Goal: Task Accomplishment & Management: Manage account settings

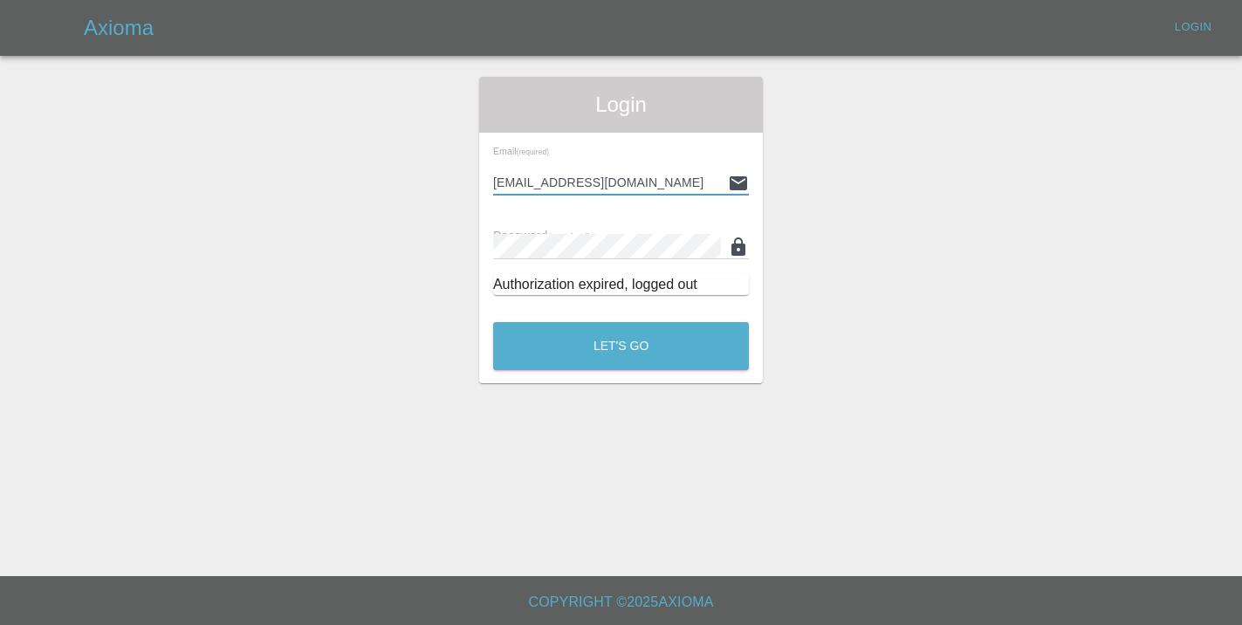
type input "[EMAIL_ADDRESS][DOMAIN_NAME]"
click at [621, 346] on button "Let's Go" at bounding box center [621, 346] width 256 height 48
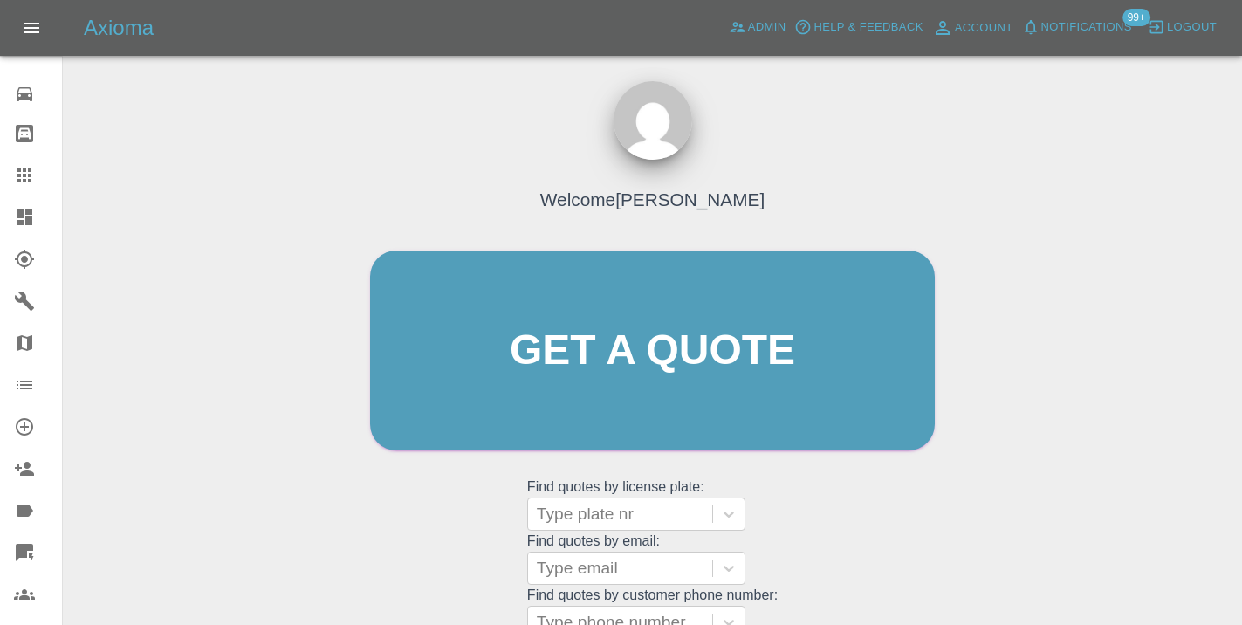
click at [857, 560] on div "Welcome [PERSON_NAME] Get a quote Get a quote Find quotes by license plate: Typ…" at bounding box center [653, 383] width 602 height 527
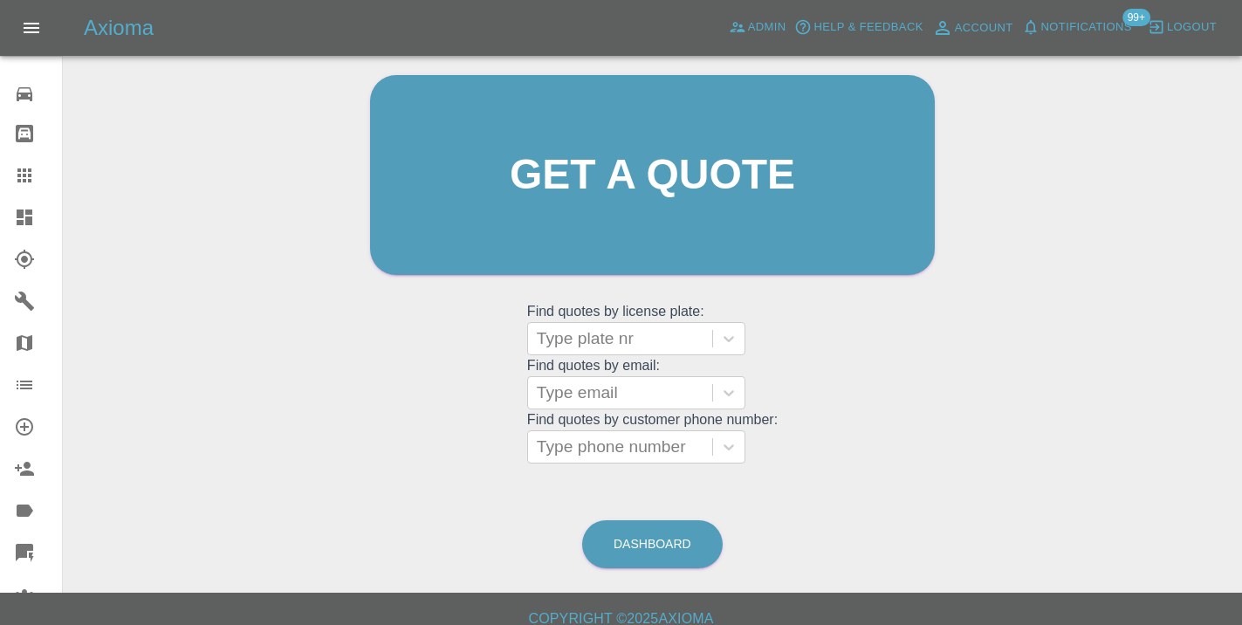
scroll to position [191, 0]
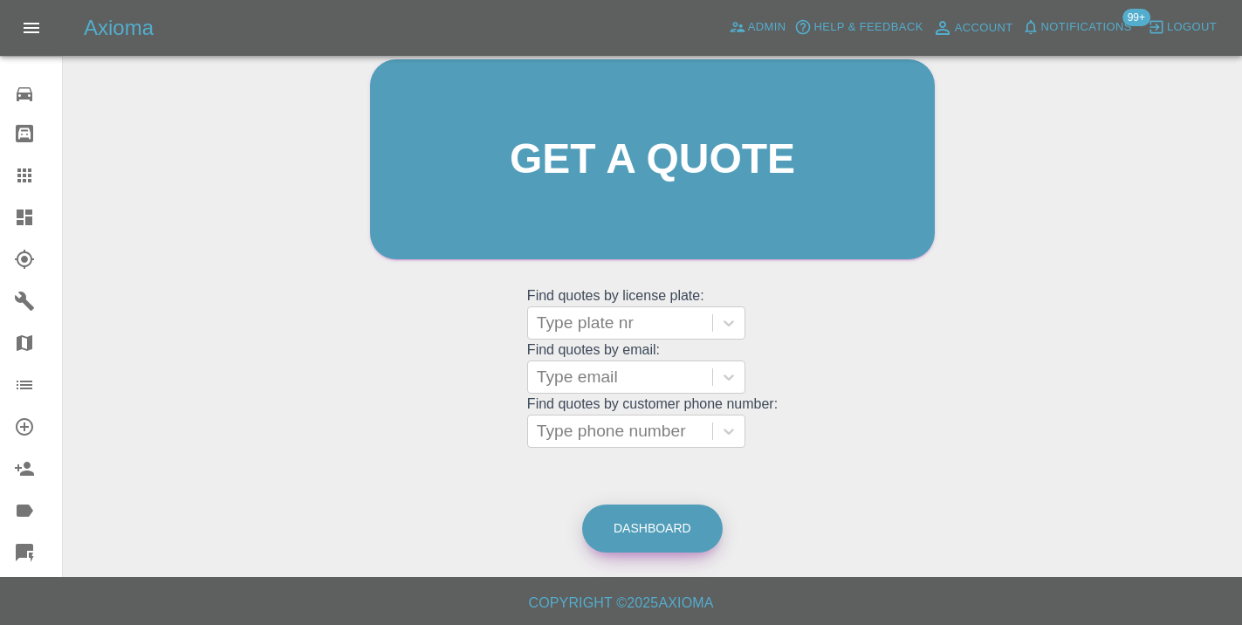
click at [712, 521] on link "Dashboard" at bounding box center [652, 529] width 141 height 48
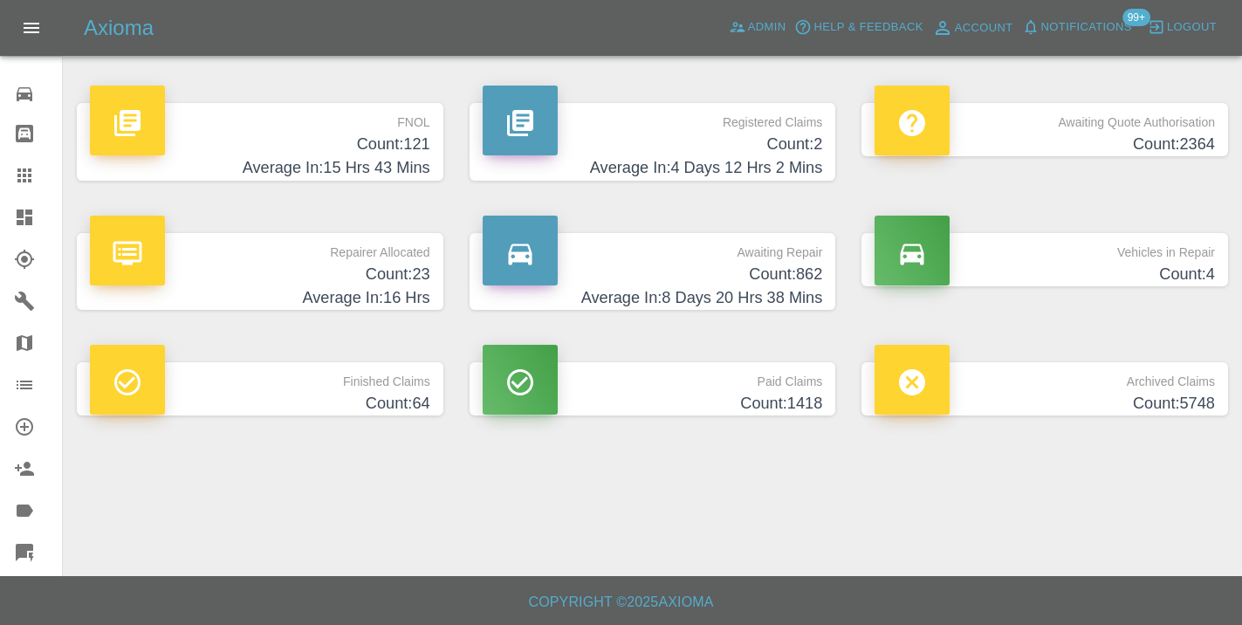
click at [779, 276] on h4 "Count: 862" at bounding box center [653, 275] width 340 height 24
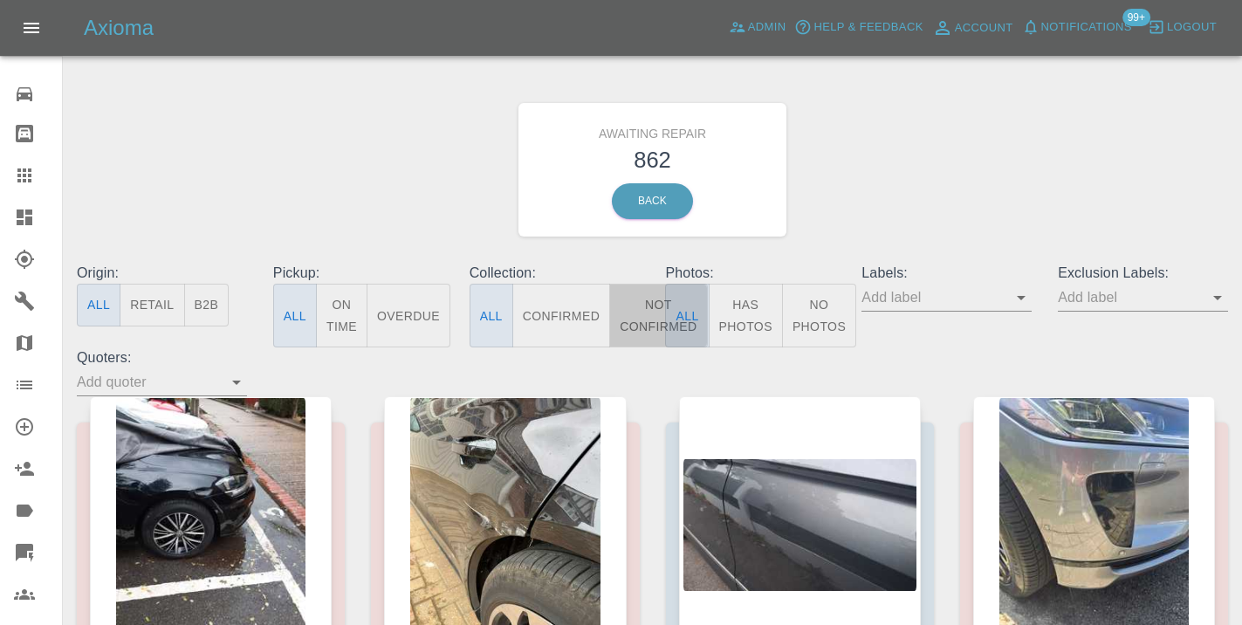
click at [643, 313] on button "Not Confirmed" at bounding box center [658, 316] width 98 height 64
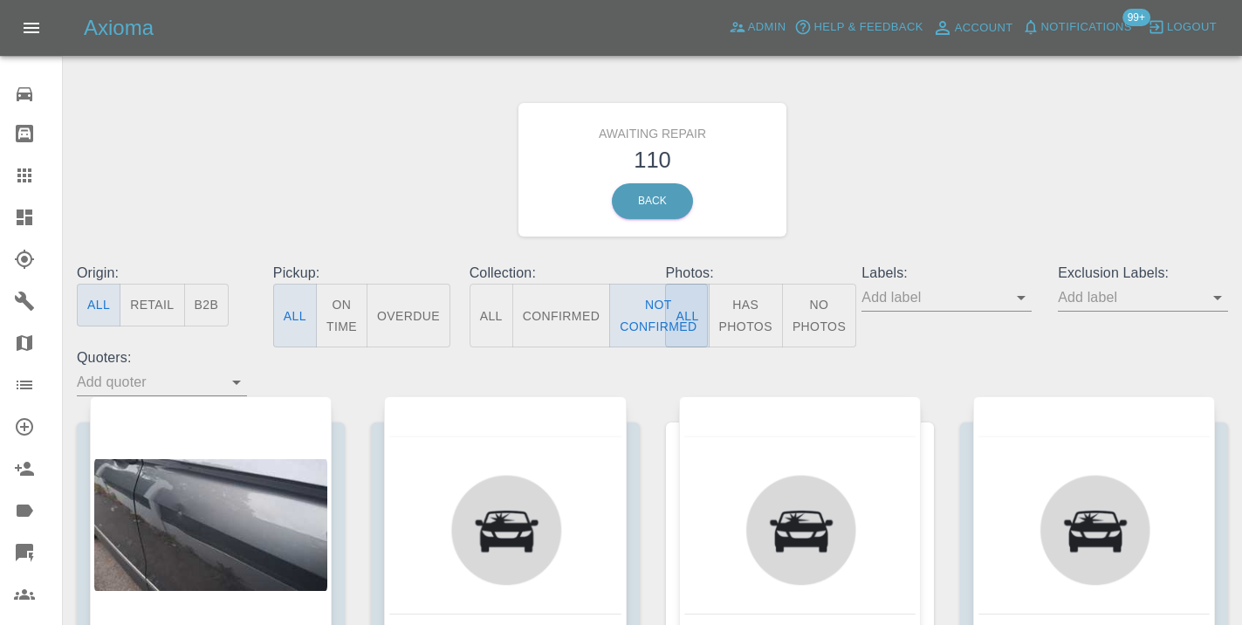
click at [938, 164] on div "Awaiting Repair 110 Back" at bounding box center [653, 170] width 1178 height 186
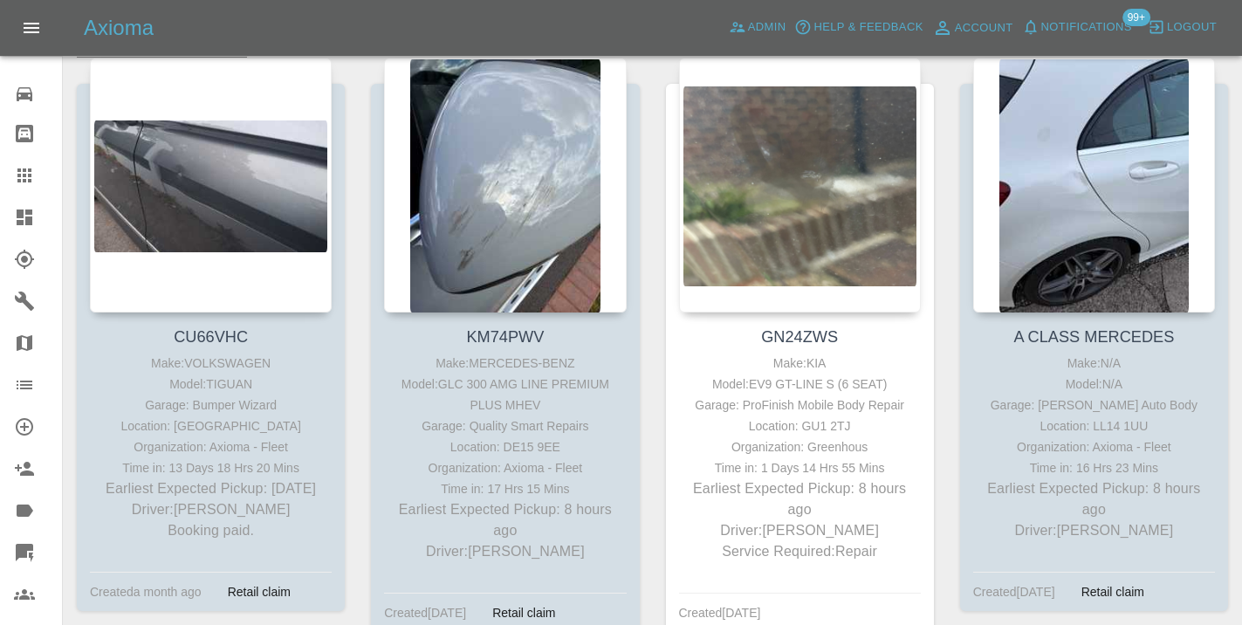
scroll to position [351, 0]
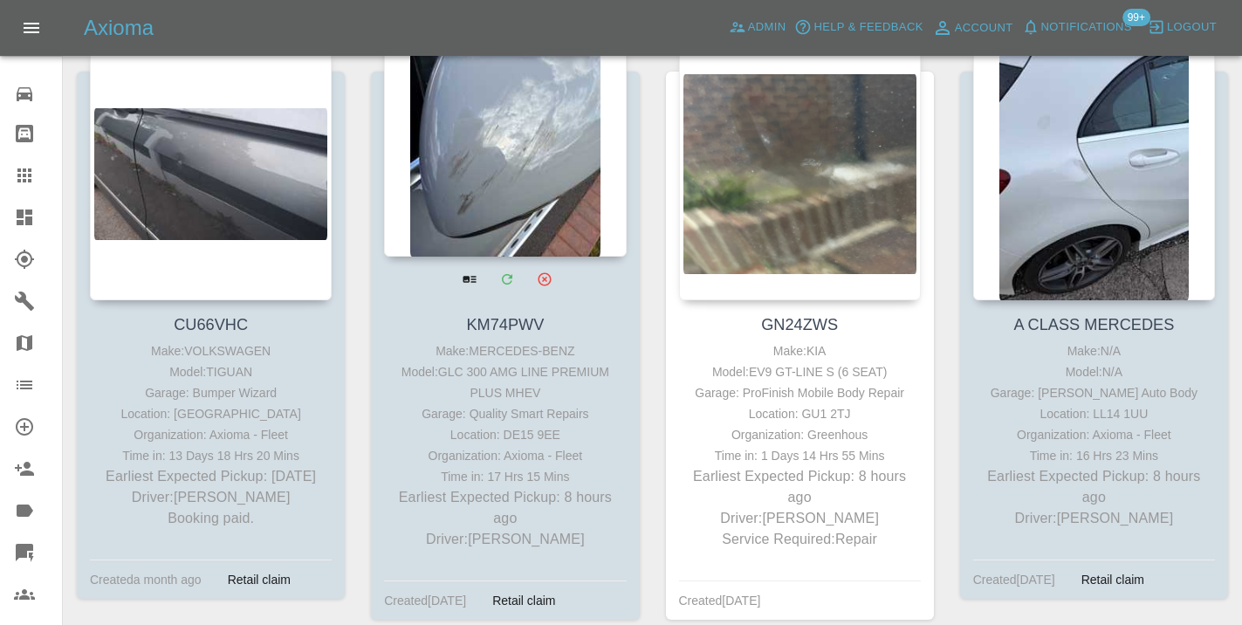
click at [469, 171] on div at bounding box center [505, 129] width 242 height 255
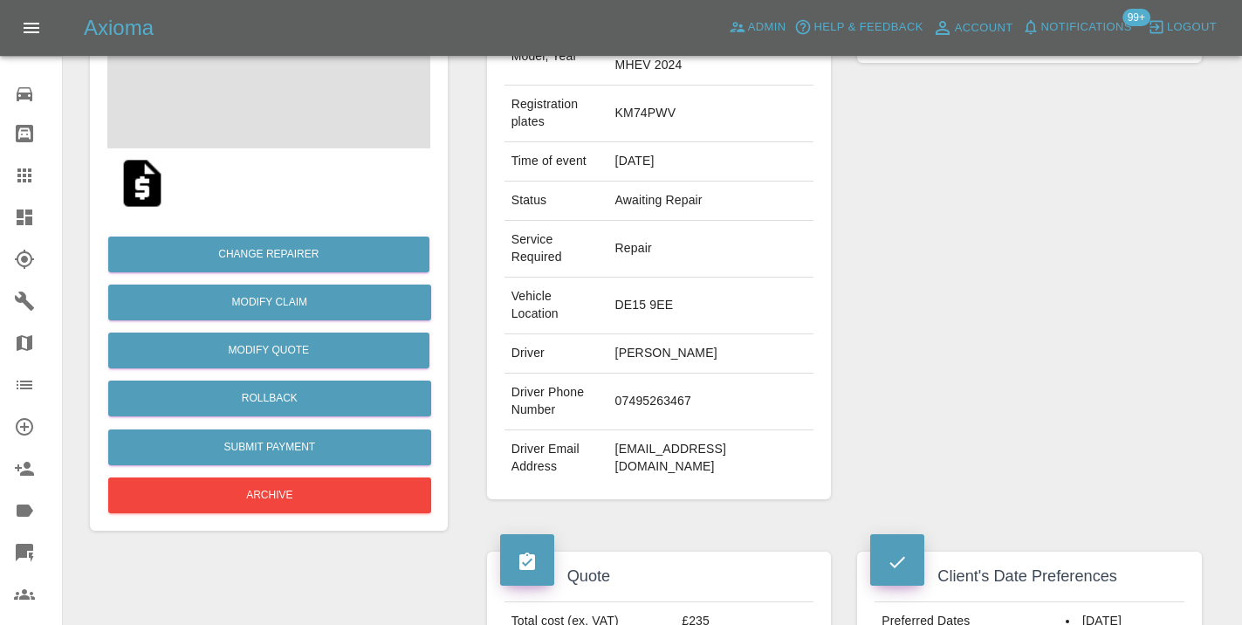
scroll to position [268, 0]
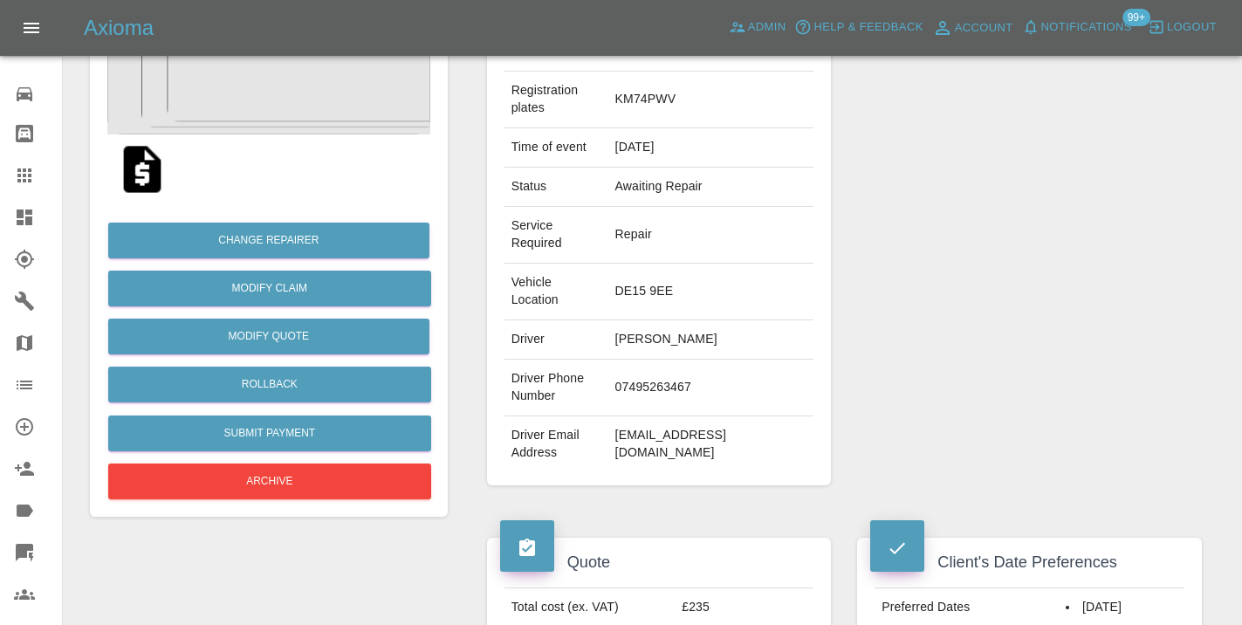
click at [639, 386] on td "07495263467" at bounding box center [712, 388] width 206 height 57
copy td "07495263467"
click at [794, 329] on td "[PERSON_NAME]" at bounding box center [712, 339] width 206 height 39
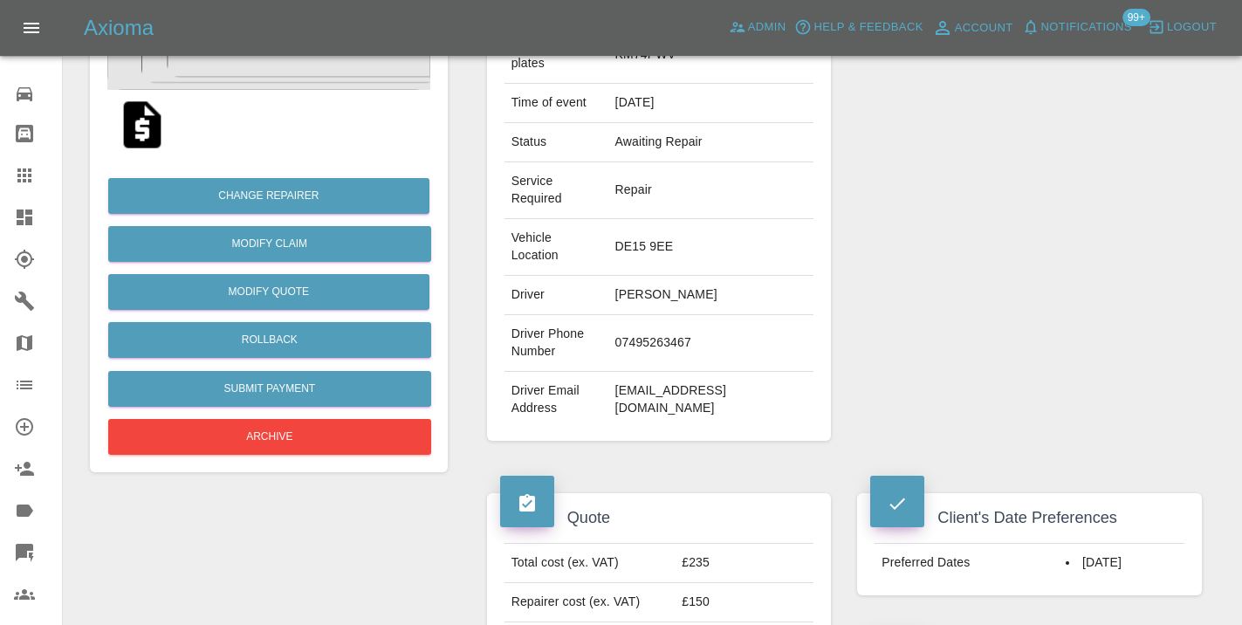
scroll to position [306, 0]
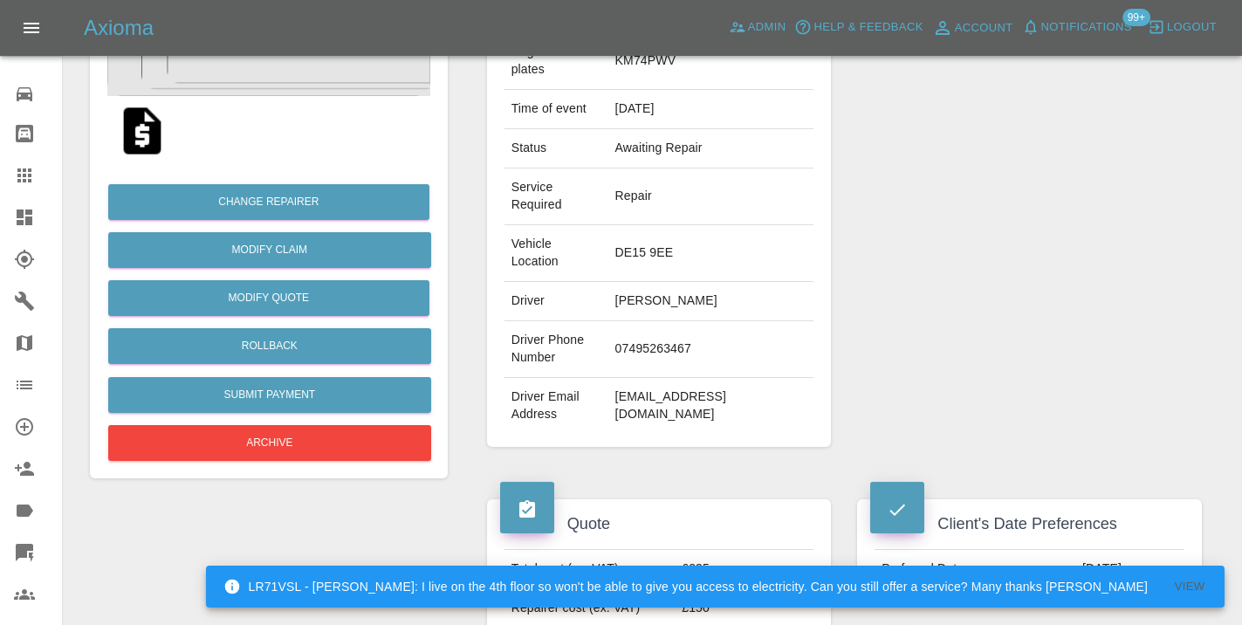
click at [1000, 184] on div "Repairer Repair shop Quality Smart Repairs" at bounding box center [1029, 177] width 371 height 591
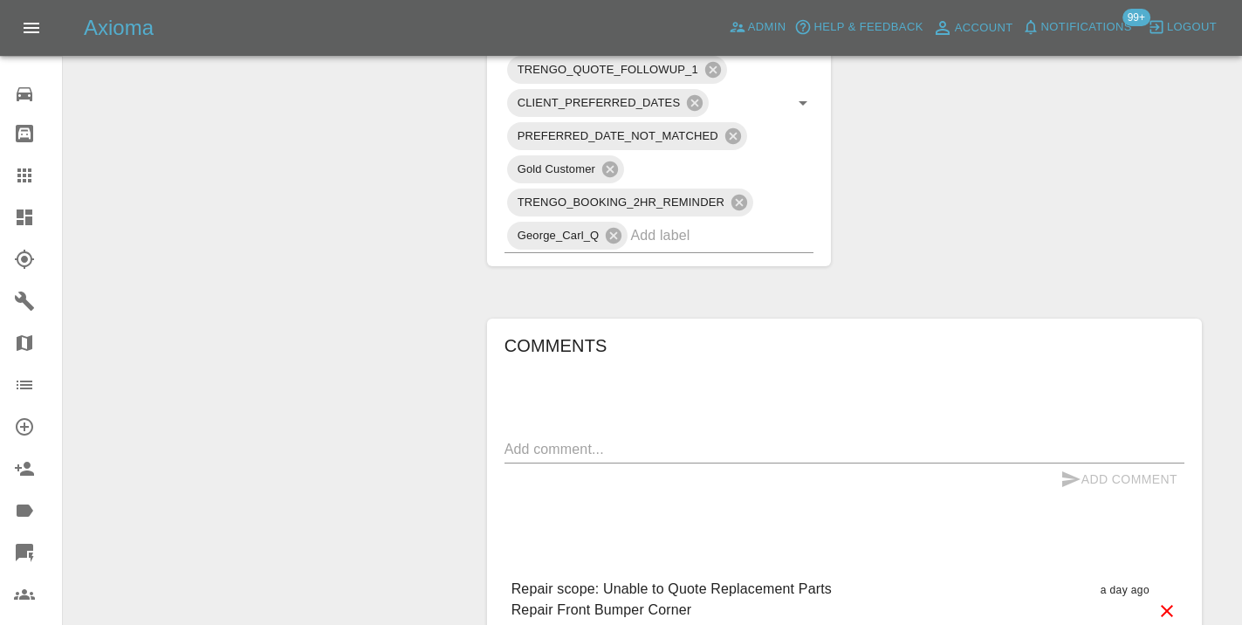
scroll to position [1248, 0]
click at [529, 444] on textarea at bounding box center [845, 447] width 680 height 20
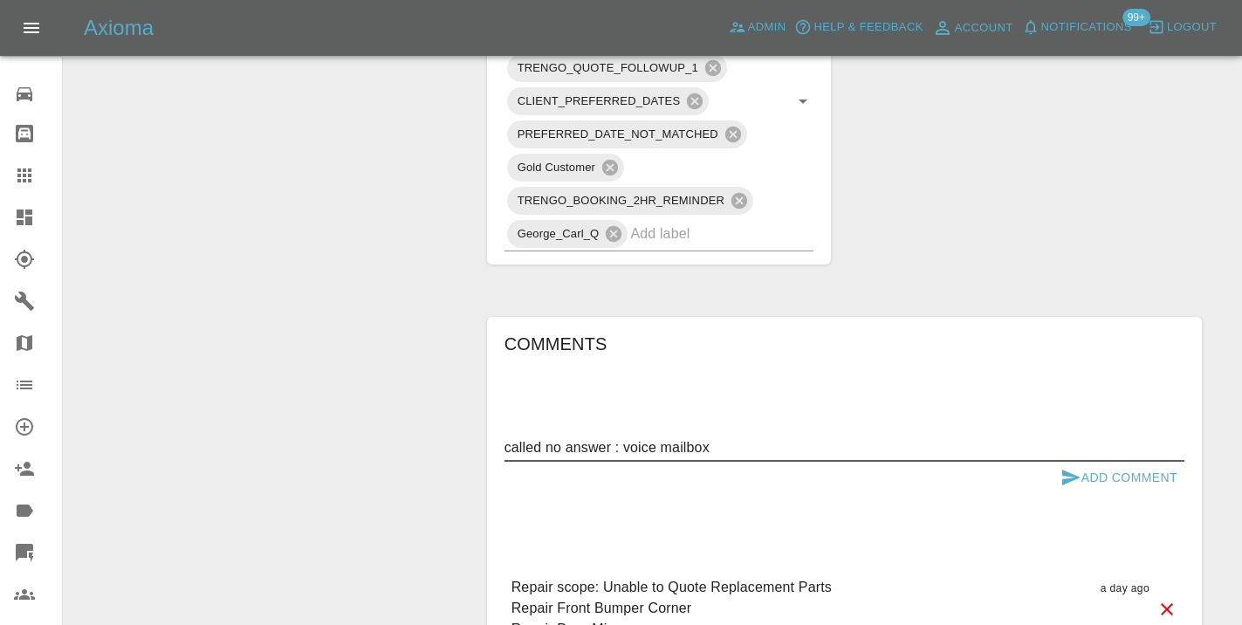
type textarea "called no answer : voice mailbox"
click at [1070, 479] on icon "submit" at bounding box center [1071, 478] width 18 height 16
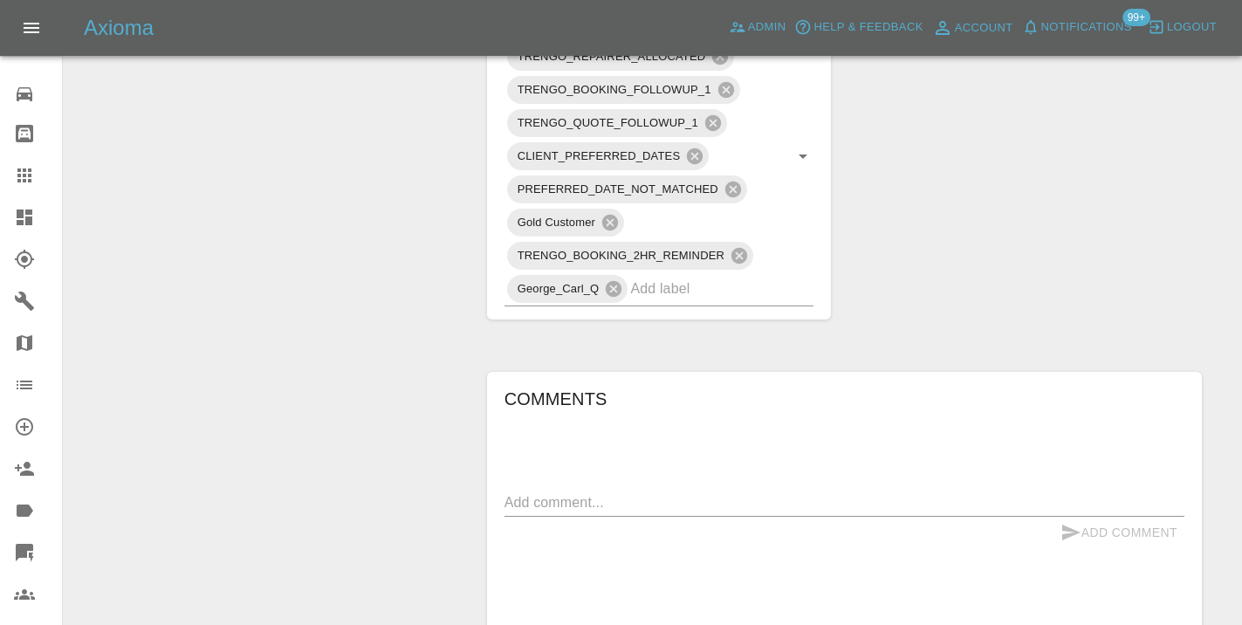
scroll to position [1207, 0]
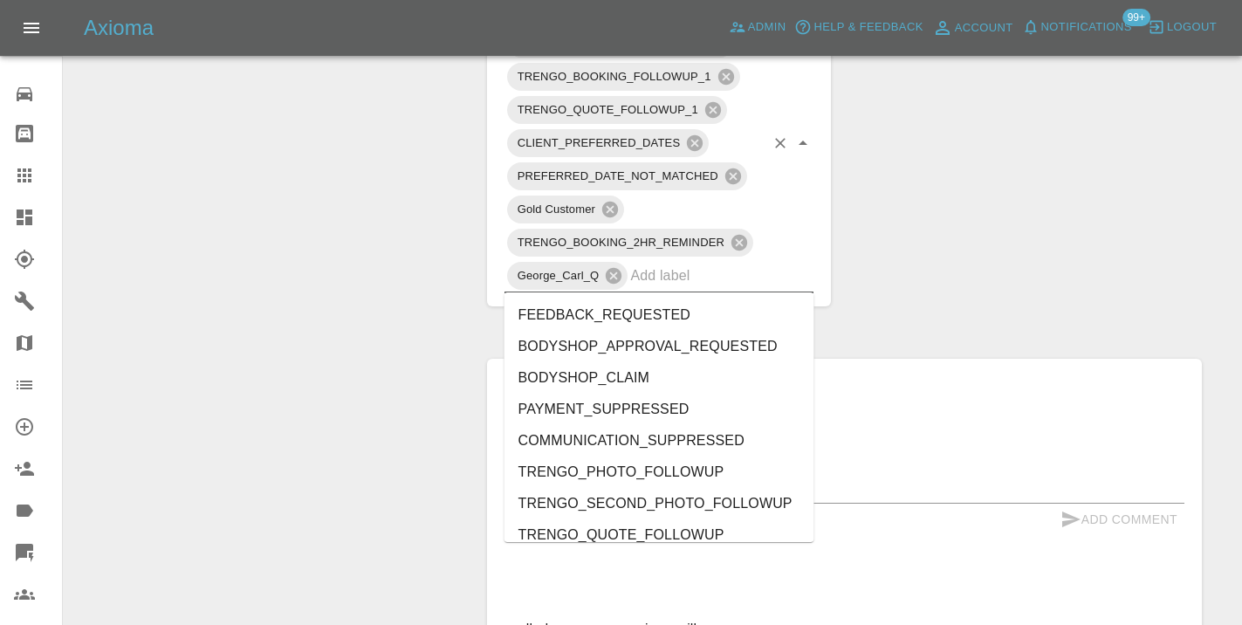
click at [676, 287] on input "text" at bounding box center [697, 275] width 134 height 27
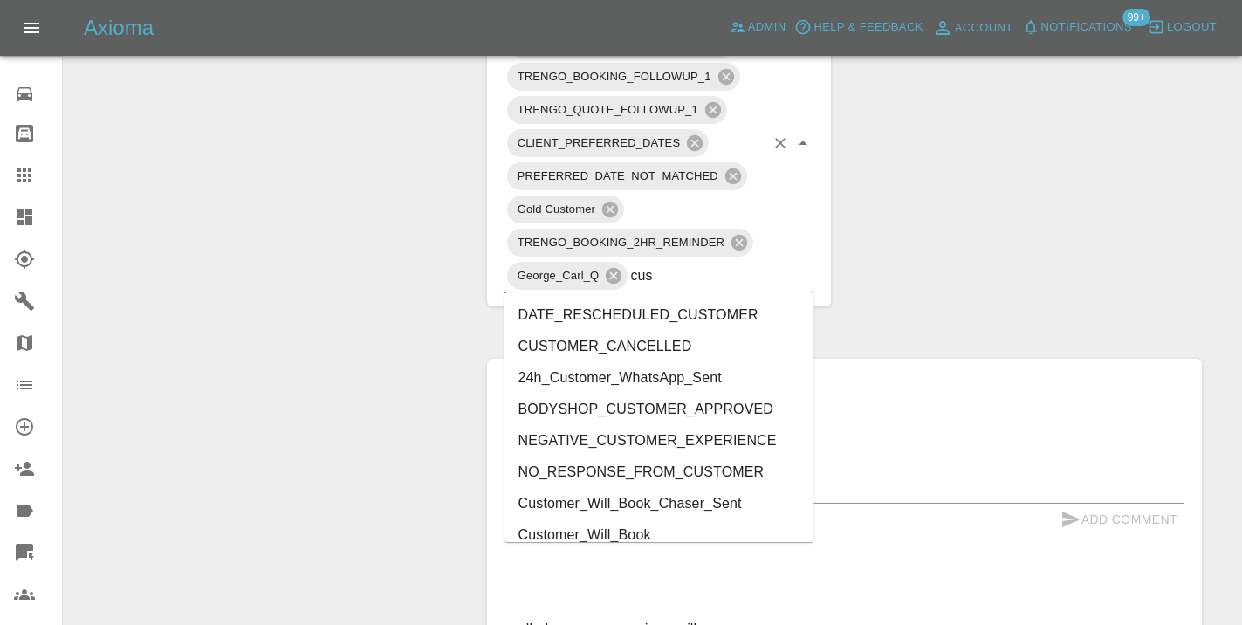
type input "cust"
click at [657, 536] on li "Customer_Will_Book" at bounding box center [660, 534] width 310 height 31
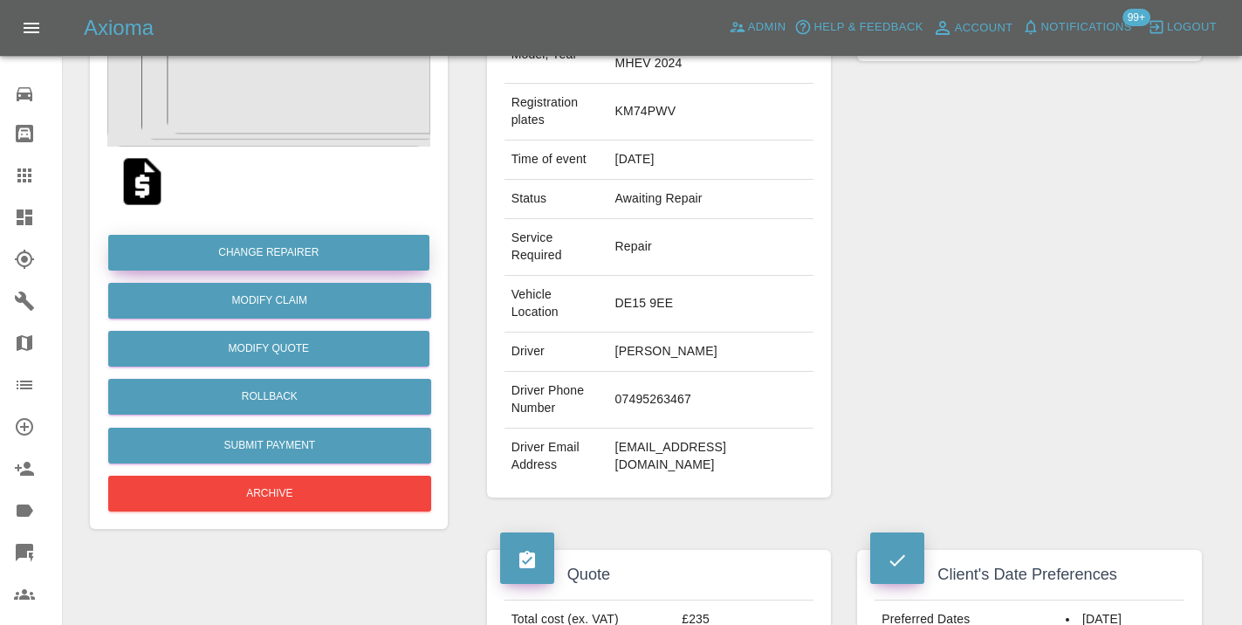
scroll to position [262, 0]
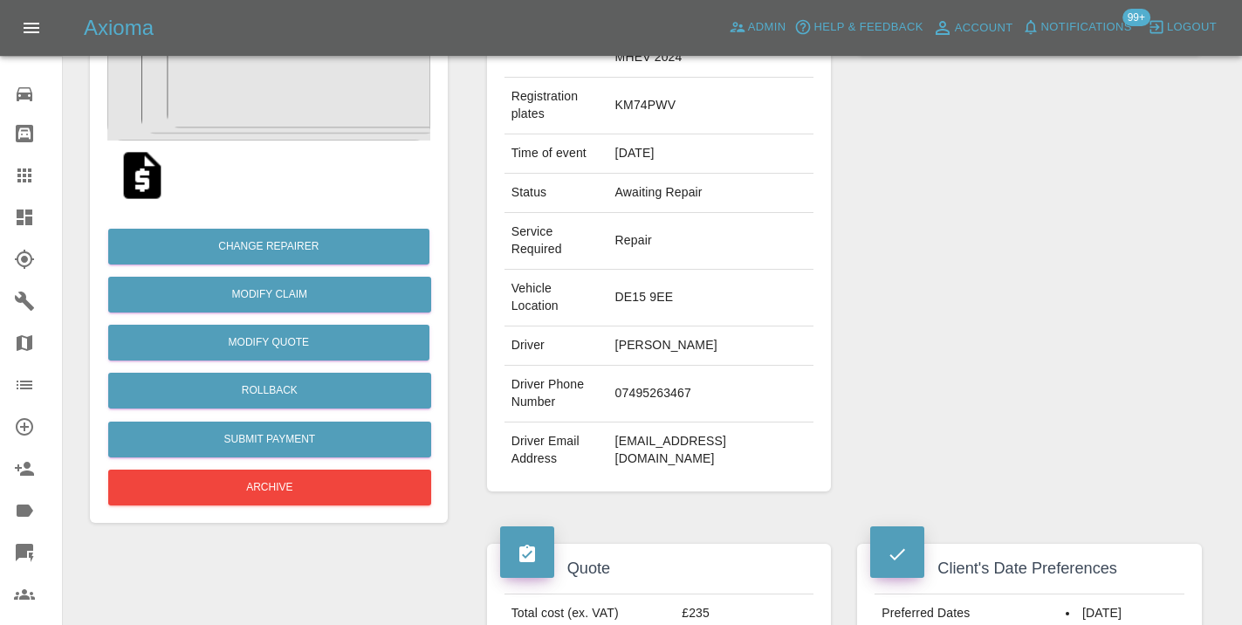
click at [21, 169] on icon at bounding box center [24, 175] width 14 height 14
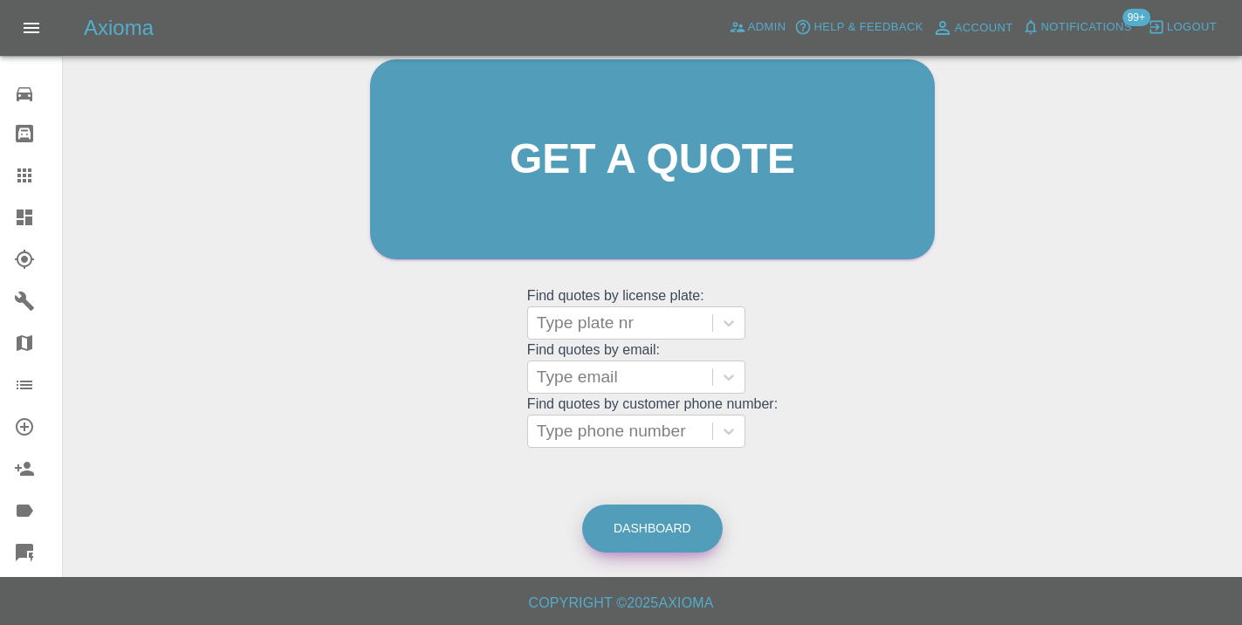
click at [700, 533] on link "Dashboard" at bounding box center [652, 529] width 141 height 48
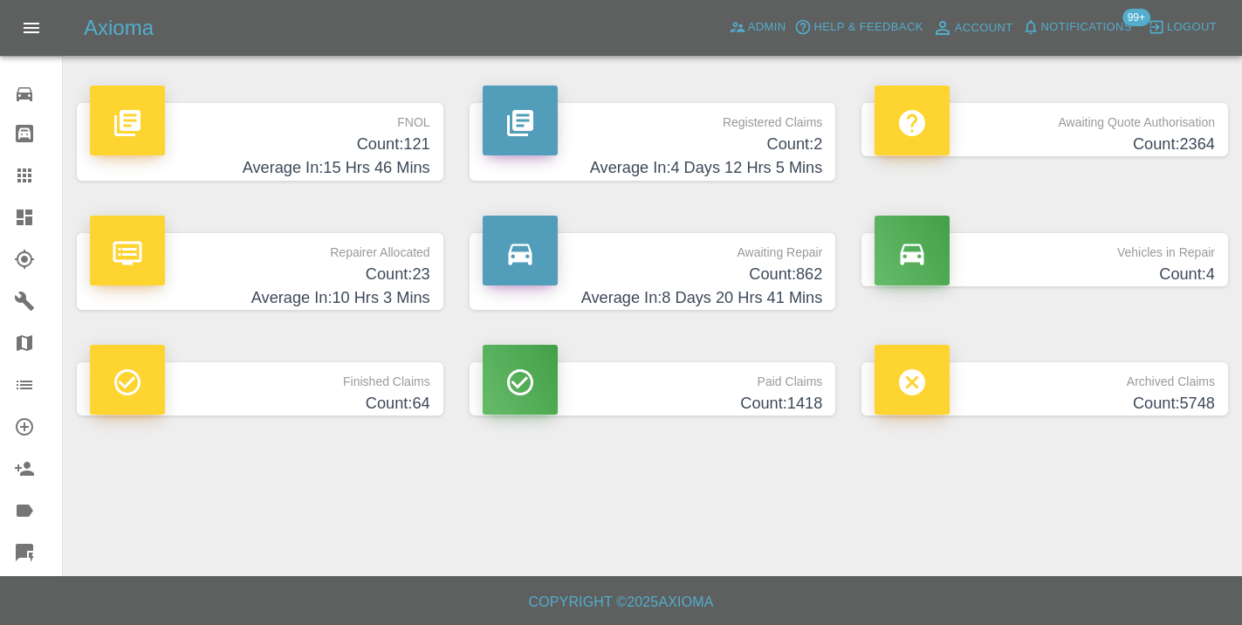
click at [790, 274] on h4 "Count: 862" at bounding box center [653, 275] width 340 height 24
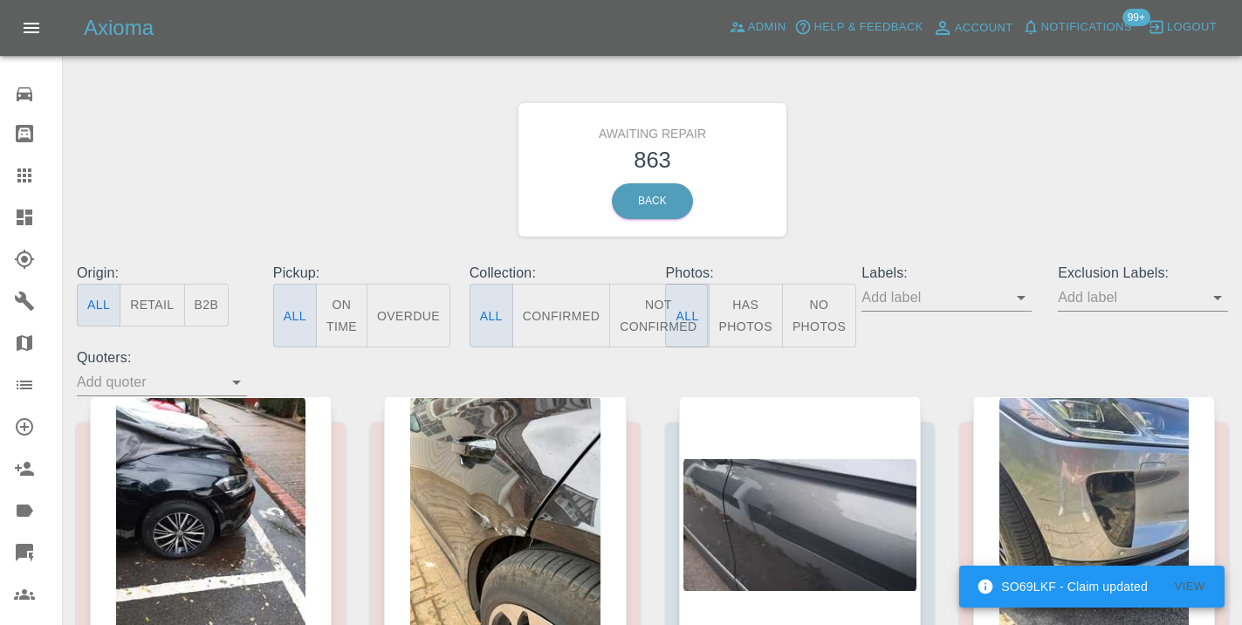
click at [643, 308] on button "Not Confirmed" at bounding box center [658, 316] width 98 height 64
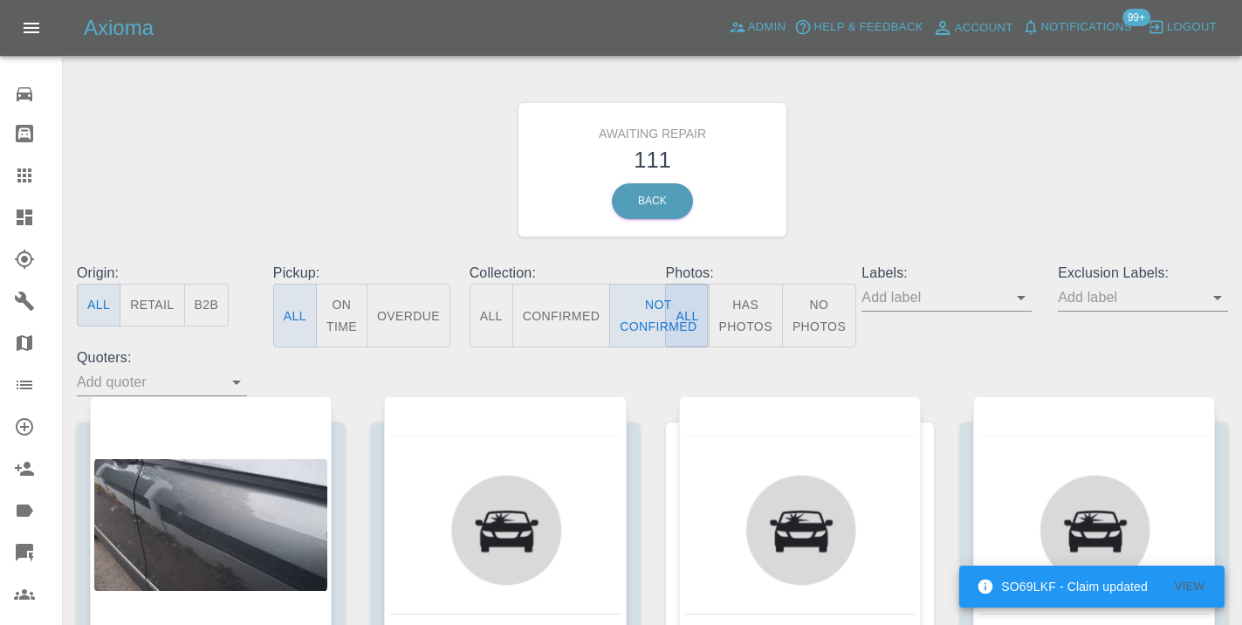
click at [803, 210] on div "Awaiting Repair 111 Back" at bounding box center [653, 170] width 1178 height 186
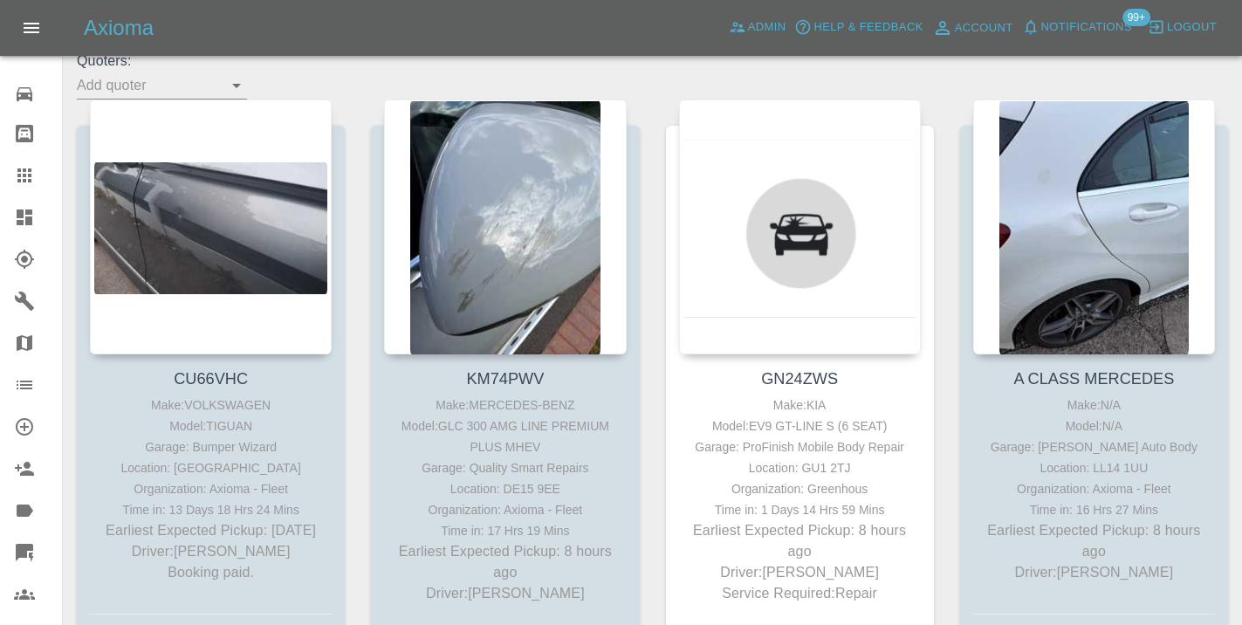
scroll to position [322, 0]
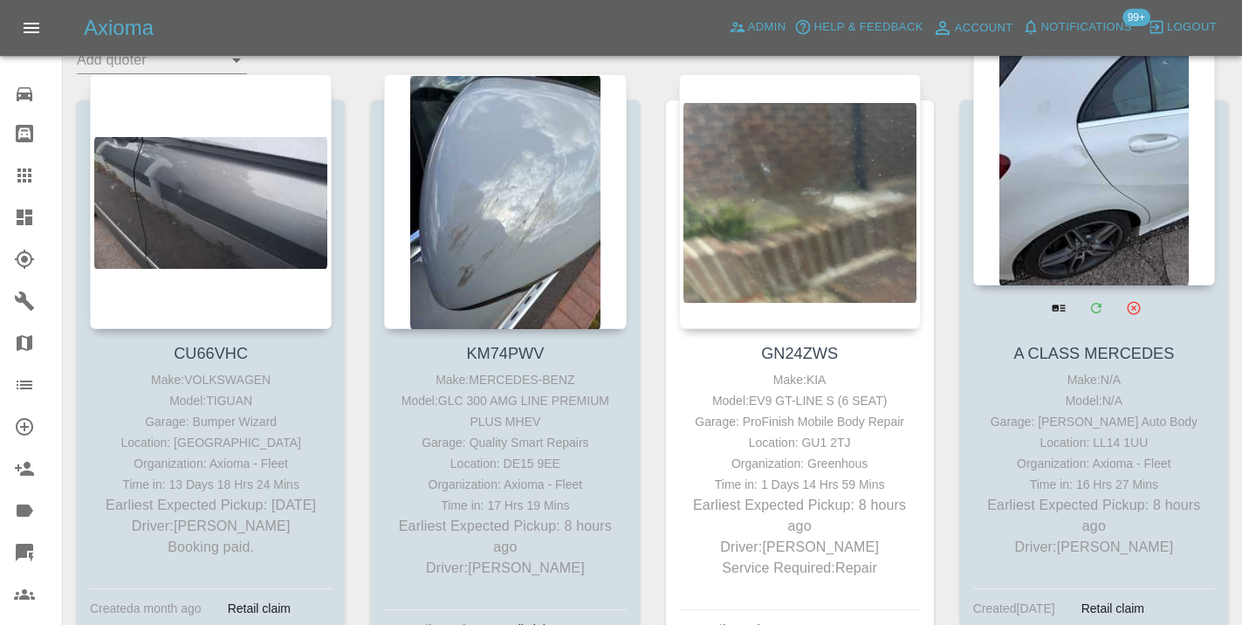
click at [1127, 211] on div at bounding box center [1094, 158] width 242 height 255
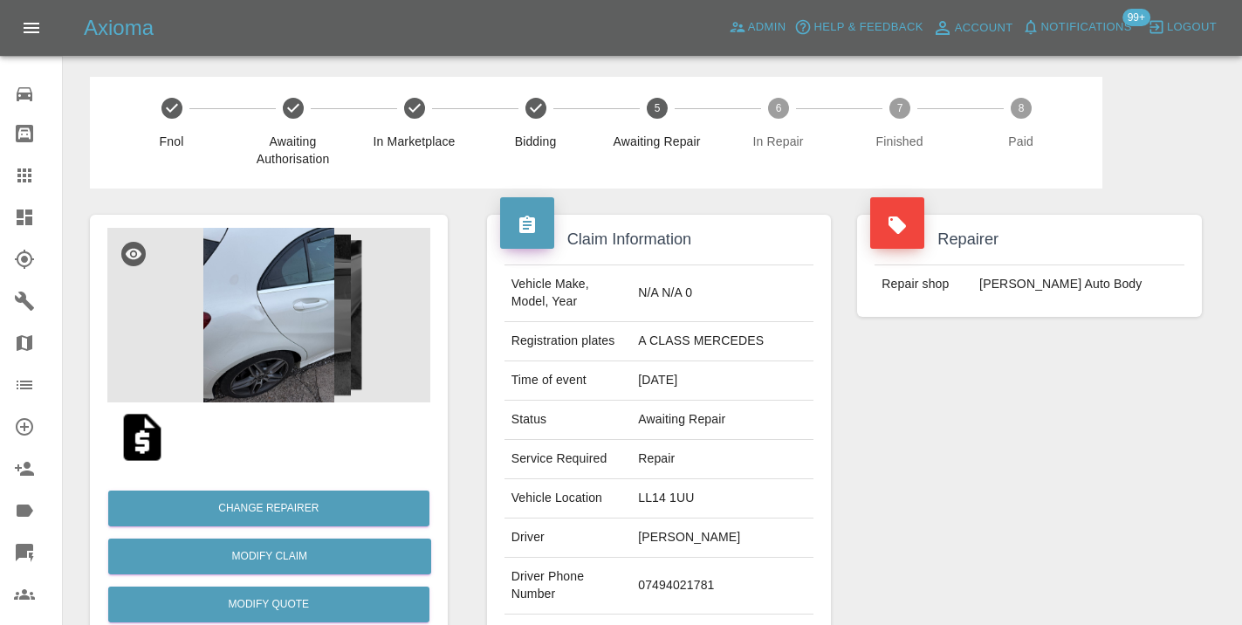
click at [687, 576] on td "07494021781" at bounding box center [722, 586] width 182 height 57
copy td "07494021781"
click at [997, 485] on div "Repairer Repair shop Mike Murray Auto Body" at bounding box center [1029, 449] width 371 height 521
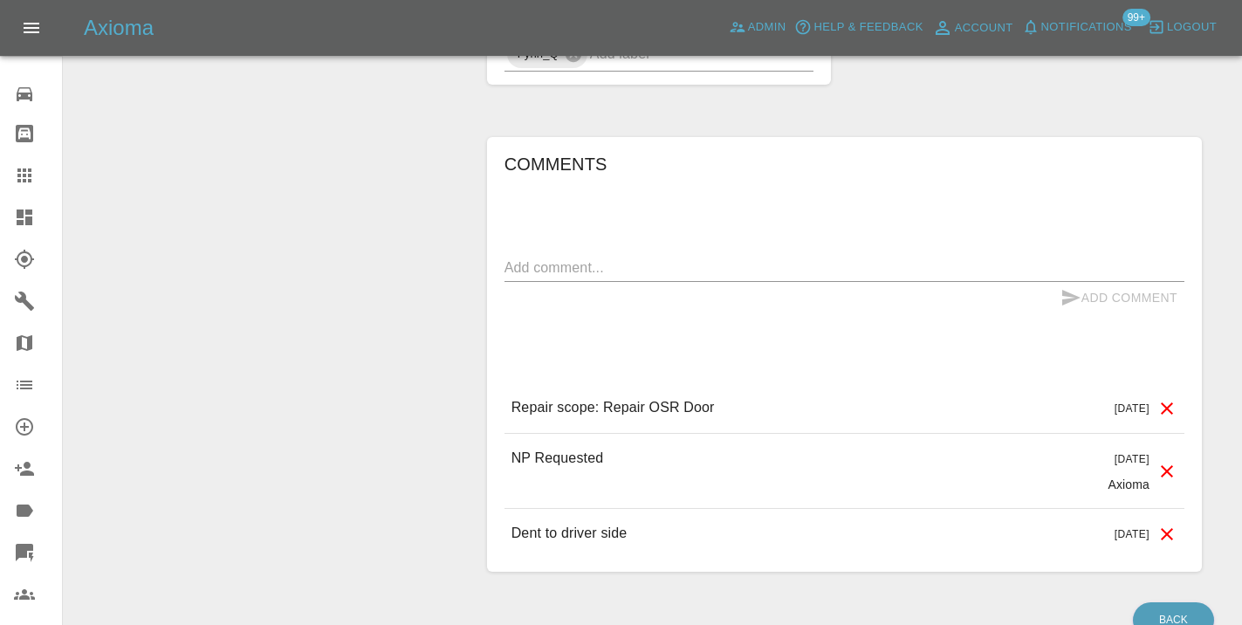
scroll to position [1315, 0]
click at [567, 257] on textarea at bounding box center [845, 267] width 680 height 20
type textarea "C"
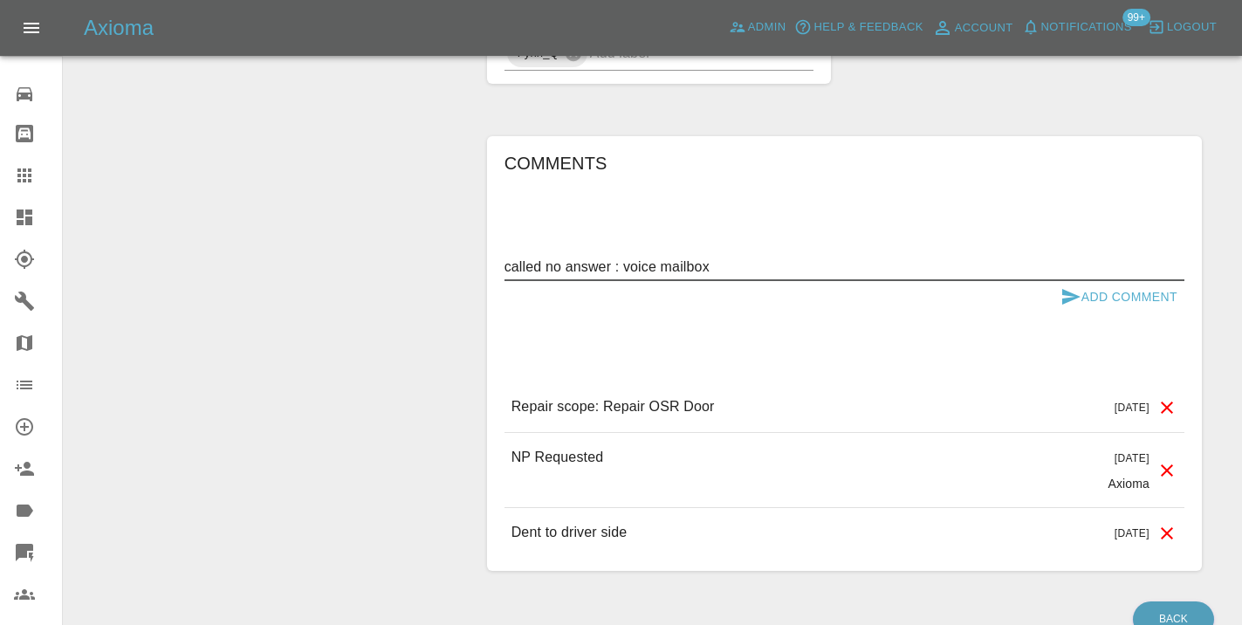
type textarea "called no answer : voice mailbox"
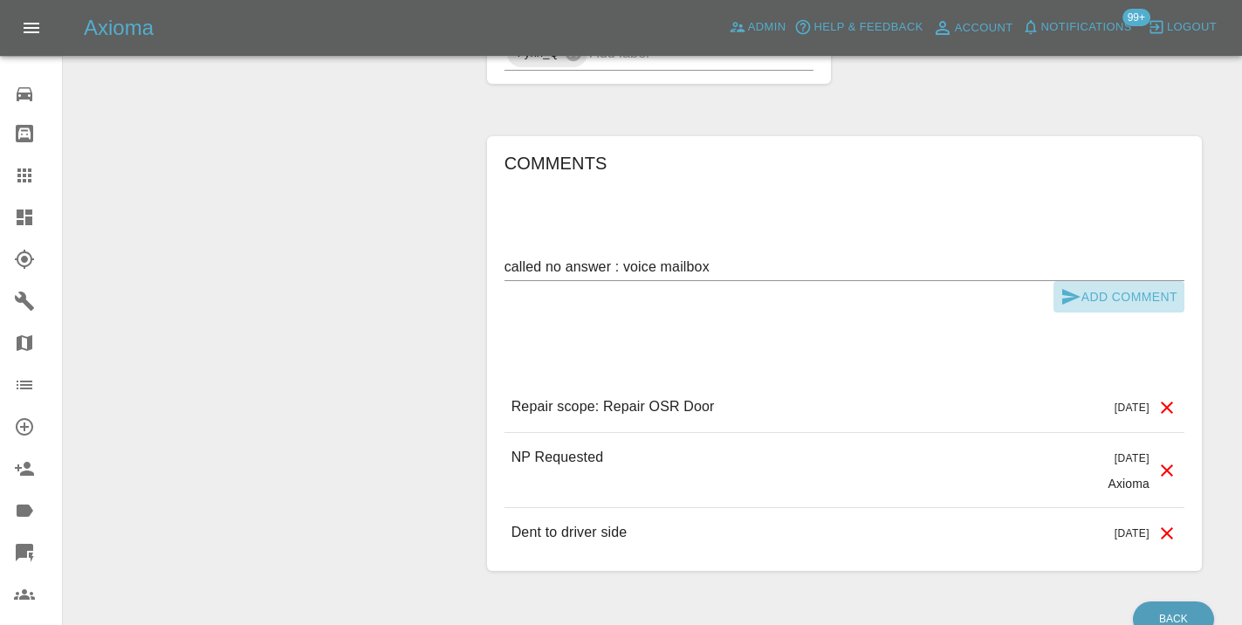
click at [1081, 281] on button "Add Comment" at bounding box center [1119, 297] width 131 height 32
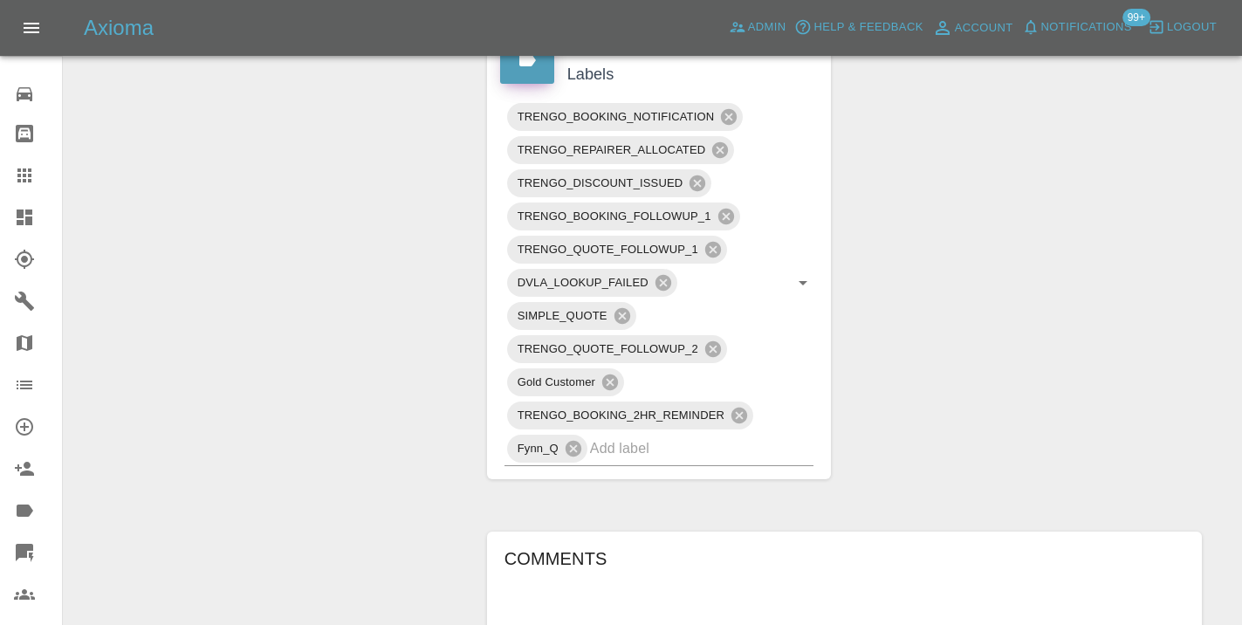
scroll to position [912, 0]
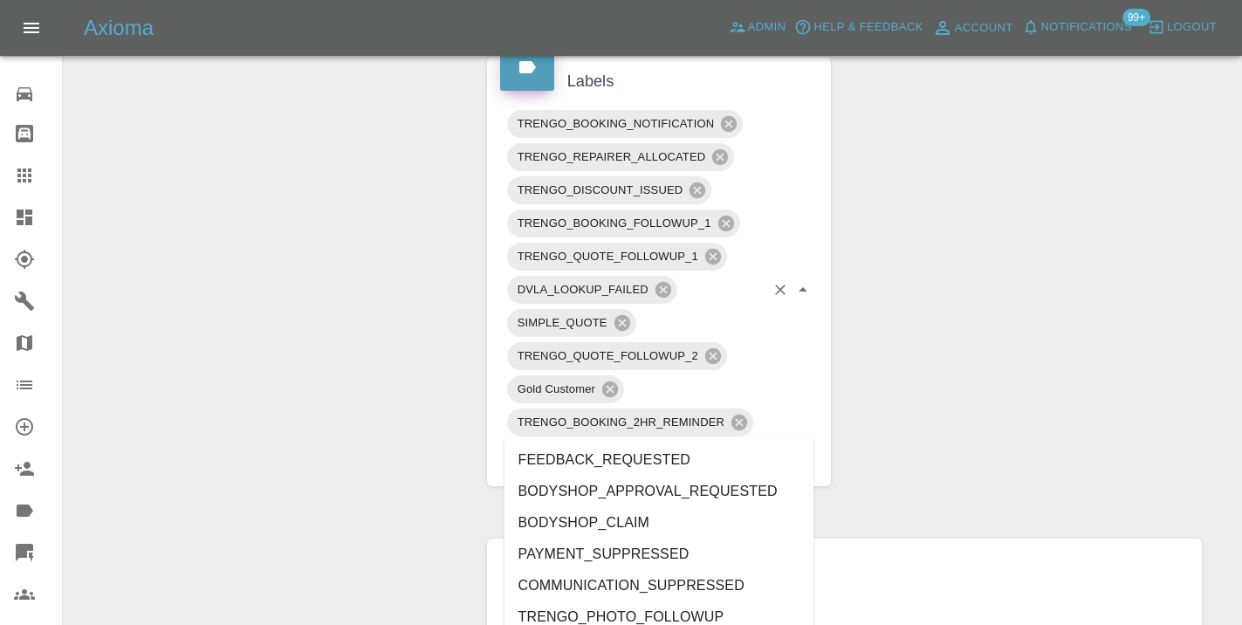
click at [661, 434] on div "TRENGO_BOOKING_NOTIFICATION TRENGO_REPAIRER_ALLOCATED TRENGO_DISCOUNT_ISSUED TR…" at bounding box center [660, 290] width 310 height 366
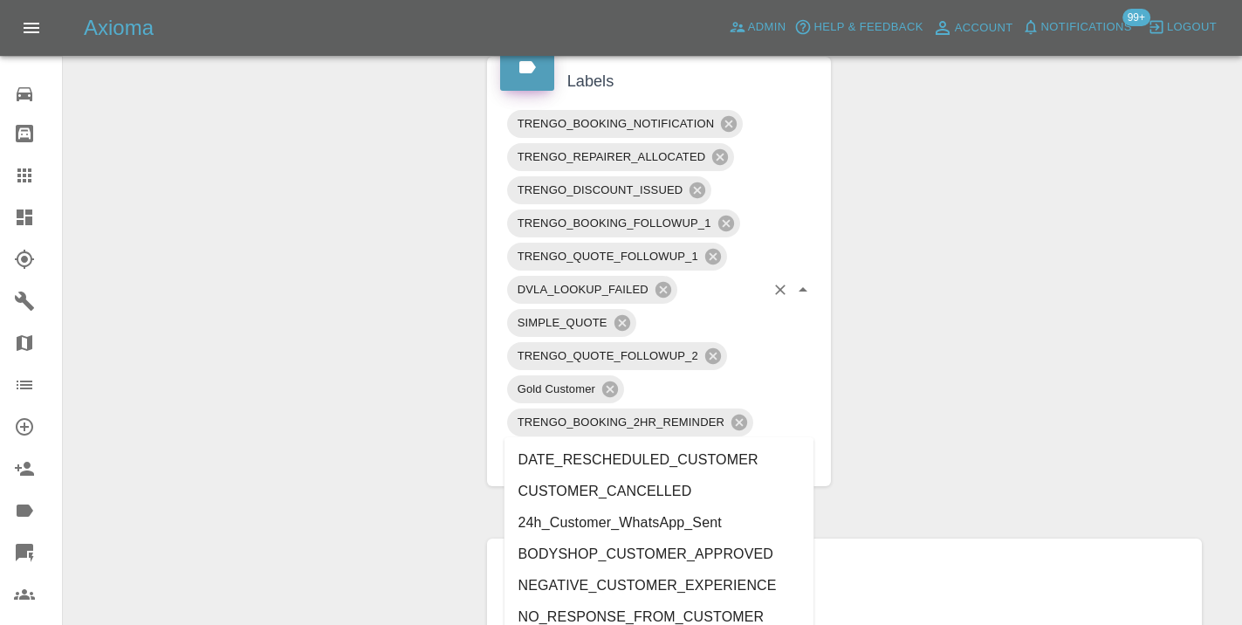
type input "customer_"
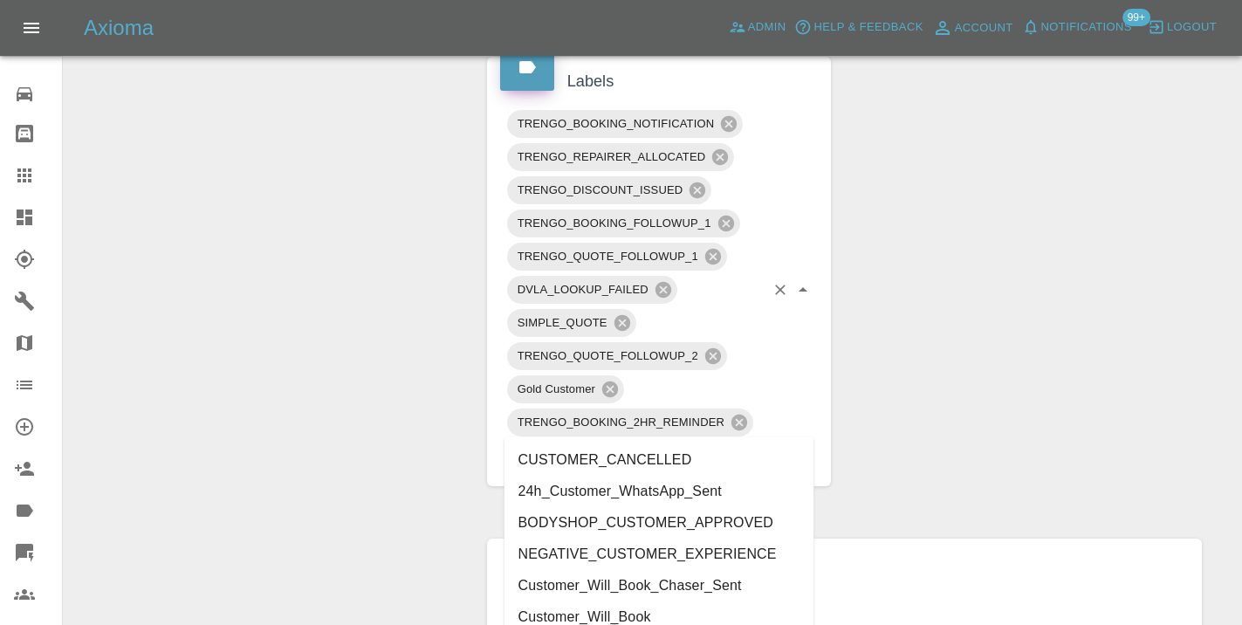
click at [643, 617] on li "Customer_Will_Book" at bounding box center [660, 617] width 310 height 31
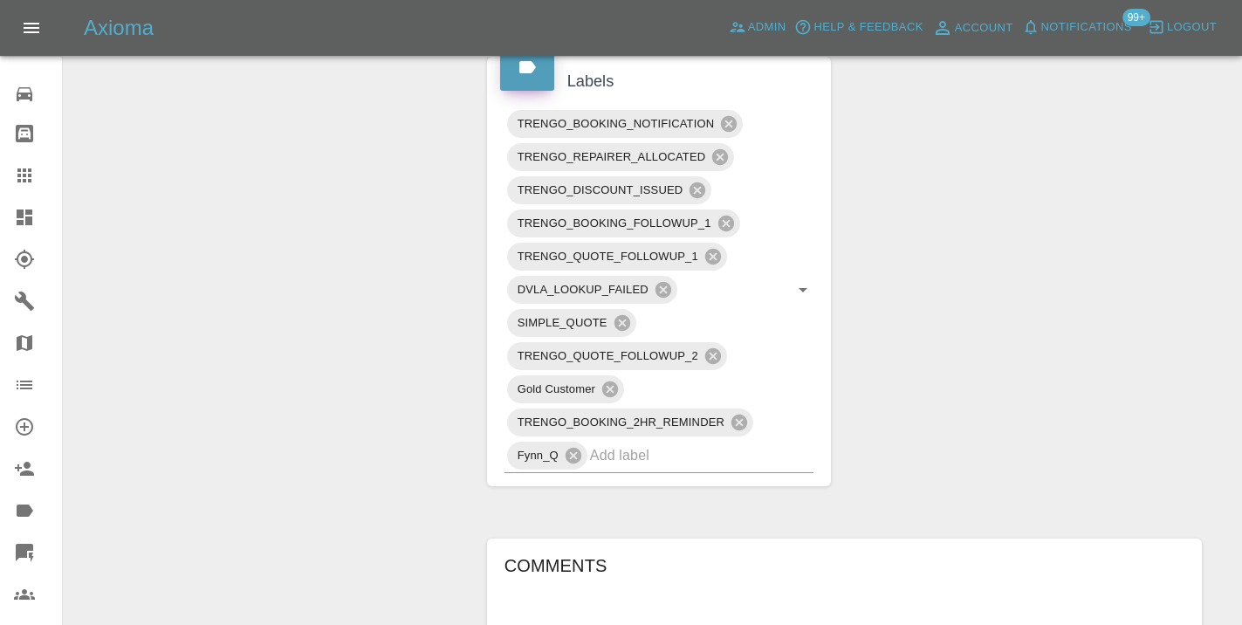
click at [379, 375] on div "Change Repairer Modify Claim Modify Quote Rollback Submit Payment Archive" at bounding box center [269, 175] width 384 height 1798
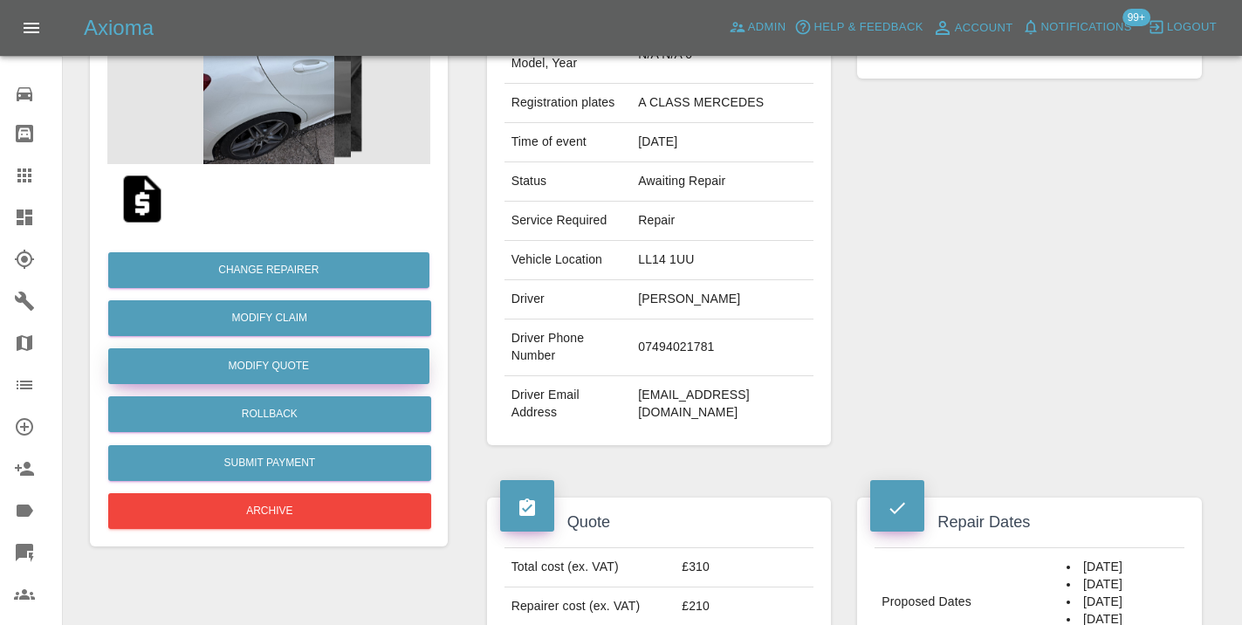
scroll to position [224, 0]
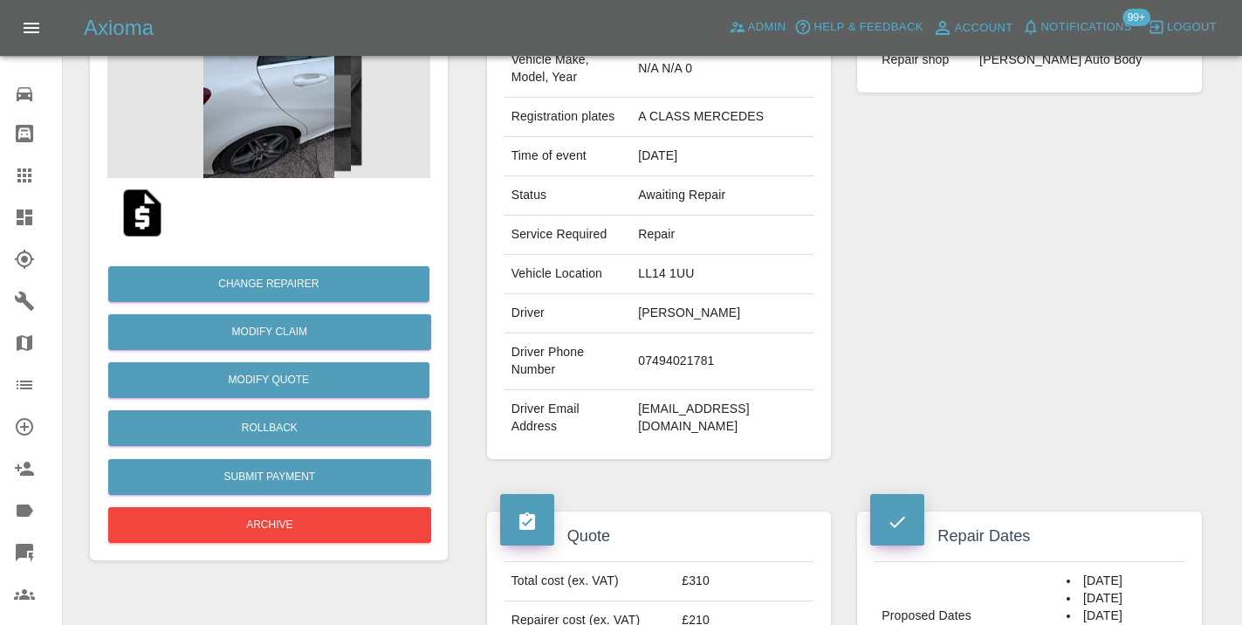
click at [24, 172] on icon at bounding box center [24, 175] width 14 height 14
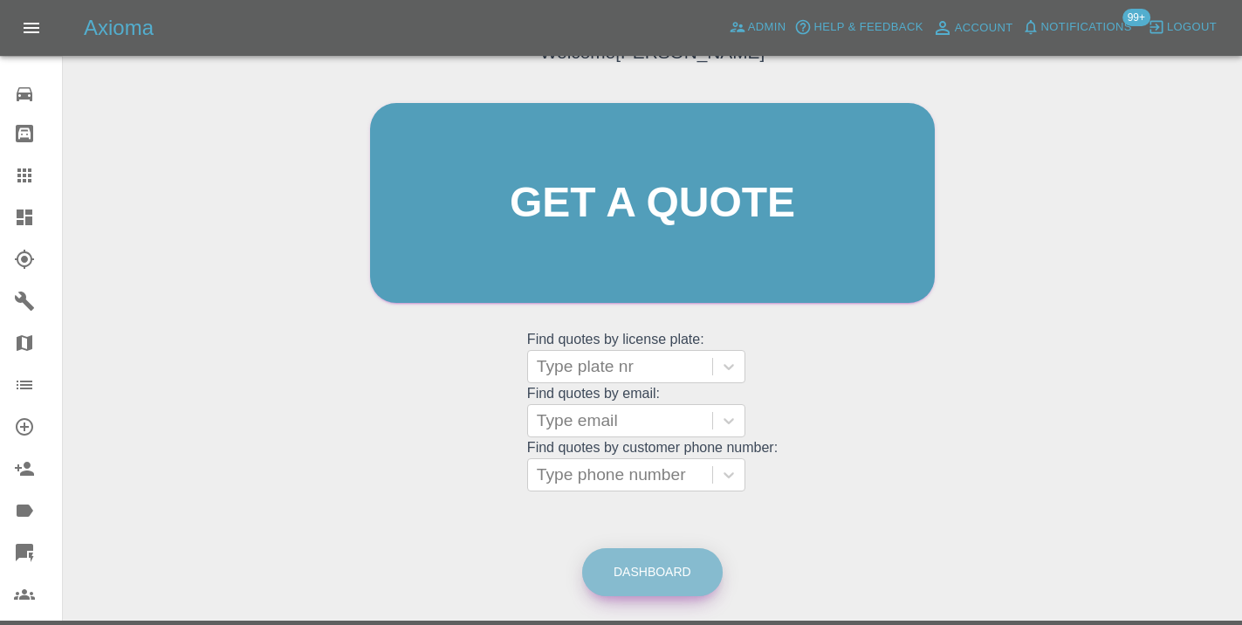
click at [662, 568] on link "Dashboard" at bounding box center [652, 572] width 141 height 48
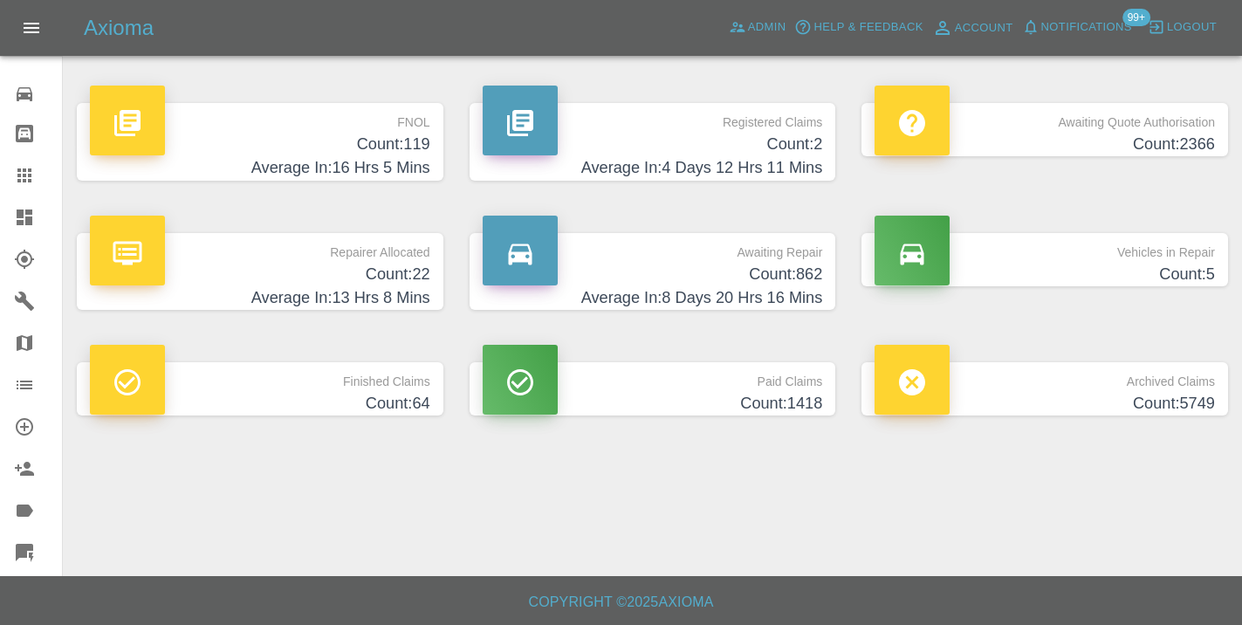
click at [792, 277] on h4 "Count: 862" at bounding box center [653, 275] width 340 height 24
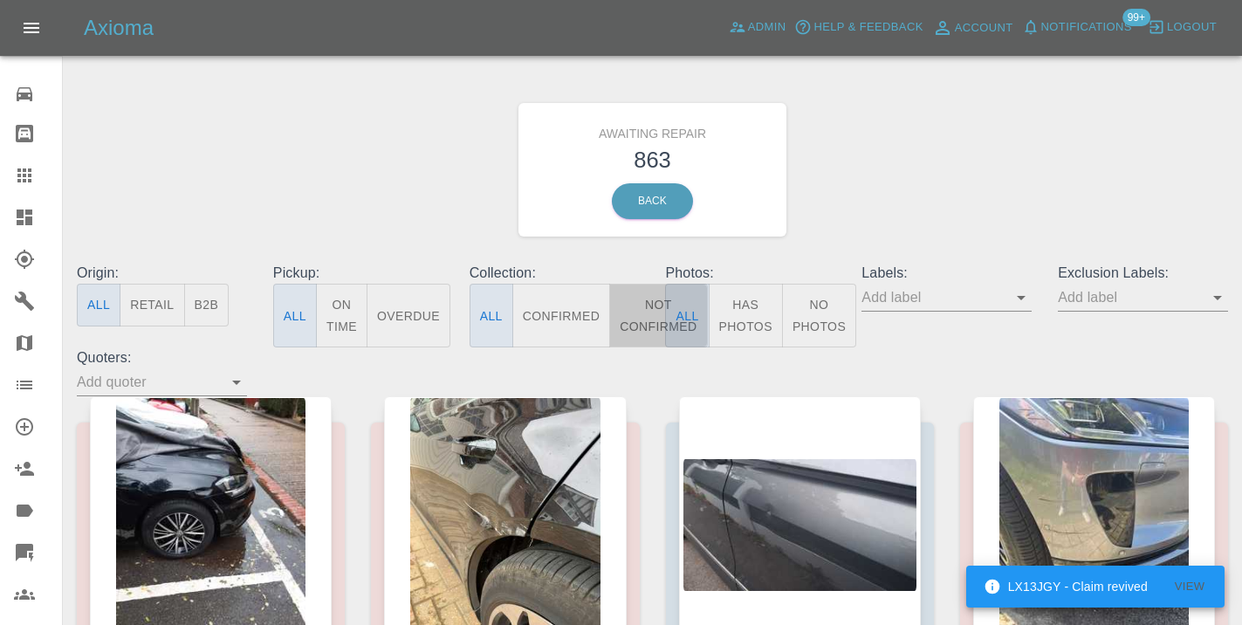
click at [645, 324] on button "Not Confirmed" at bounding box center [658, 316] width 98 height 64
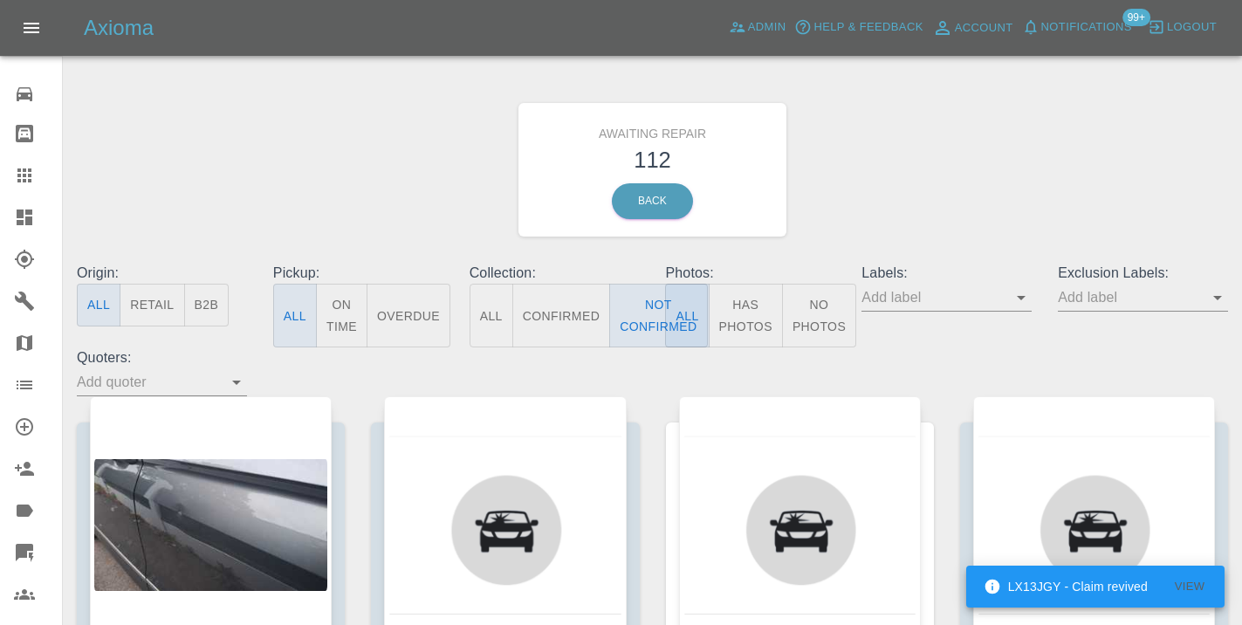
click at [908, 185] on div "Awaiting Repair 112 Back" at bounding box center [653, 170] width 1178 height 186
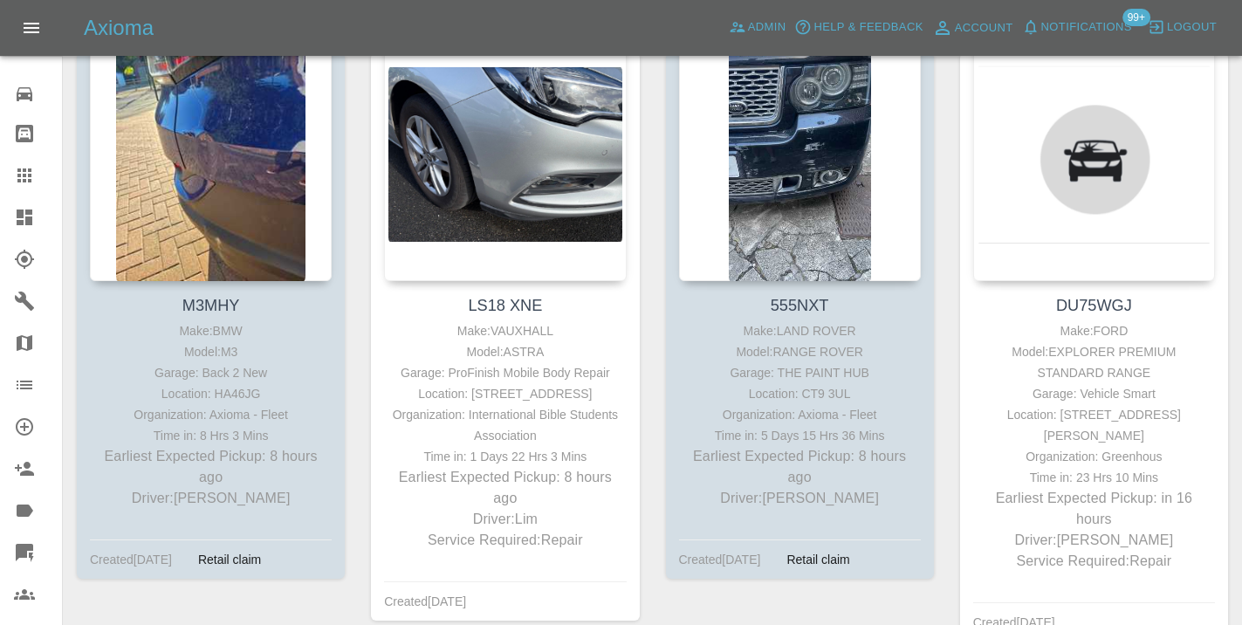
scroll to position [985, 0]
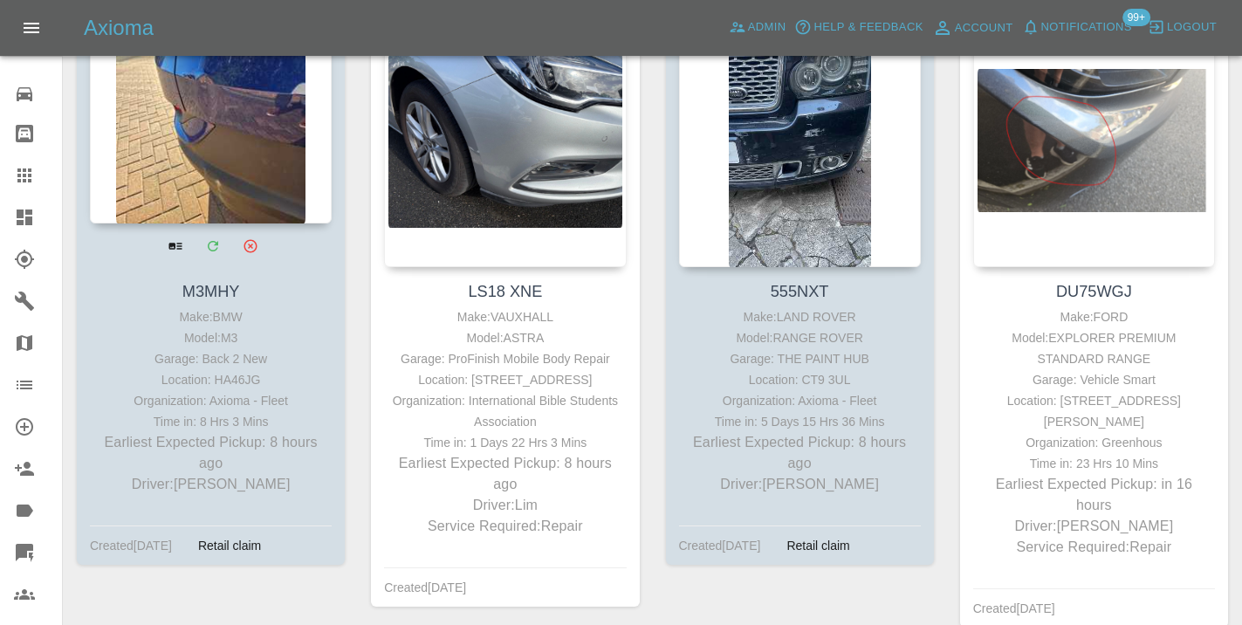
click at [244, 114] on div at bounding box center [211, 96] width 242 height 255
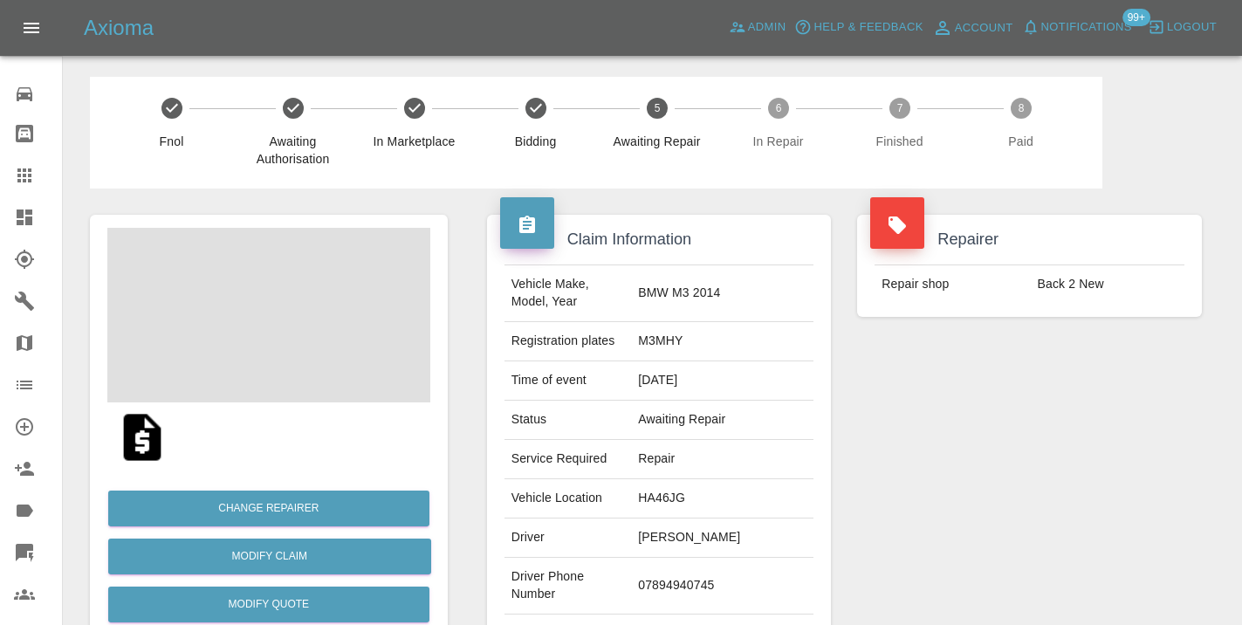
click at [705, 576] on td "07894940745" at bounding box center [722, 586] width 182 height 57
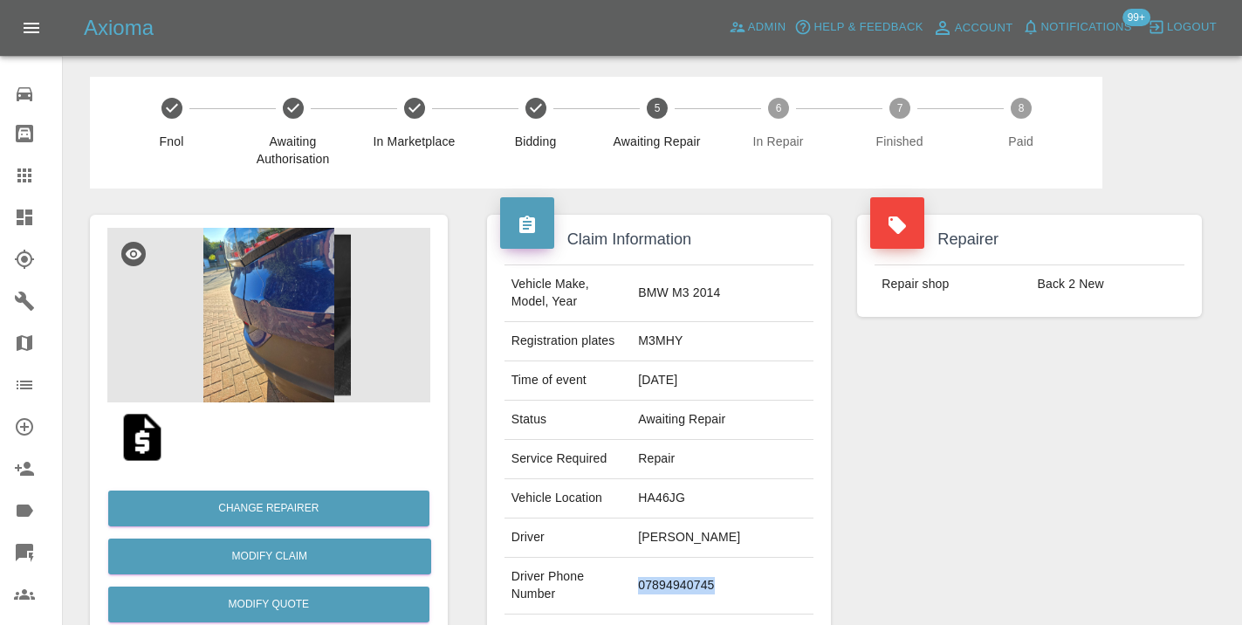
click at [705, 576] on td "07894940745" at bounding box center [722, 586] width 182 height 57
copy td "07894940745"
click at [1090, 423] on div "Repairer Repair shop Back 2 New" at bounding box center [1029, 449] width 371 height 521
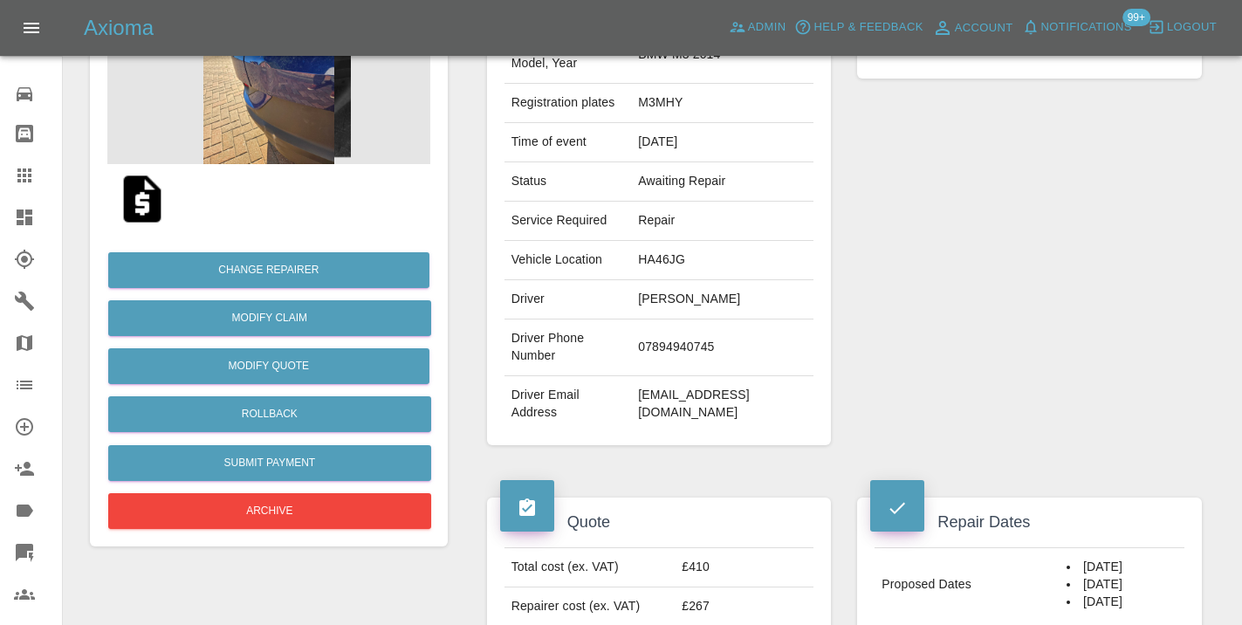
scroll to position [223, 0]
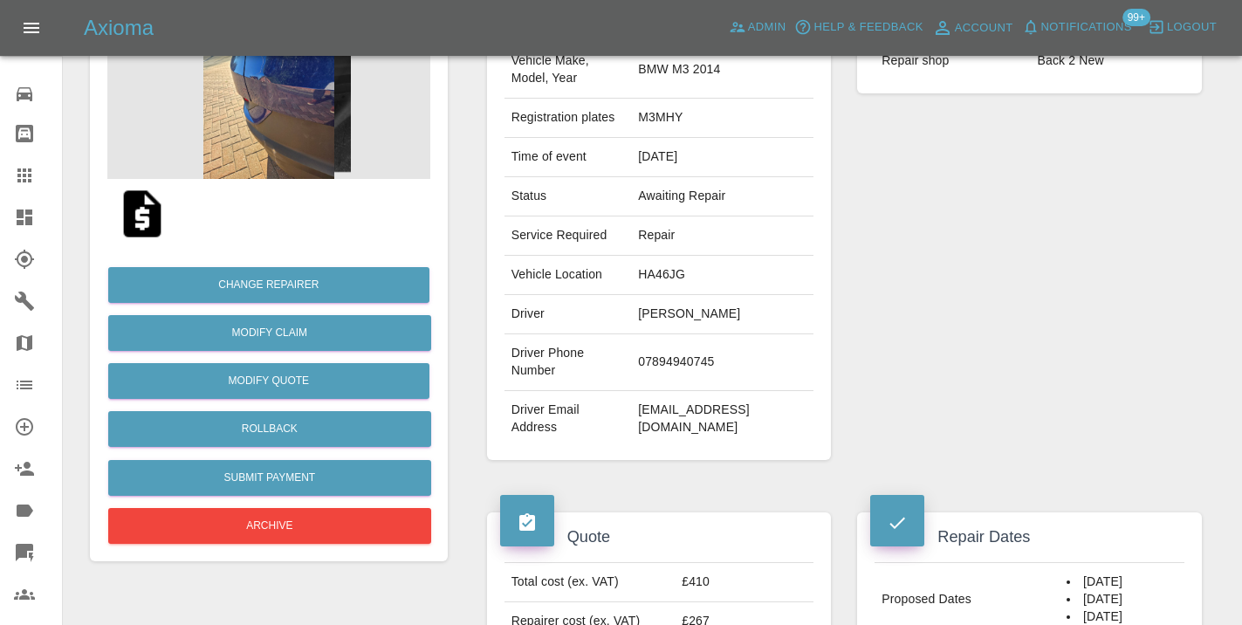
click at [693, 352] on td "07894940745" at bounding box center [722, 362] width 182 height 57
copy td "07894940745"
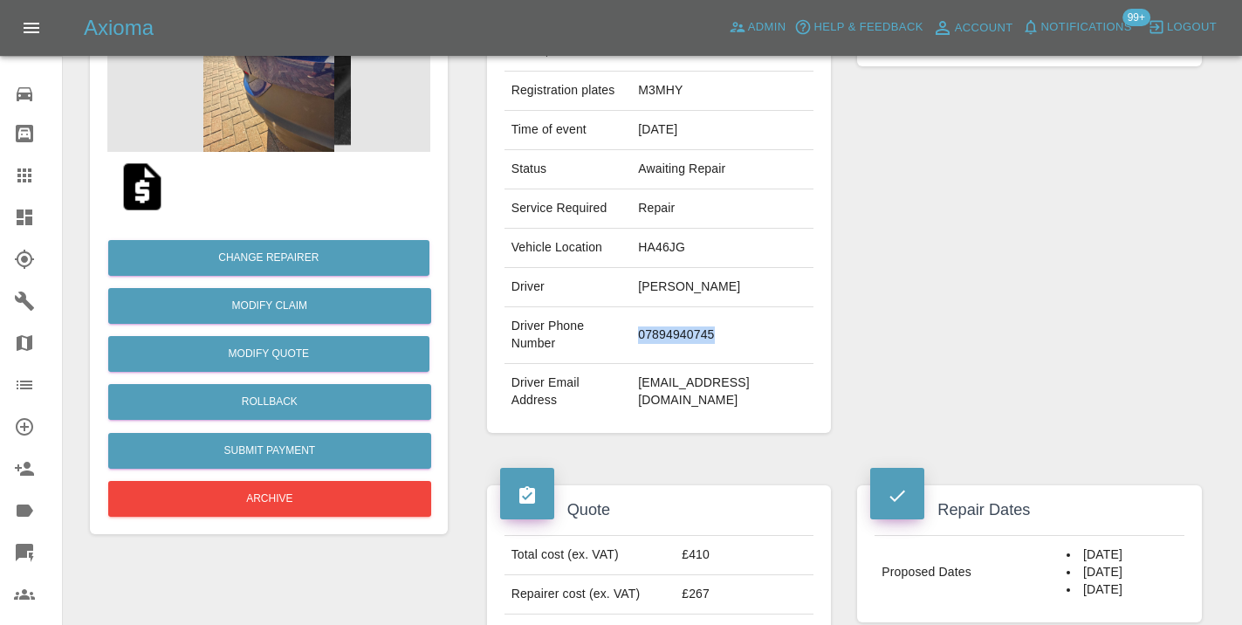
scroll to position [244, 0]
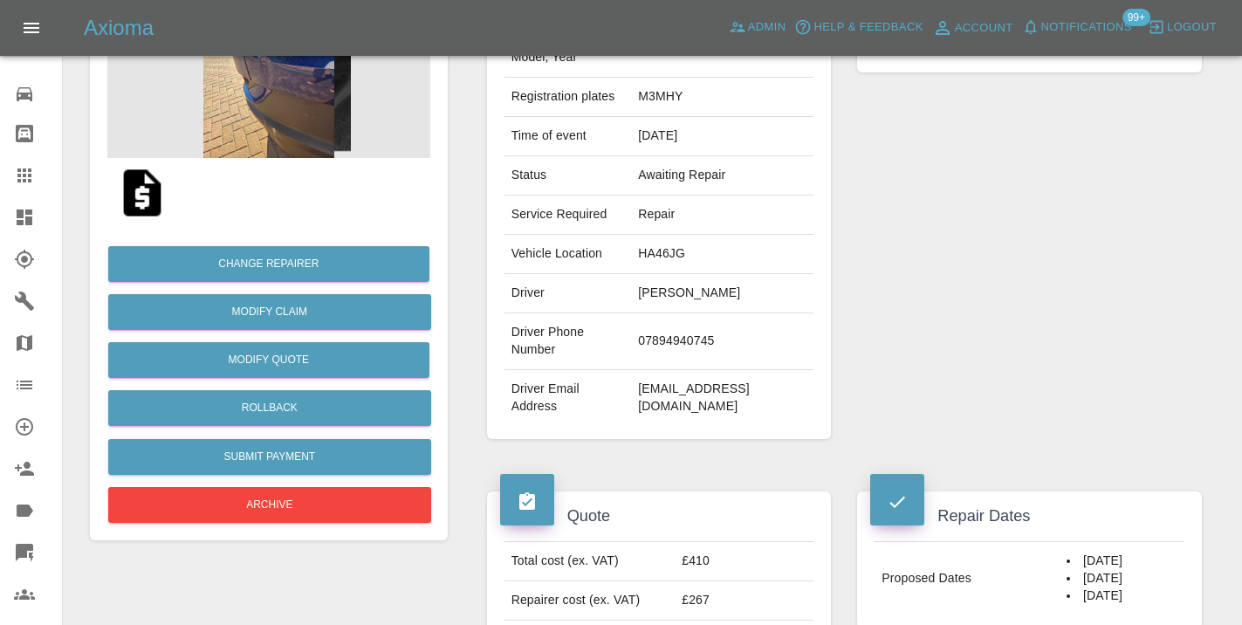
click at [962, 216] on div "Repairer Repair shop Back 2 New" at bounding box center [1029, 204] width 371 height 521
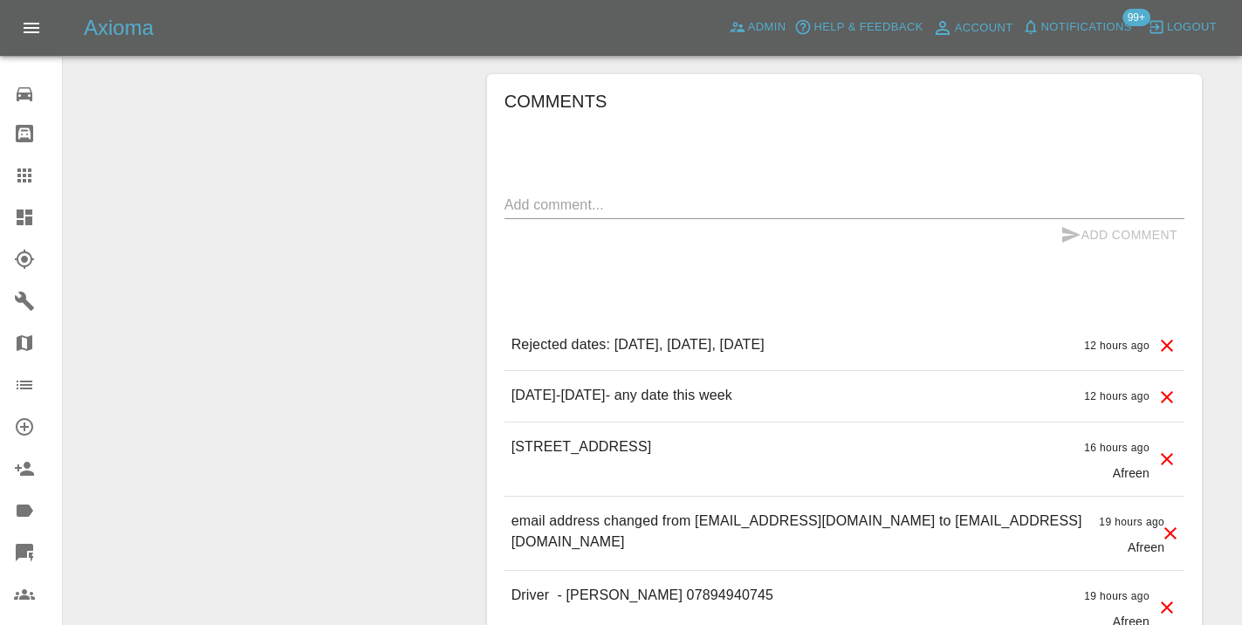
scroll to position [1379, 0]
click at [537, 189] on div "x" at bounding box center [845, 203] width 680 height 28
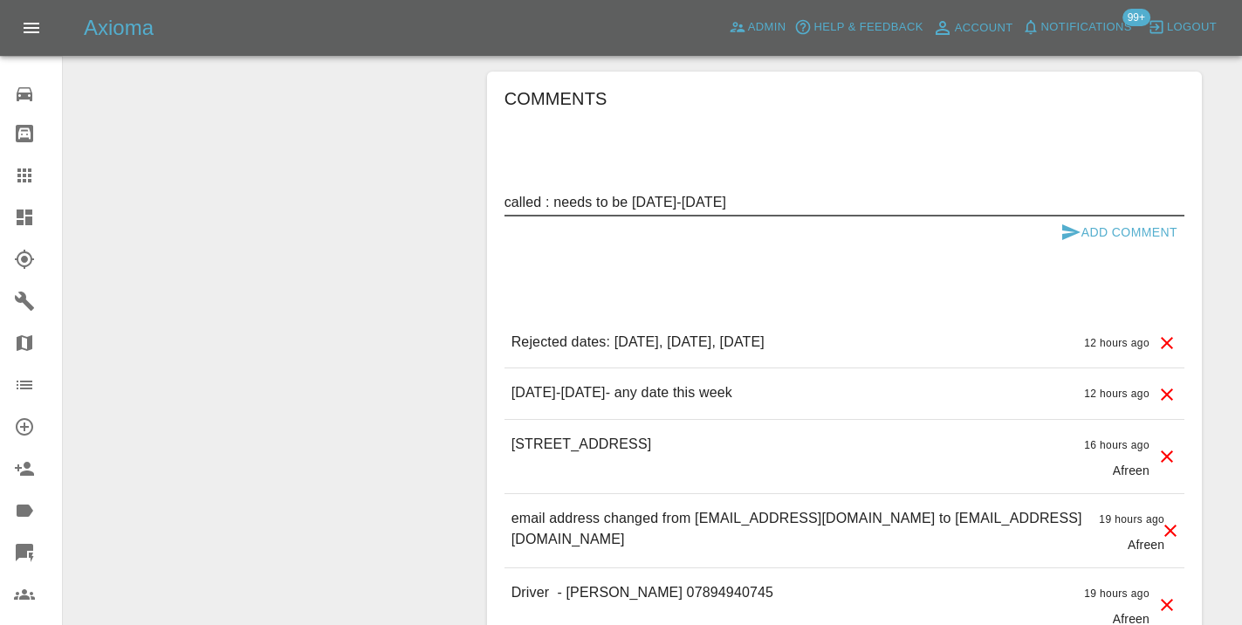
type textarea "called : needs to be 27-31 October"
click at [1088, 217] on button "Add Comment" at bounding box center [1119, 233] width 131 height 32
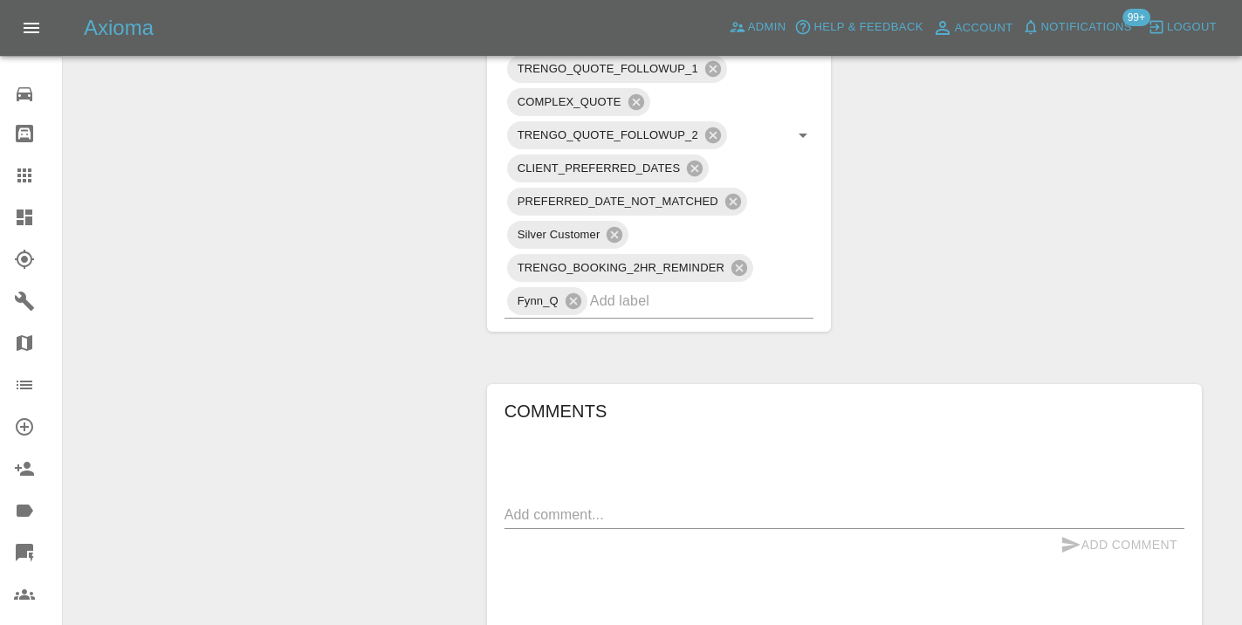
scroll to position [1040, 0]
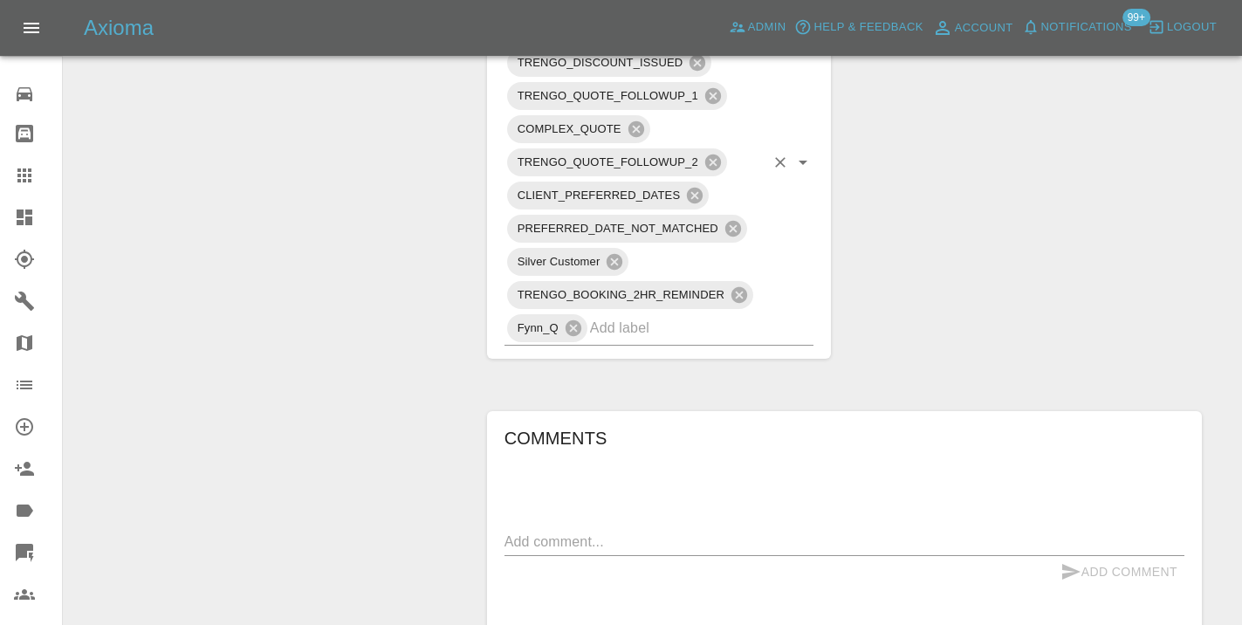
click at [643, 314] on input "text" at bounding box center [677, 327] width 175 height 27
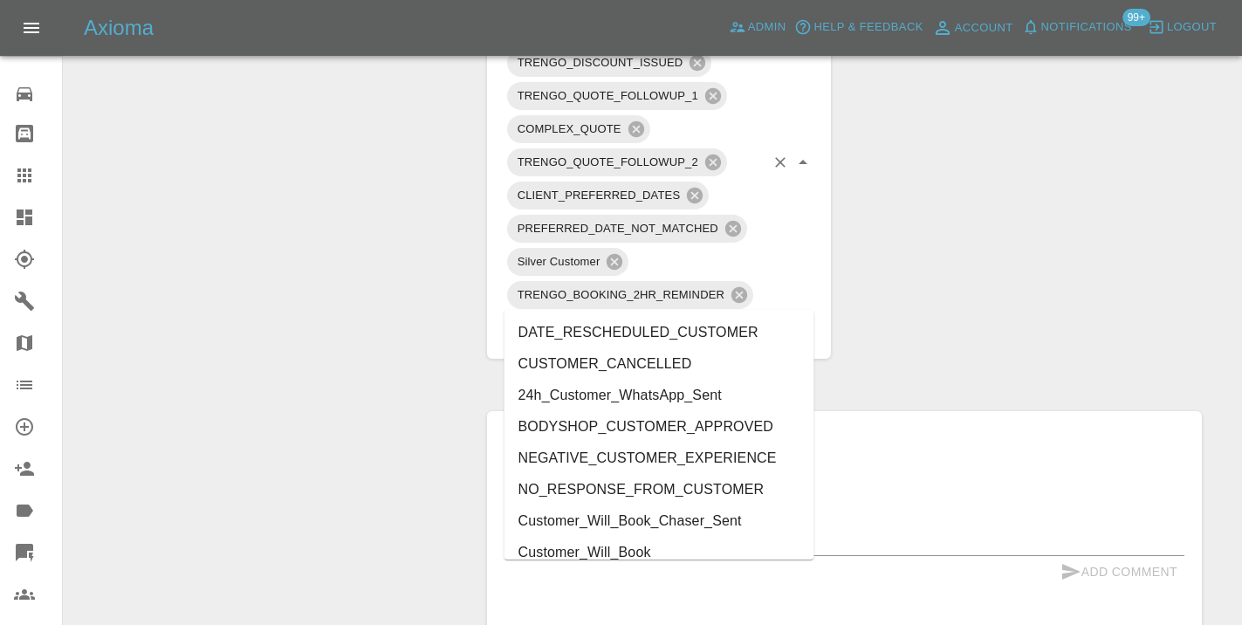
type input "cust"
click at [653, 553] on li "Customer_Will_Book" at bounding box center [660, 552] width 310 height 31
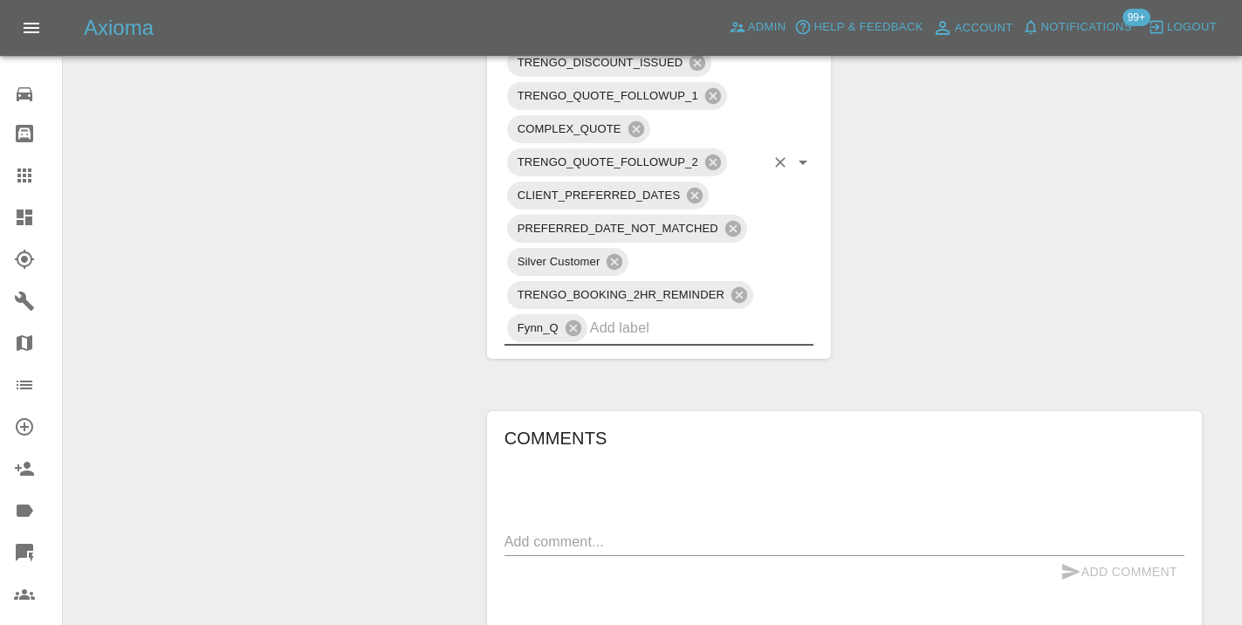
click at [302, 281] on div "Change Repairer Modify Claim Modify Quote Rollback Submit Payment Archive" at bounding box center [269, 172] width 384 height 2047
click at [28, 177] on icon at bounding box center [24, 175] width 14 height 14
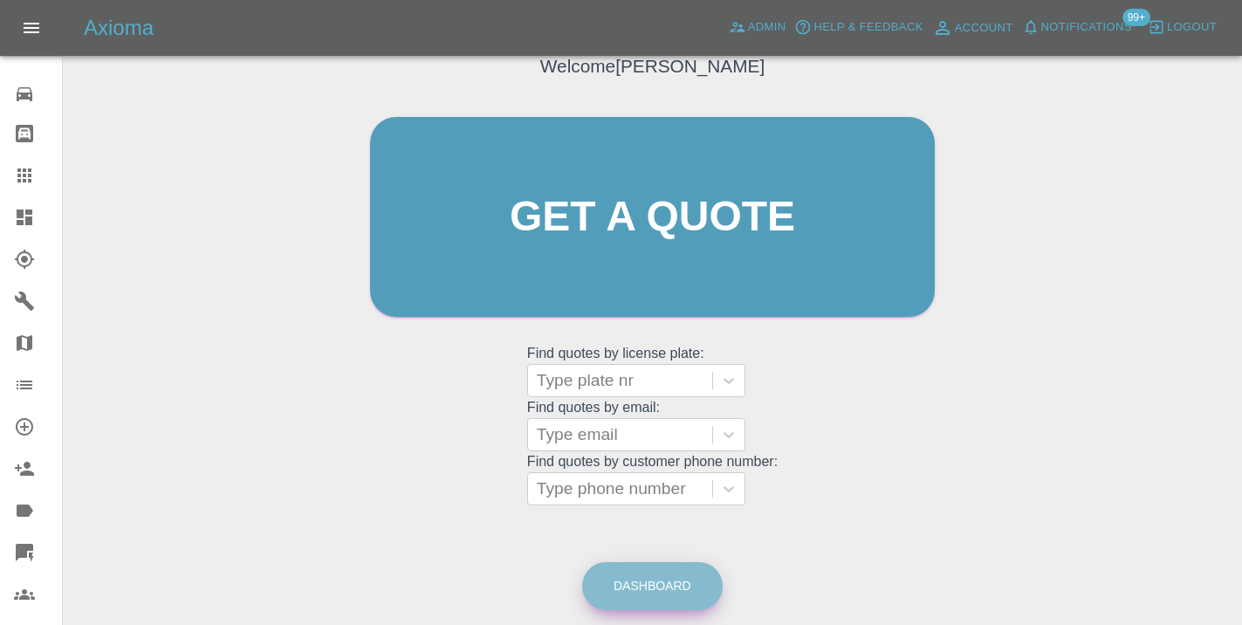
click at [677, 587] on link "Dashboard" at bounding box center [652, 586] width 141 height 48
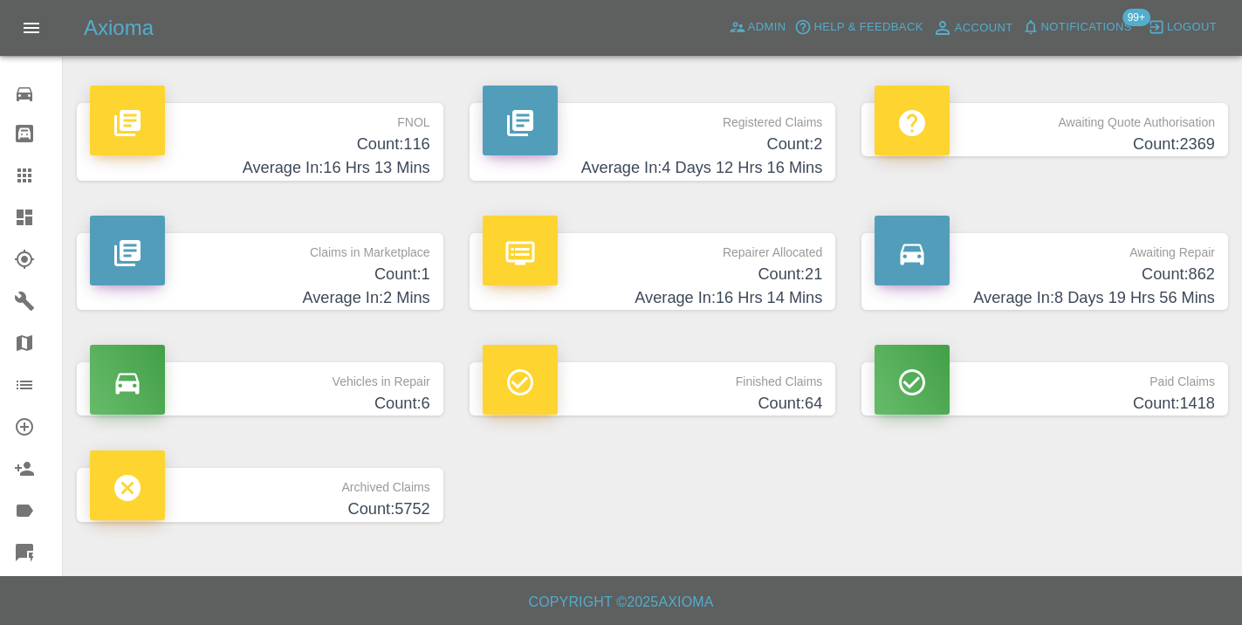
click at [1189, 279] on h4 "Count: 862" at bounding box center [1045, 275] width 340 height 24
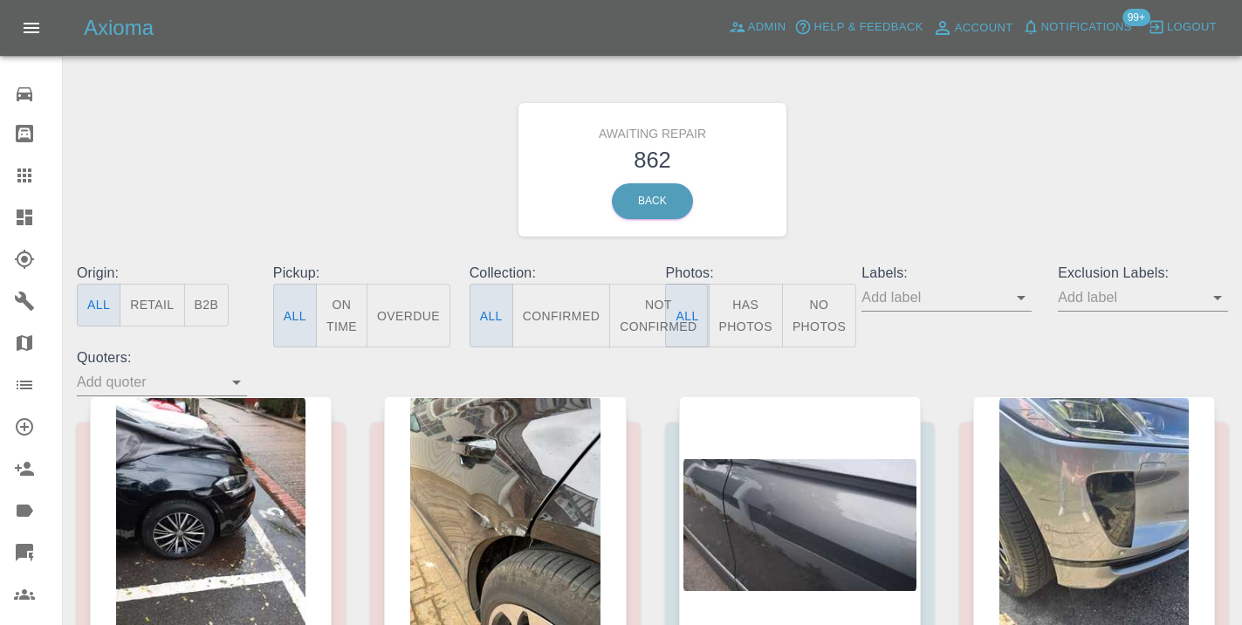
click at [657, 311] on button "Not Confirmed" at bounding box center [658, 316] width 98 height 64
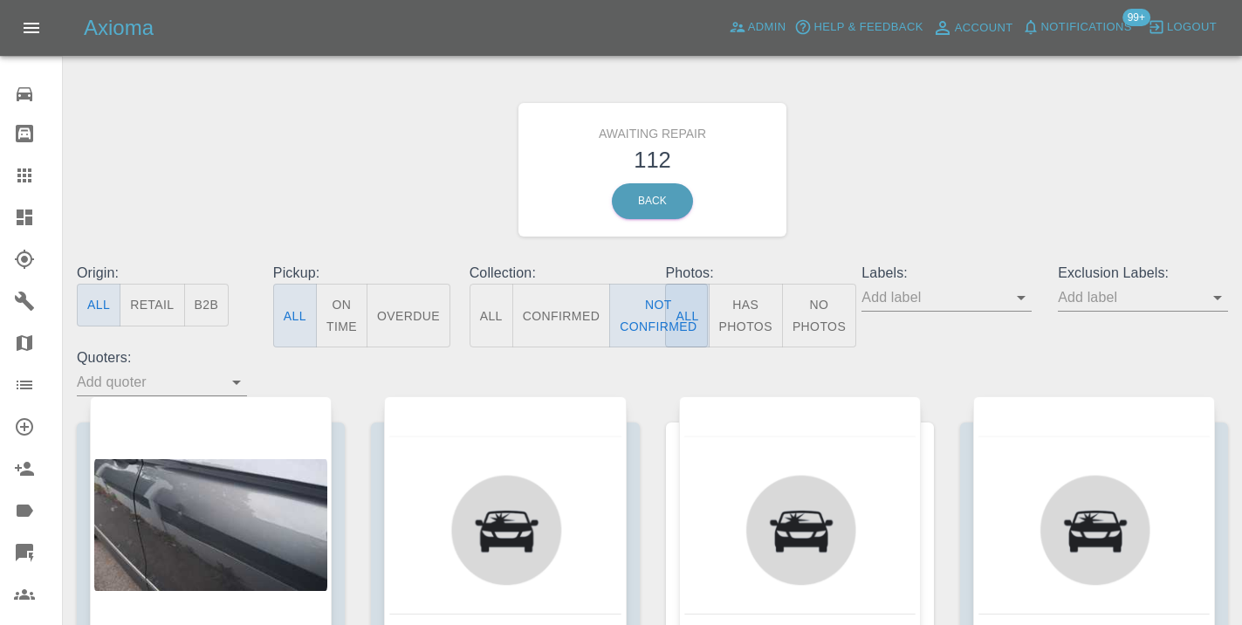
click at [875, 196] on div "Awaiting Repair 112 Back" at bounding box center [653, 170] width 1178 height 186
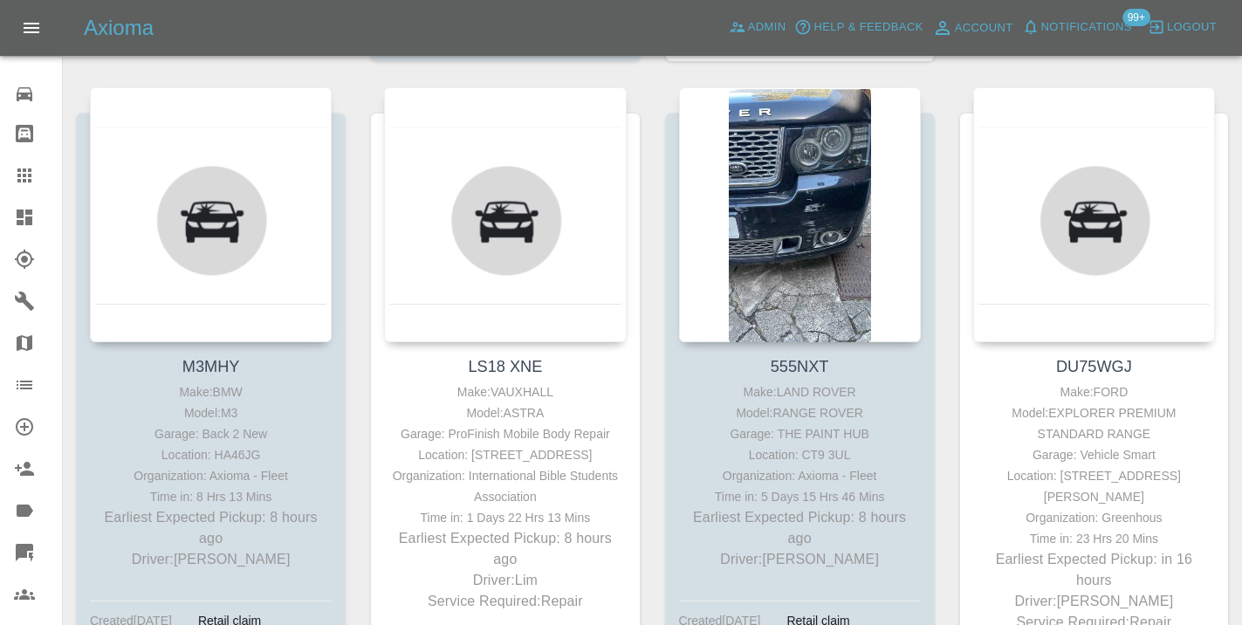
scroll to position [955, 0]
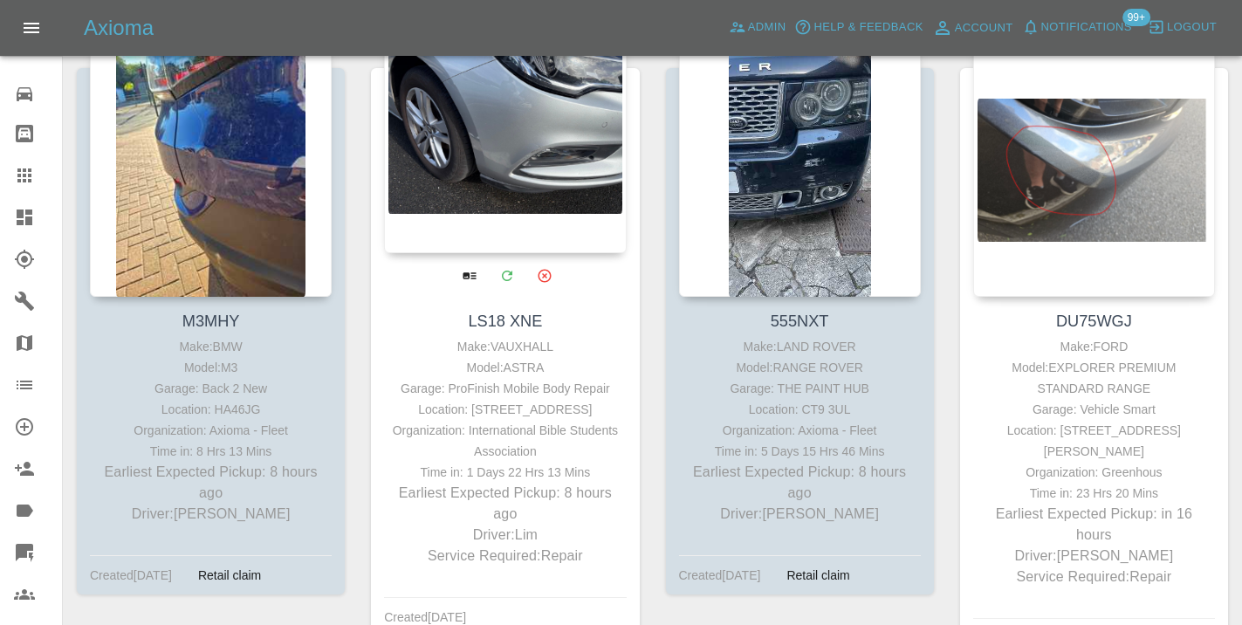
click at [518, 113] on div at bounding box center [505, 125] width 242 height 255
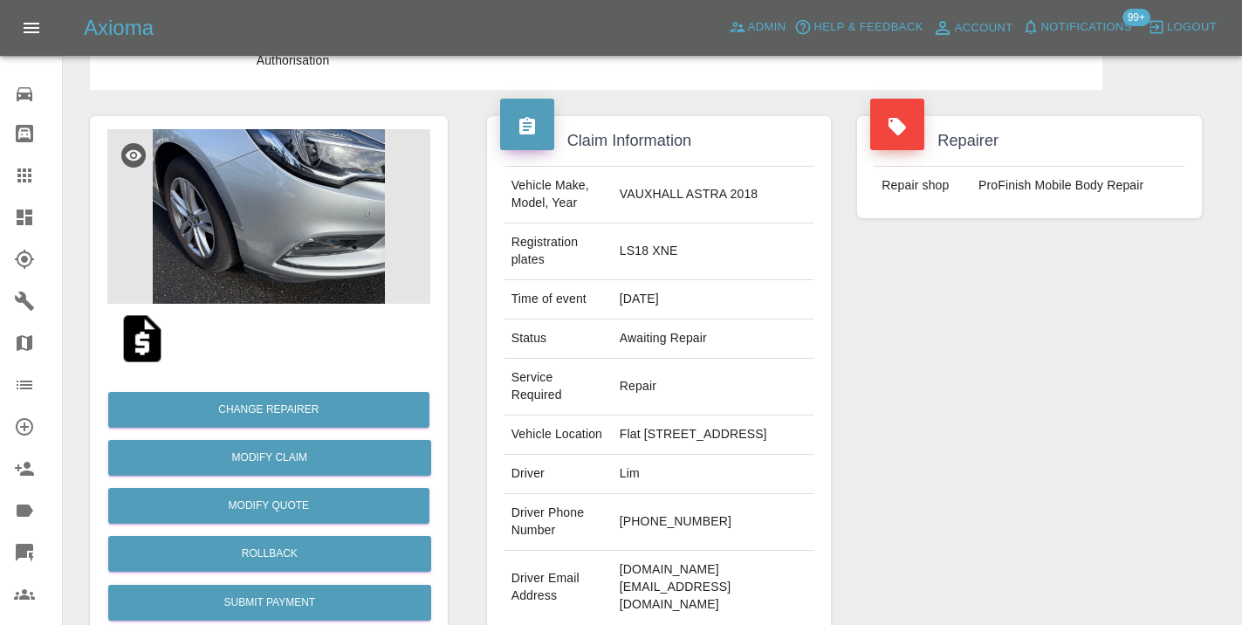
scroll to position [96, 0]
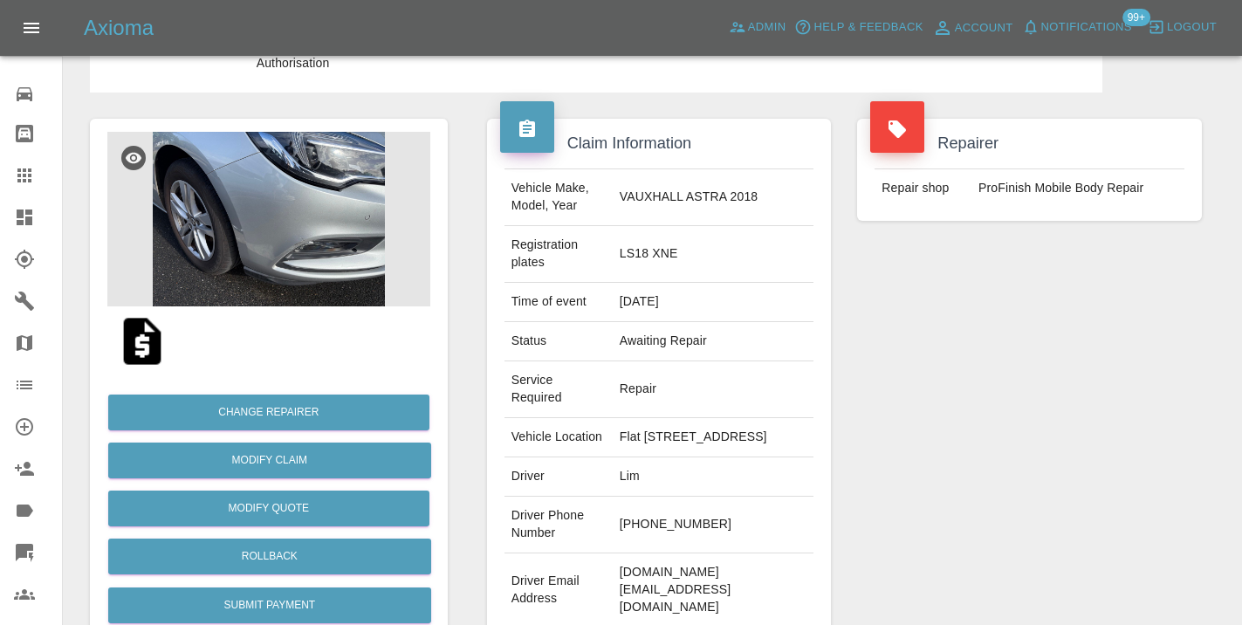
drag, startPoint x: 726, startPoint y: 532, endPoint x: 652, endPoint y: 526, distance: 74.4
click at [652, 526] on td "+44 7721 750311" at bounding box center [714, 525] width 202 height 57
copy td "7721 750311"
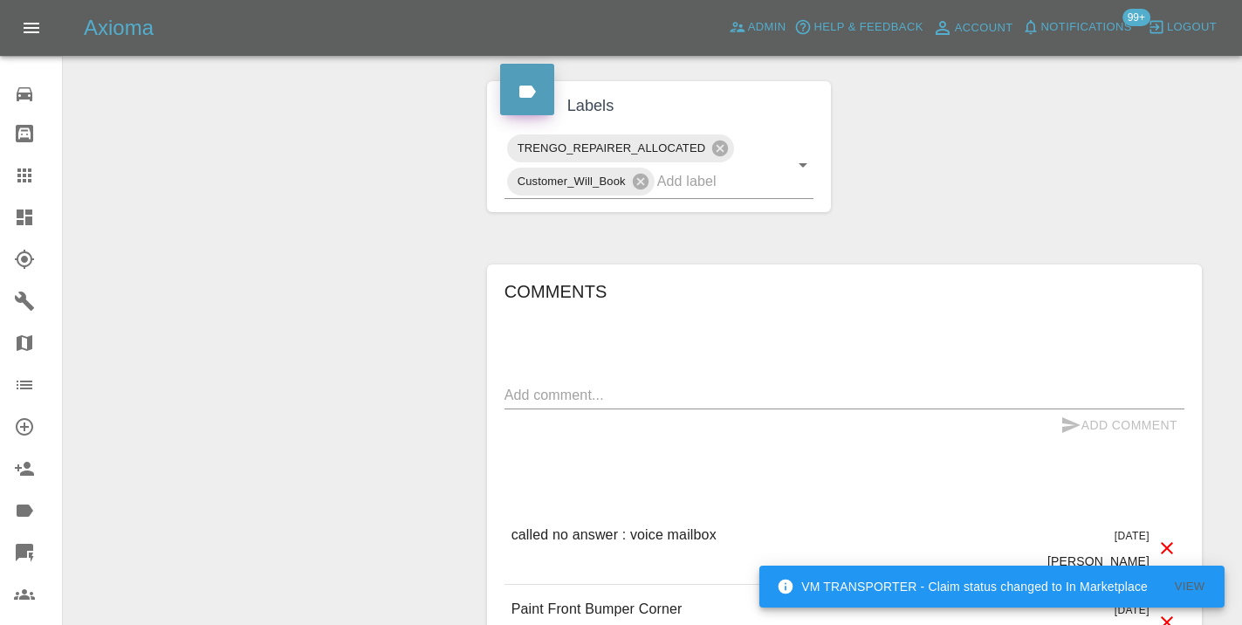
scroll to position [1039, 0]
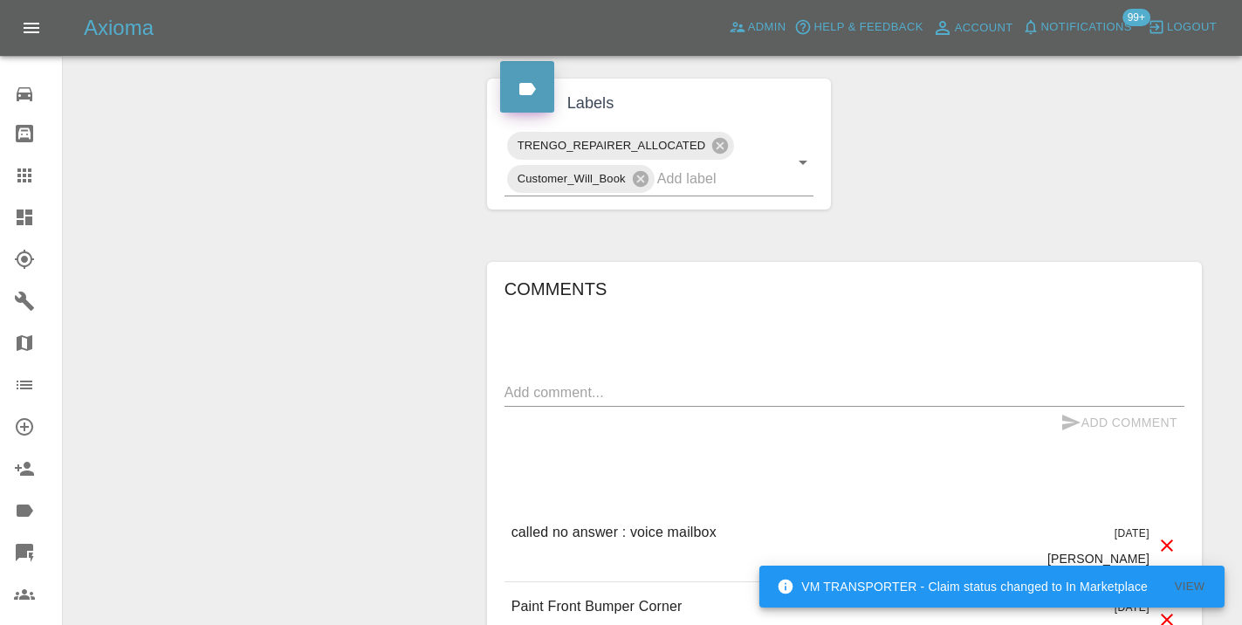
click at [517, 382] on textarea at bounding box center [845, 392] width 680 height 20
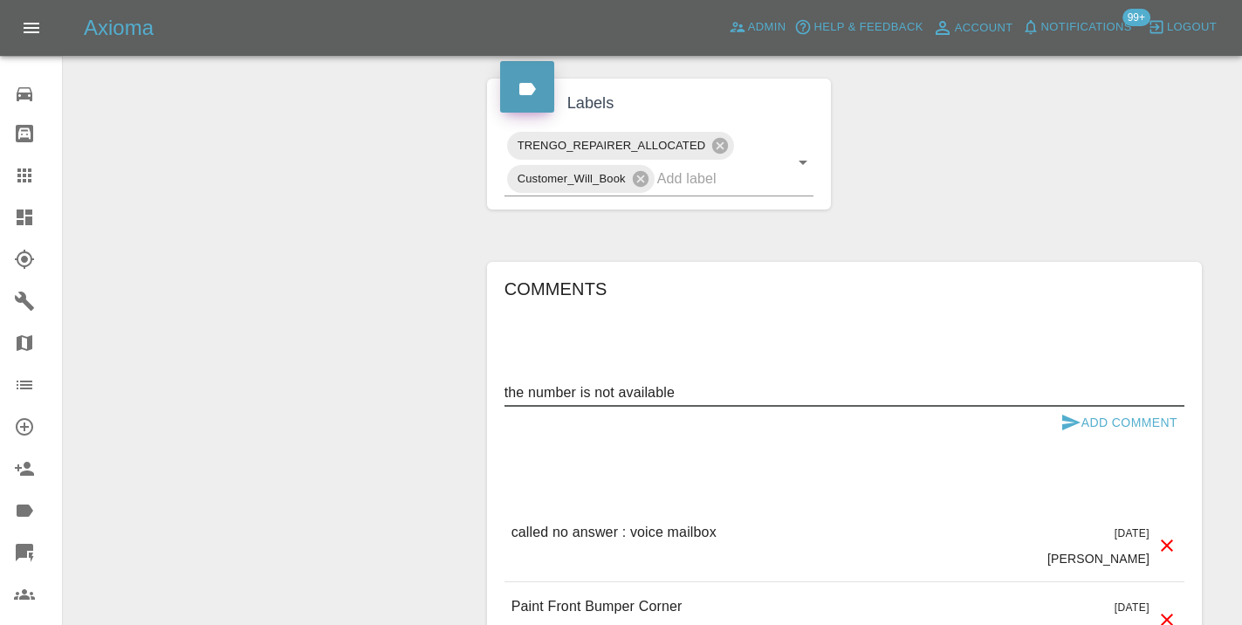
type textarea "the number is not available"
click at [1069, 412] on icon "submit" at bounding box center [1071, 422] width 21 height 21
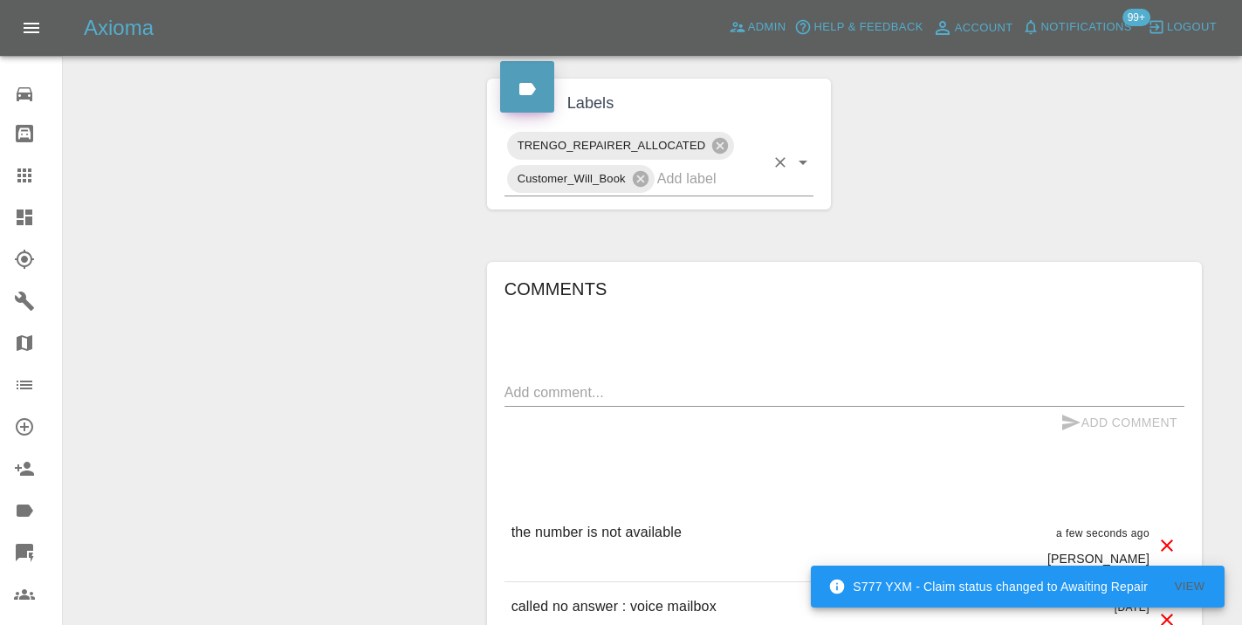
click at [733, 165] on input "text" at bounding box center [711, 178] width 108 height 27
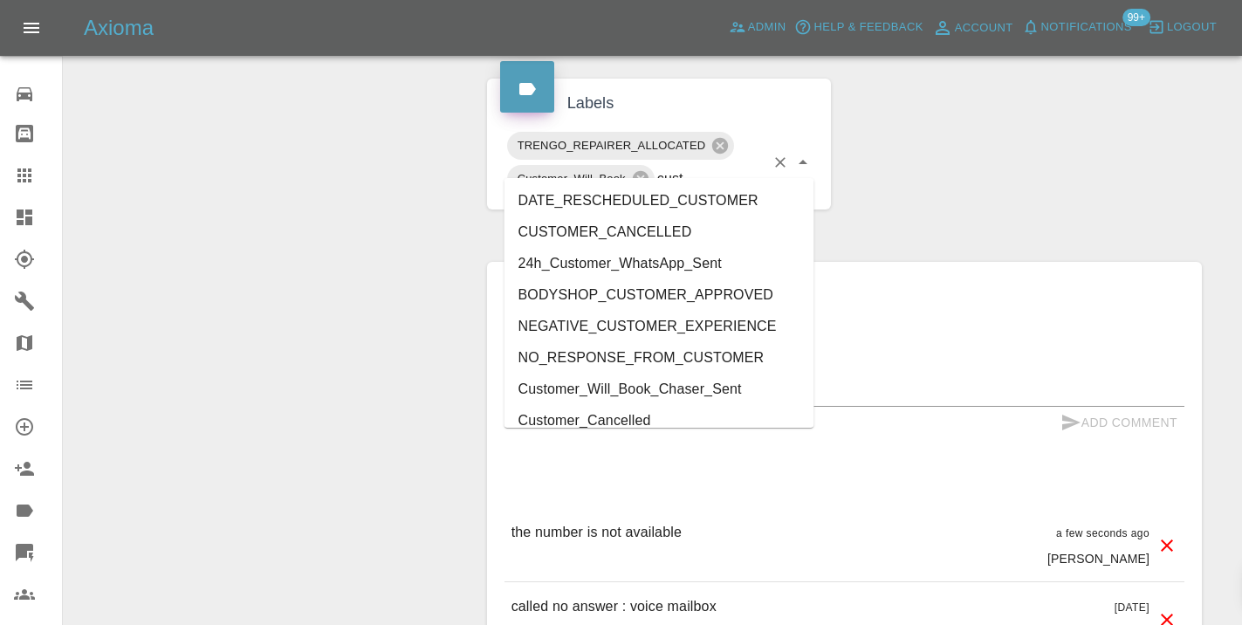
type input "cust"
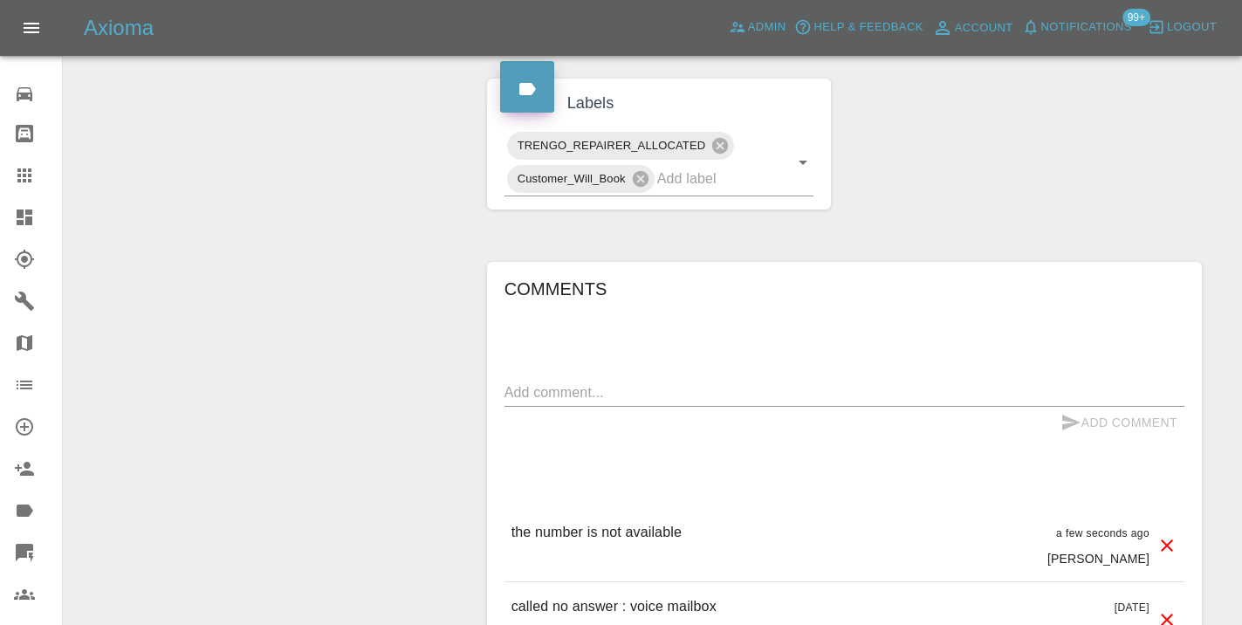
click at [30, 178] on icon at bounding box center [24, 175] width 21 height 21
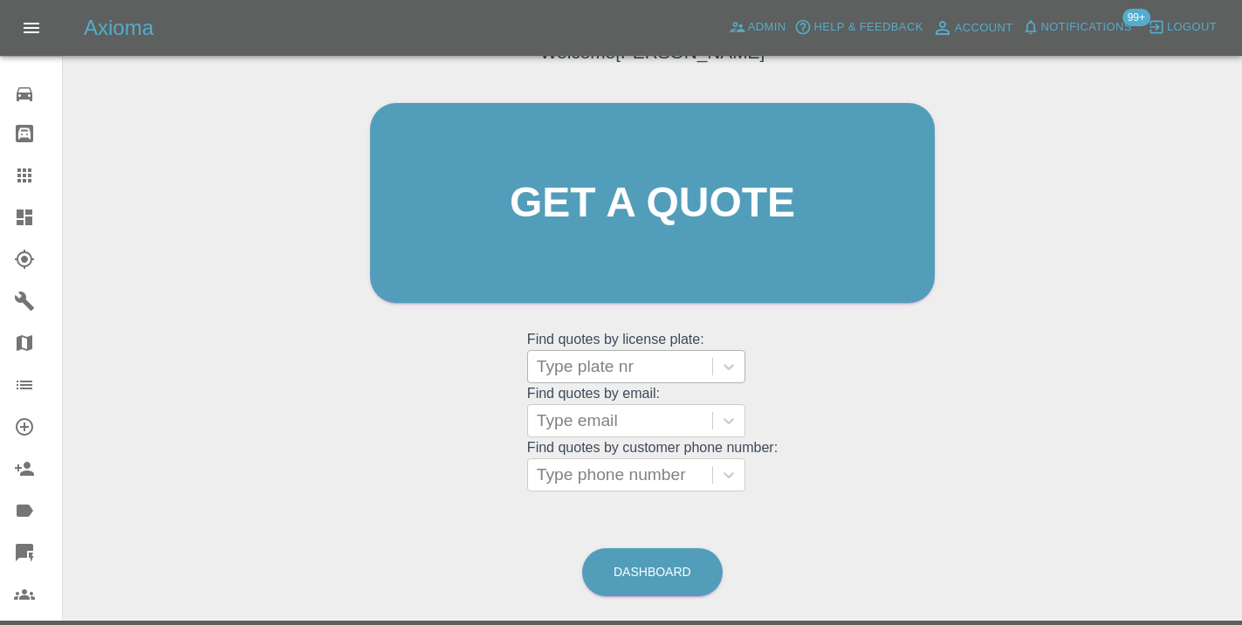
click at [620, 369] on div at bounding box center [620, 366] width 167 height 24
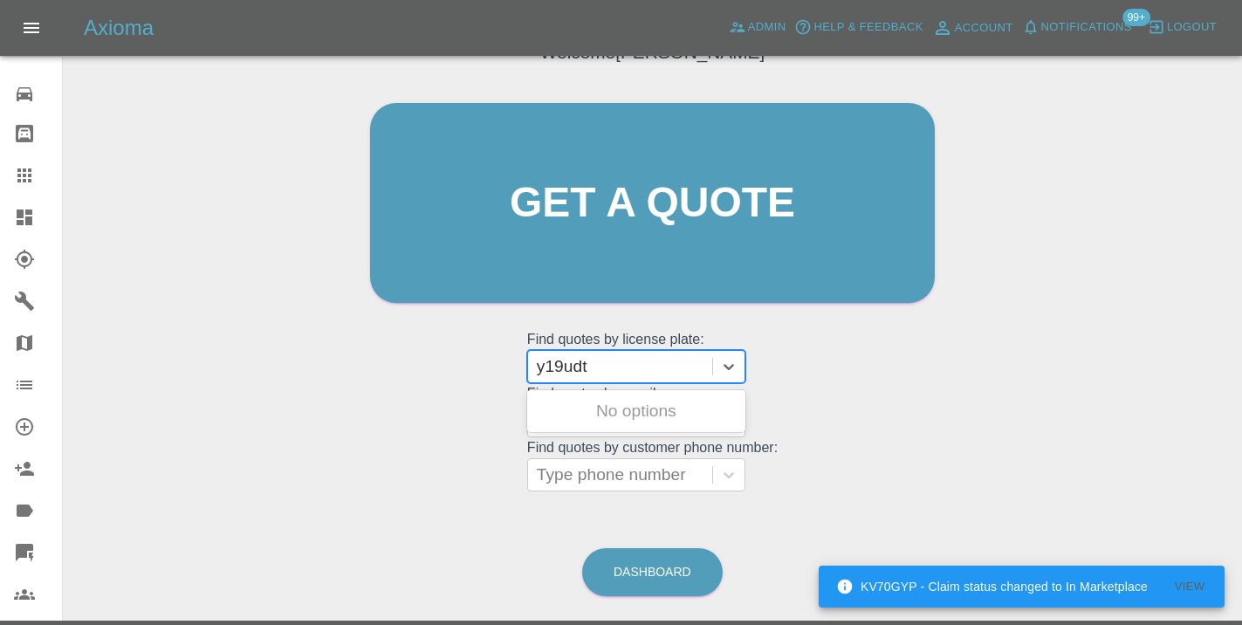
type input "y19udt"
click at [875, 505] on div "Welcome Castro Get a quote Get a quote Find quotes by license plate: Use Up and…" at bounding box center [653, 286] width 1152 height 627
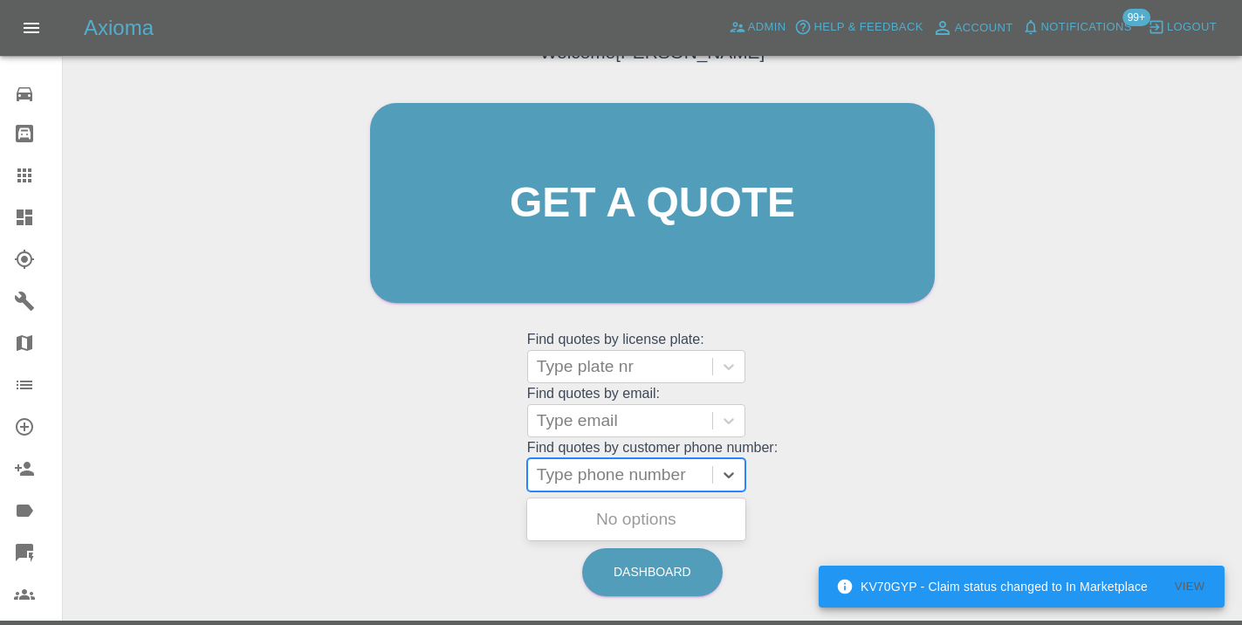
click at [567, 475] on div at bounding box center [620, 475] width 167 height 24
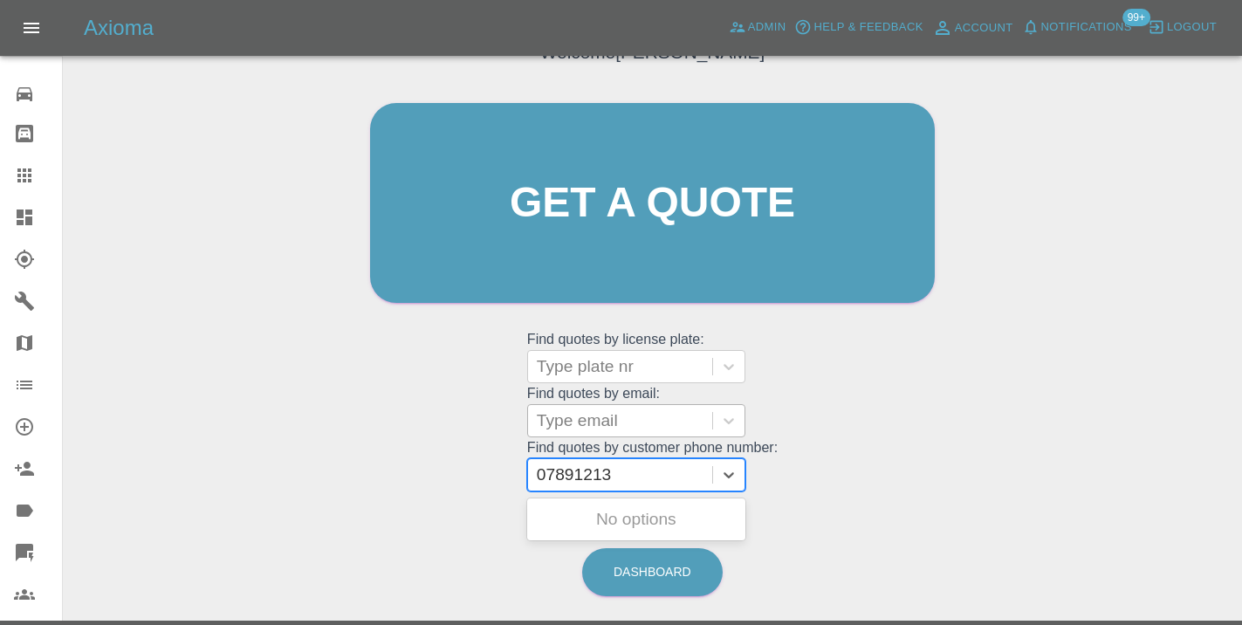
type input "07891213"
click at [597, 425] on div at bounding box center [620, 421] width 167 height 24
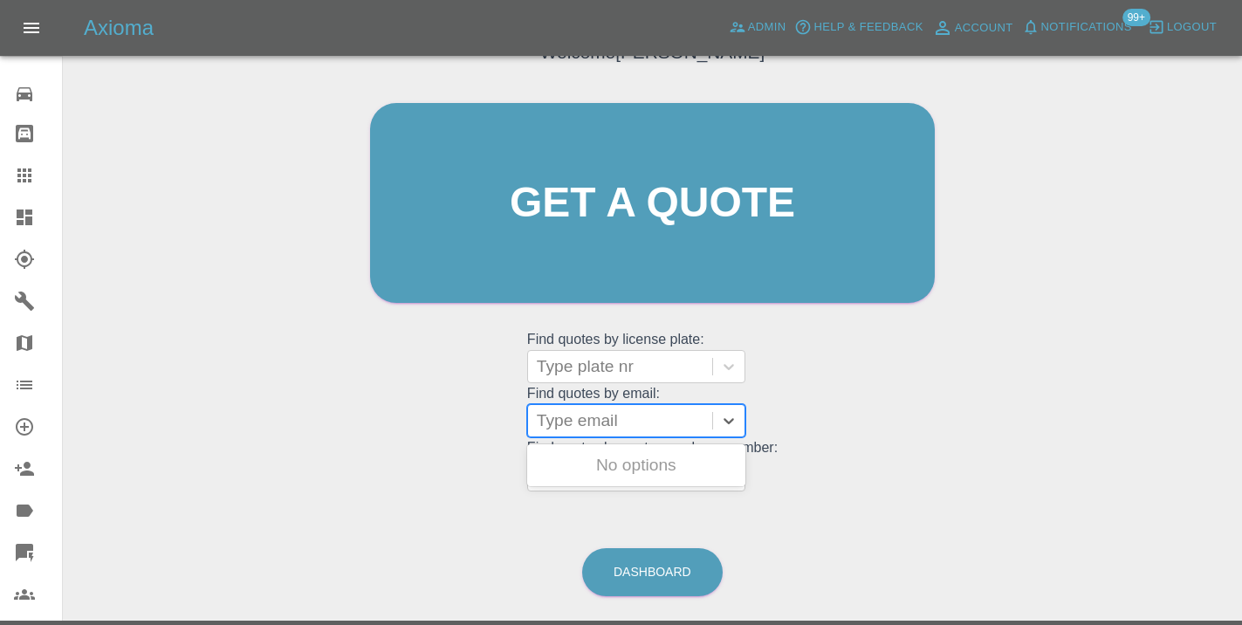
click at [897, 350] on div "Welcome Castro Get a quote Get a quote Find quotes by license plate: Type plate…" at bounding box center [653, 236] width 602 height 527
click at [580, 424] on div at bounding box center [620, 421] width 167 height 24
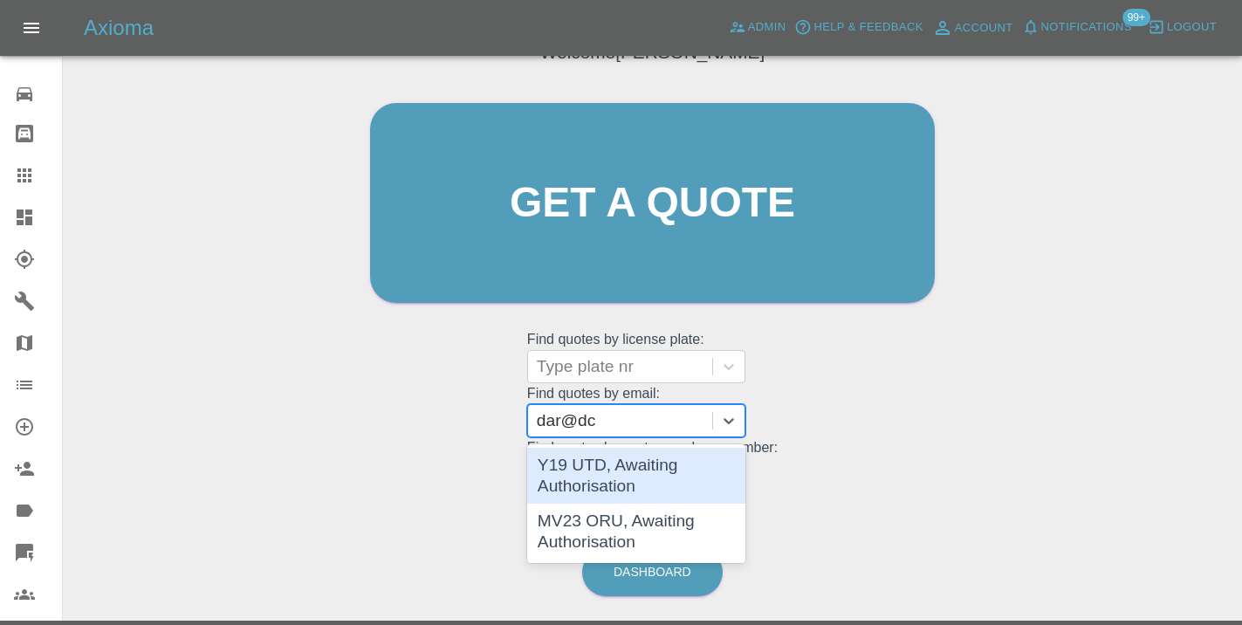
type input "dar@dcb"
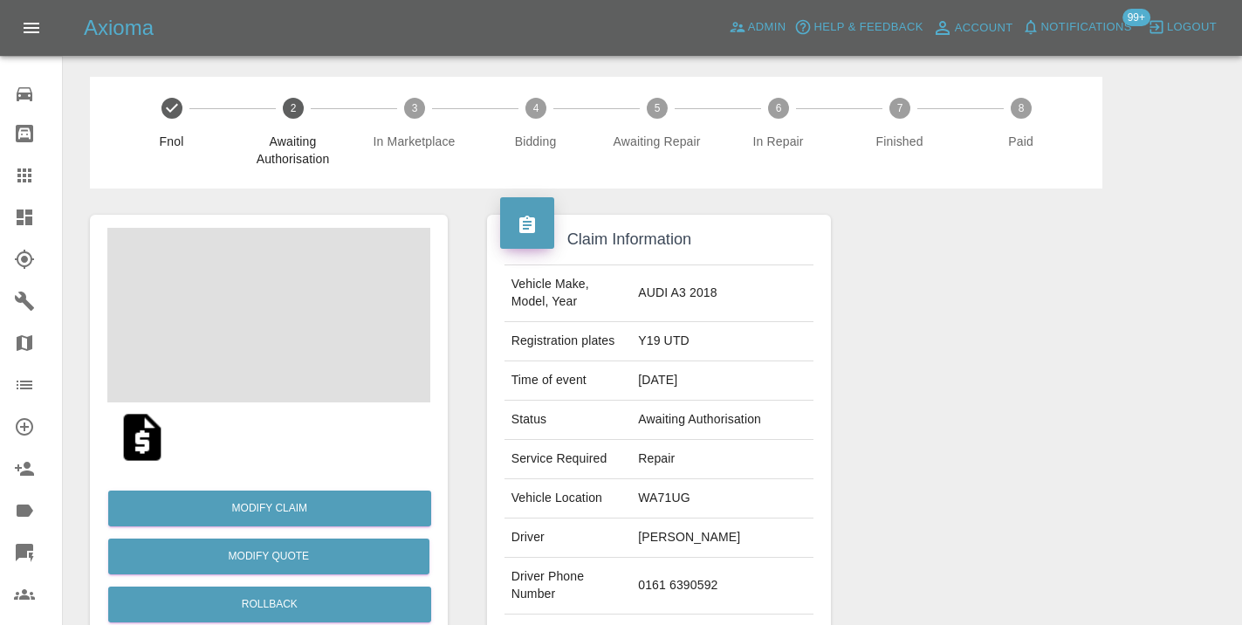
click at [986, 395] on div at bounding box center [1029, 449] width 371 height 521
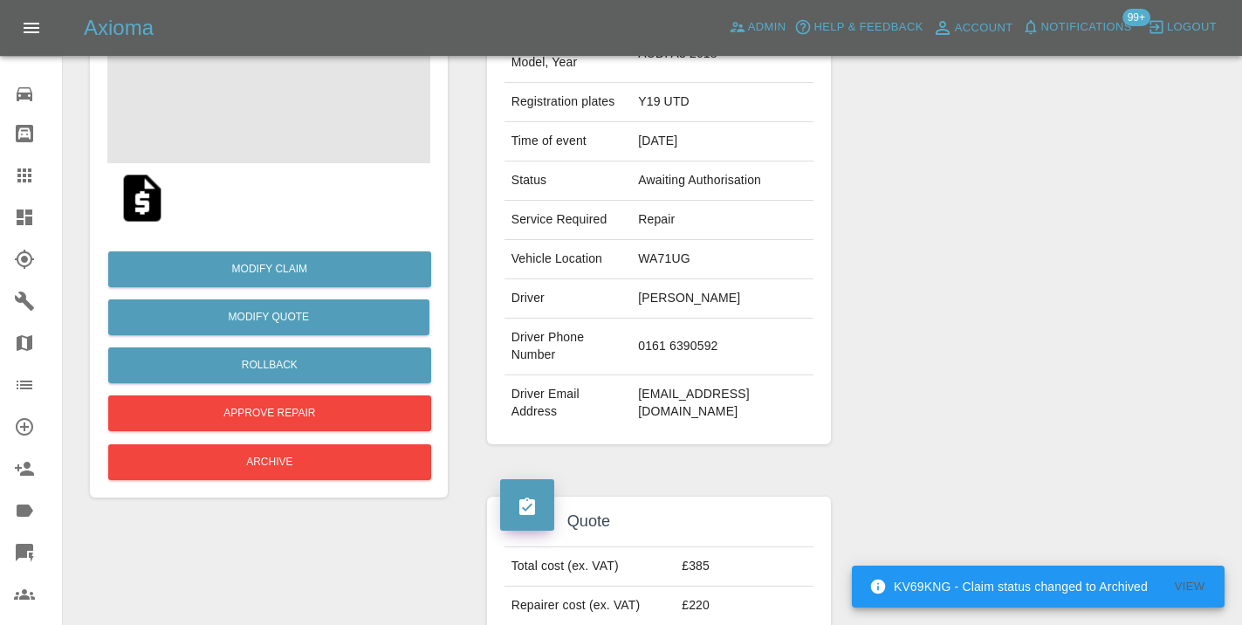
scroll to position [251, 0]
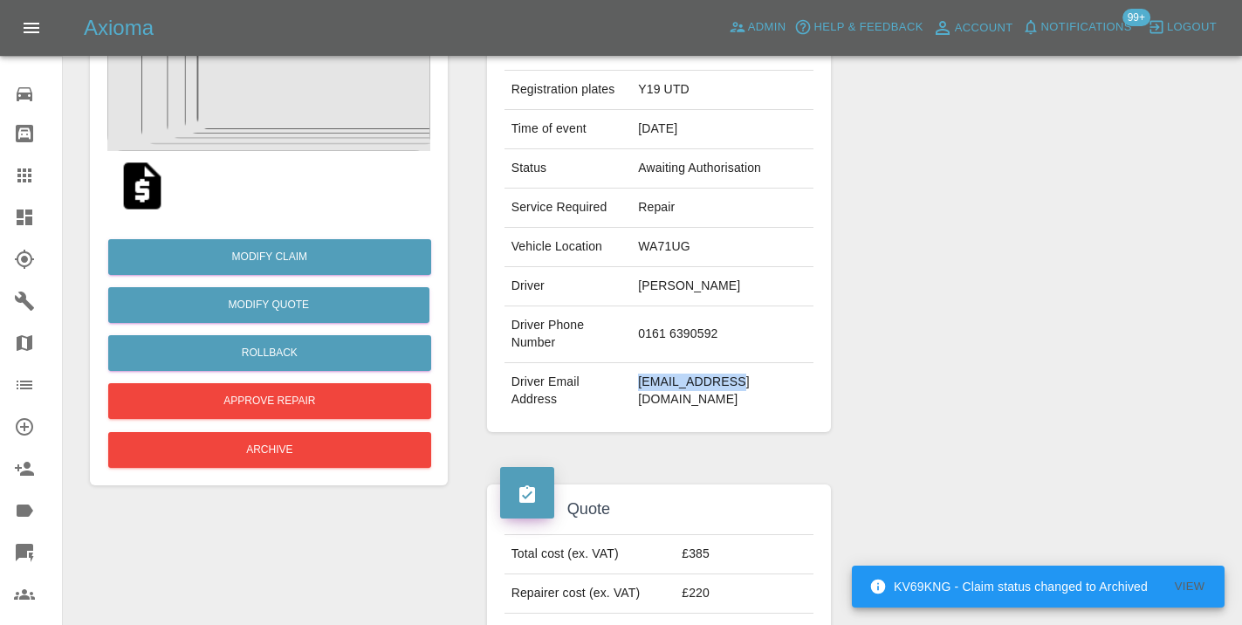
drag, startPoint x: 787, startPoint y: 354, endPoint x: 678, endPoint y: 351, distance: 109.2
click at [678, 363] on td "dar@dcbltd.com" at bounding box center [722, 391] width 182 height 56
copy td "dar@dcbltd.com"
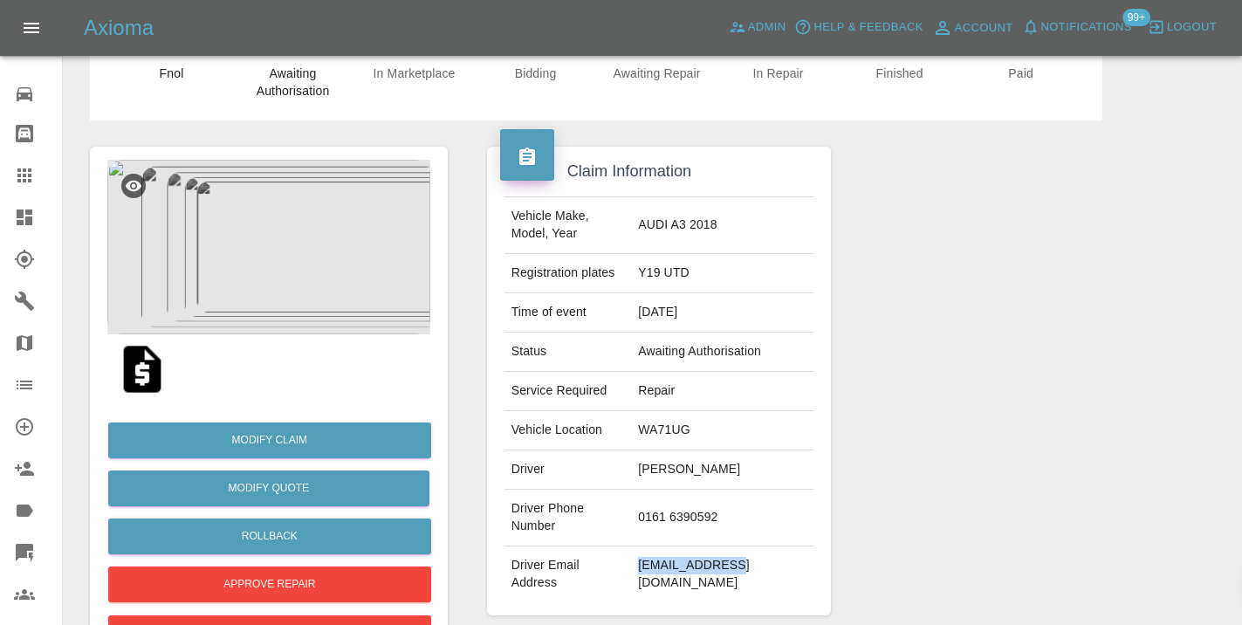
scroll to position [53, 0]
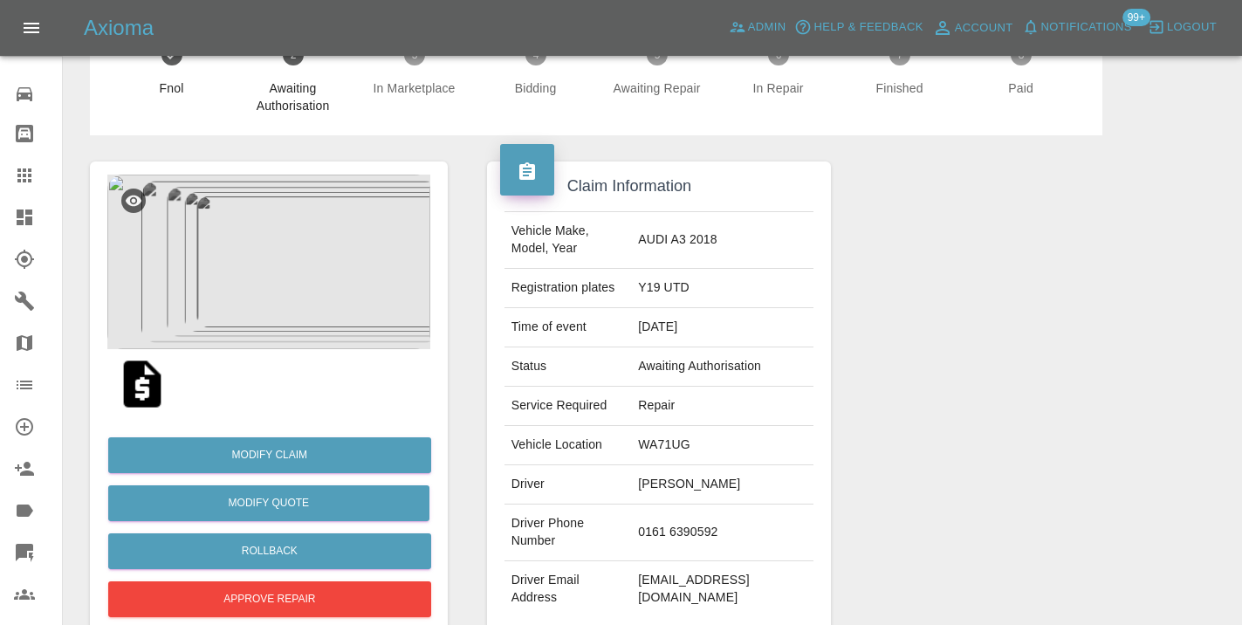
click at [1017, 305] on div at bounding box center [1029, 395] width 371 height 521
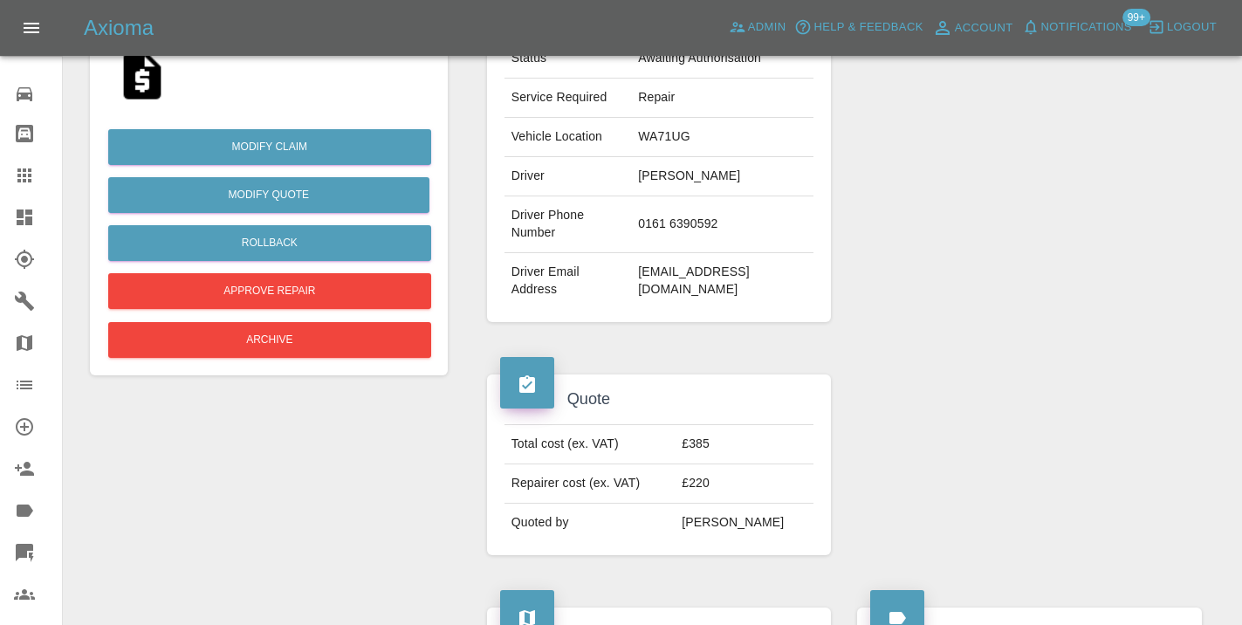
scroll to position [368, 0]
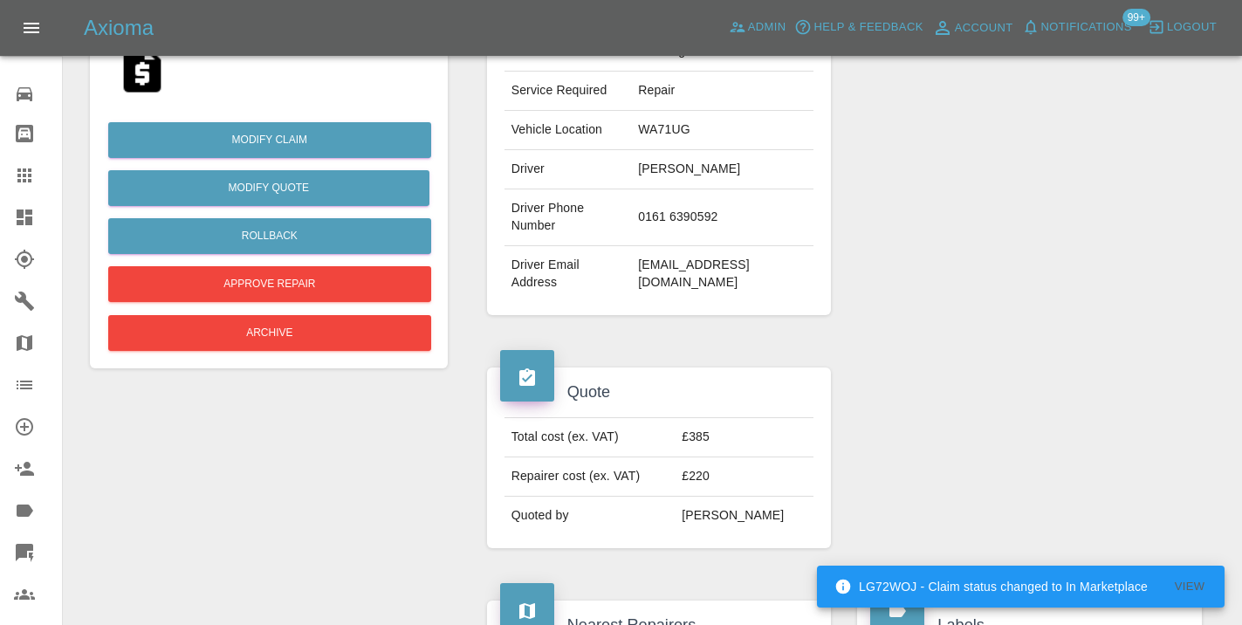
click at [954, 195] on div at bounding box center [1029, 80] width 371 height 521
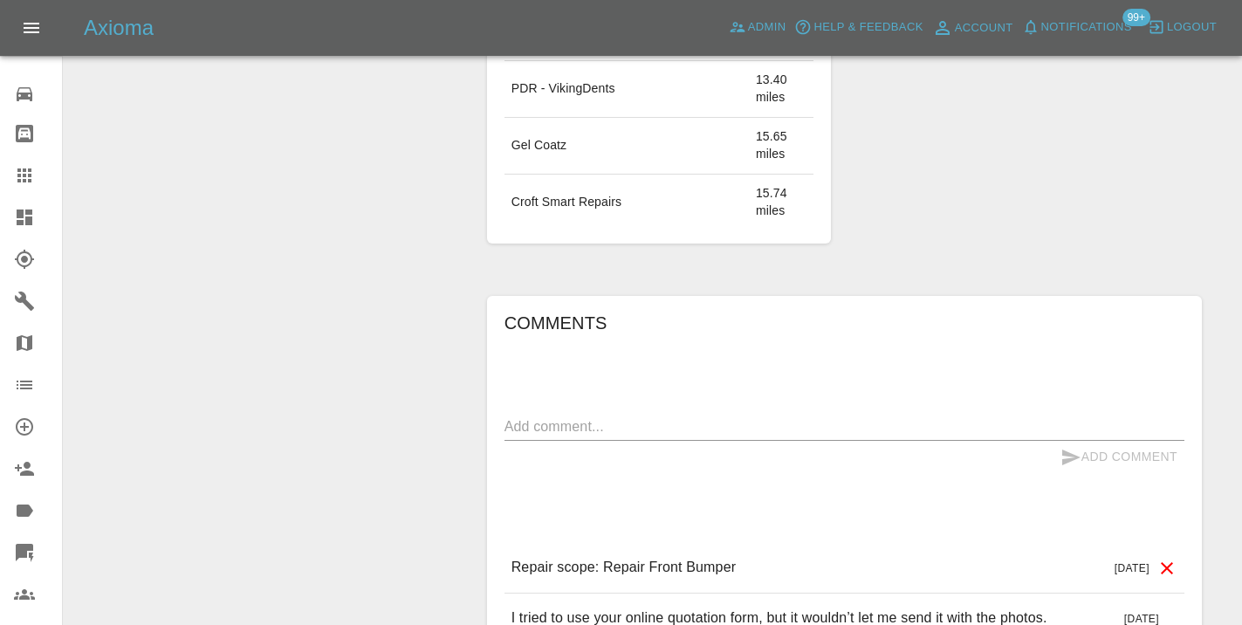
scroll to position [1371, 0]
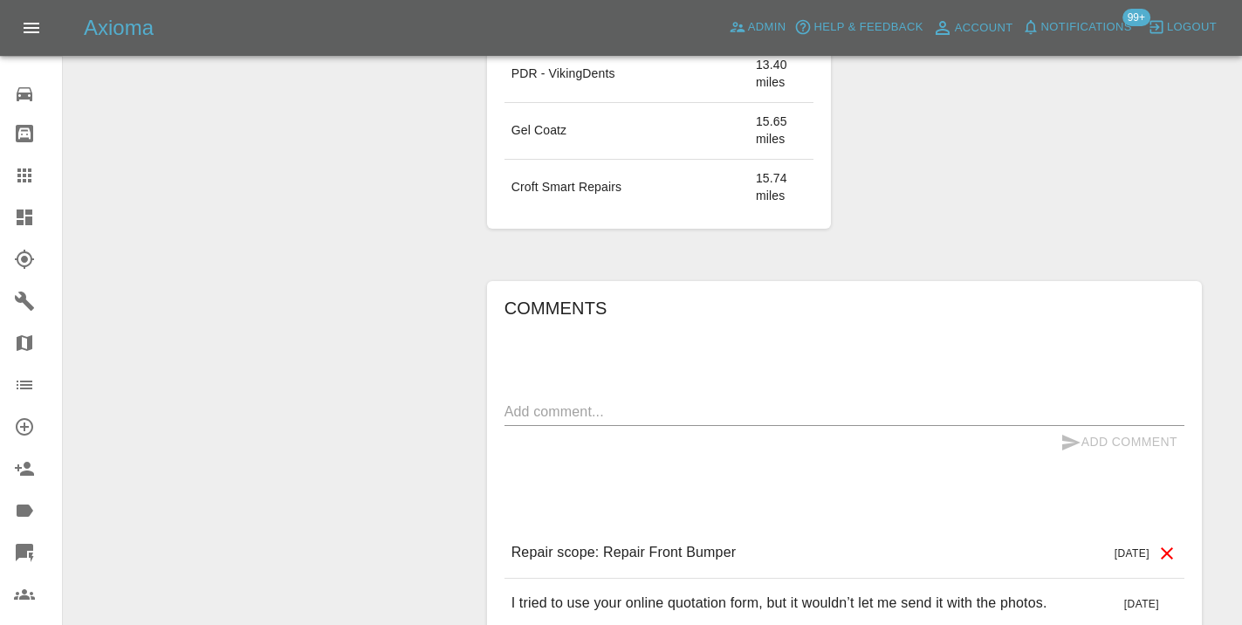
click at [551, 402] on textarea at bounding box center [845, 412] width 680 height 20
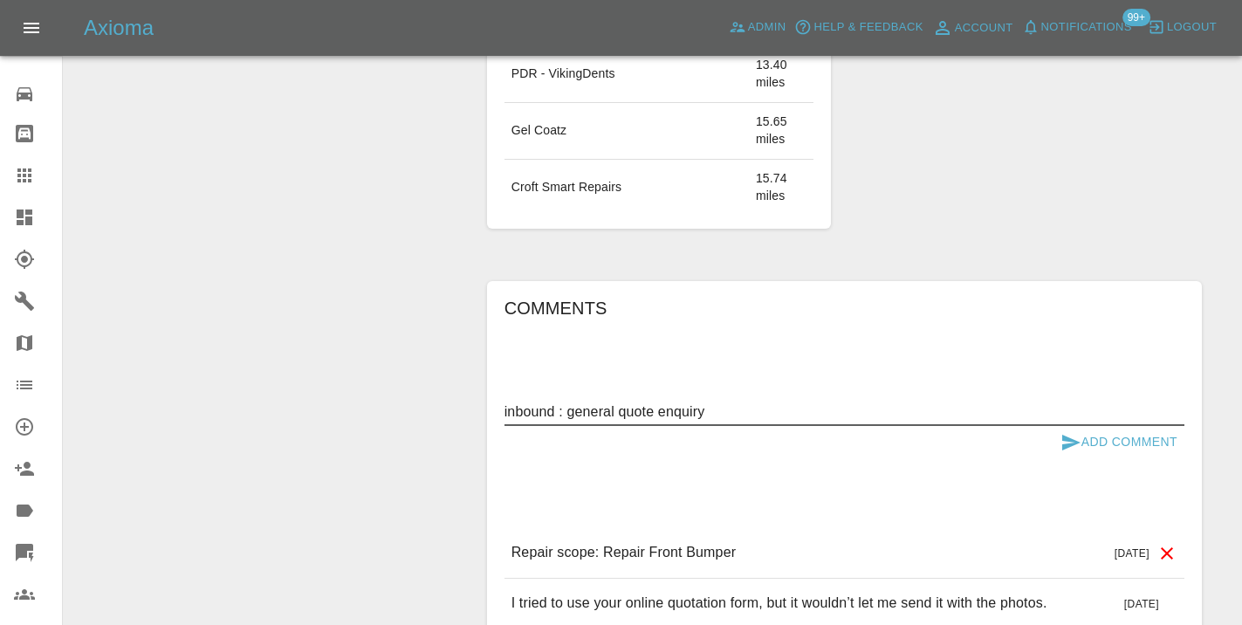
type textarea "inbound : general quote enquiry"
click at [1065, 432] on icon "submit" at bounding box center [1071, 442] width 21 height 21
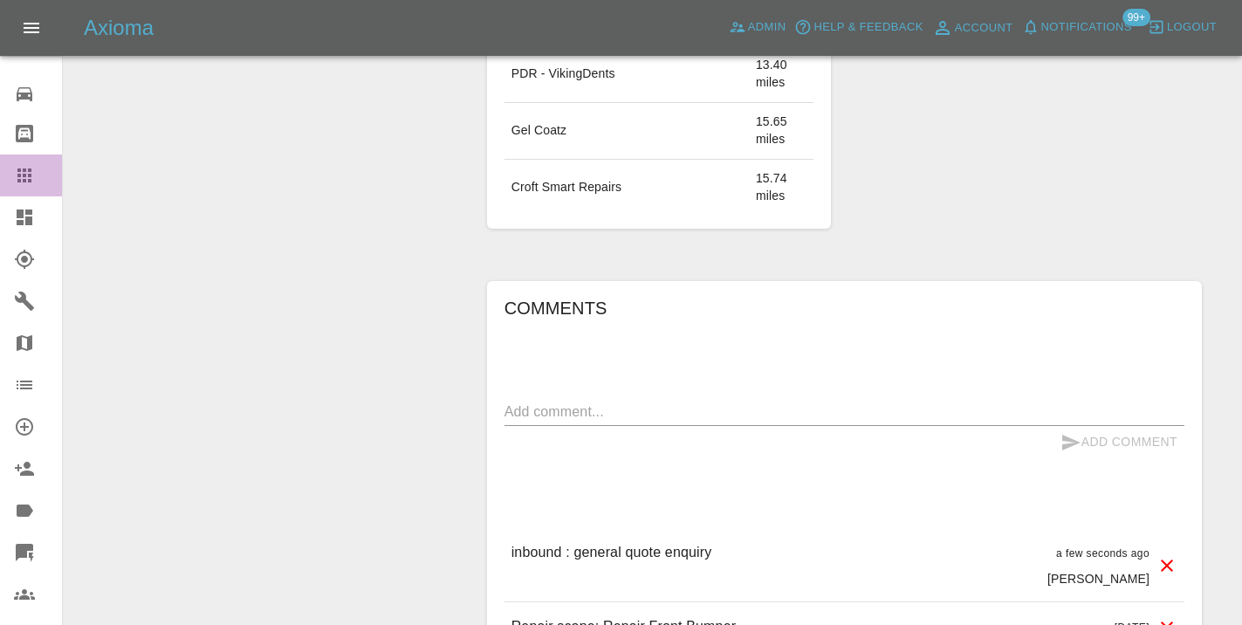
click at [33, 181] on icon at bounding box center [24, 175] width 21 height 21
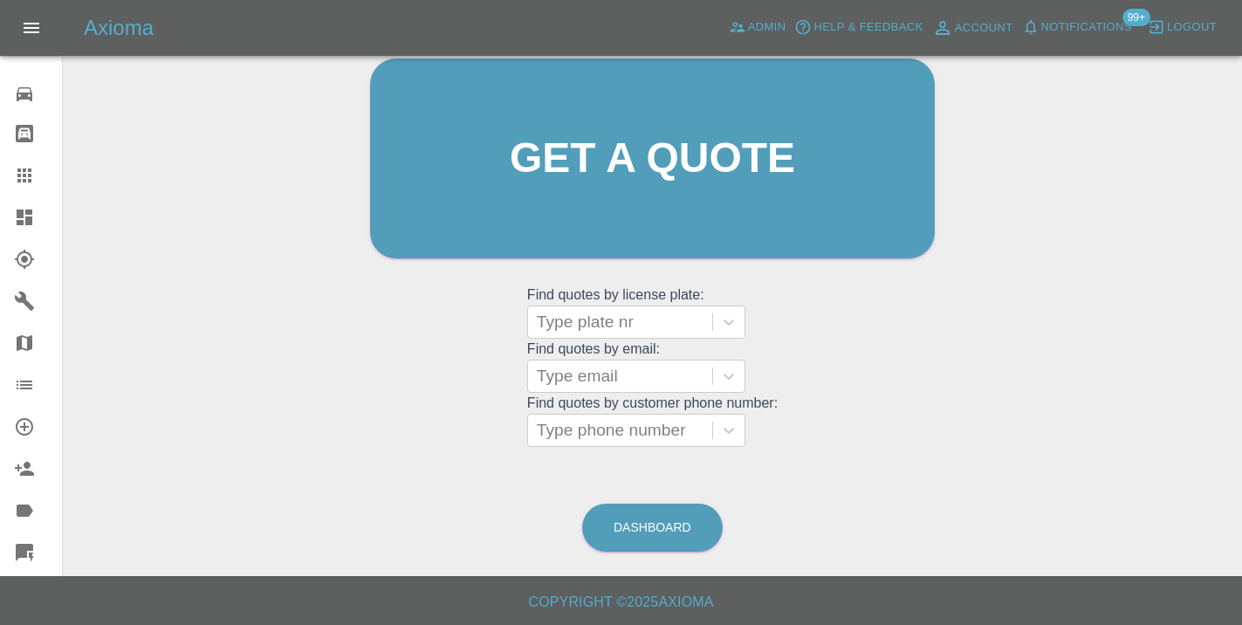
scroll to position [191, 0]
click at [668, 527] on link "Dashboard" at bounding box center [652, 529] width 141 height 48
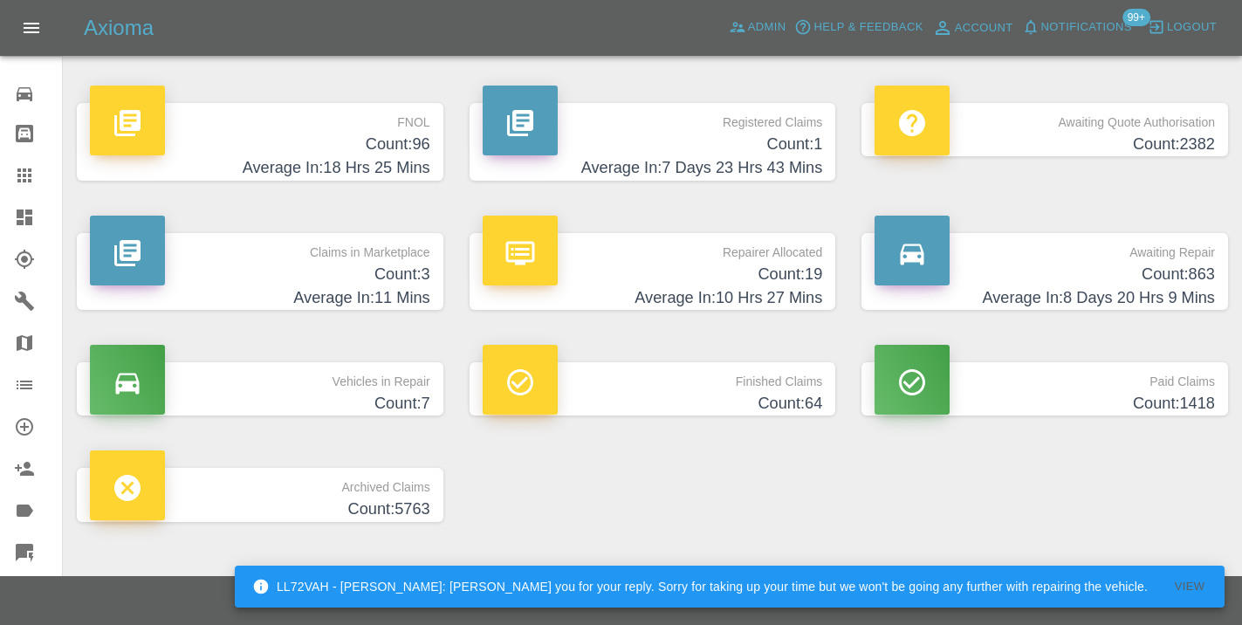
click at [1187, 286] on h4 "Average In: 8 Days 20 Hrs 9 Mins" at bounding box center [1045, 298] width 340 height 24
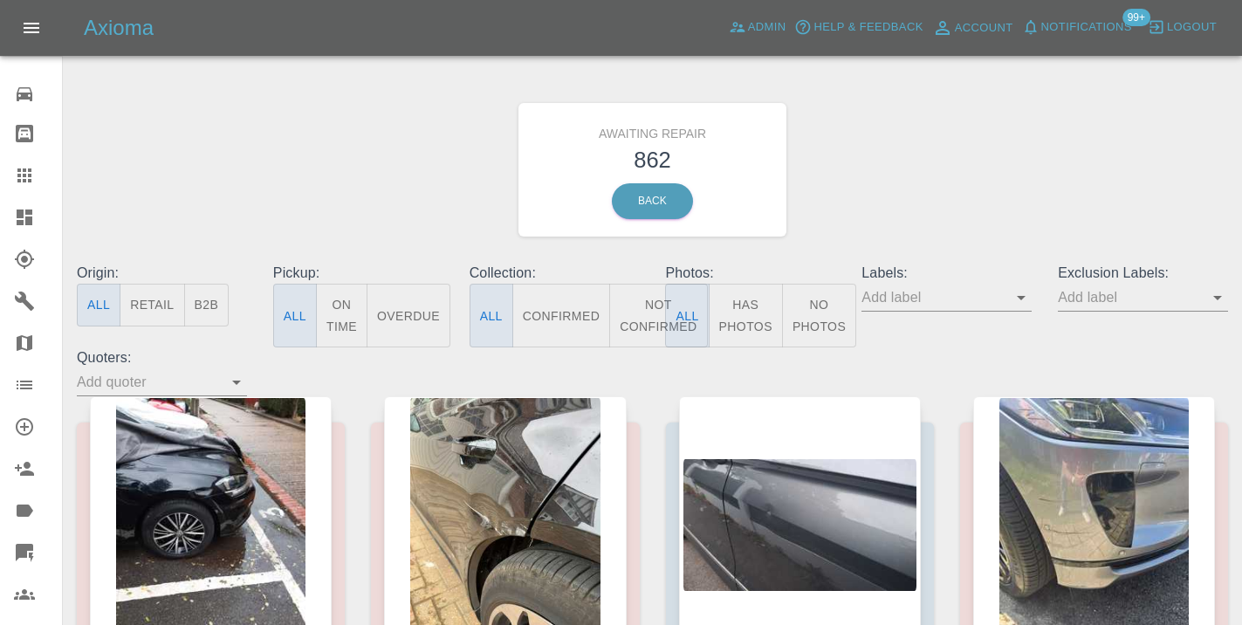
click at [642, 312] on button "Not Confirmed" at bounding box center [658, 316] width 98 height 64
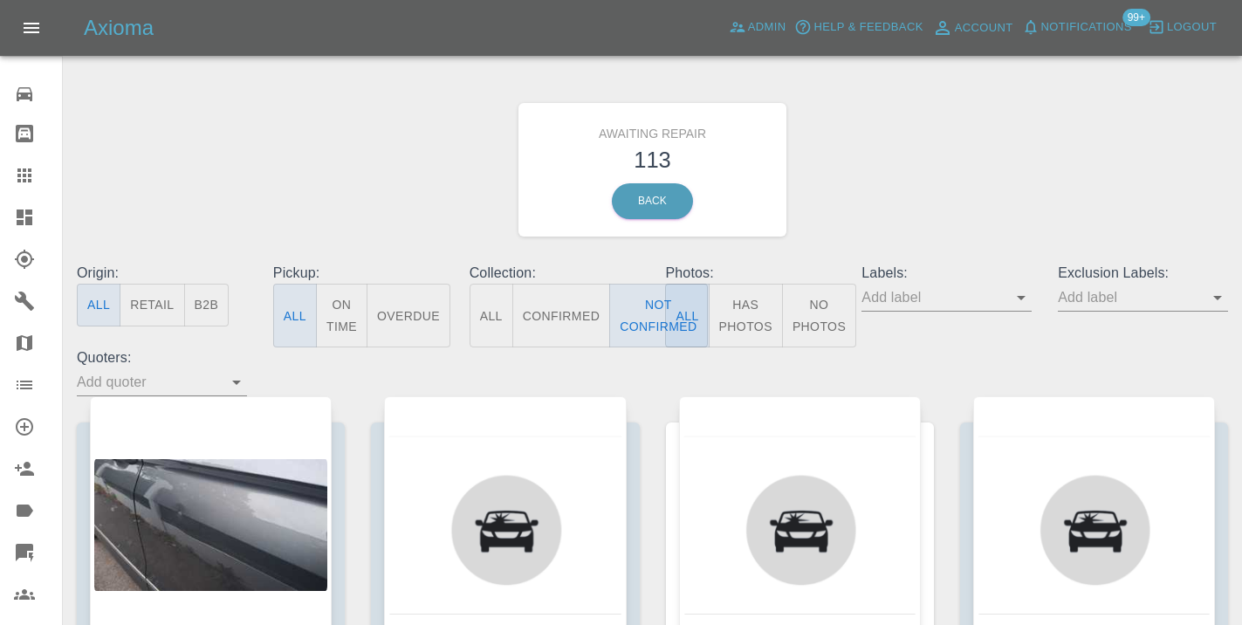
click at [954, 131] on div "Awaiting Repair 113 Back" at bounding box center [653, 170] width 1178 height 186
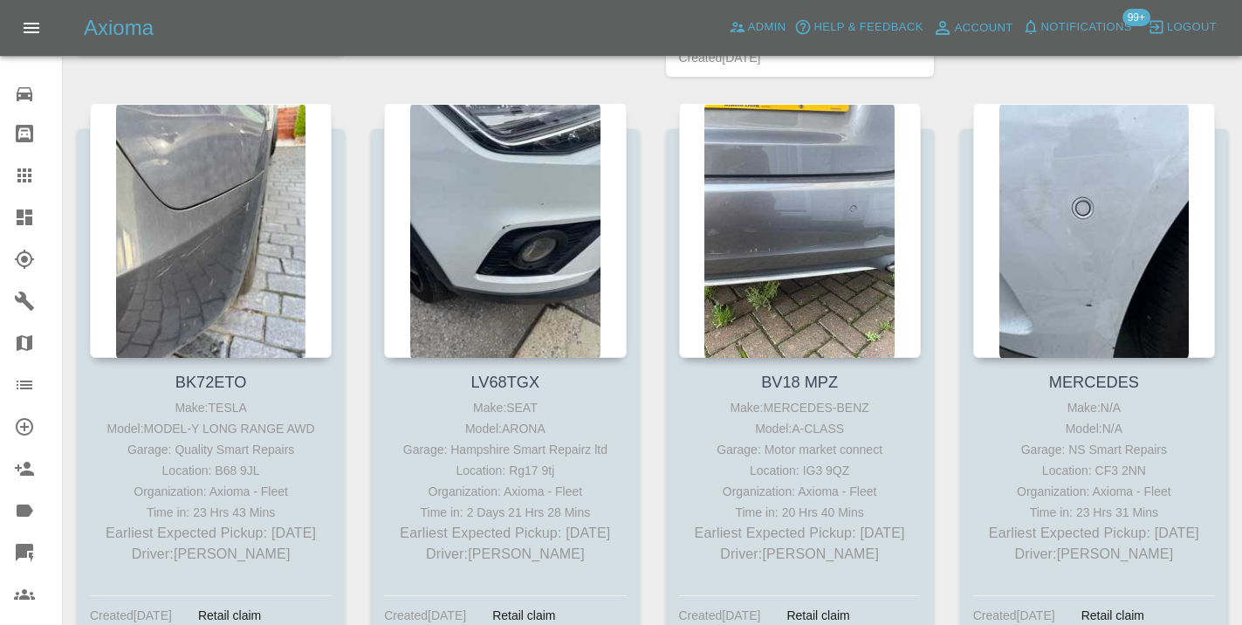
scroll to position [1535, 0]
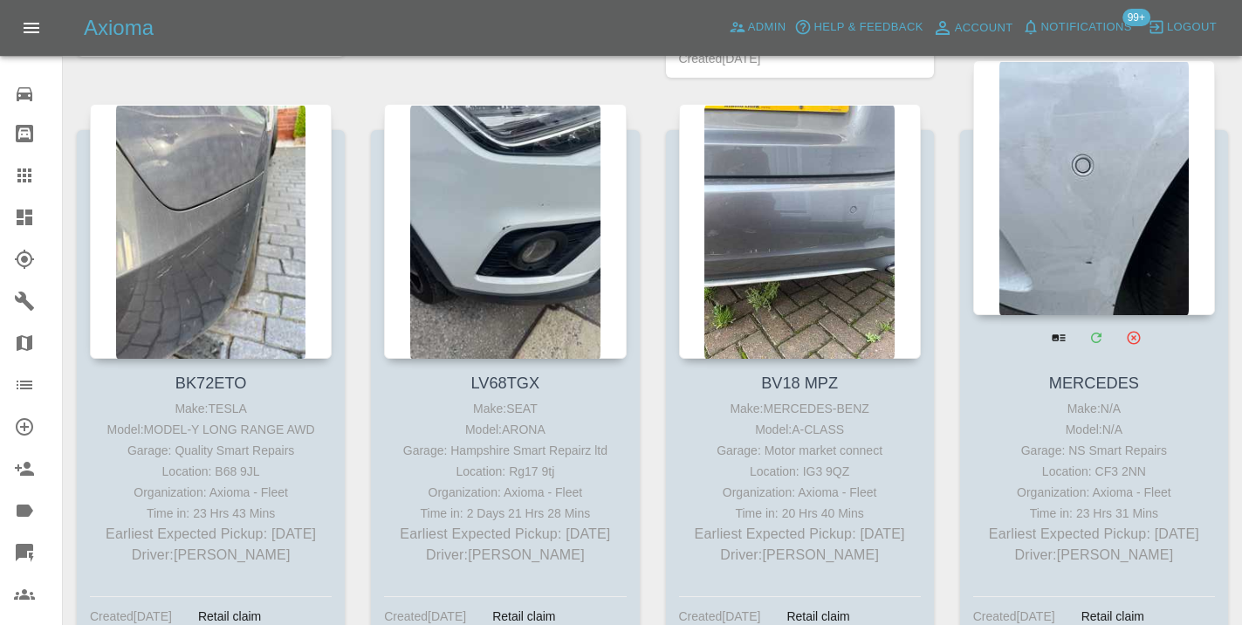
click at [1097, 231] on div at bounding box center [1094, 187] width 242 height 255
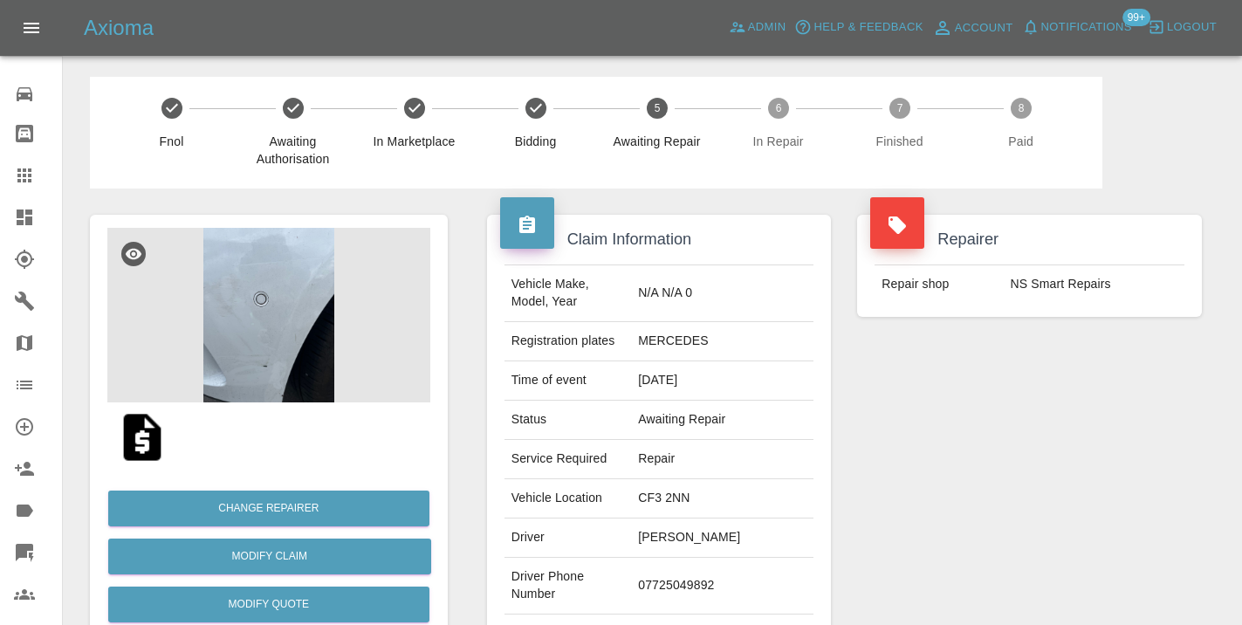
click at [709, 560] on td "07725049892" at bounding box center [722, 586] width 182 height 57
copy td "07725049892"
click at [967, 478] on div "Repairer Repair shop NS Smart Repairs" at bounding box center [1029, 449] width 371 height 521
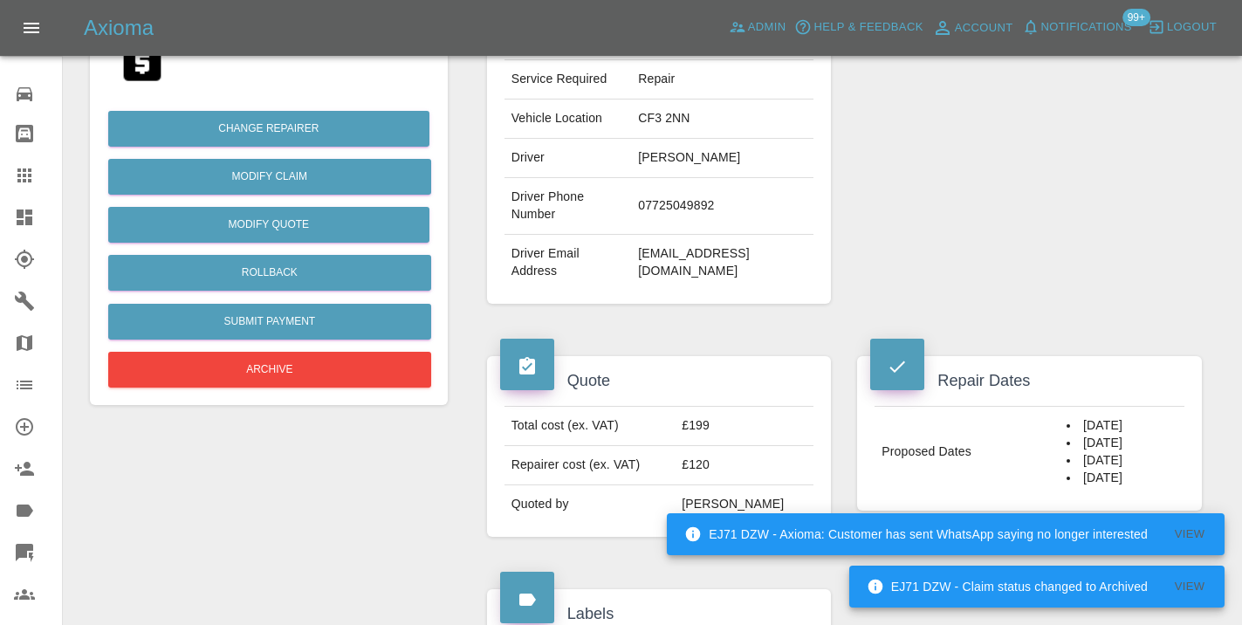
scroll to position [333, 0]
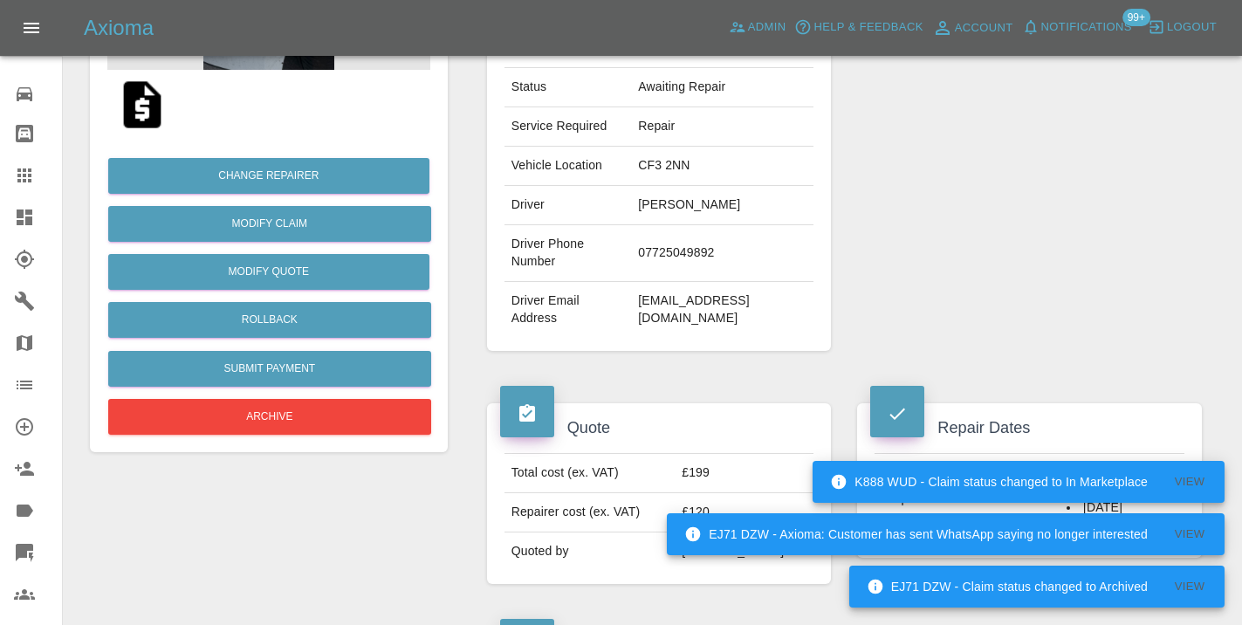
click at [735, 225] on td "07725049892" at bounding box center [722, 253] width 182 height 57
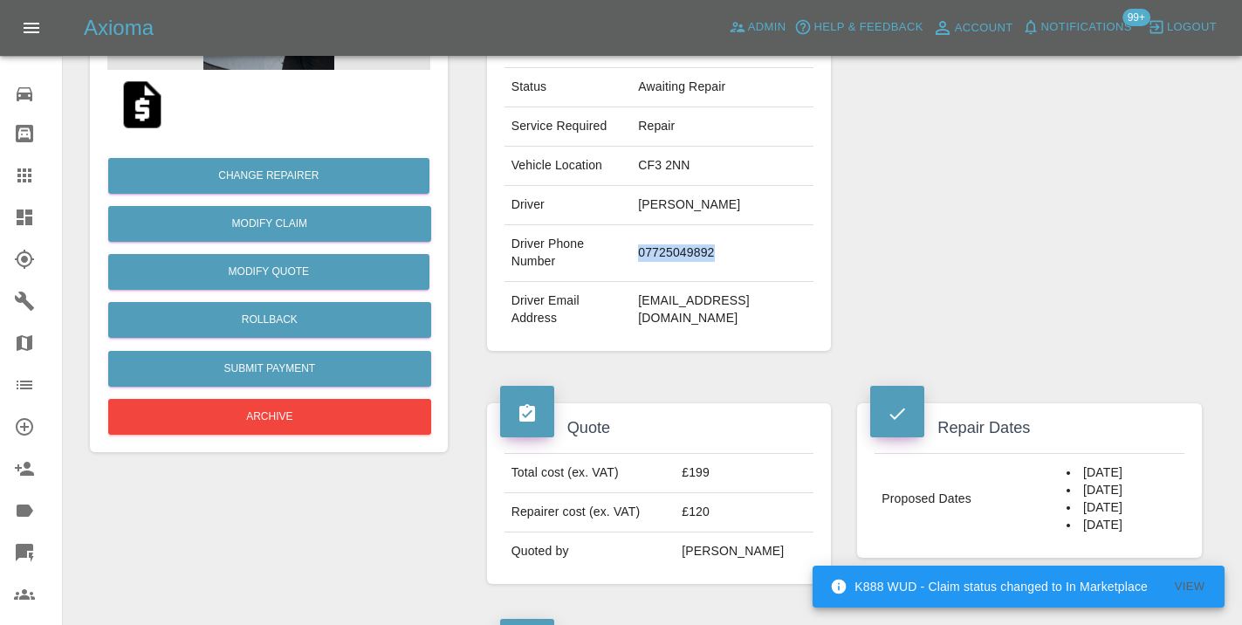
copy td "07725049892"
click at [1013, 168] on div "Repairer Repair shop NS Smart Repairs" at bounding box center [1029, 116] width 371 height 521
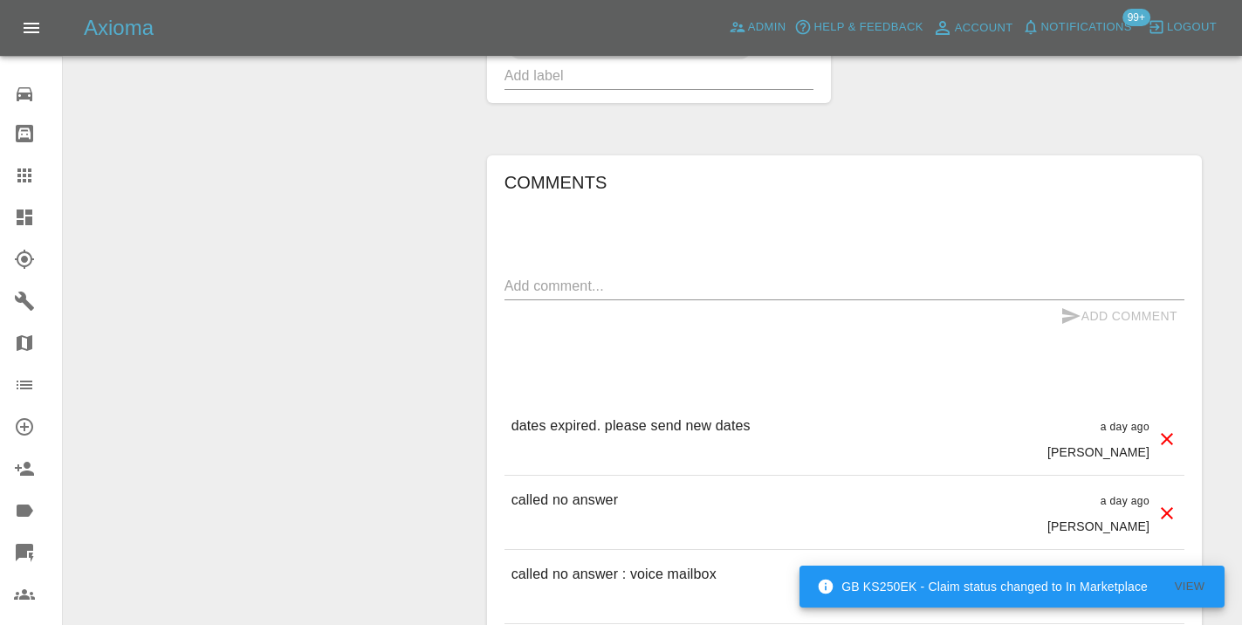
scroll to position [1198, 0]
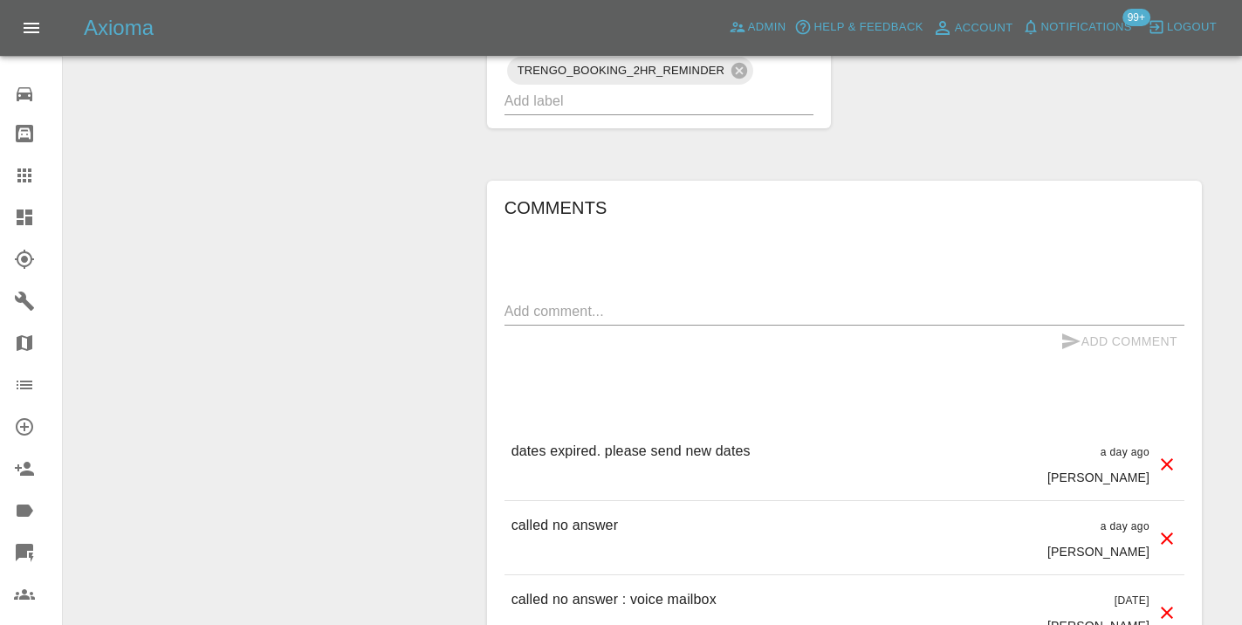
click at [518, 301] on textarea at bounding box center [845, 311] width 680 height 20
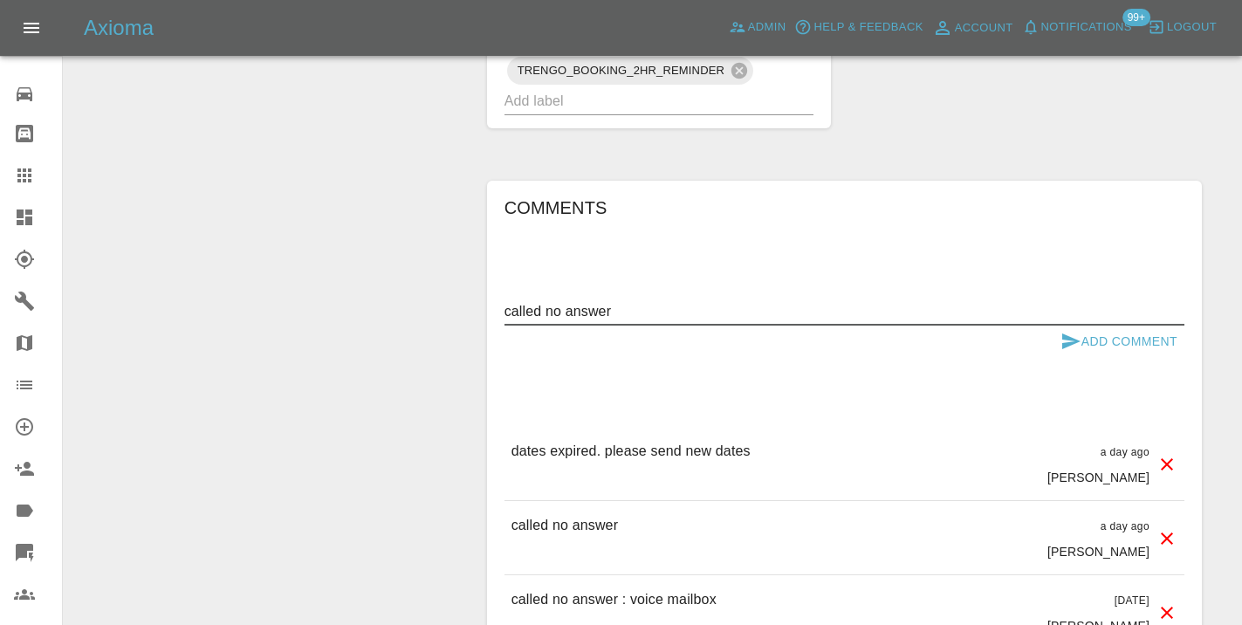
type textarea "called no answer"
click at [1063, 333] on icon "submit" at bounding box center [1071, 341] width 18 height 16
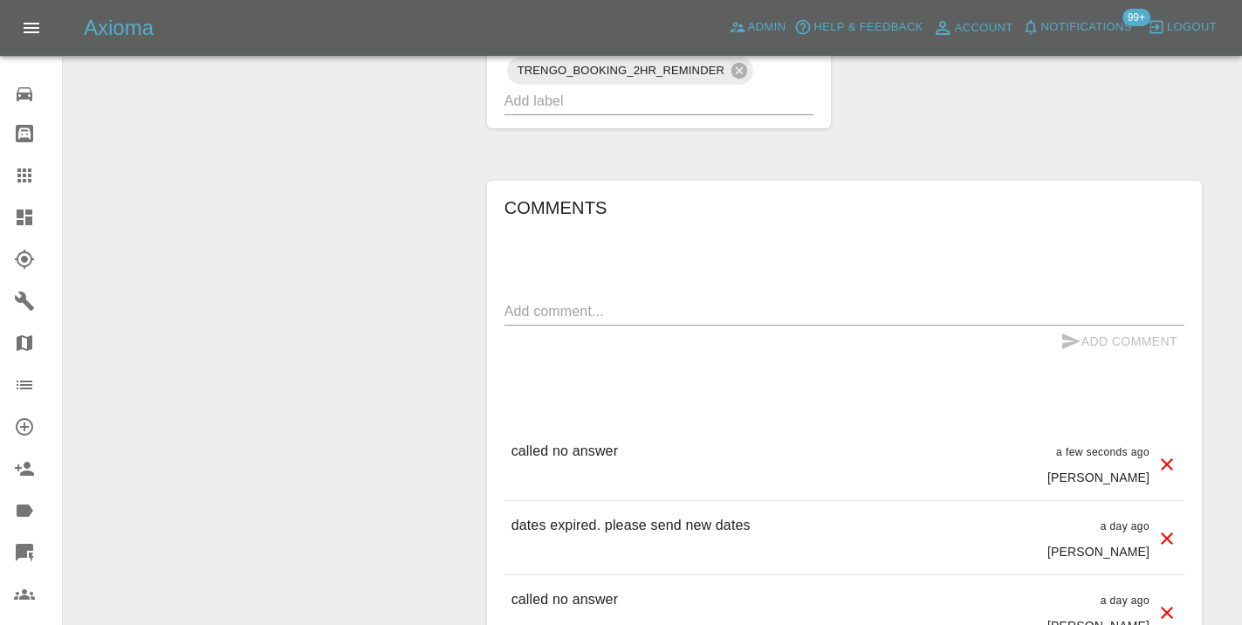
click at [42, 168] on div at bounding box center [38, 175] width 49 height 21
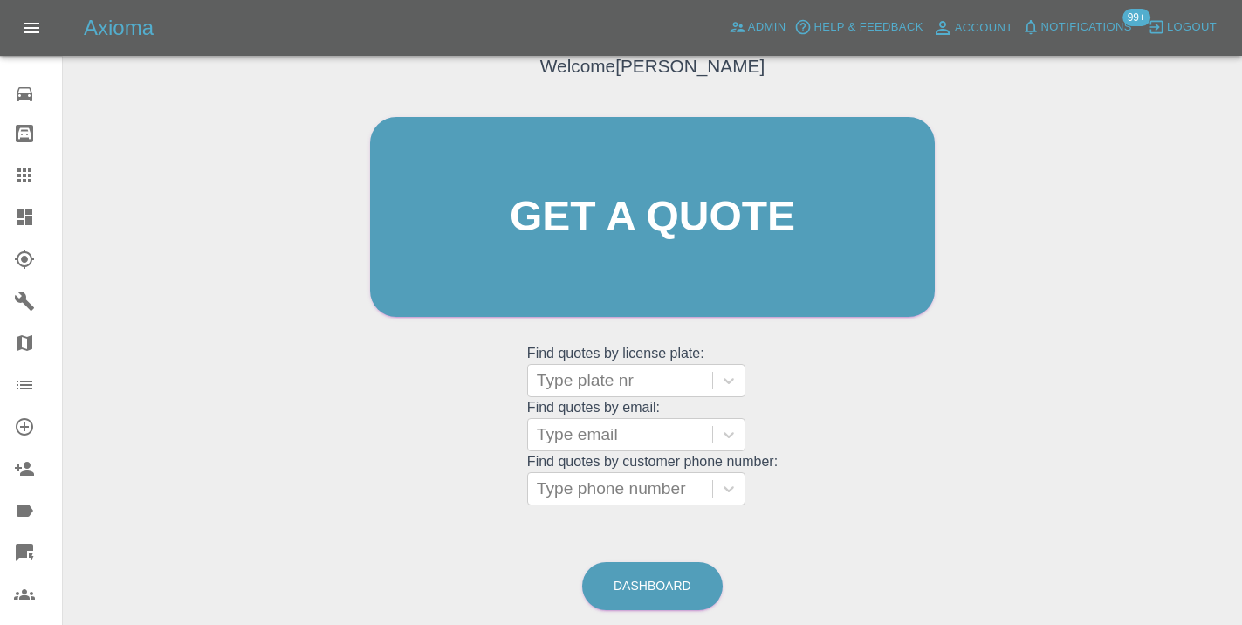
click at [640, 519] on div "Welcome Castro Get a quote Get a quote Find quotes by license plate: Type plate…" at bounding box center [653, 300] width 1152 height 627
click at [651, 570] on link "Dashboard" at bounding box center [652, 586] width 141 height 48
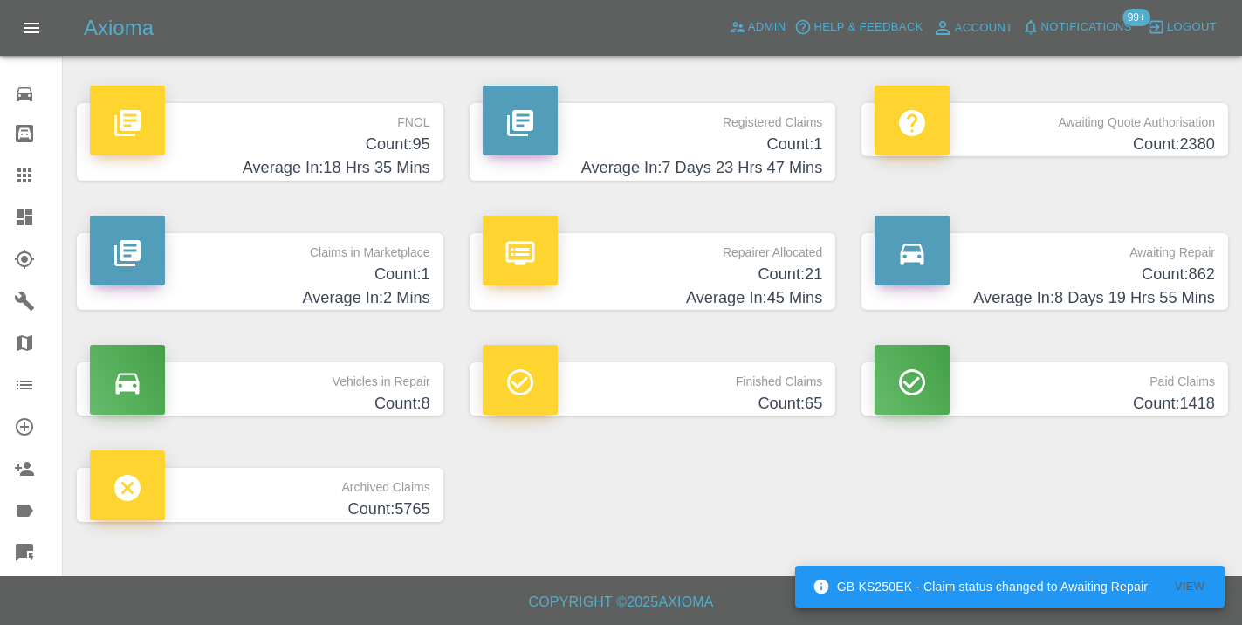
click at [1140, 275] on h4 "Count: 862" at bounding box center [1045, 275] width 340 height 24
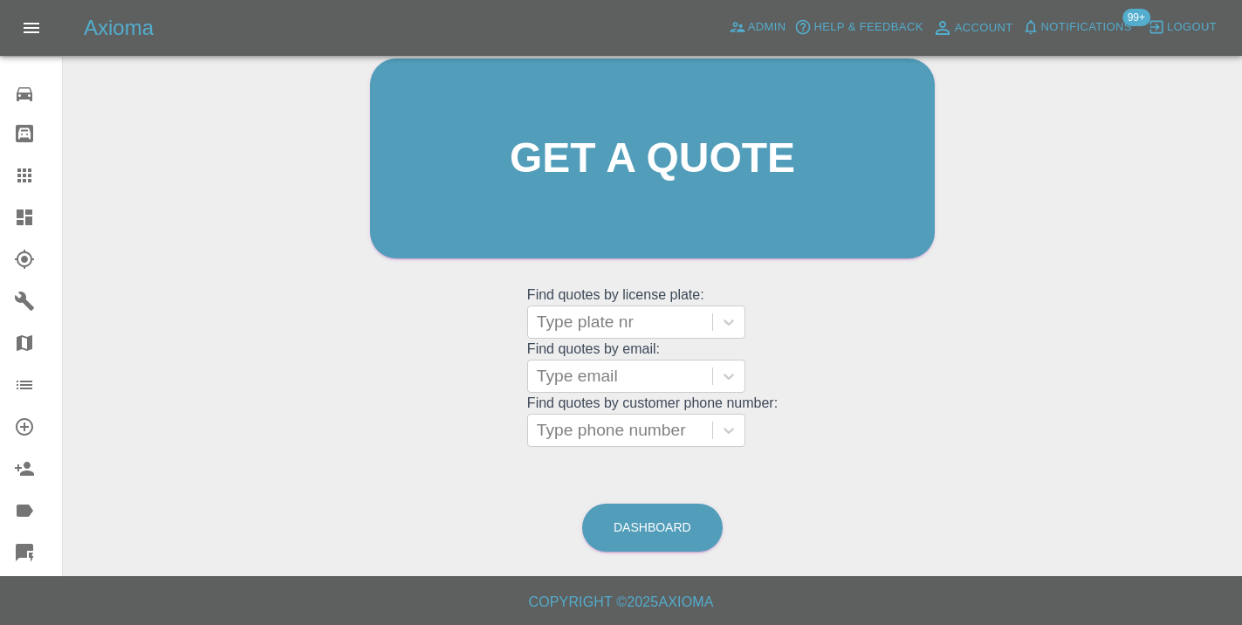
scroll to position [191, 0]
click at [629, 526] on link "Dashboard" at bounding box center [652, 529] width 141 height 48
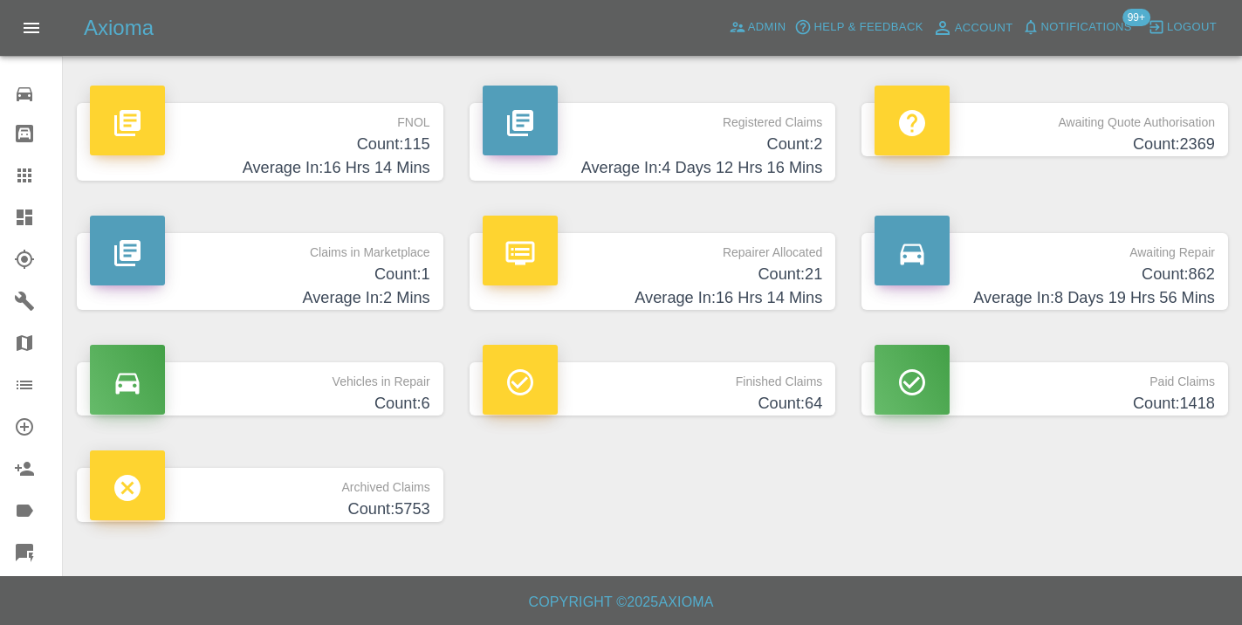
click at [23, 183] on icon at bounding box center [24, 175] width 21 height 21
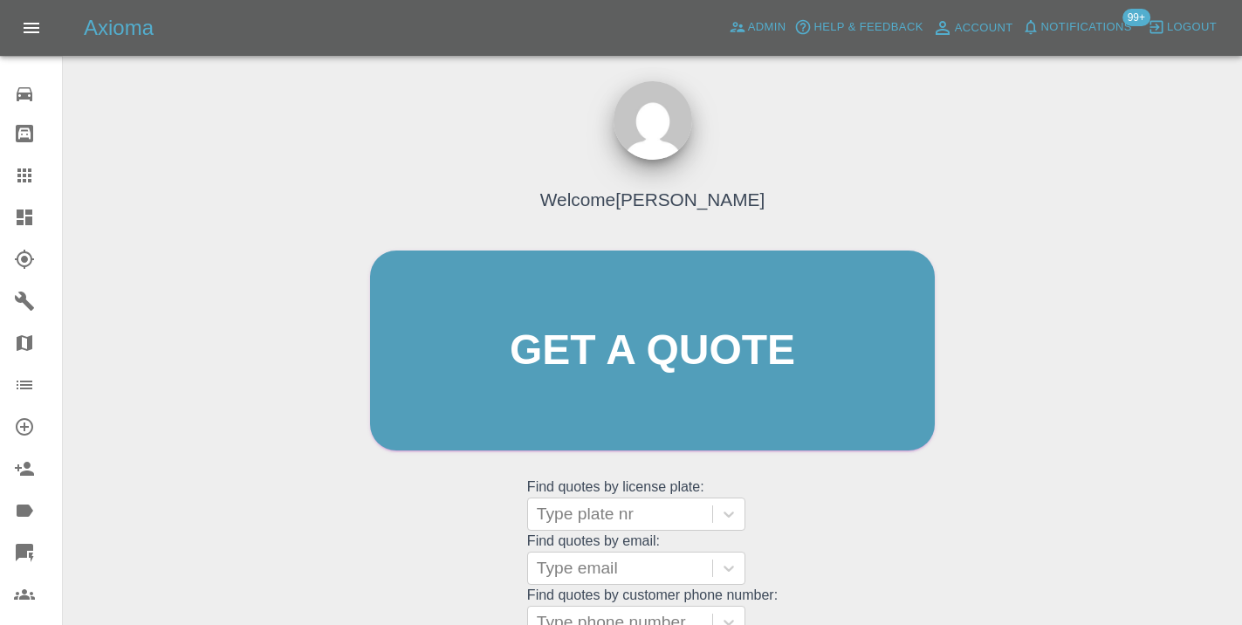
click at [897, 517] on div "Welcome [PERSON_NAME] Get a quote Get a quote Find quotes by license plate: Typ…" at bounding box center [653, 383] width 602 height 527
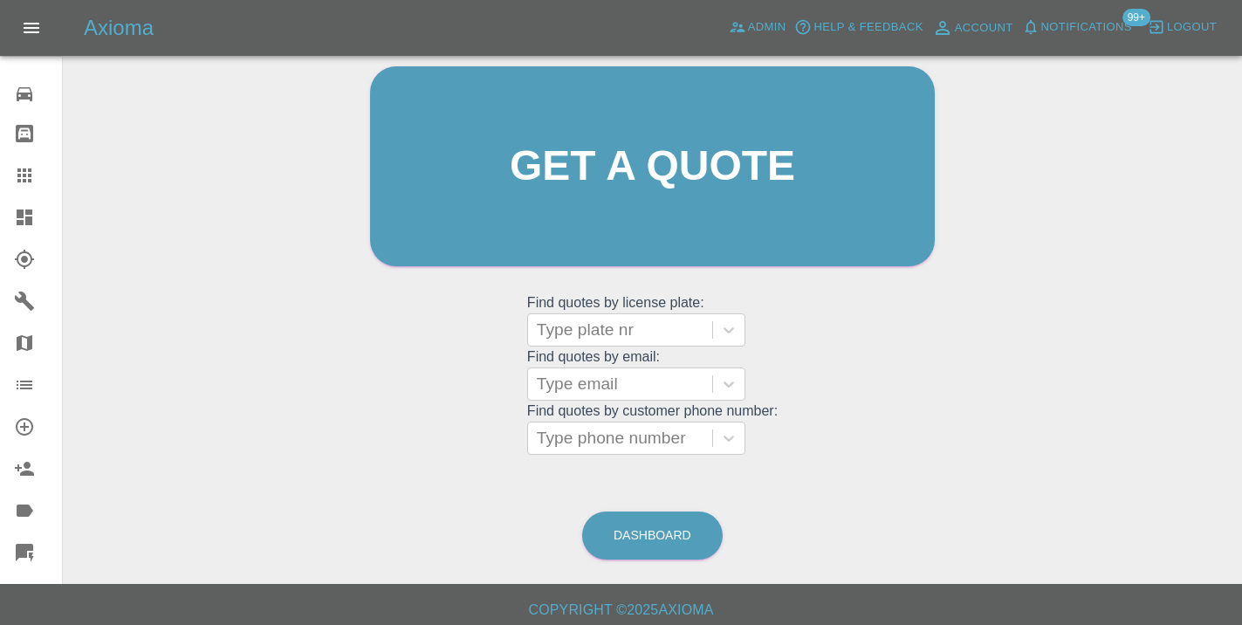
scroll to position [193, 0]
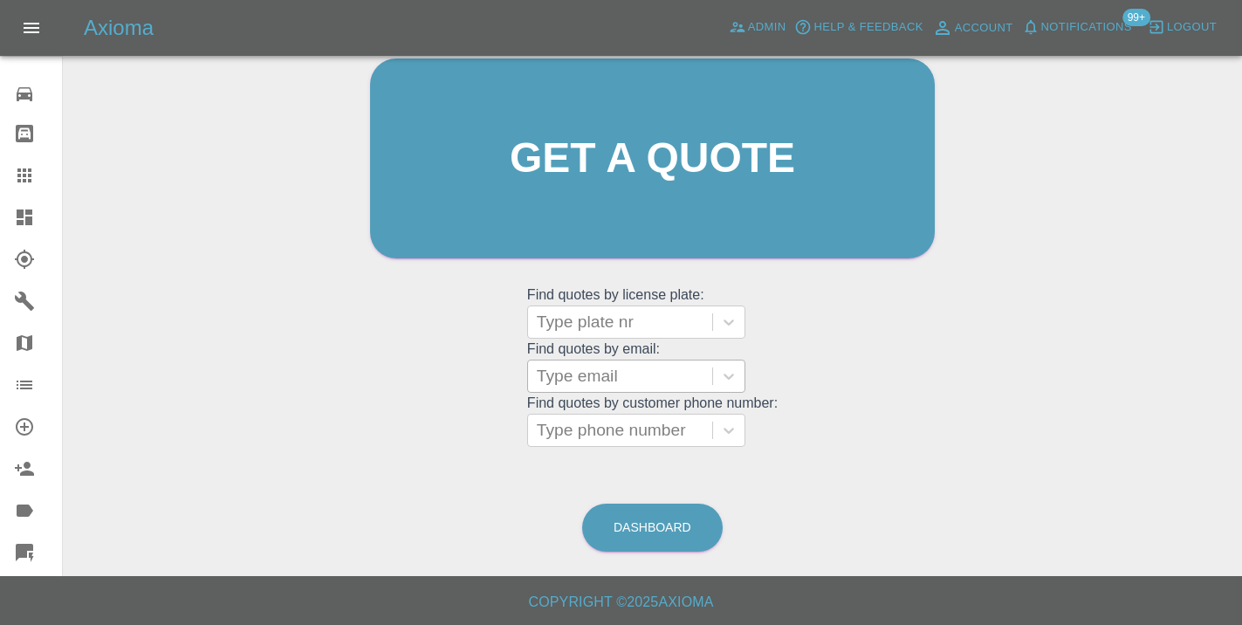
click at [569, 368] on div at bounding box center [620, 376] width 167 height 24
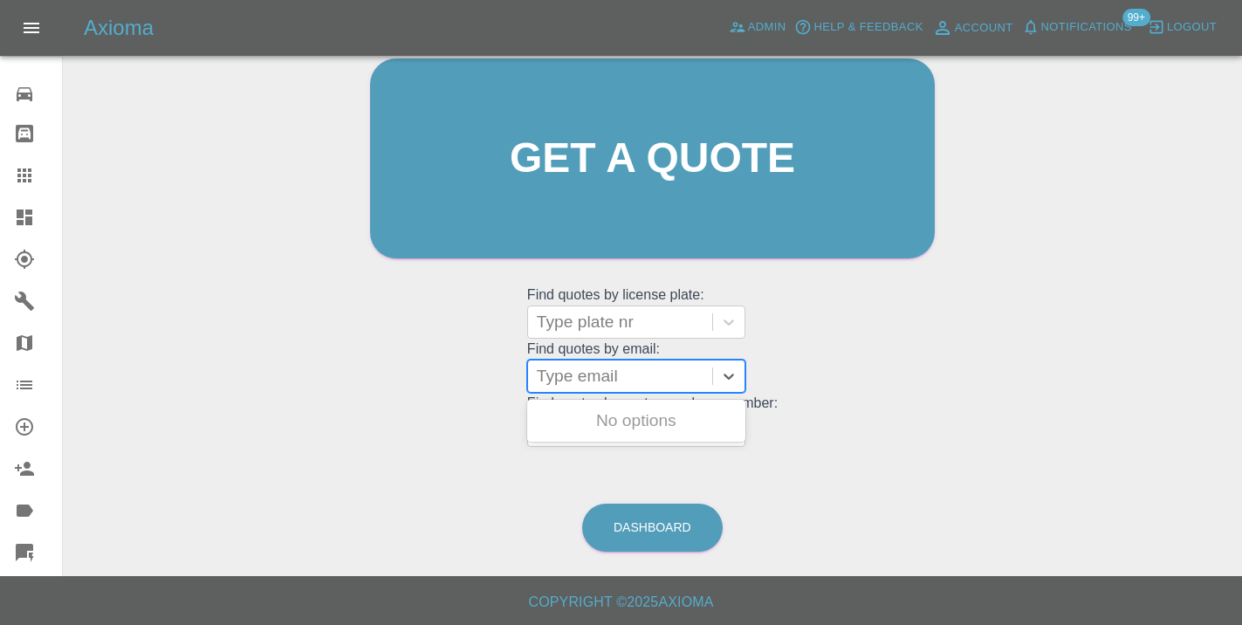
paste input "[EMAIL_ADDRESS][DOMAIN_NAME]"
type input "[EMAIL_ADDRESS][DOMAIN_NAME]"
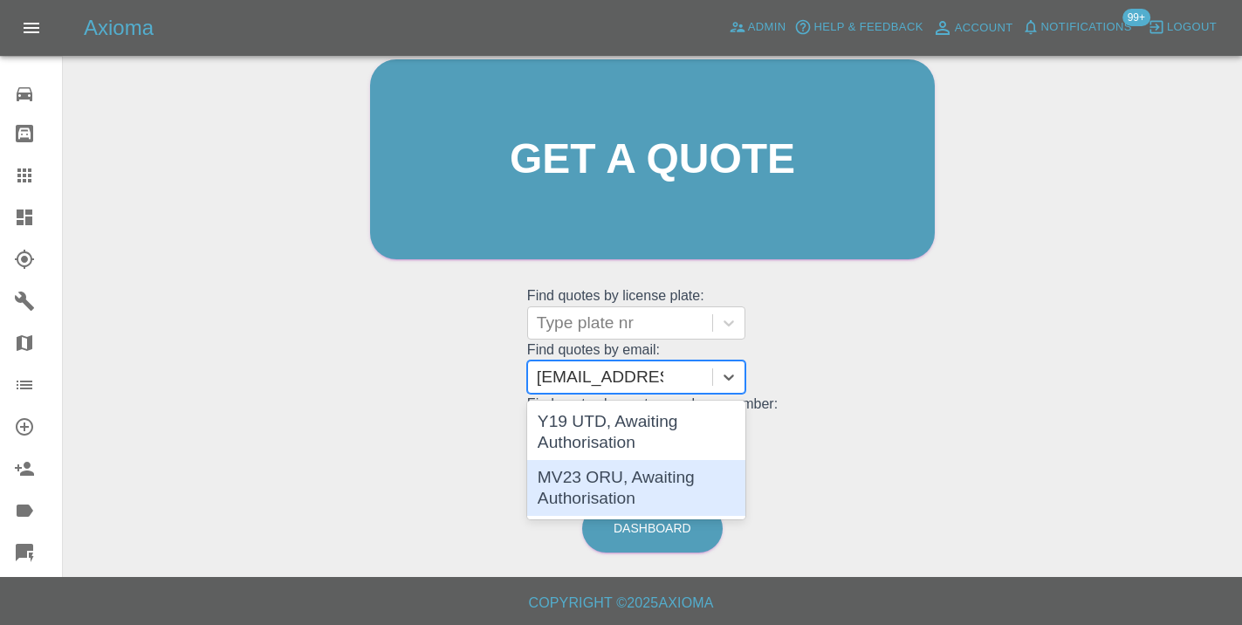
click at [648, 486] on div "MV23 ORU, Awaiting Authorisation" at bounding box center [636, 488] width 218 height 56
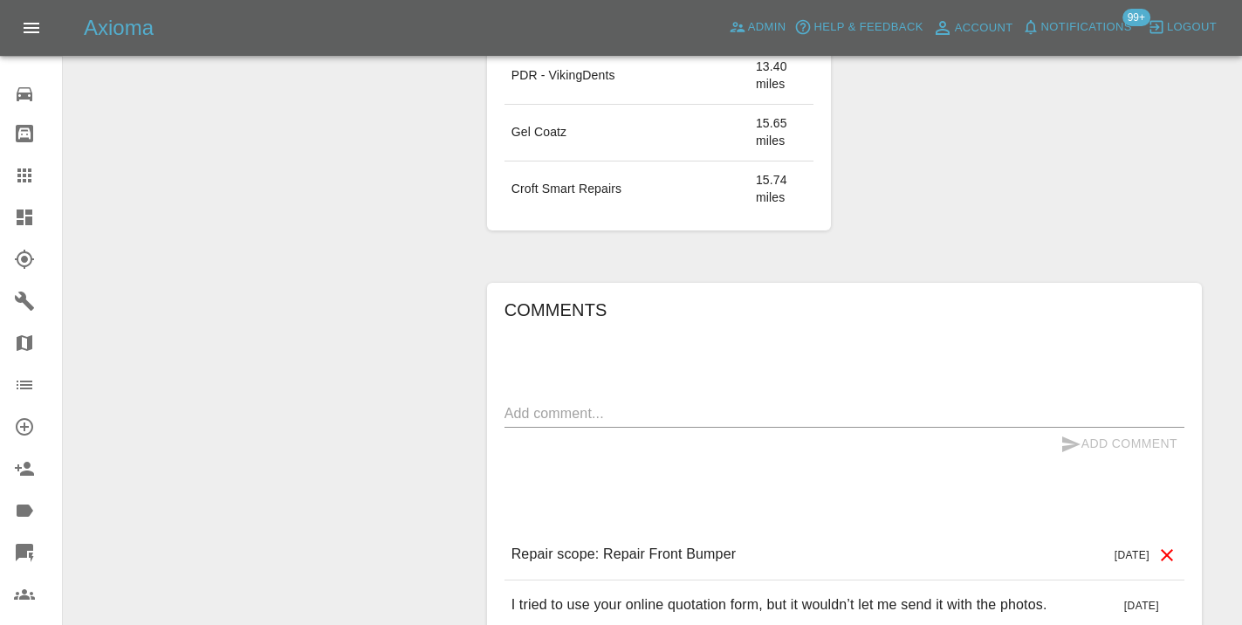
scroll to position [1441, 0]
click at [574, 401] on textarea at bounding box center [845, 411] width 680 height 20
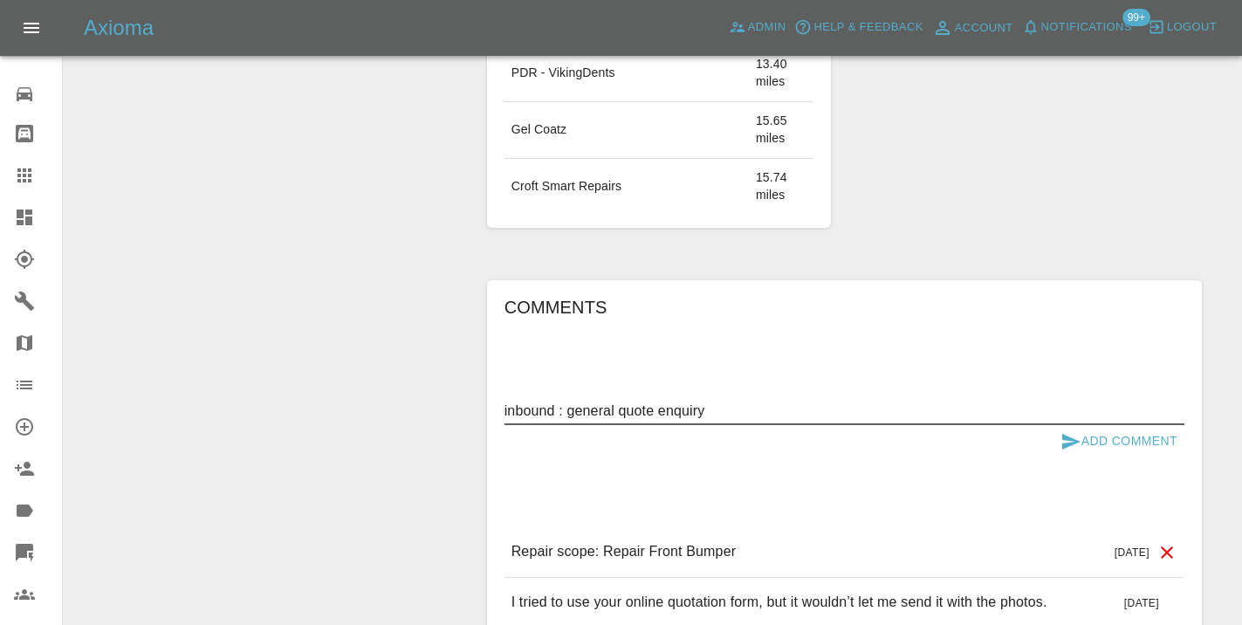
type textarea "inbound : general quote enquiry"
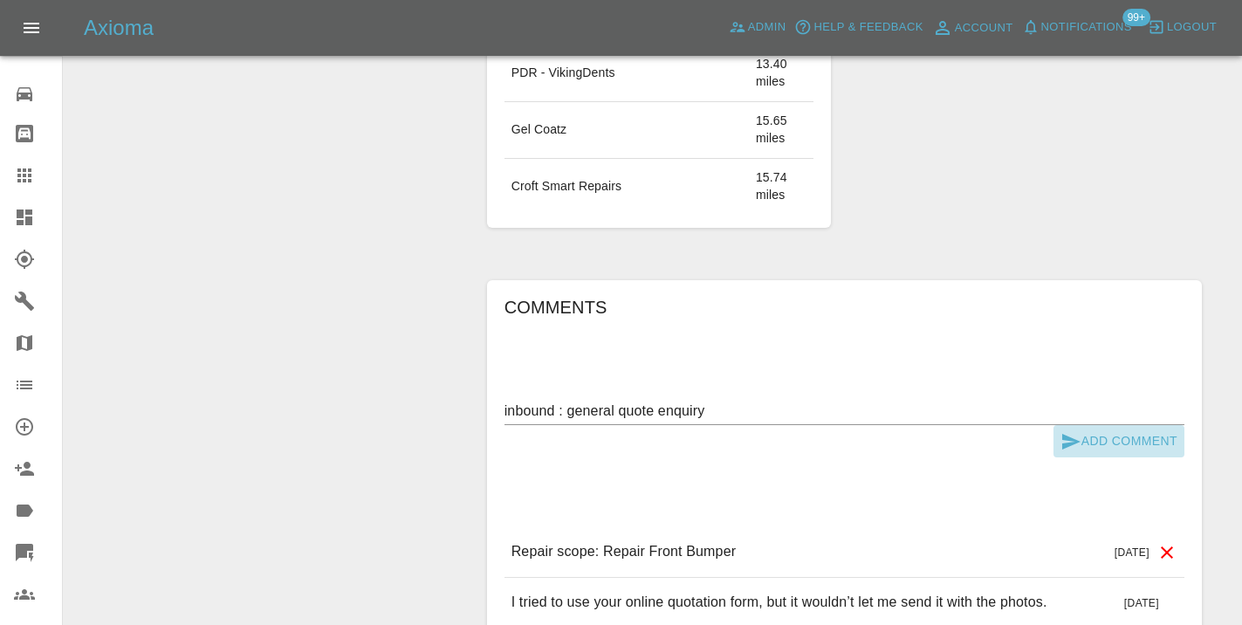
click at [1069, 431] on icon "submit" at bounding box center [1071, 441] width 21 height 21
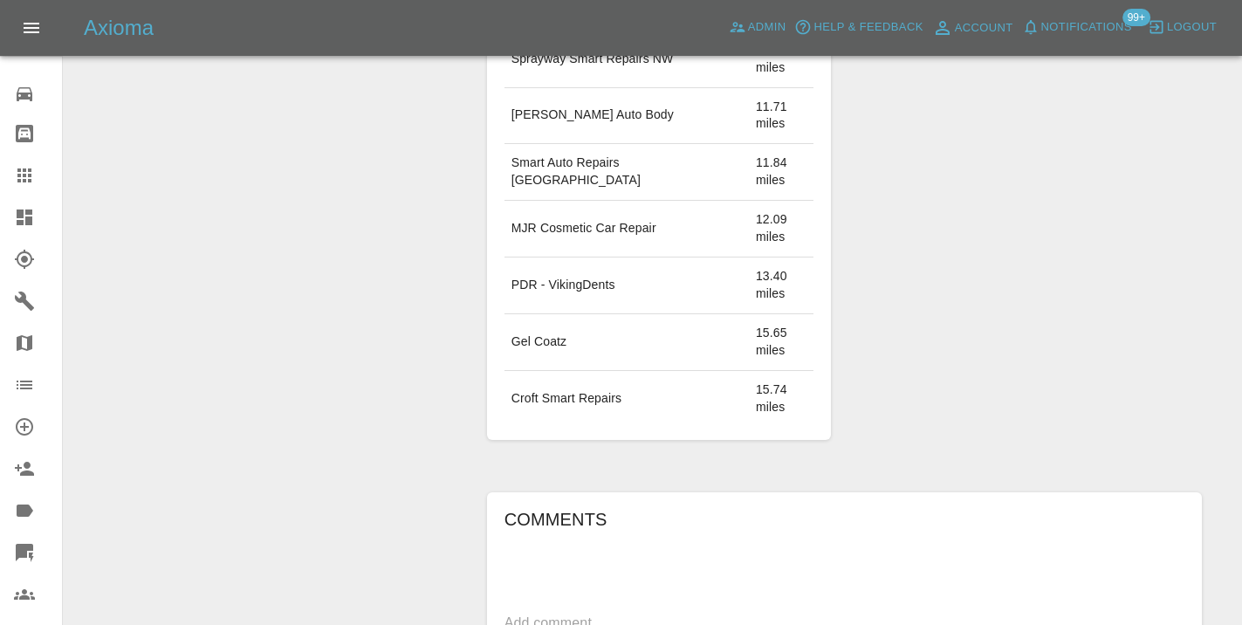
scroll to position [1227, 0]
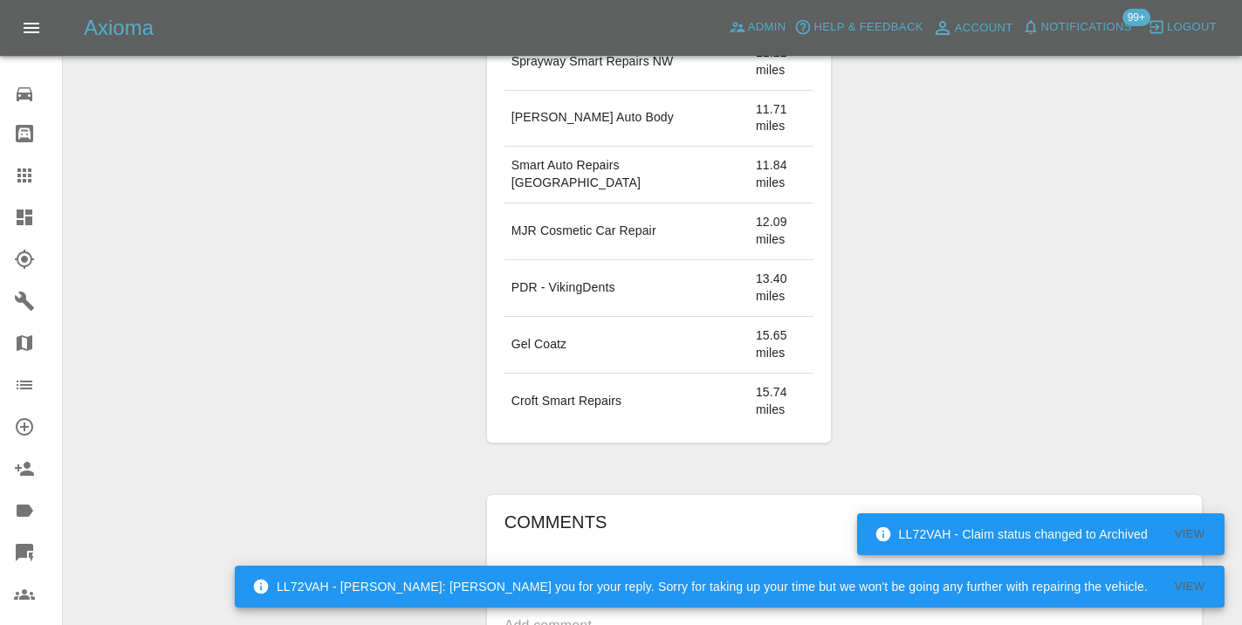
click at [28, 177] on icon at bounding box center [24, 175] width 14 height 14
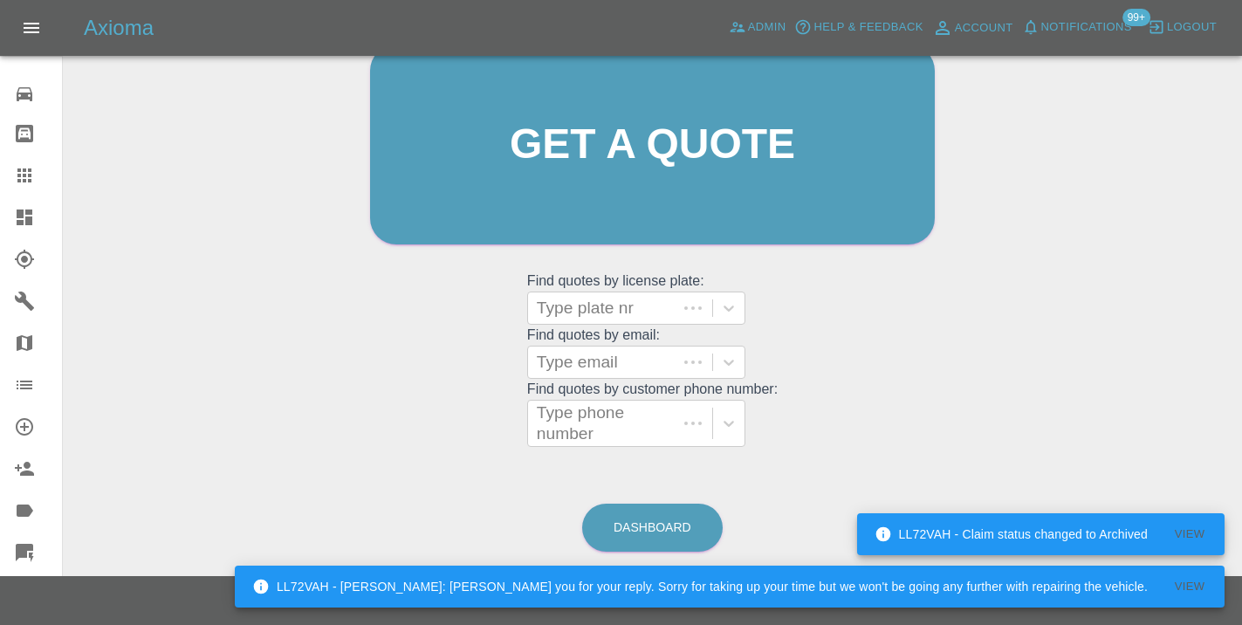
scroll to position [191, 0]
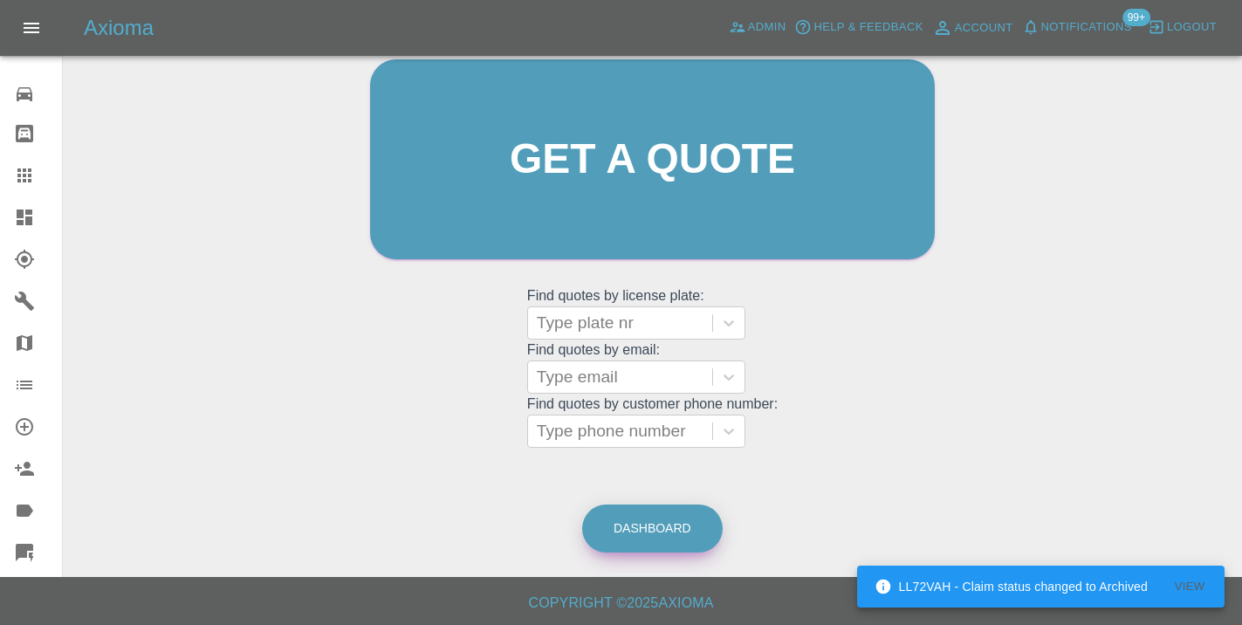
click at [616, 519] on link "Dashboard" at bounding box center [652, 529] width 141 height 48
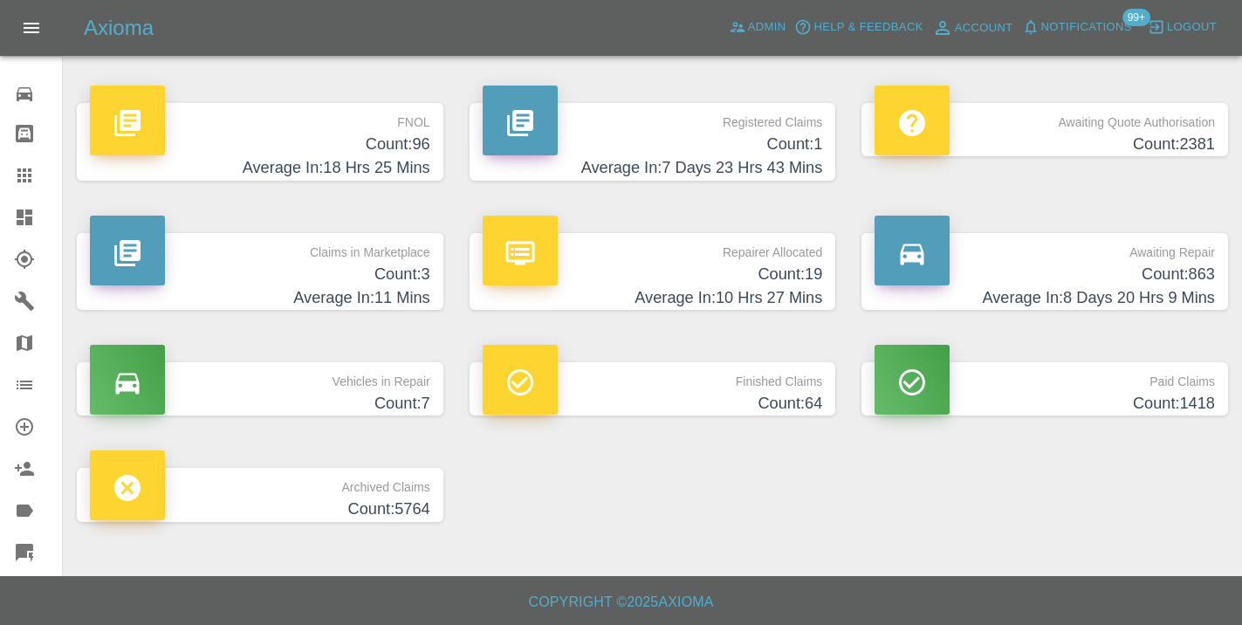
click at [1200, 272] on h4 "Count: 863" at bounding box center [1045, 275] width 340 height 24
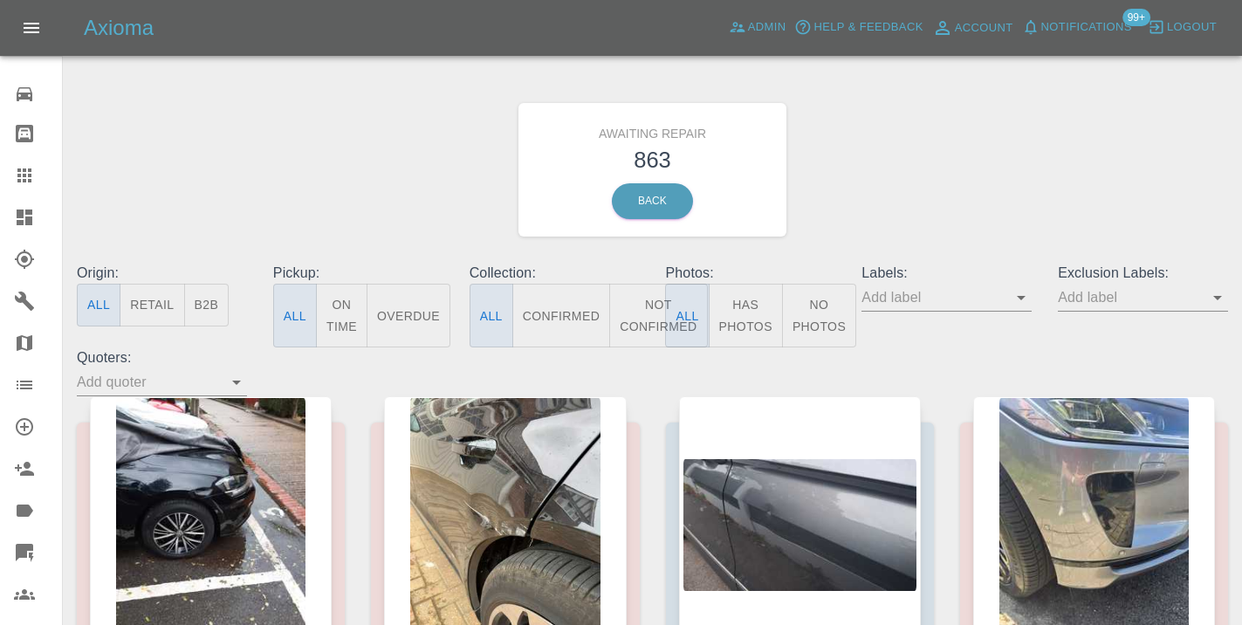
click at [638, 327] on button "Not Confirmed" at bounding box center [658, 316] width 98 height 64
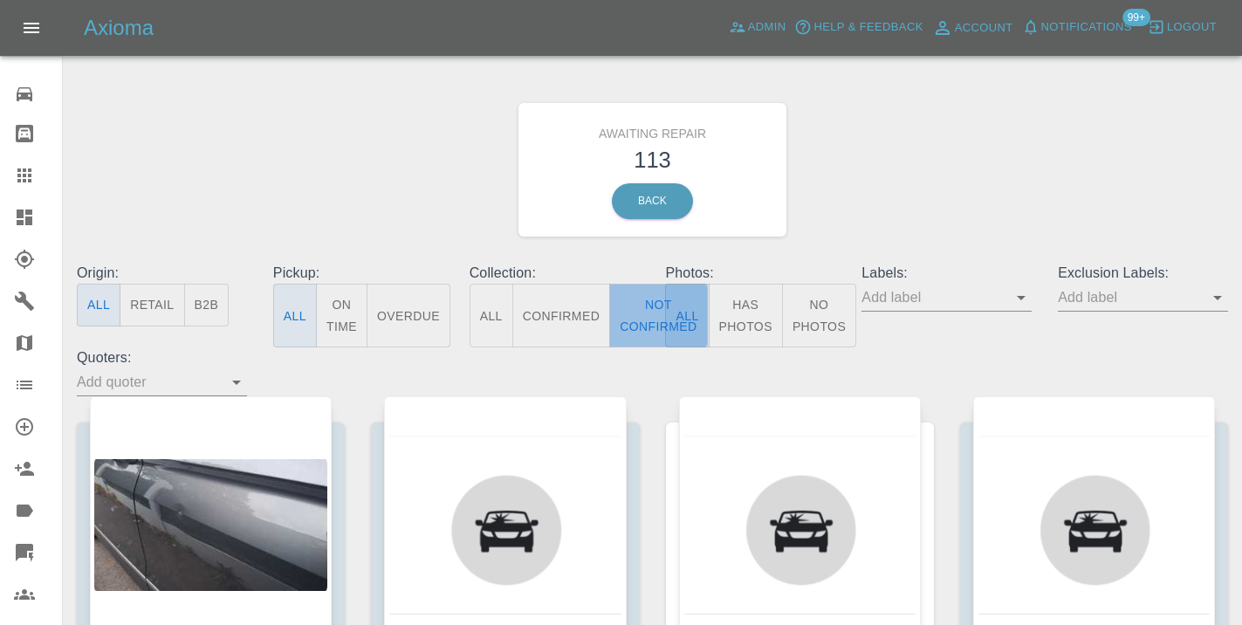
click at [636, 321] on button "Not Confirmed" at bounding box center [658, 316] width 98 height 64
click at [945, 144] on div "Awaiting Repair 113 Back" at bounding box center [653, 170] width 1178 height 186
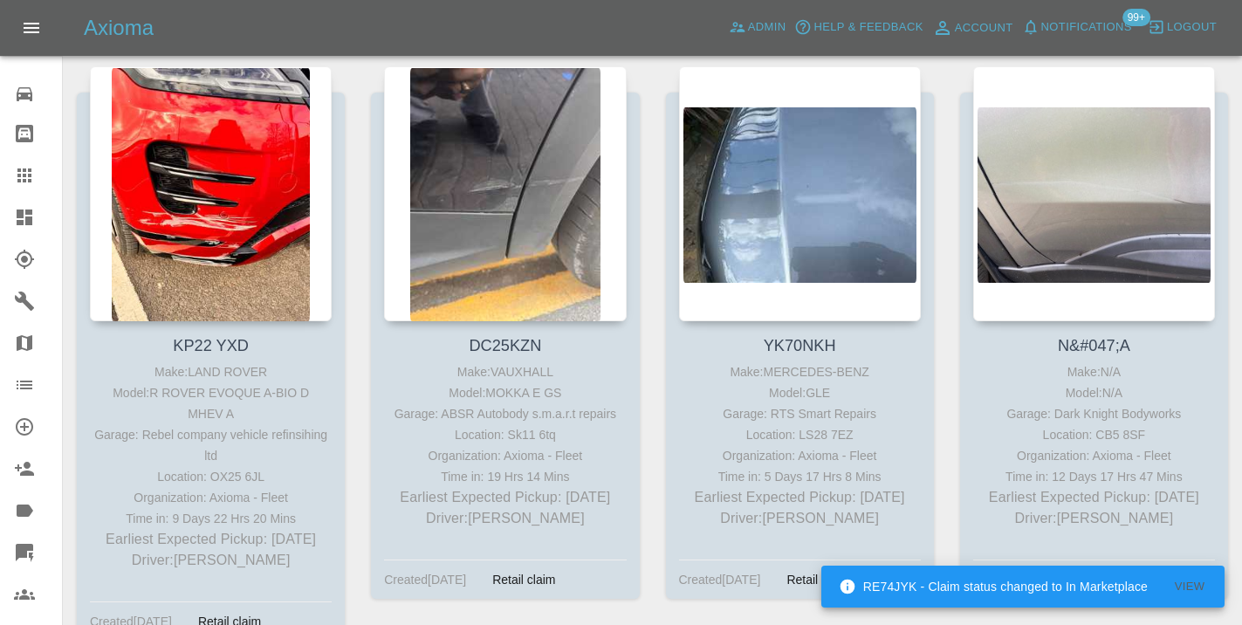
scroll to position [2102, 0]
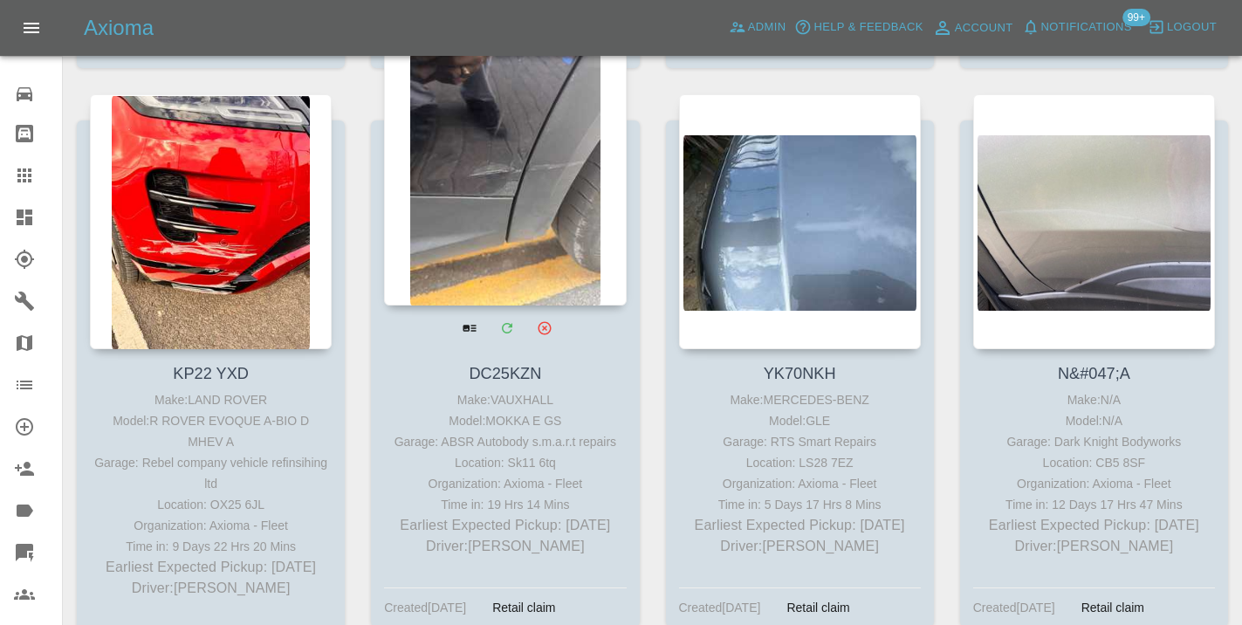
click at [506, 181] on div at bounding box center [505, 178] width 242 height 255
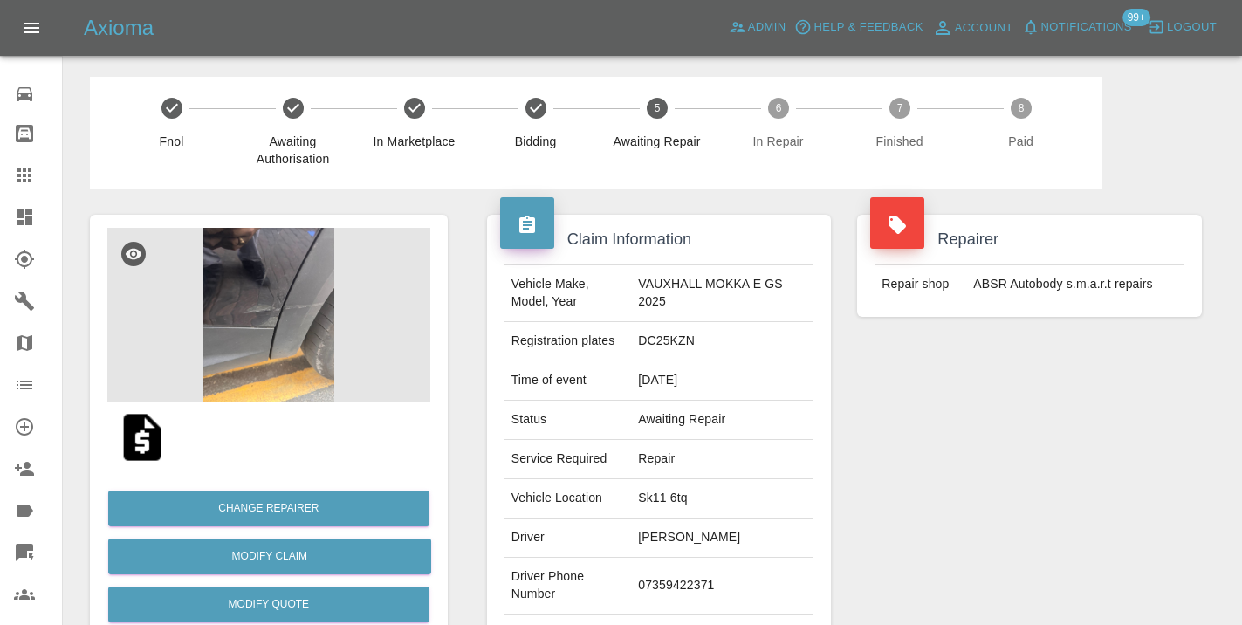
click at [689, 574] on td "07359422371" at bounding box center [722, 586] width 182 height 57
copy td "07359422371"
click at [1036, 422] on div "Repairer Repair shop ABSR Autobody s.m.a.r.t repairs" at bounding box center [1029, 449] width 371 height 521
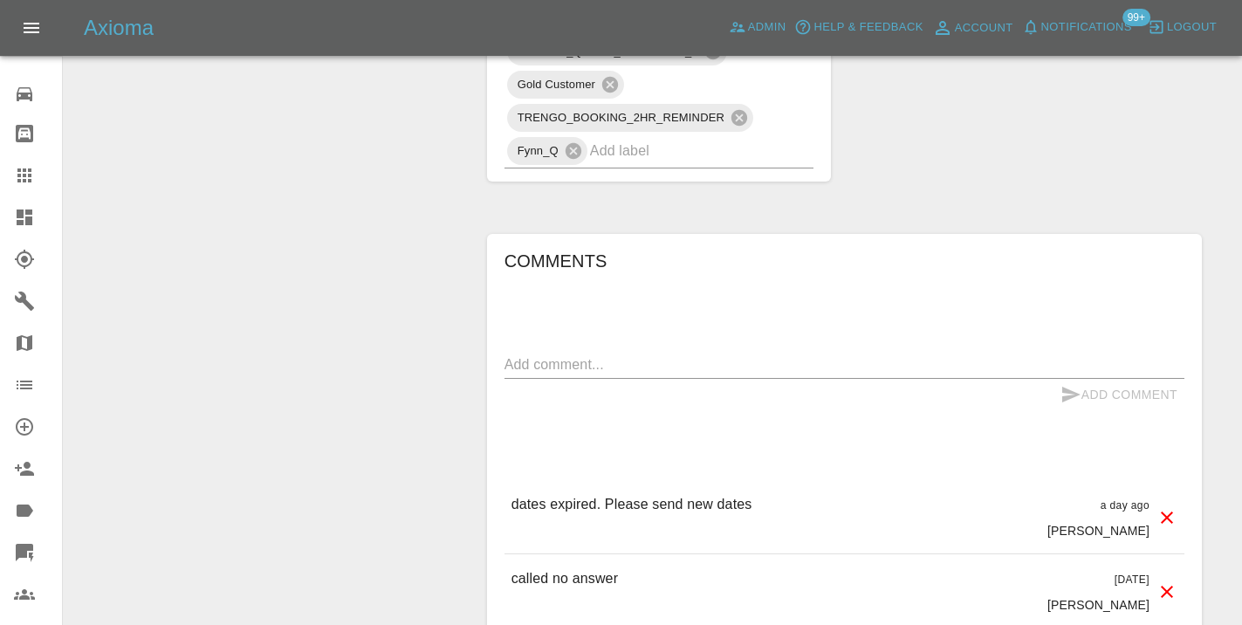
scroll to position [1199, 0]
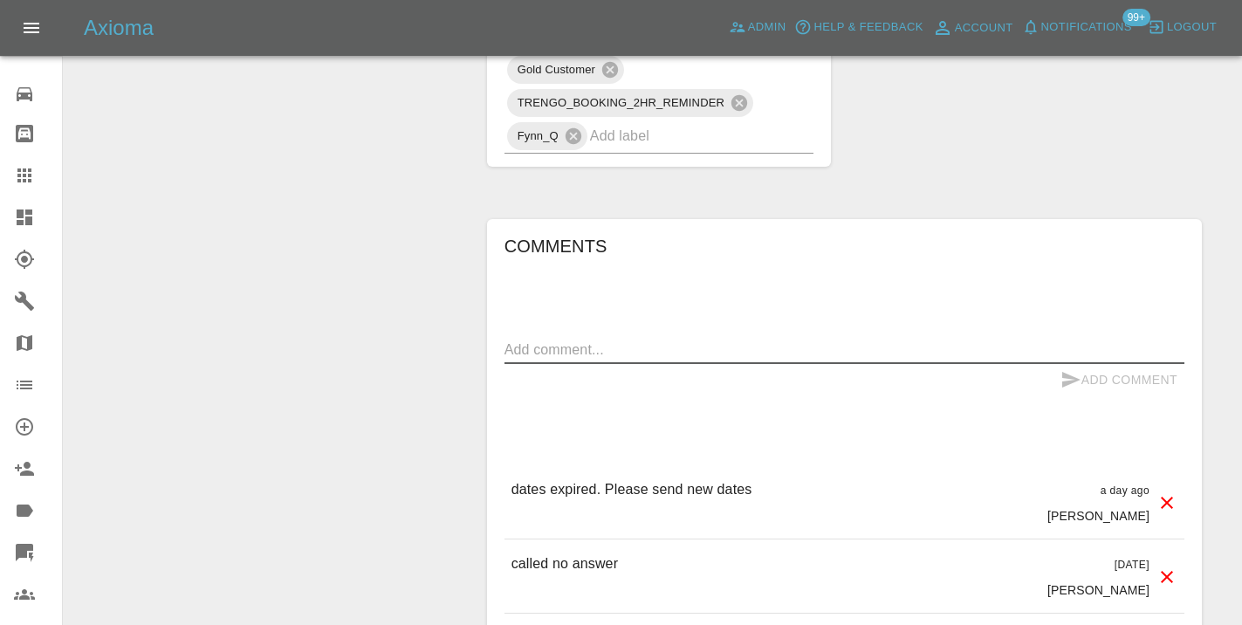
click at [547, 340] on textarea at bounding box center [845, 350] width 680 height 20
type textarea "called no answer : voice mailbox"
click at [1101, 364] on button "Add Comment" at bounding box center [1119, 380] width 131 height 32
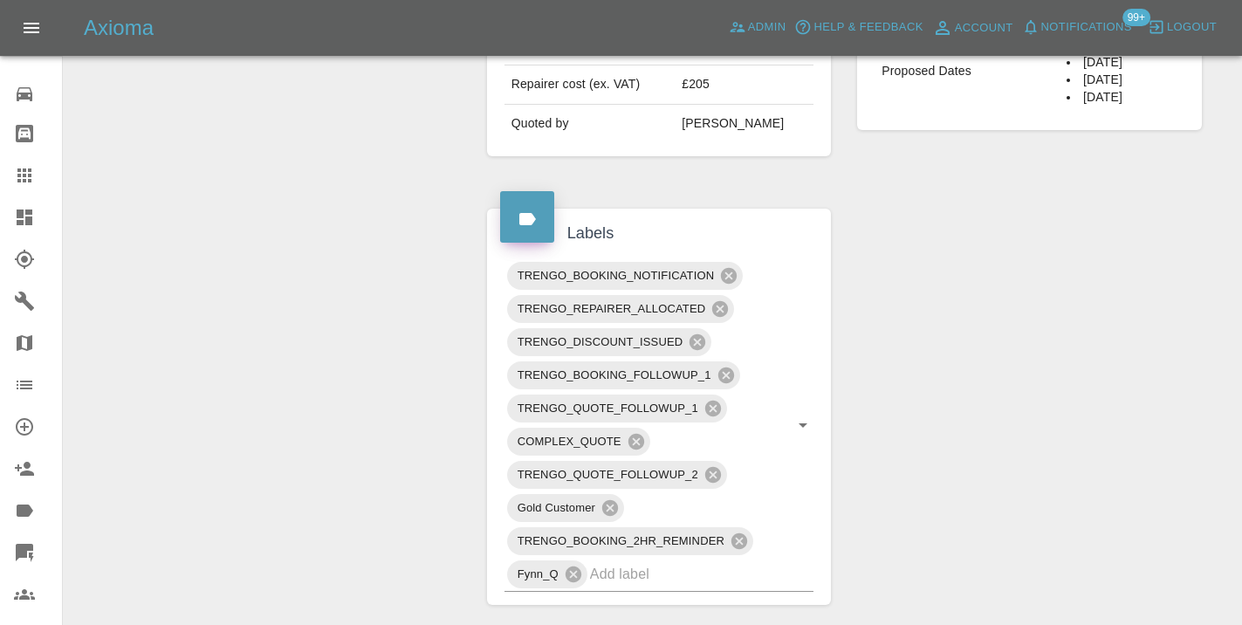
scroll to position [714, 0]
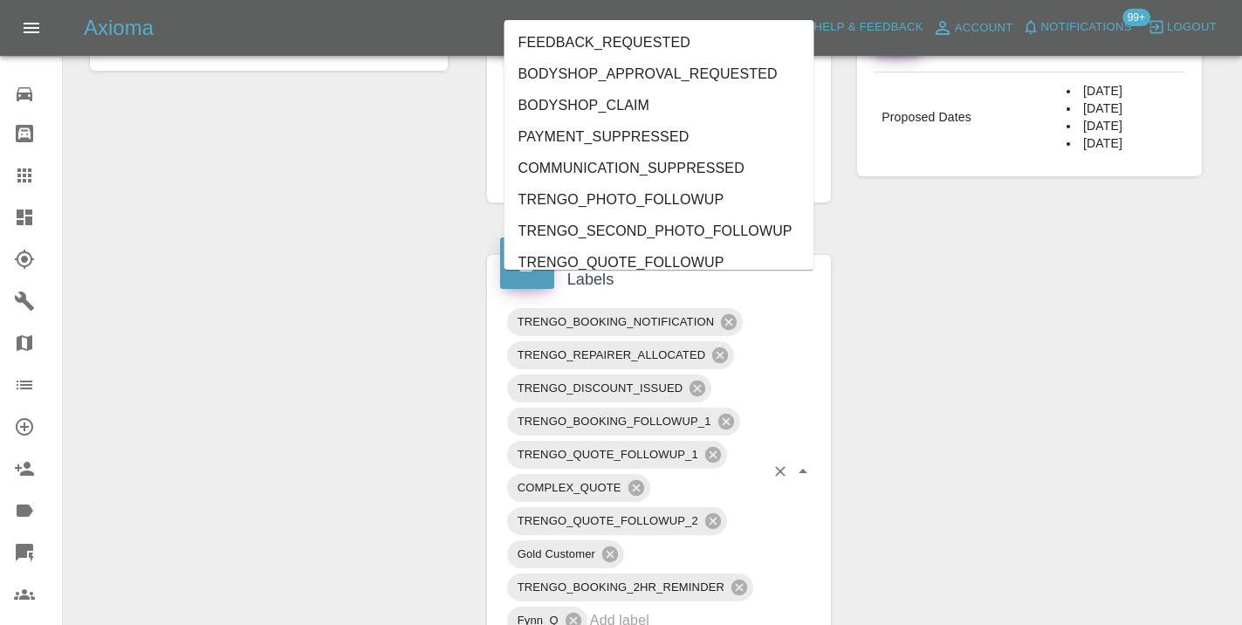
click at [642, 607] on input "text" at bounding box center [677, 620] width 175 height 27
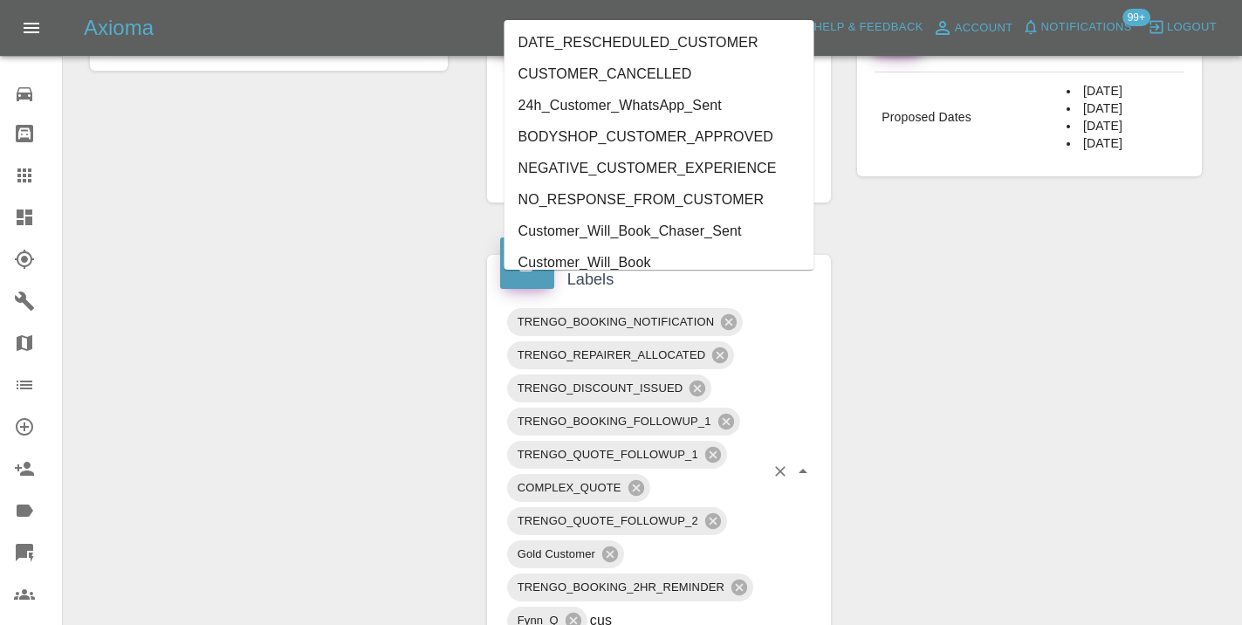
type input "cust"
click at [602, 257] on li "Customer_Will_Book" at bounding box center [660, 262] width 310 height 31
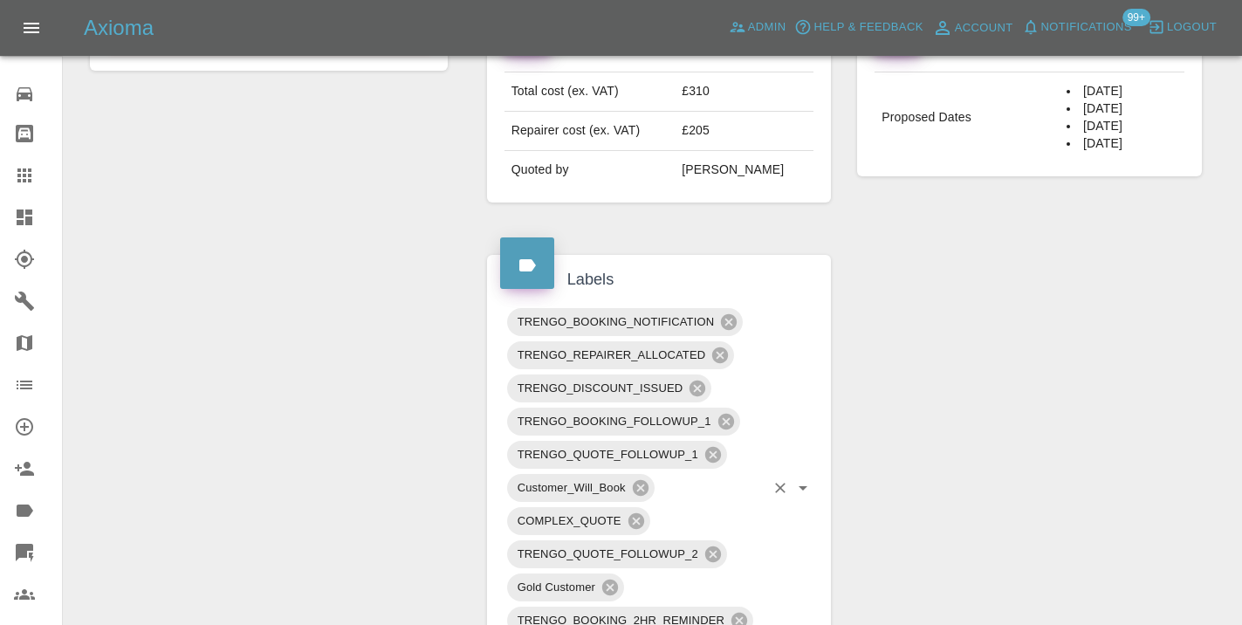
click at [485, 229] on div "Labels TRENGO_BOOKING_NOTIFICATION TRENGO_REPAIRER_ALLOCATED TRENGO_DISCOUNT_IS…" at bounding box center [659, 469] width 371 height 481
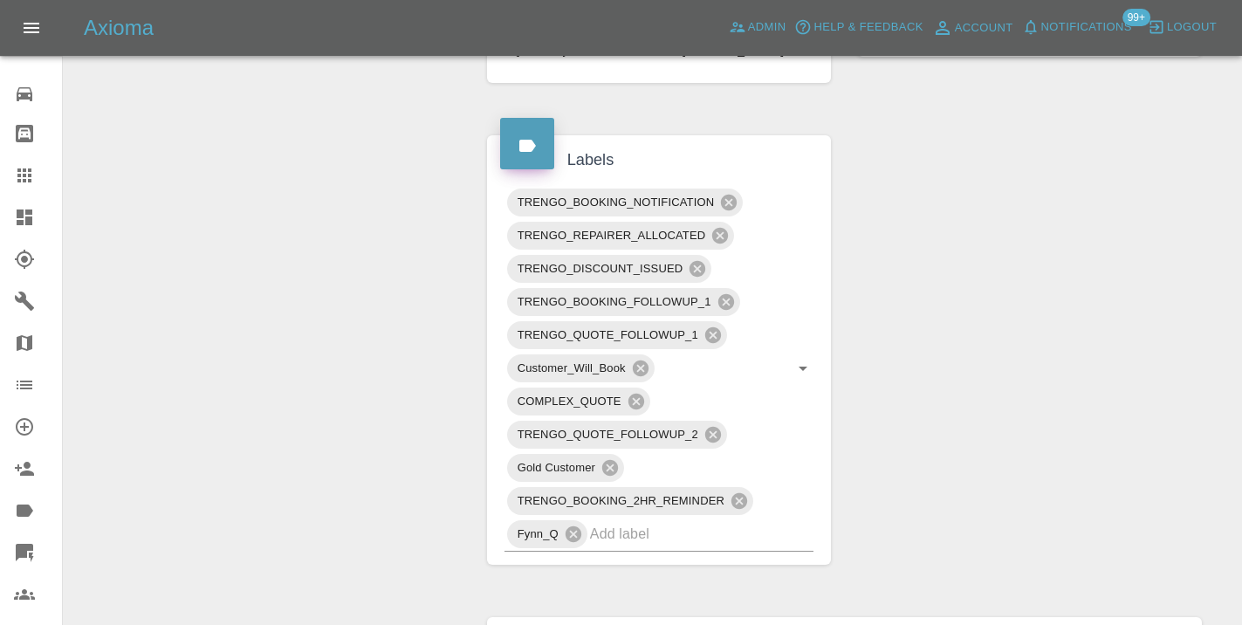
scroll to position [861, 0]
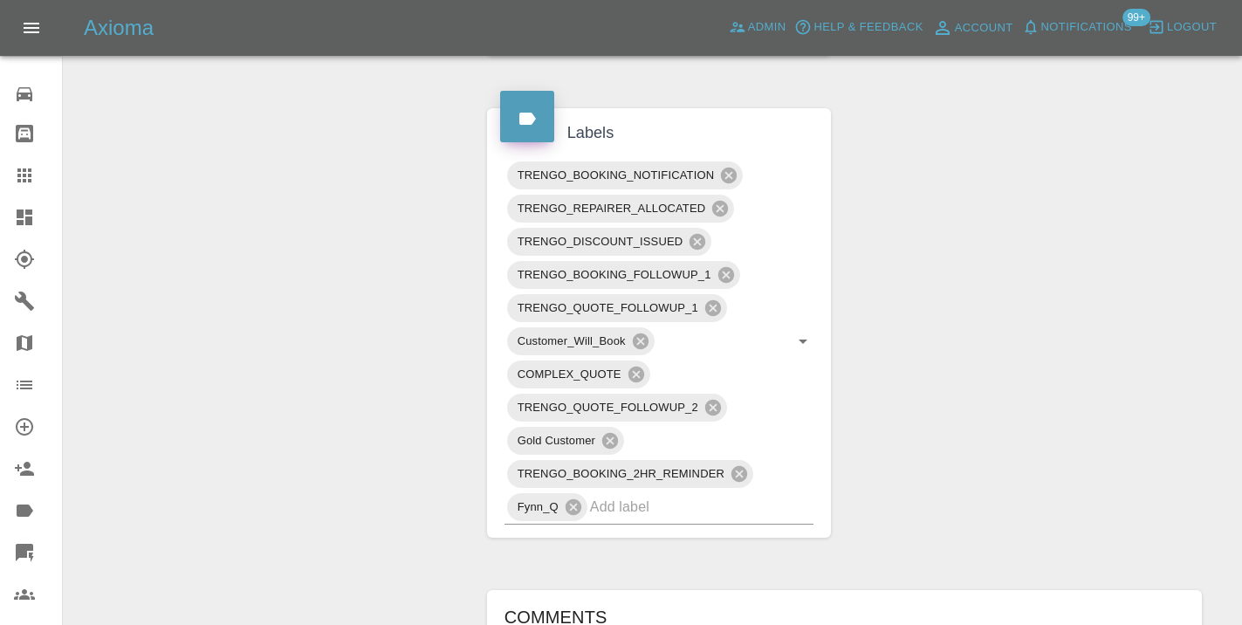
click at [23, 178] on icon at bounding box center [24, 175] width 21 height 21
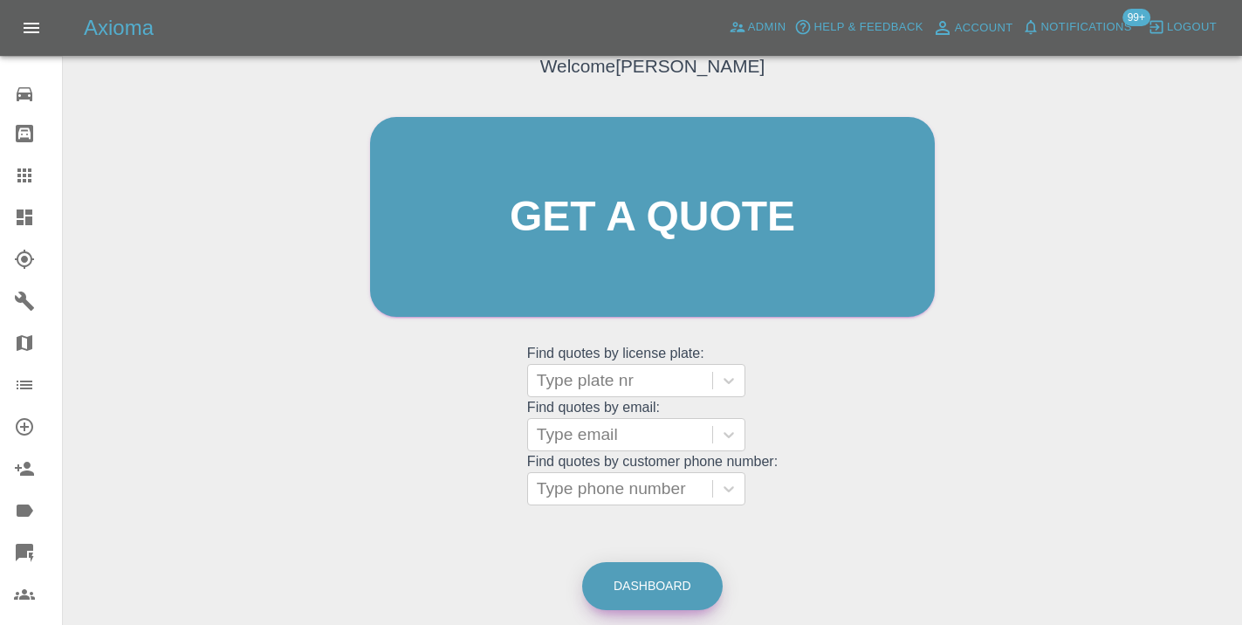
click at [655, 578] on link "Dashboard" at bounding box center [652, 586] width 141 height 48
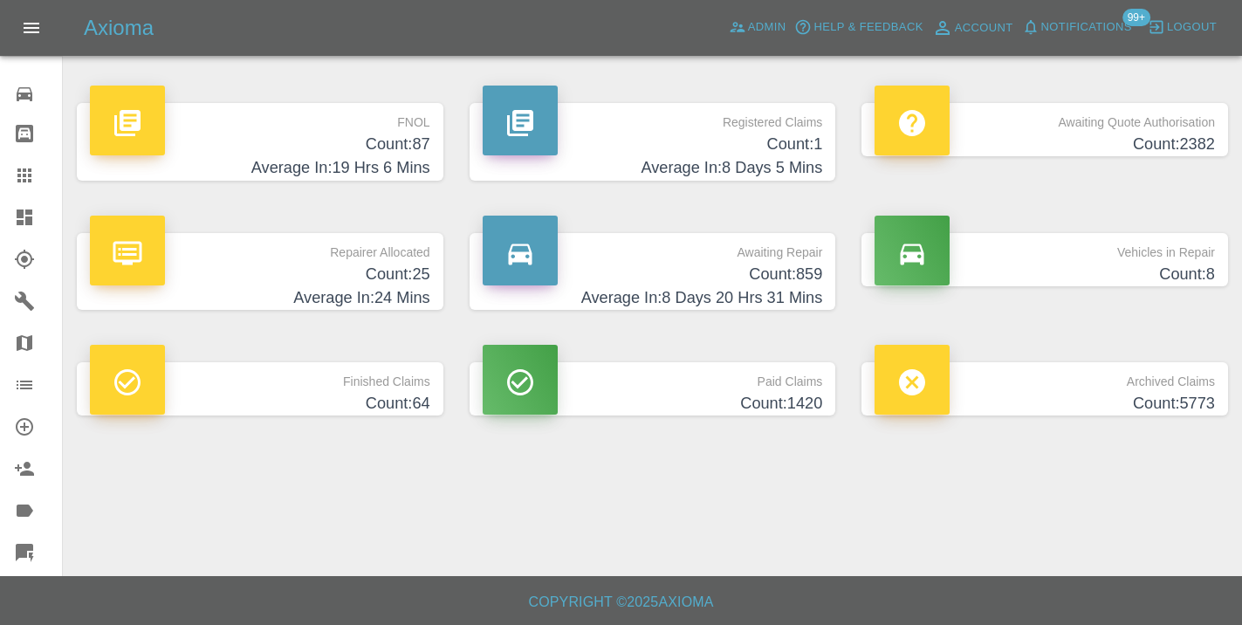
click at [786, 276] on h4 "Count: 859" at bounding box center [653, 275] width 340 height 24
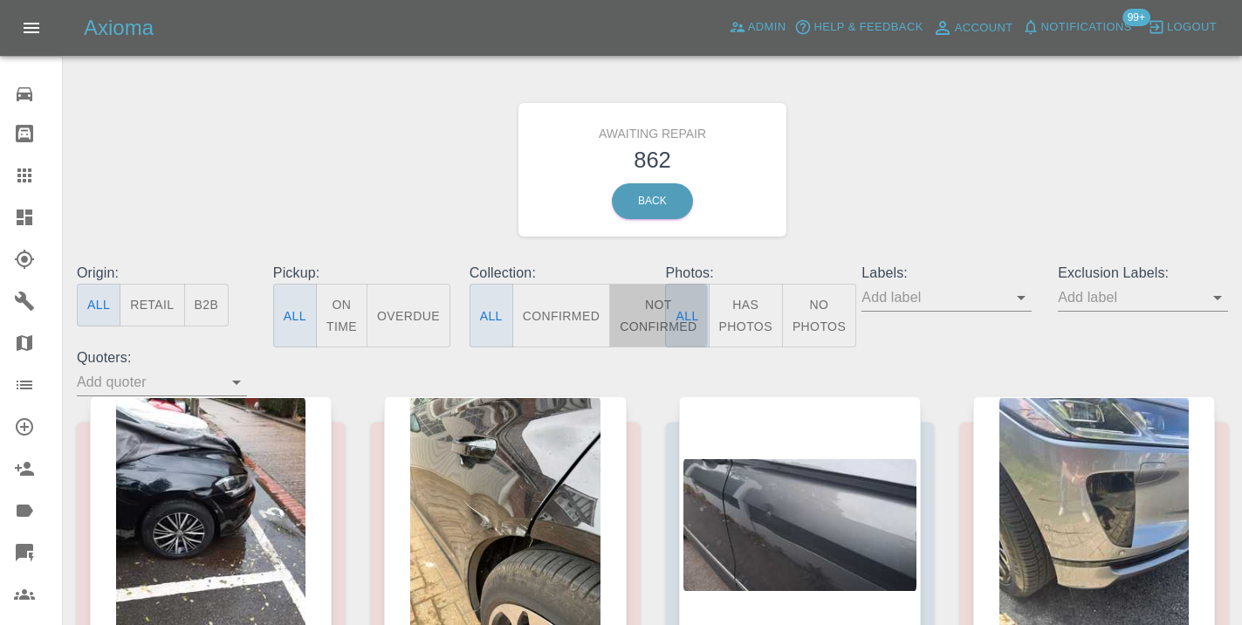
click at [641, 326] on button "Not Confirmed" at bounding box center [658, 316] width 98 height 64
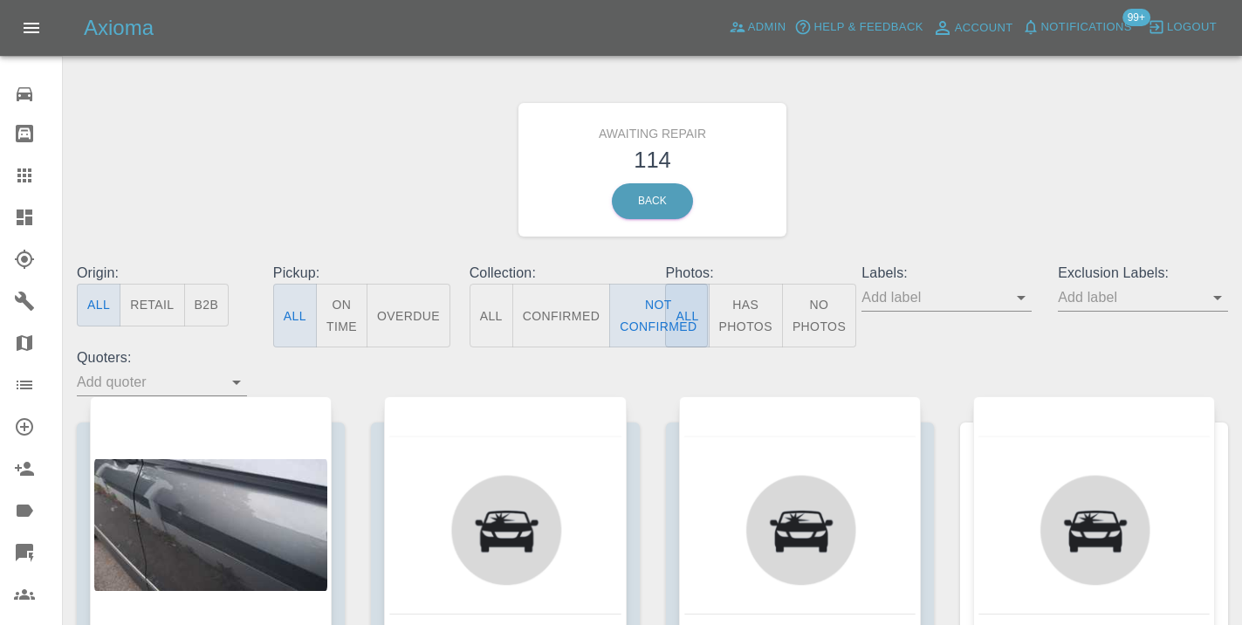
click at [968, 151] on div "Awaiting Repair 114 Back" at bounding box center [653, 170] width 1178 height 186
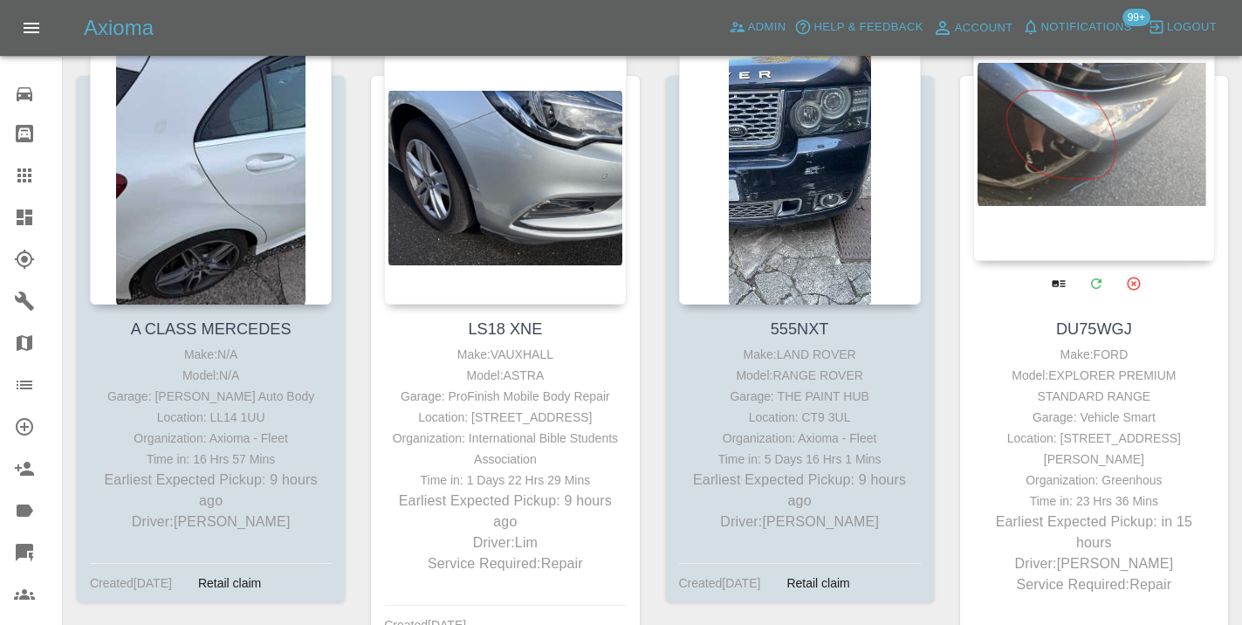
scroll to position [942, 0]
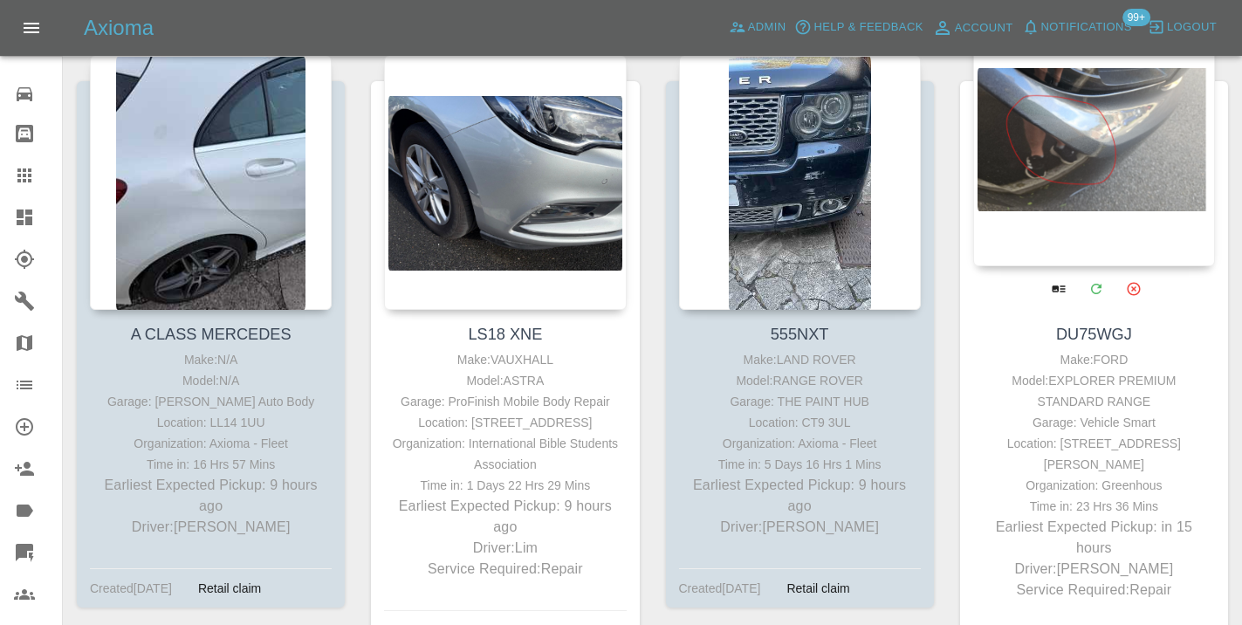
click at [1088, 127] on div at bounding box center [1094, 138] width 242 height 255
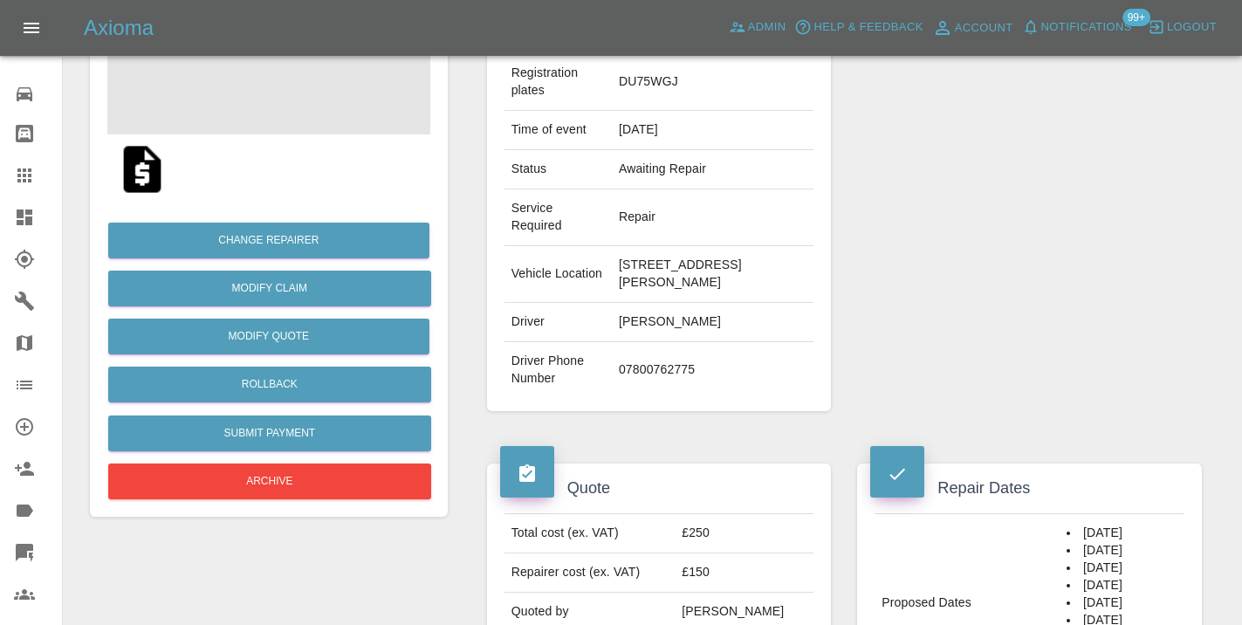
scroll to position [271, 0]
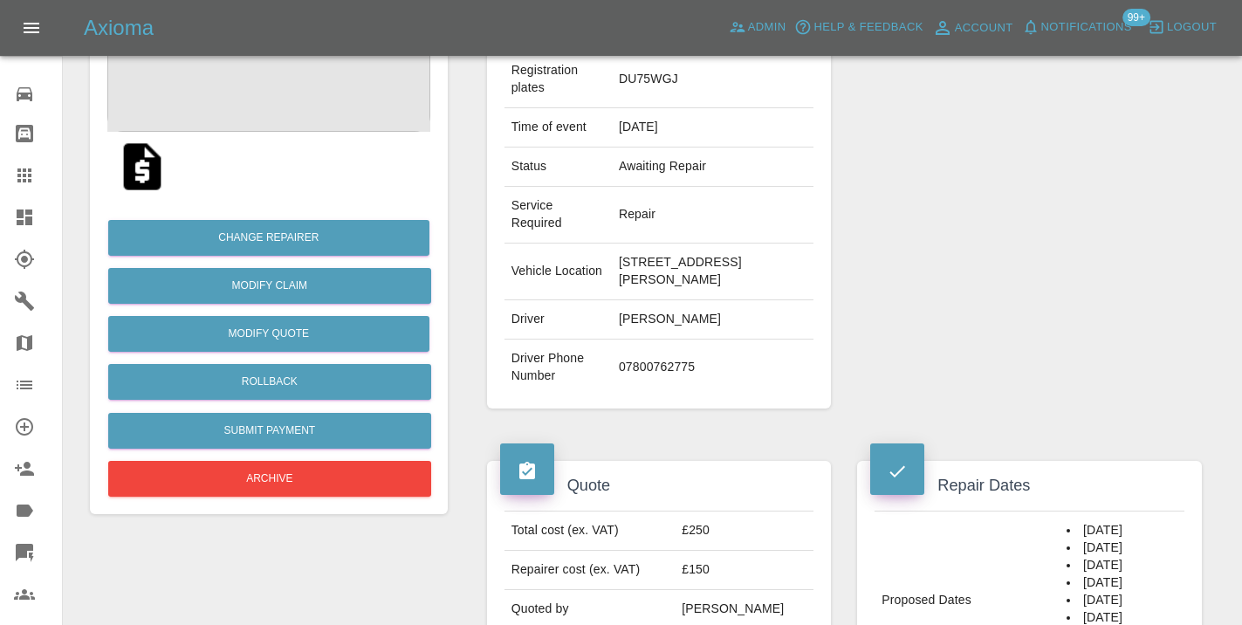
click at [644, 366] on td "07800762775" at bounding box center [713, 368] width 202 height 56
copy td "07800762775"
click at [952, 275] on div "Repairer Repair shop Vehicle Smart" at bounding box center [1029, 176] width 371 height 517
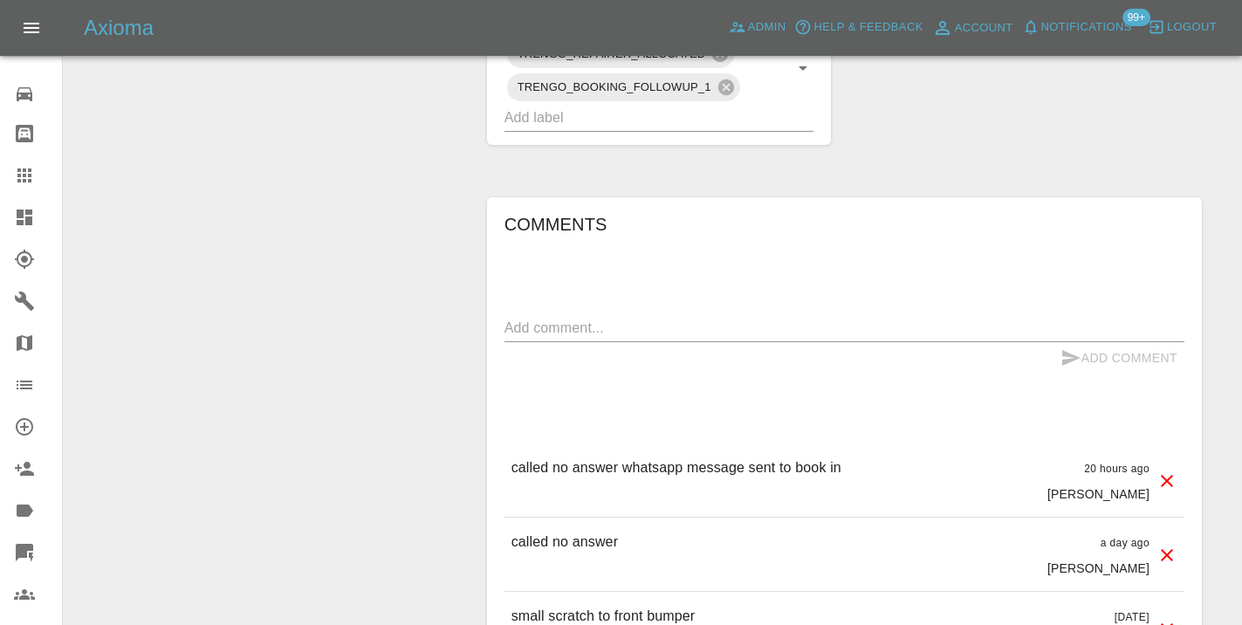
scroll to position [1079, 0]
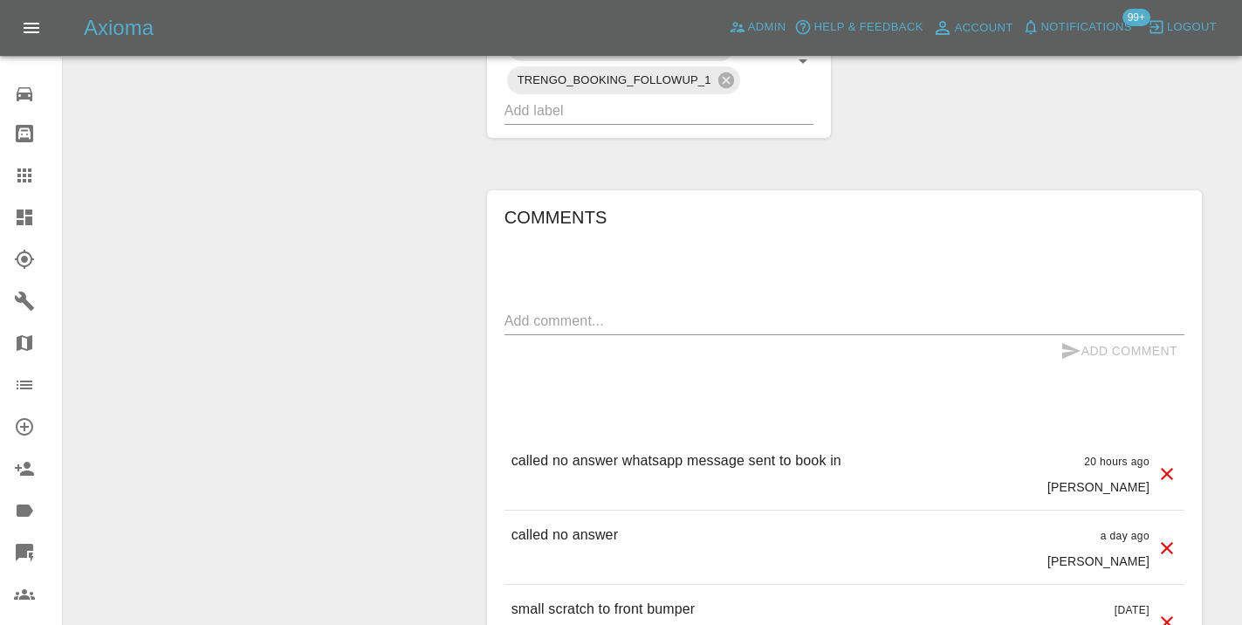
click at [544, 322] on textarea at bounding box center [845, 321] width 680 height 20
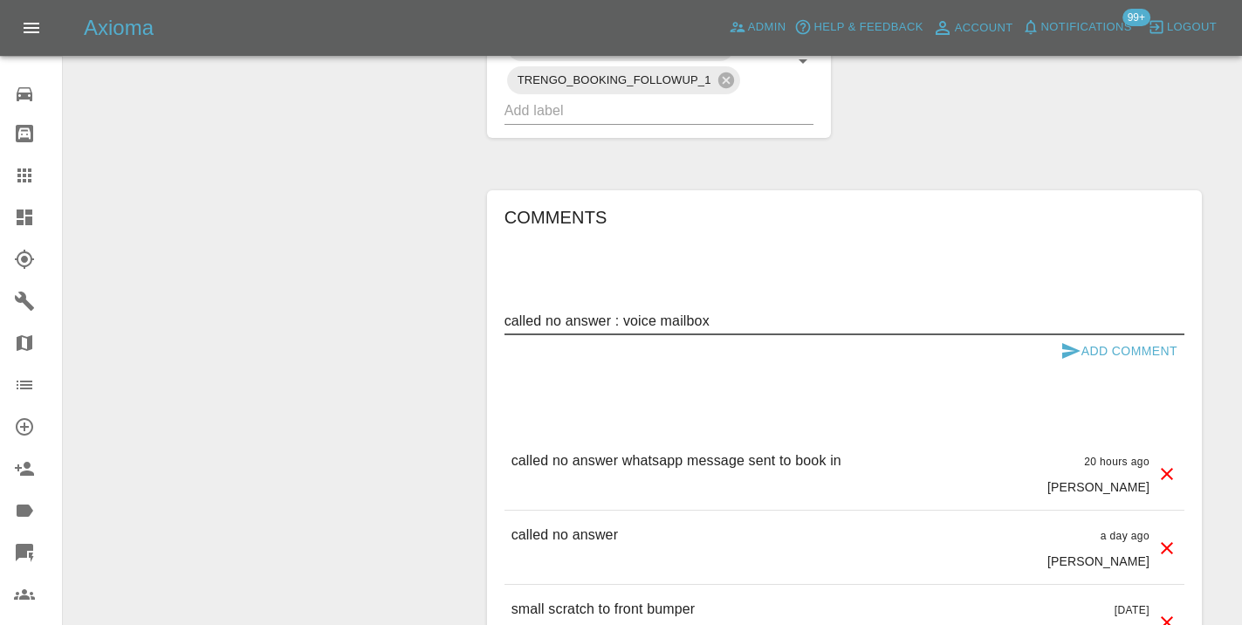
type textarea "called no answer : voice mailbox"
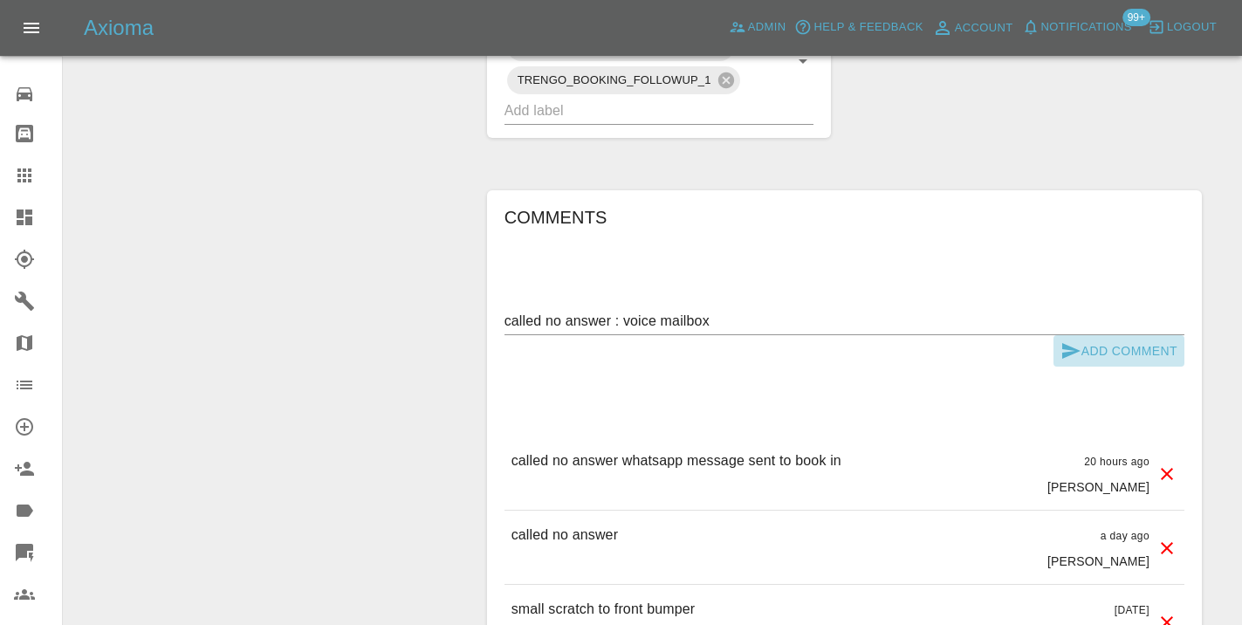
click at [1068, 348] on icon "submit" at bounding box center [1071, 351] width 18 height 16
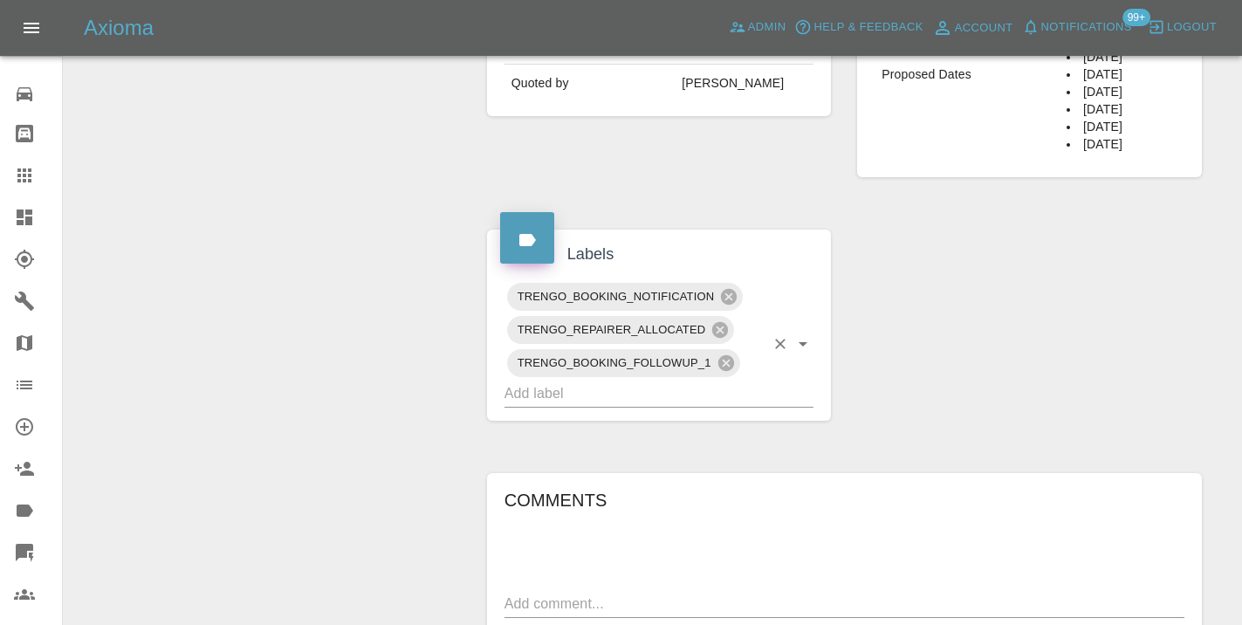
scroll to position [794, 0]
click at [574, 409] on div "TRENGO_BOOKING_NOTIFICATION TRENGO_REPAIRER_ALLOCATED TRENGO_BOOKING_FOLLOWUP_1" at bounding box center [659, 347] width 345 height 154
click at [574, 403] on input "text" at bounding box center [635, 395] width 261 height 27
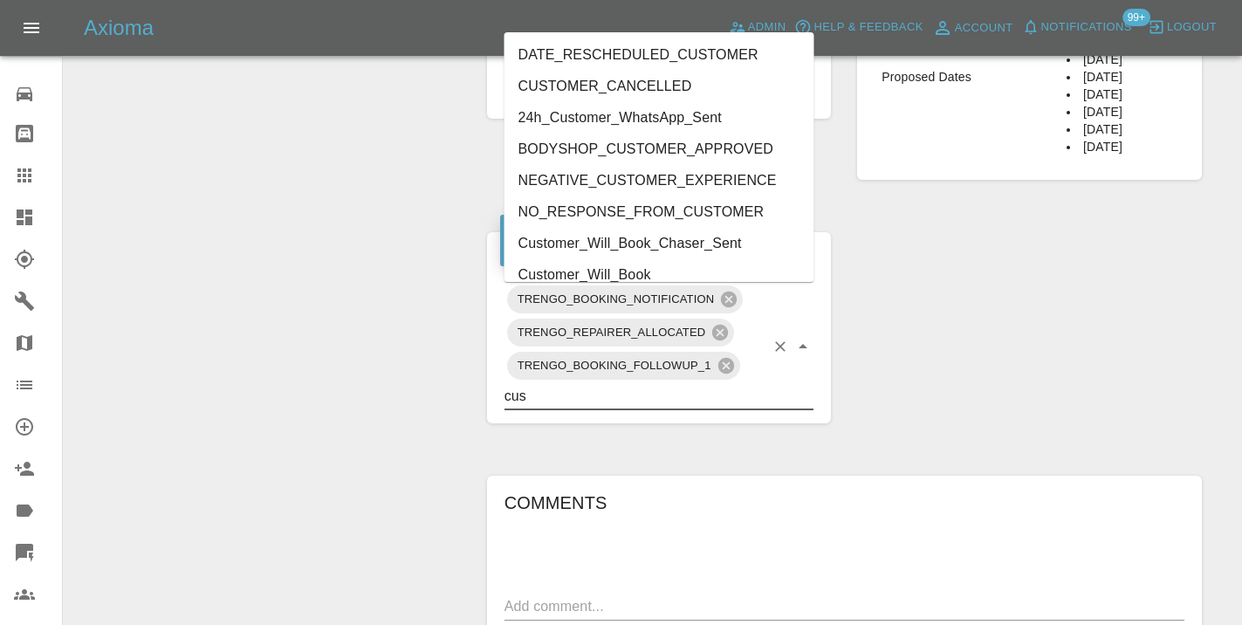
type input "cust"
click at [585, 268] on li "Customer_Will_Book" at bounding box center [660, 274] width 310 height 31
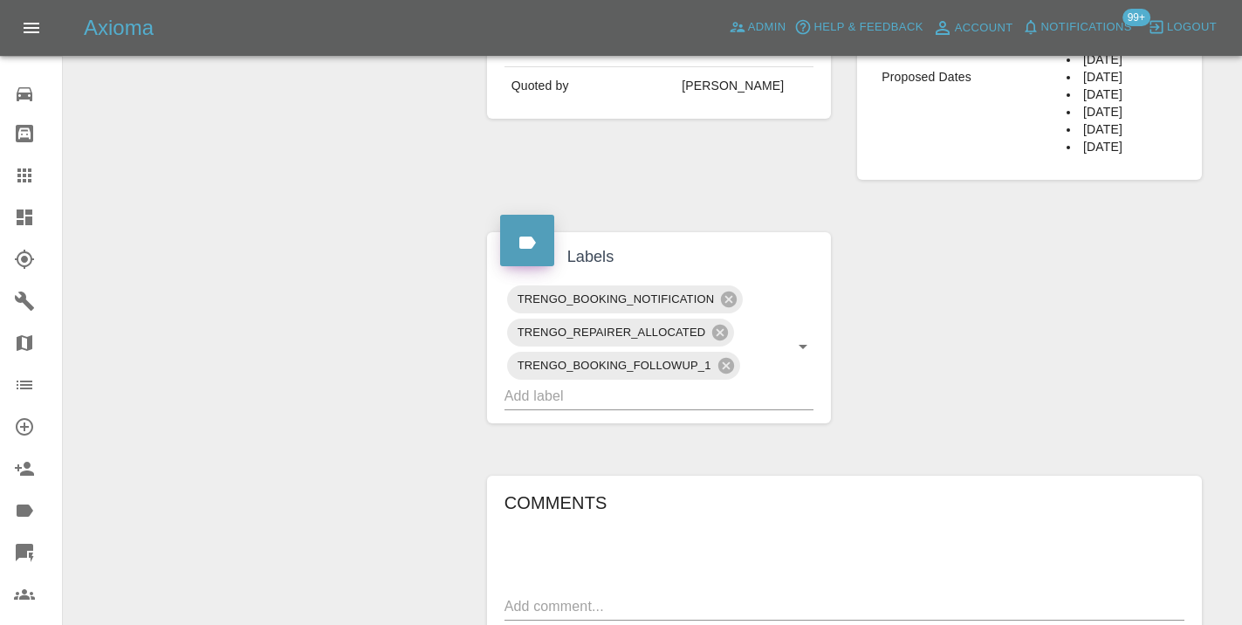
click at [271, 224] on div "Change Repairer Modify Claim Modify Quote Rollback Submit Payment Archive" at bounding box center [269, 226] width 384 height 1662
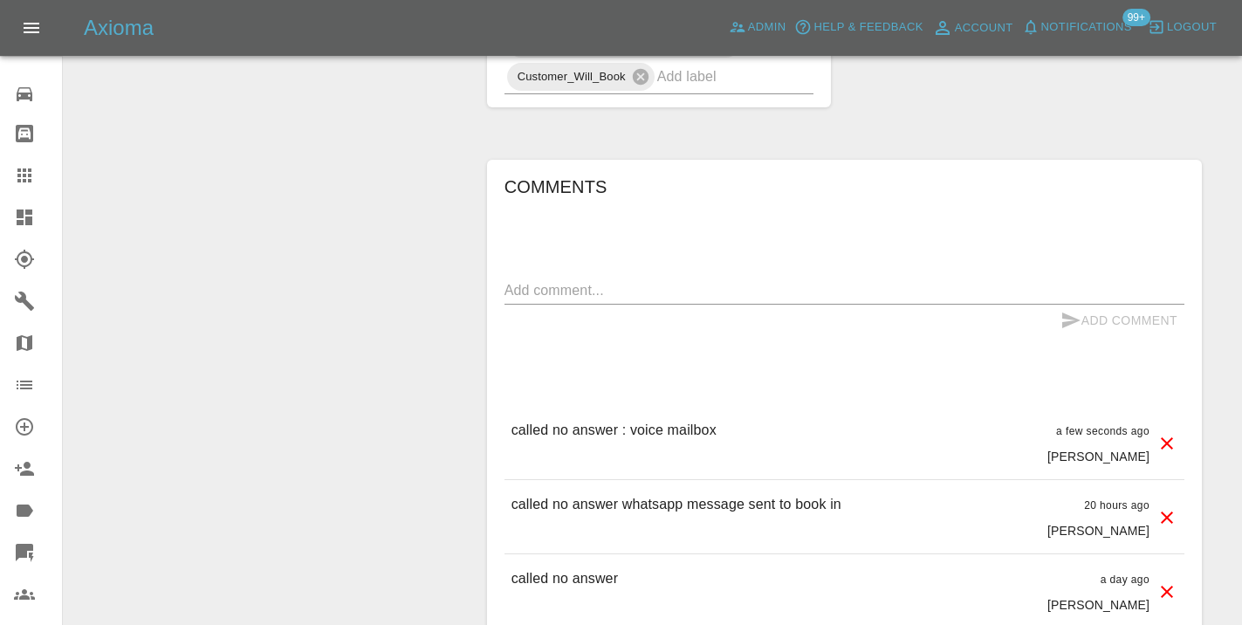
scroll to position [1130, 0]
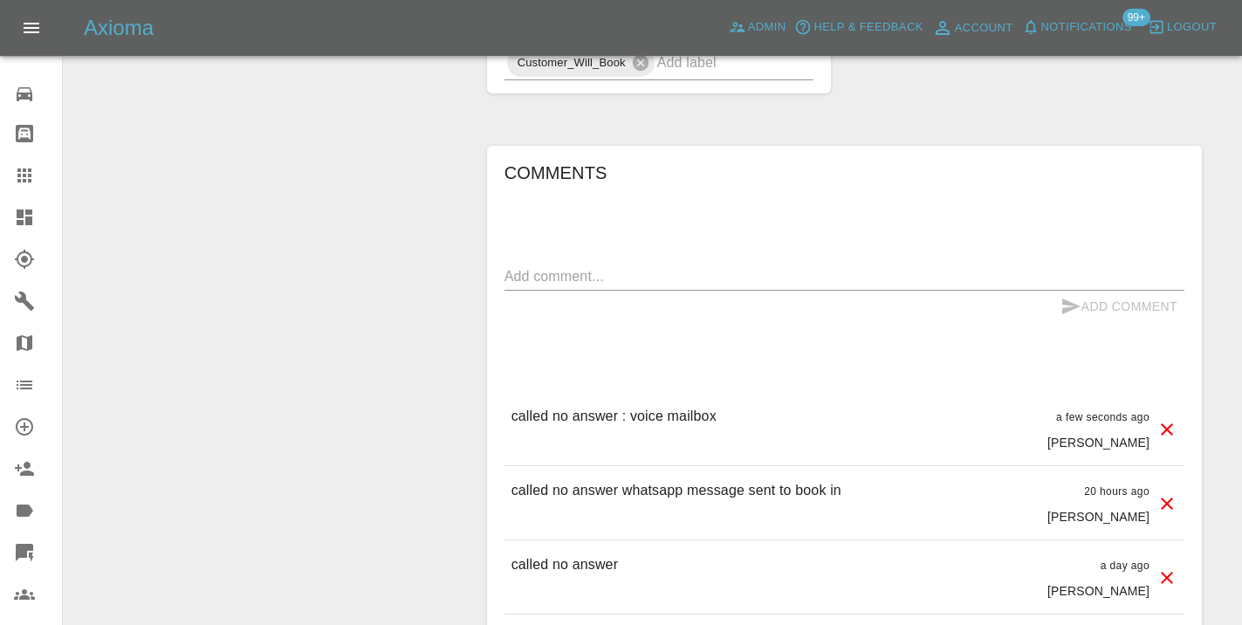
click at [26, 176] on icon at bounding box center [24, 175] width 14 height 14
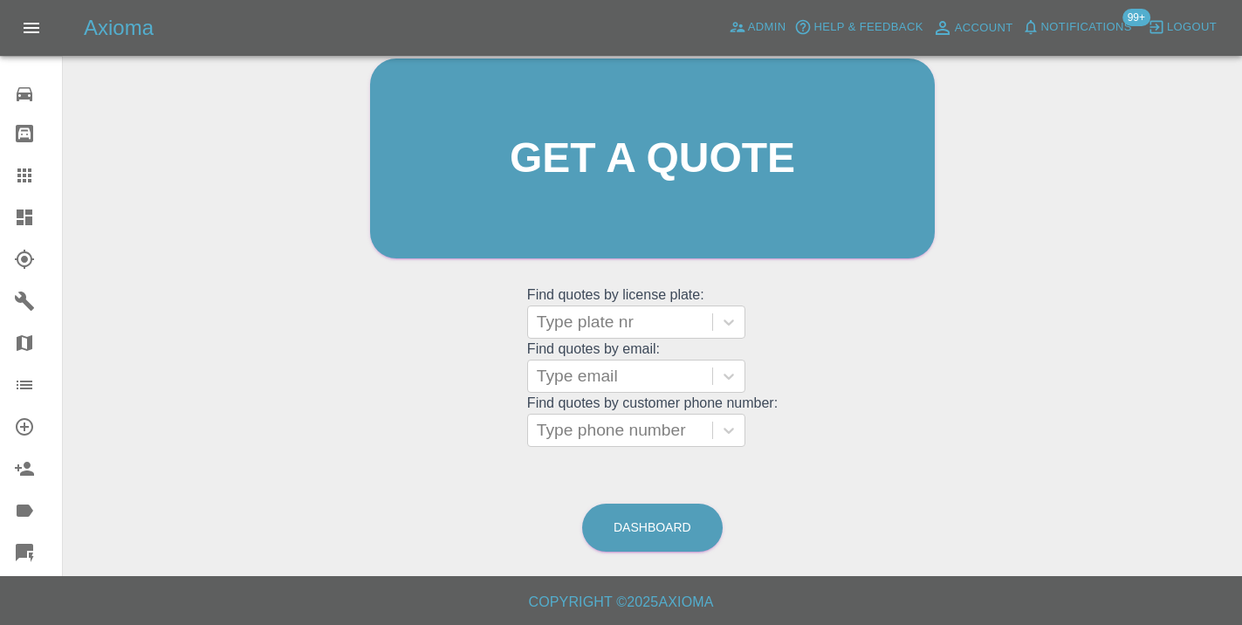
scroll to position [191, 0]
click at [622, 523] on link "Dashboard" at bounding box center [652, 529] width 141 height 48
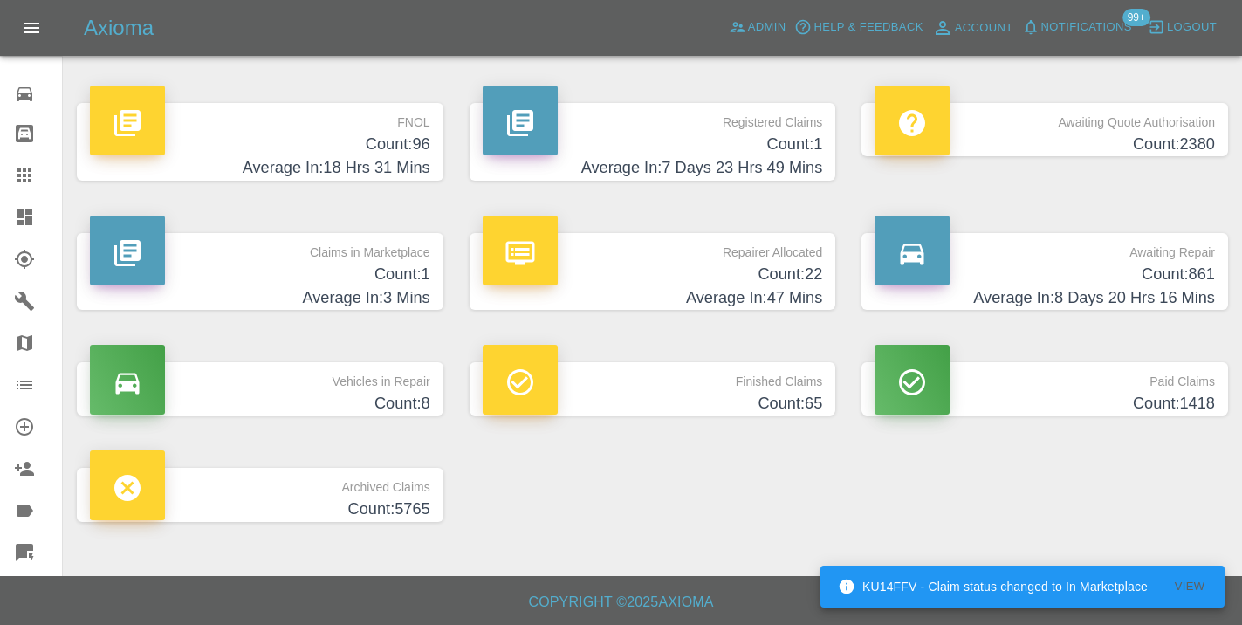
click at [1181, 274] on h4 "Count: 861" at bounding box center [1045, 275] width 340 height 24
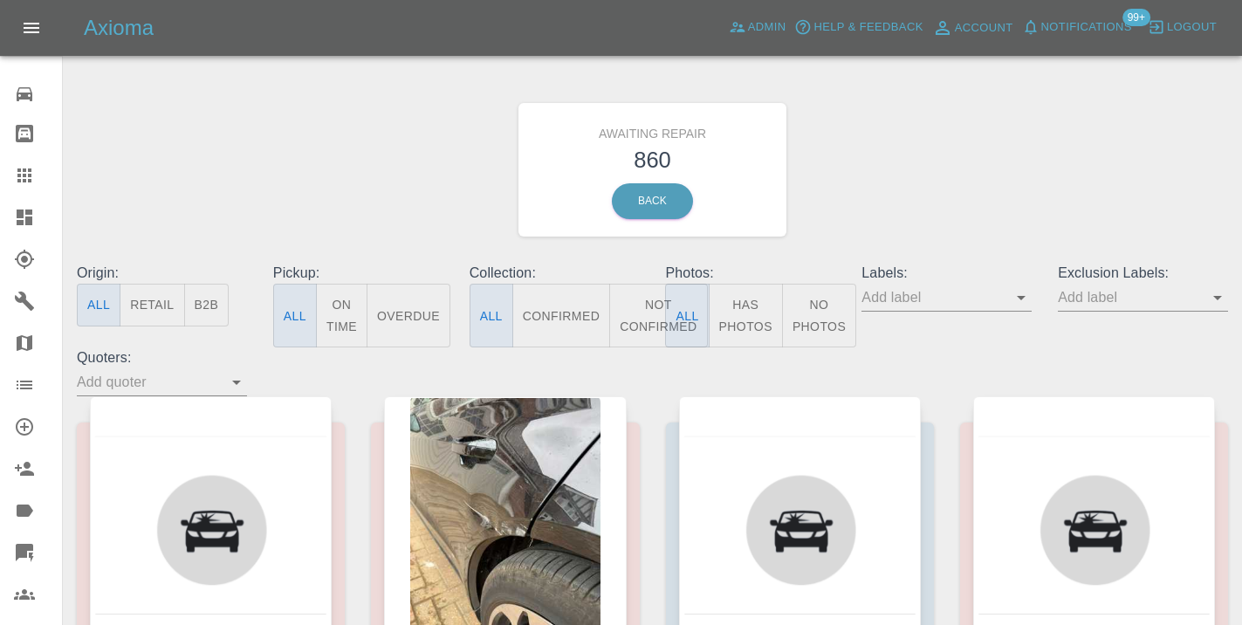
click at [636, 307] on button "Not Confirmed" at bounding box center [658, 316] width 98 height 64
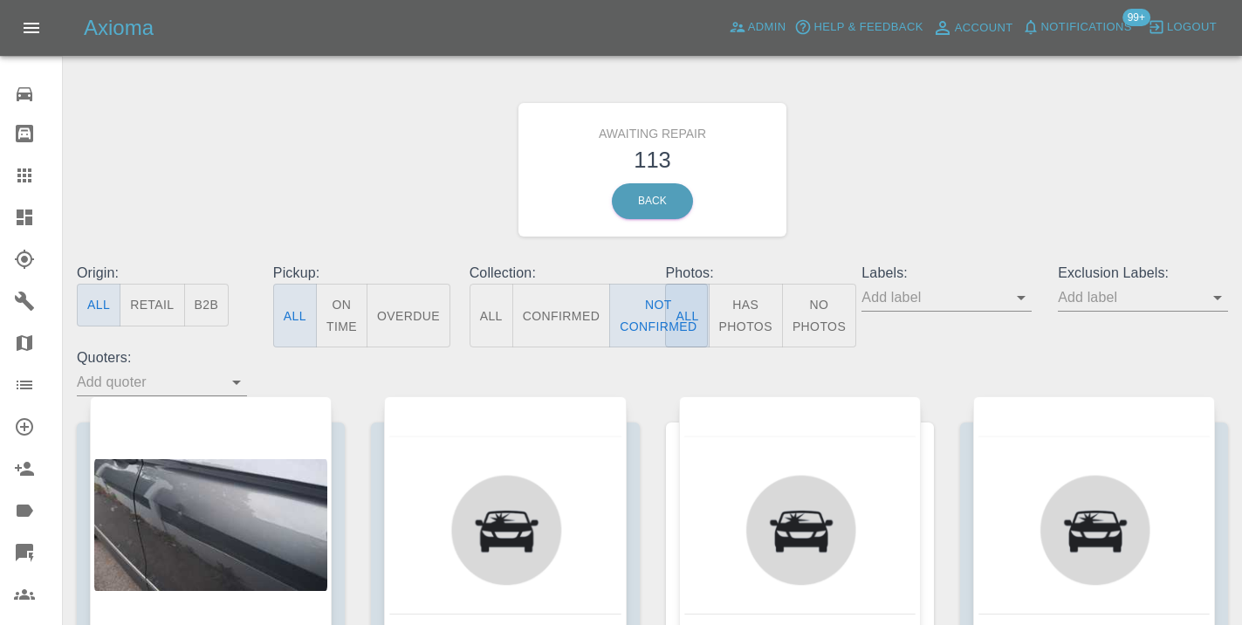
click at [989, 168] on div "Awaiting Repair 113 Back" at bounding box center [653, 170] width 1178 height 186
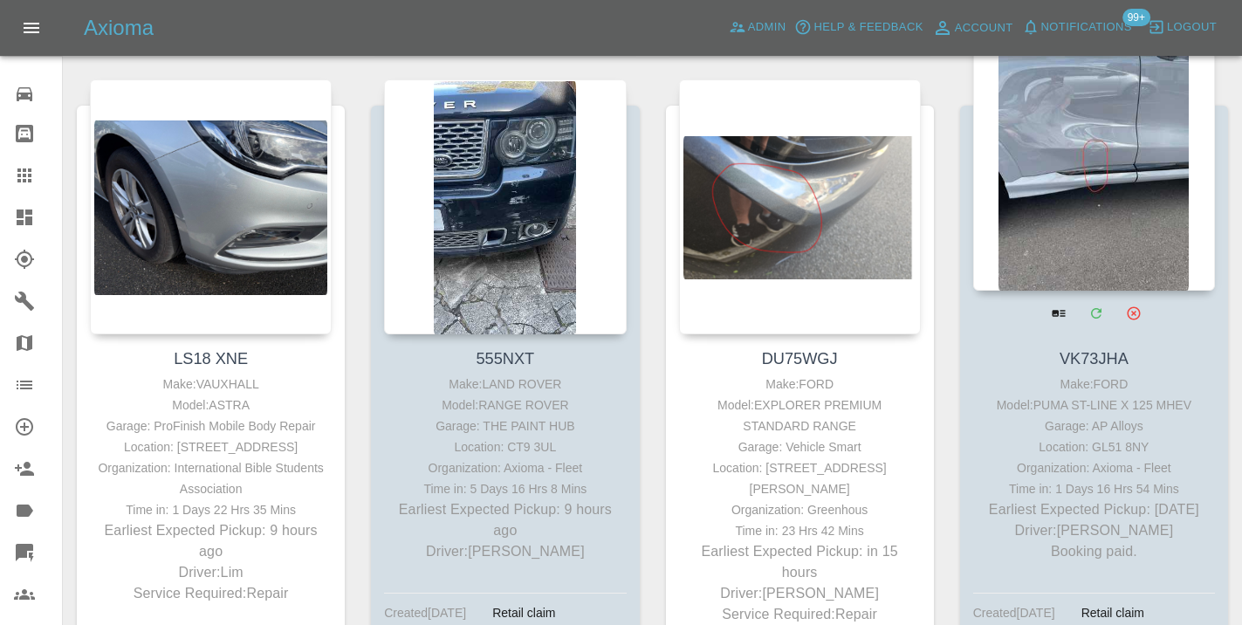
scroll to position [887, 0]
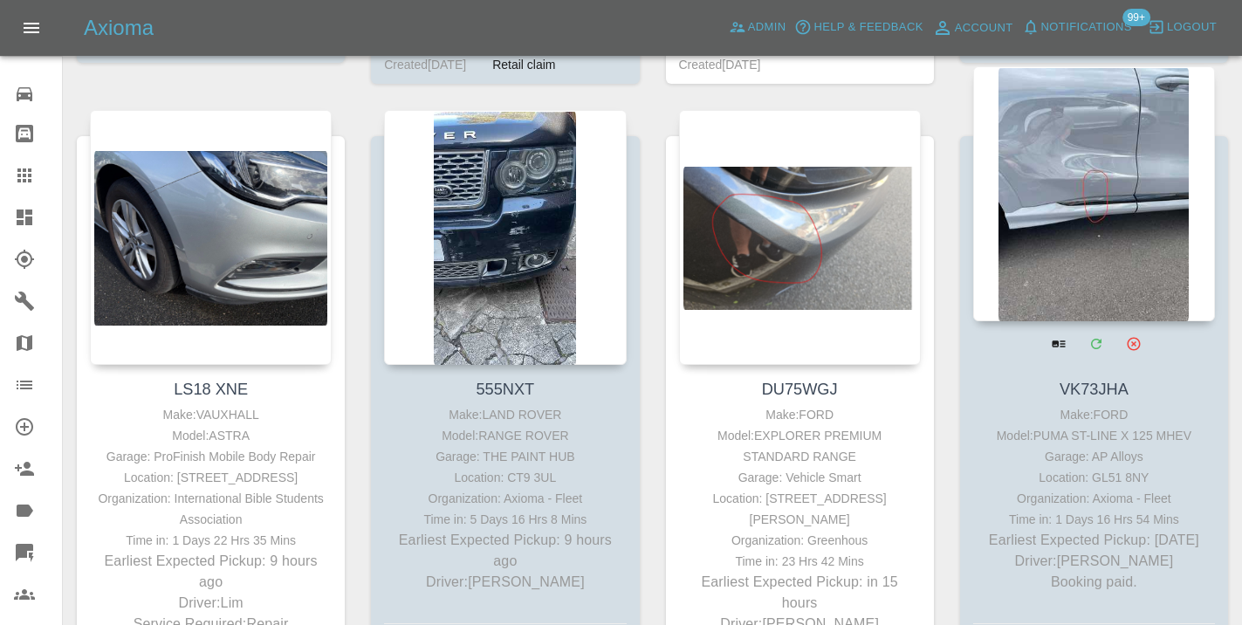
click at [1107, 189] on div at bounding box center [1094, 193] width 242 height 255
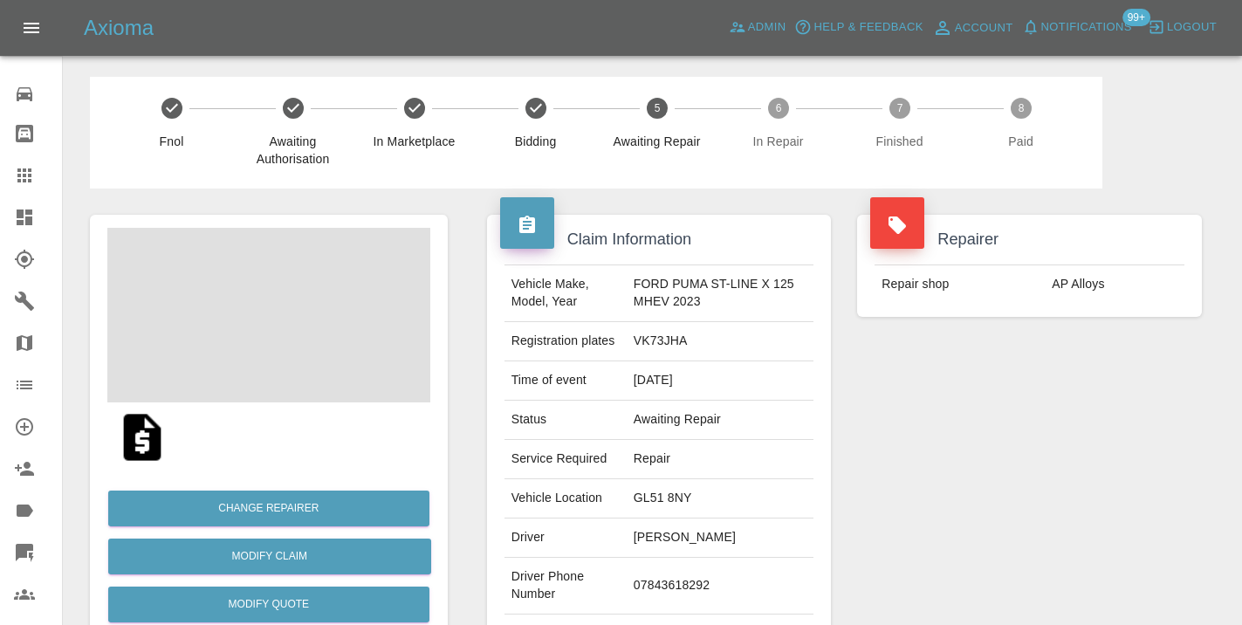
click at [673, 586] on td "07843618292" at bounding box center [720, 586] width 187 height 57
copy td "07843618292"
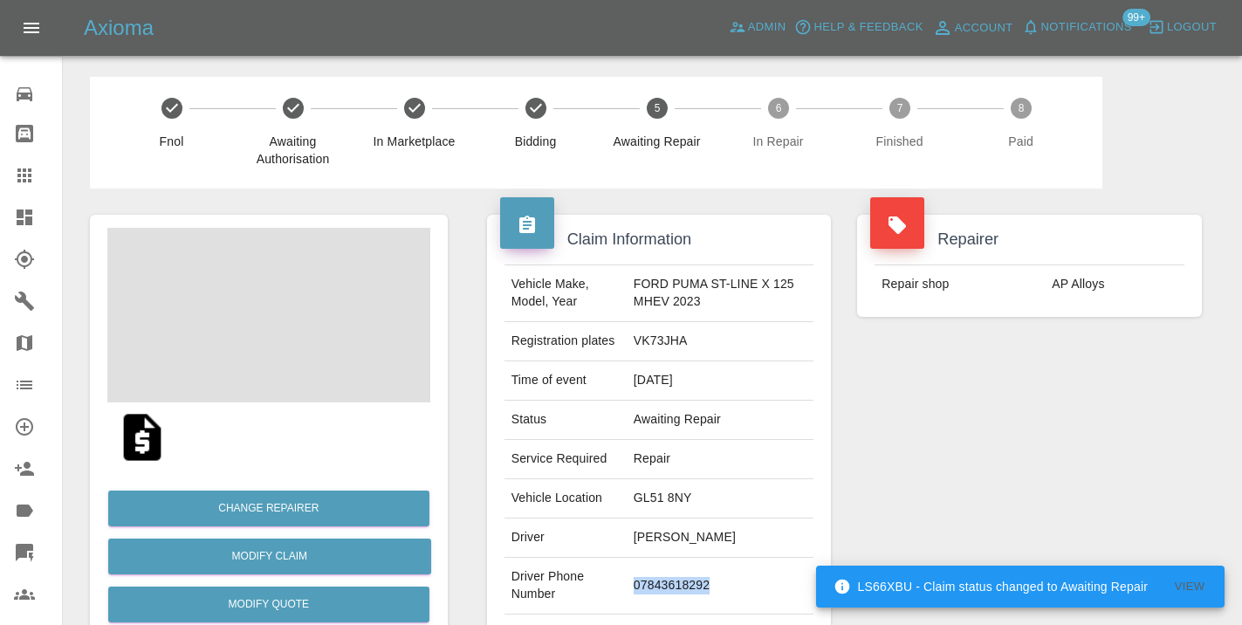
click at [868, 486] on div "Repairer Repair shop AP Alloys" at bounding box center [1029, 449] width 371 height 521
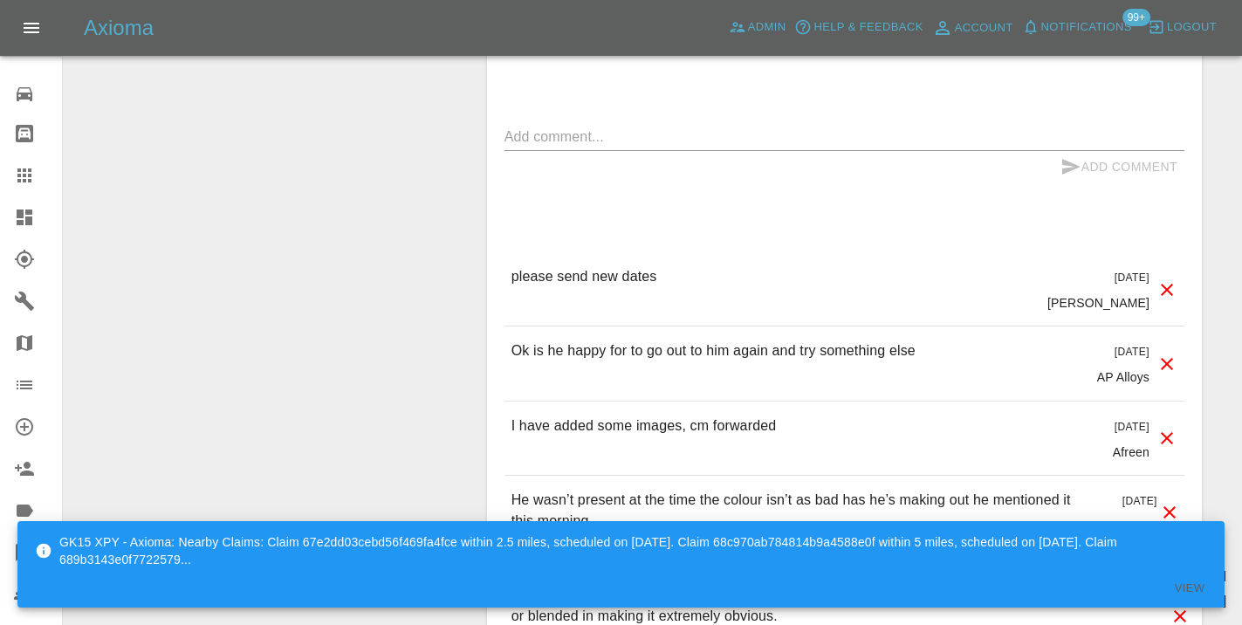
scroll to position [1805, 0]
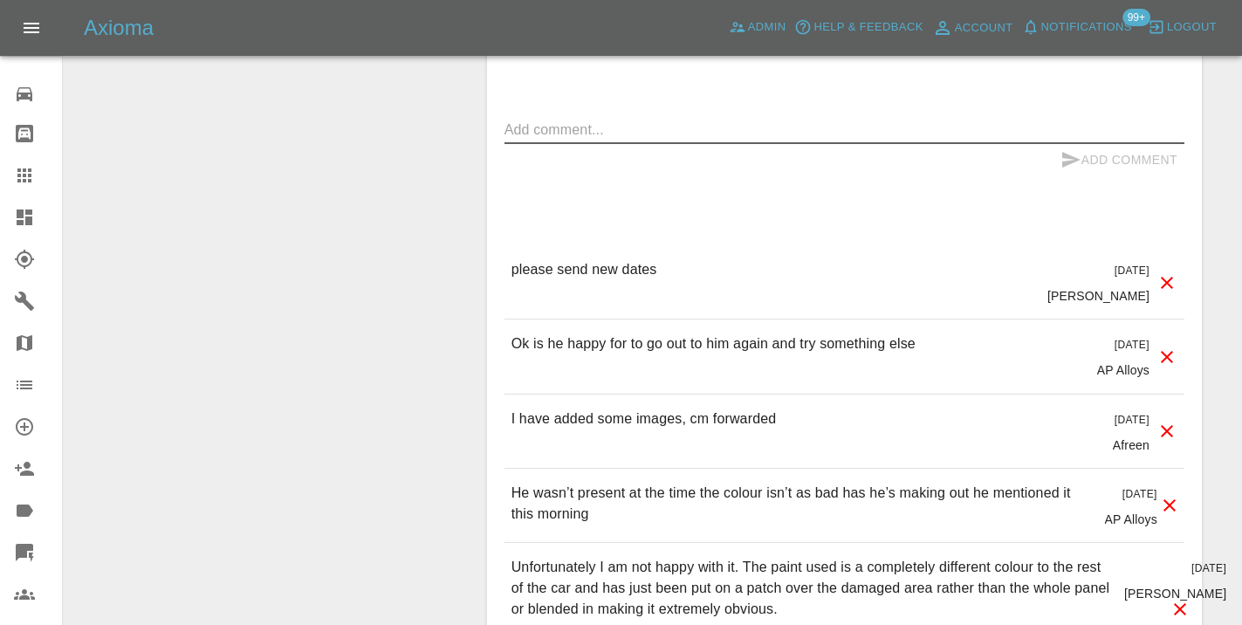
click at [672, 121] on textarea at bounding box center [845, 130] width 680 height 20
type textarea "straight to voice mail"
click at [1110, 157] on button "Add Comment" at bounding box center [1119, 160] width 131 height 32
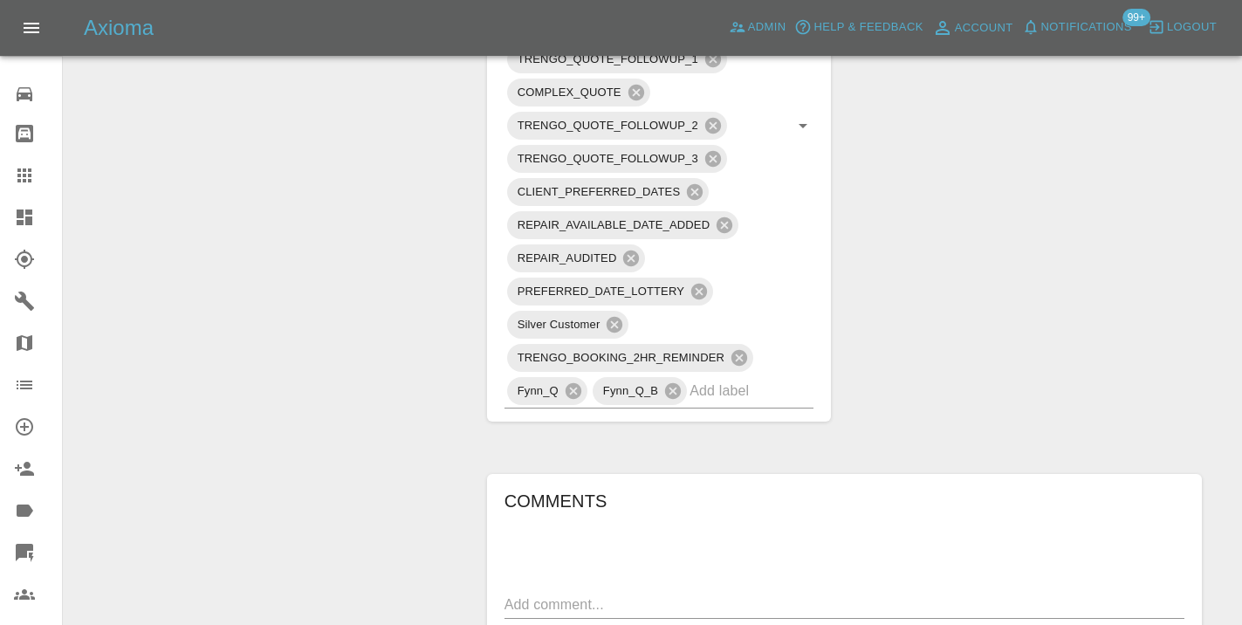
scroll to position [1324, 0]
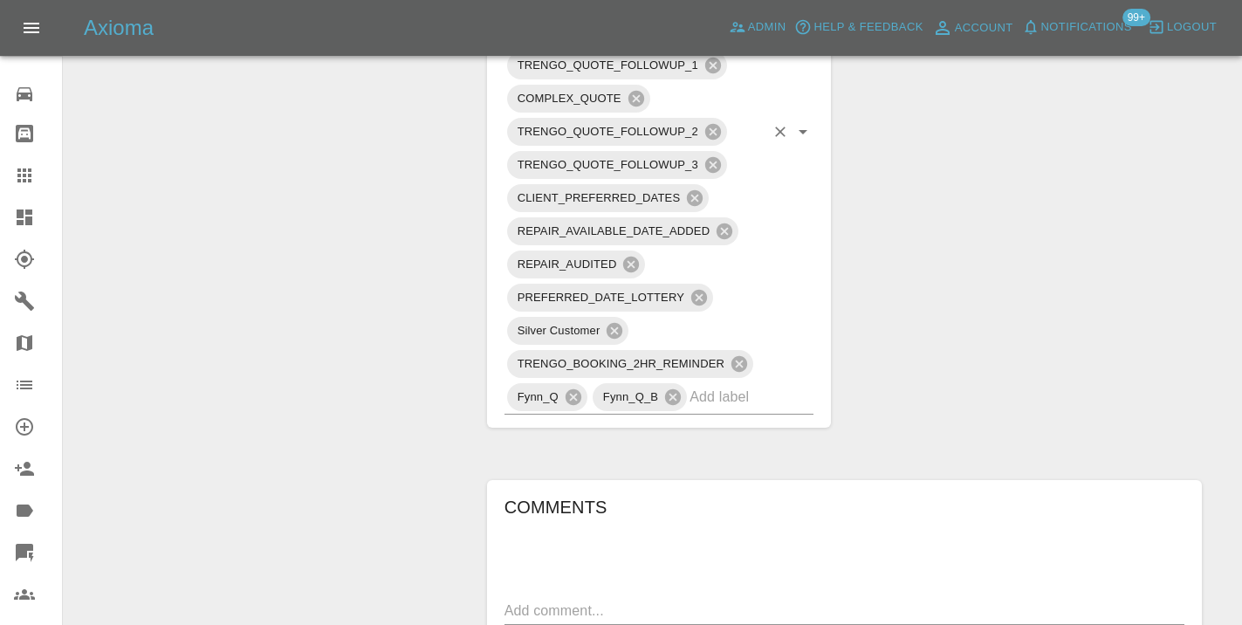
click at [749, 396] on input "text" at bounding box center [727, 396] width 75 height 27
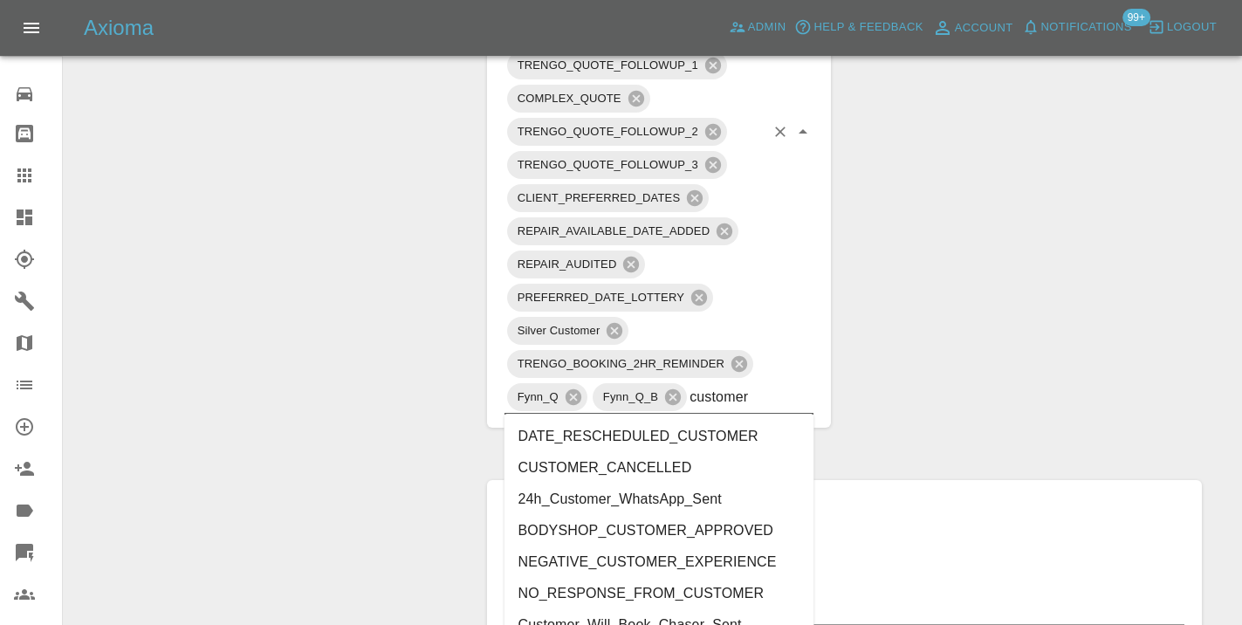
type input "customer_"
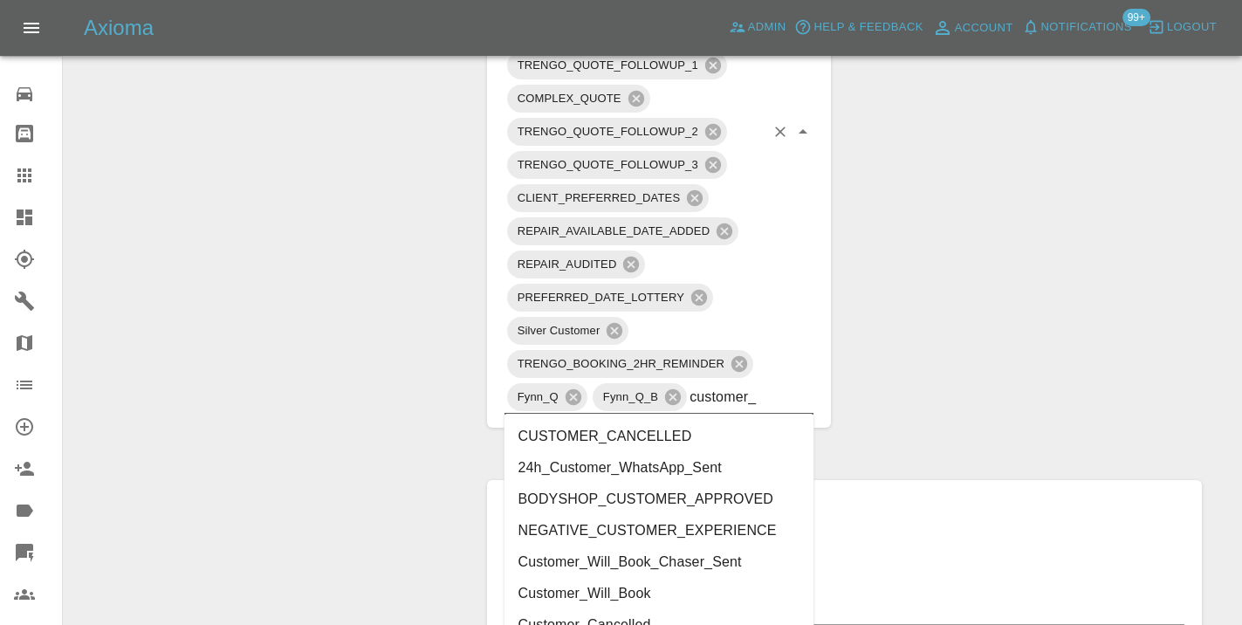
click at [661, 596] on li "Customer_Will_Book" at bounding box center [660, 593] width 310 height 31
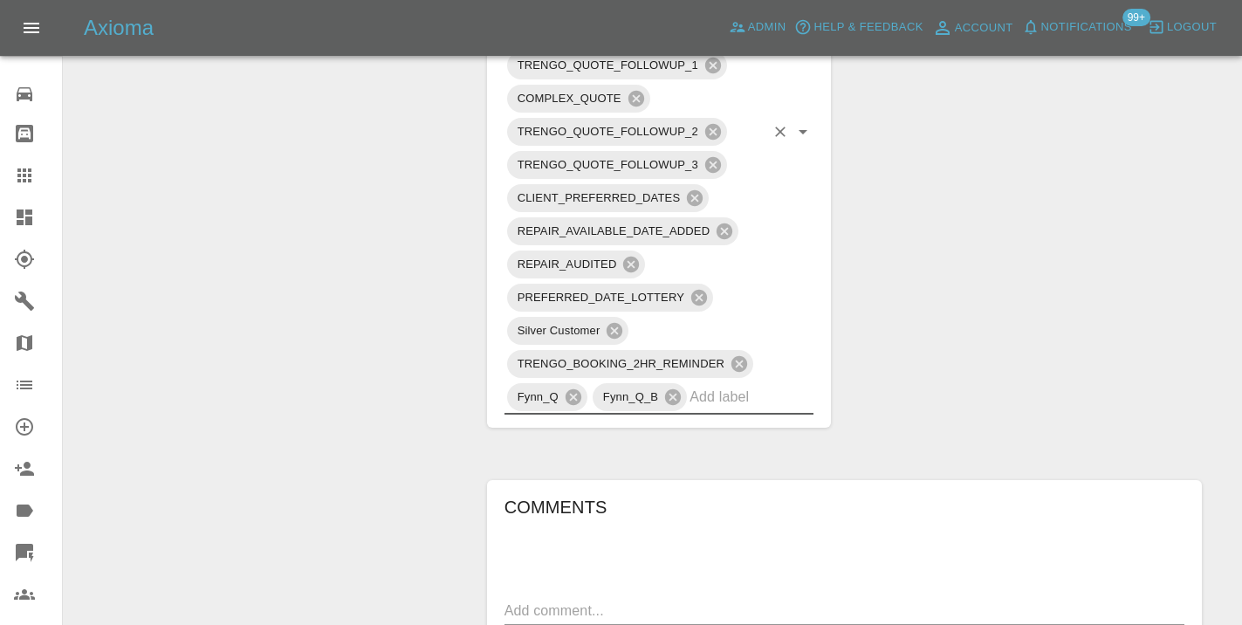
click at [382, 404] on div "Change Repairer Modify Claim Modify Quote Rollback Submit Payment Archive" at bounding box center [269, 377] width 384 height 3026
click at [25, 181] on icon at bounding box center [24, 175] width 14 height 14
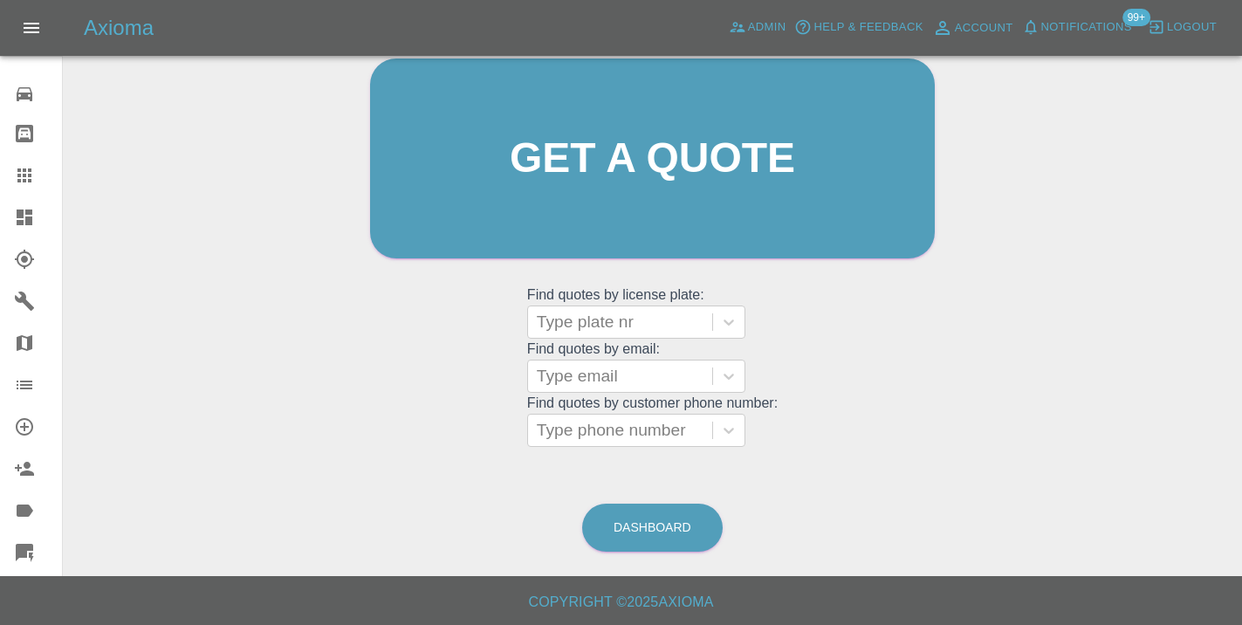
scroll to position [134, 0]
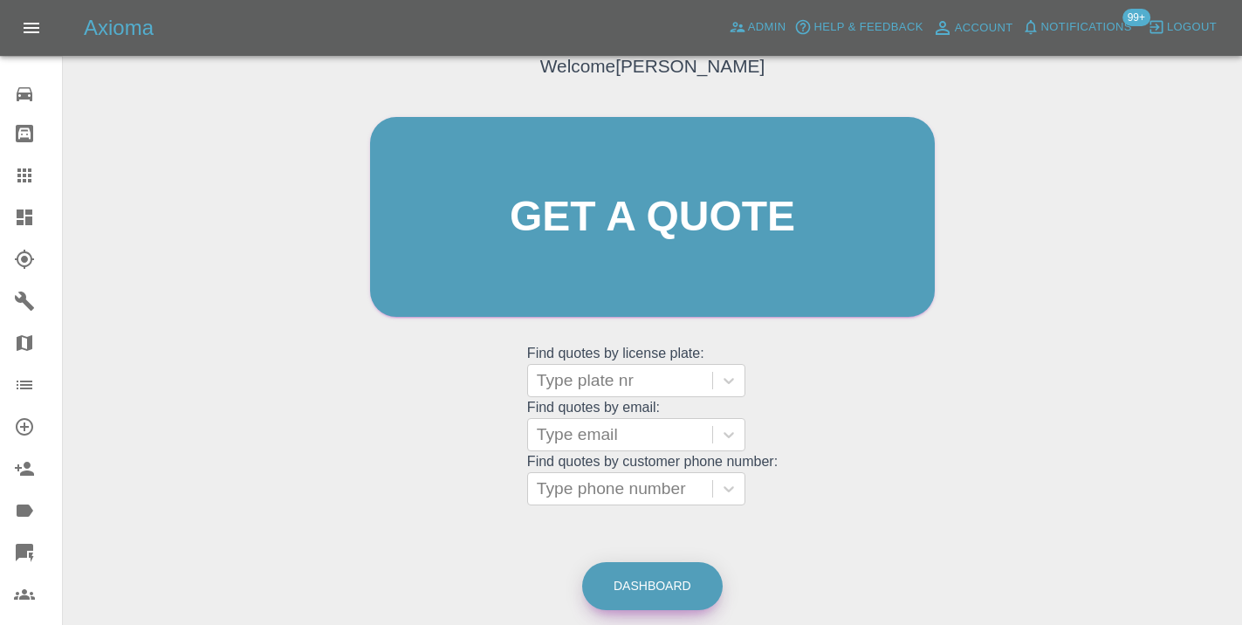
click at [675, 595] on link "Dashboard" at bounding box center [652, 586] width 141 height 48
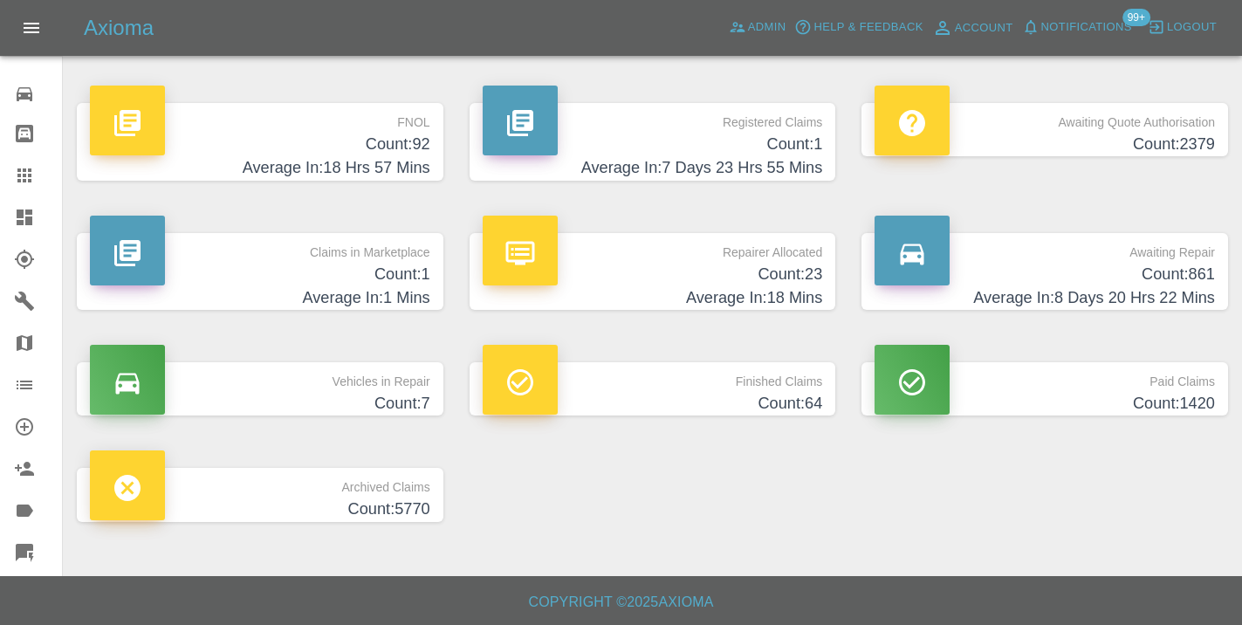
click at [1114, 295] on h4 "Average In: 8 Days 20 Hrs 22 Mins" at bounding box center [1045, 298] width 340 height 24
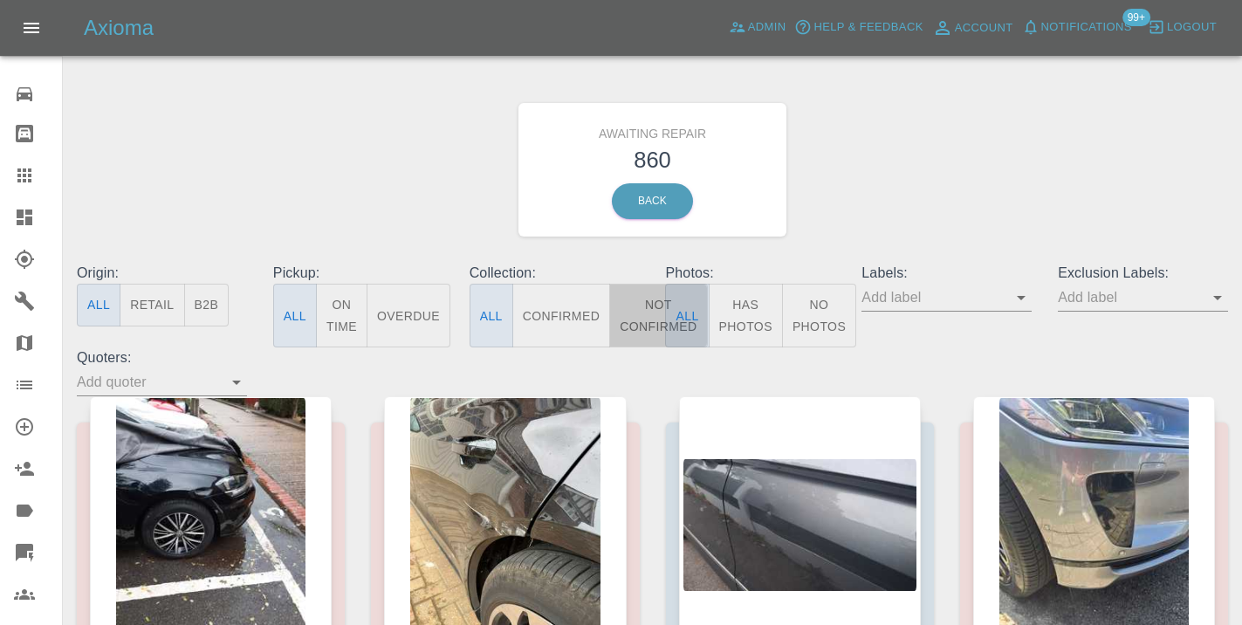
click at [648, 302] on button "Not Confirmed" at bounding box center [658, 316] width 98 height 64
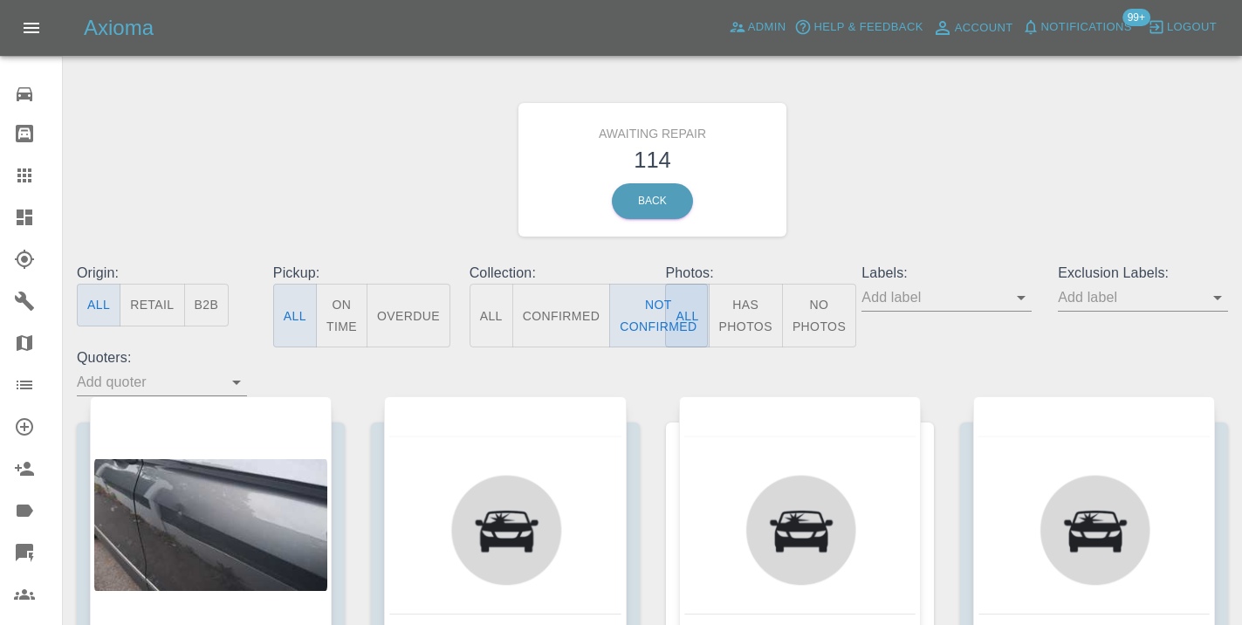
click at [914, 218] on div "Awaiting Repair 114 Back" at bounding box center [653, 170] width 1178 height 186
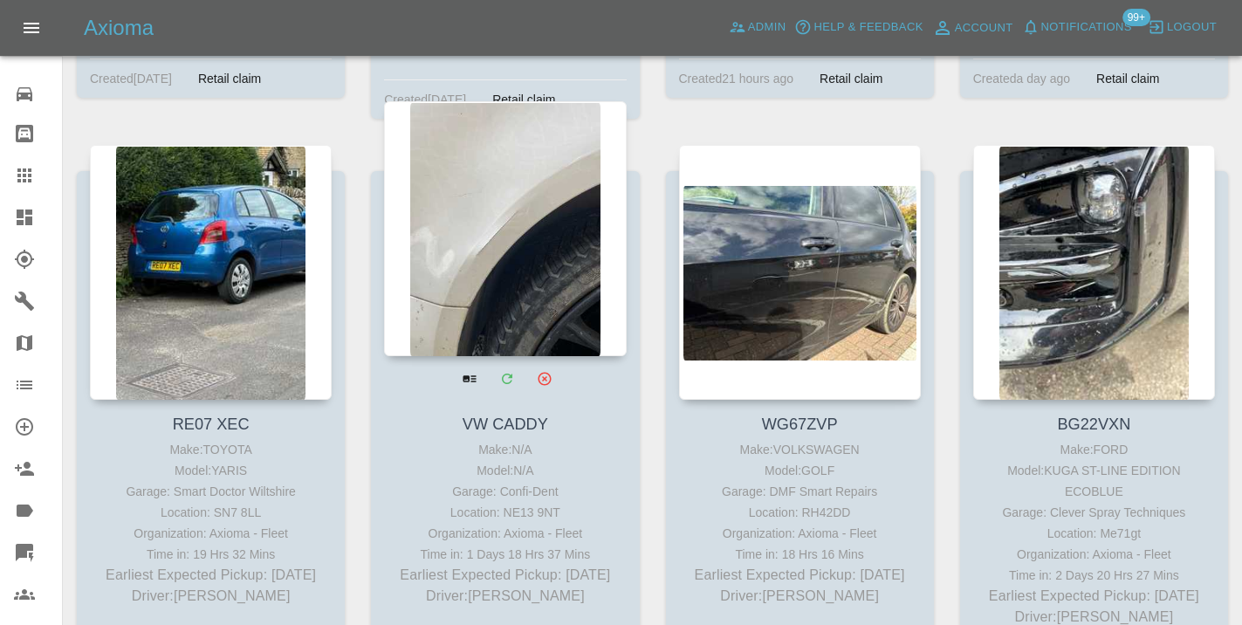
scroll to position [11305, 0]
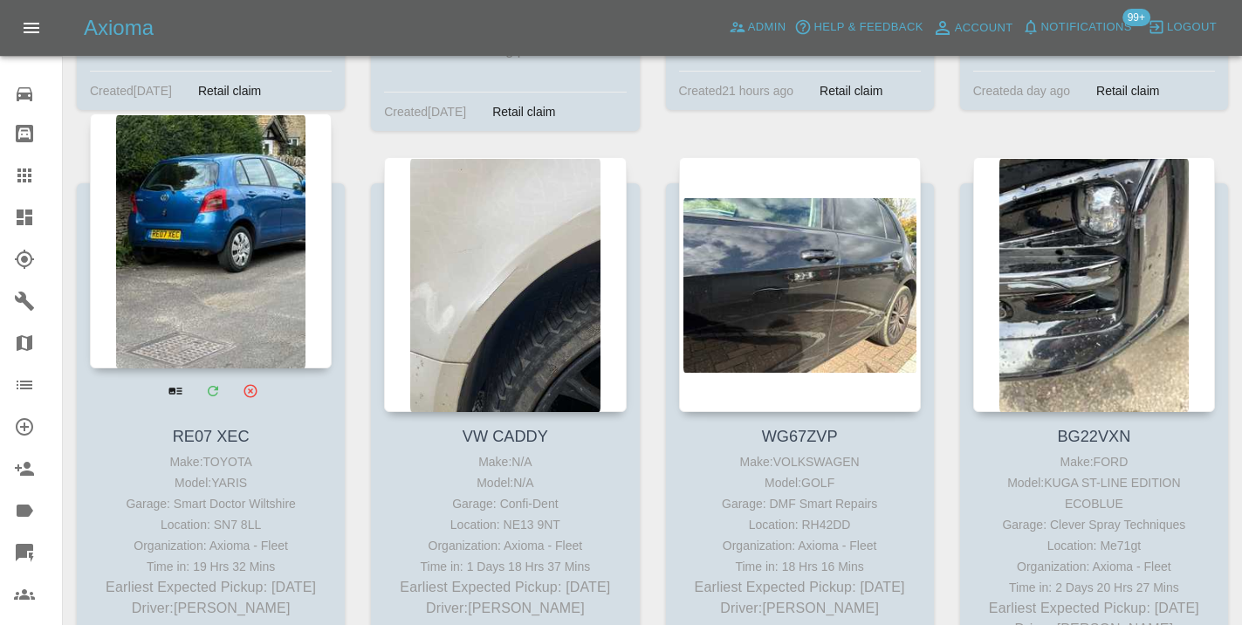
click at [238, 168] on div at bounding box center [211, 240] width 242 height 255
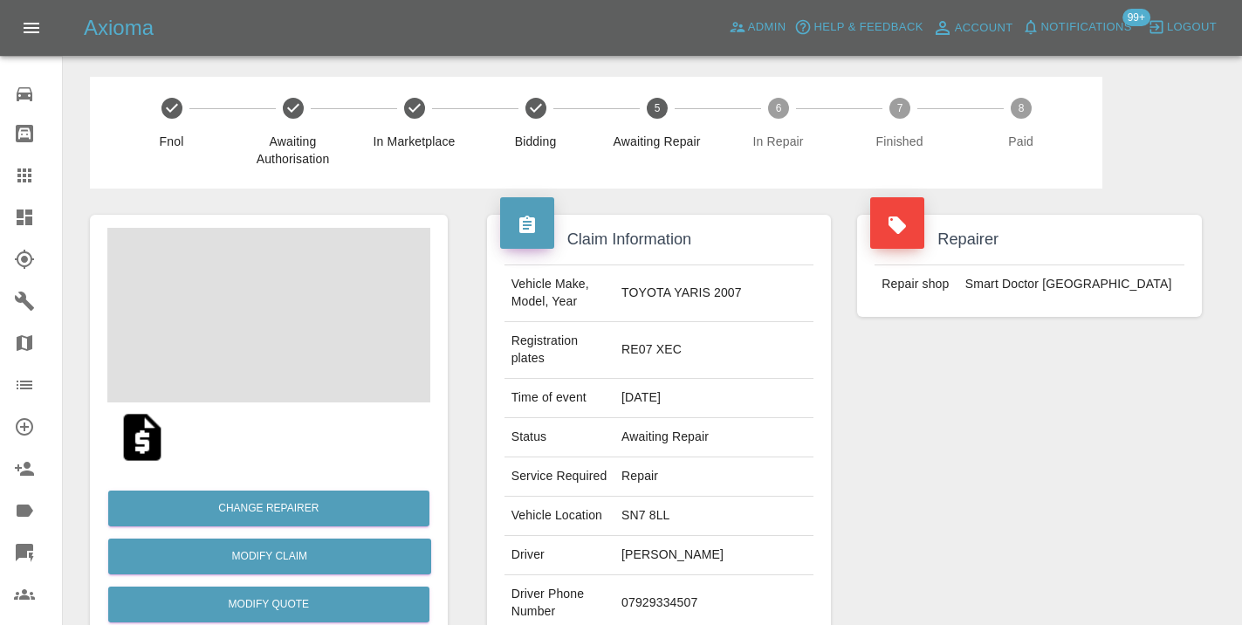
click at [688, 575] on td "07929334507" at bounding box center [714, 603] width 199 height 57
copy td "07929334507"
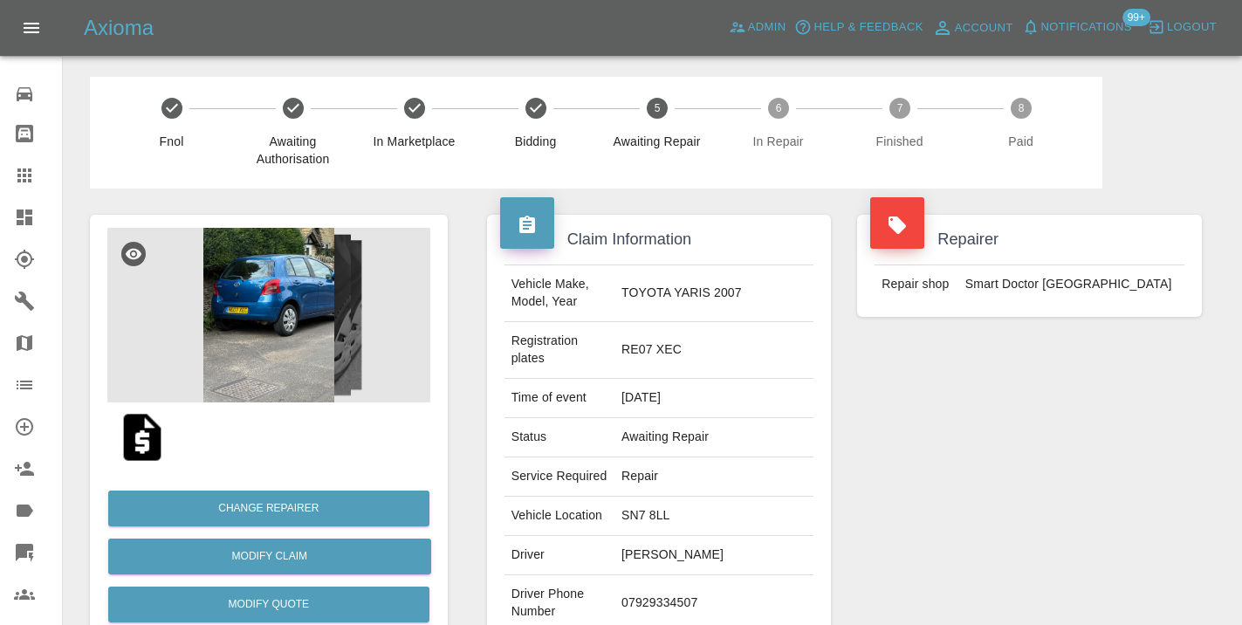
click at [1076, 450] on div "Repairer Repair shop Smart Doctor Wiltshire" at bounding box center [1029, 467] width 371 height 556
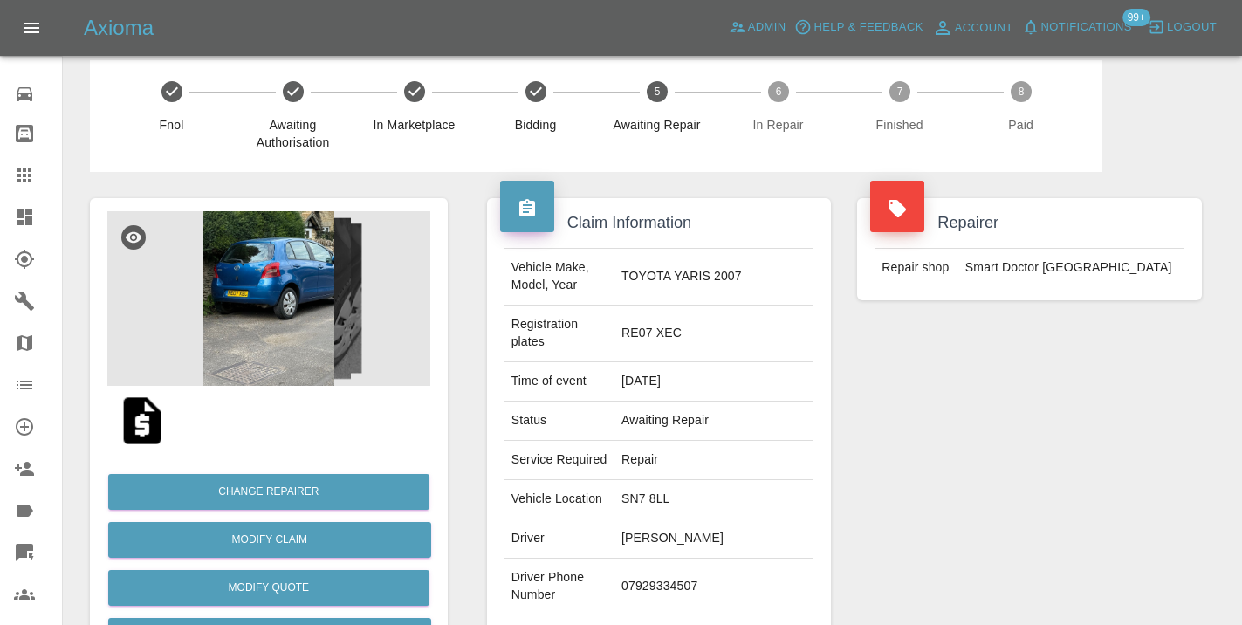
scroll to position [16, 0]
click at [704, 560] on td "07929334507" at bounding box center [714, 588] width 199 height 57
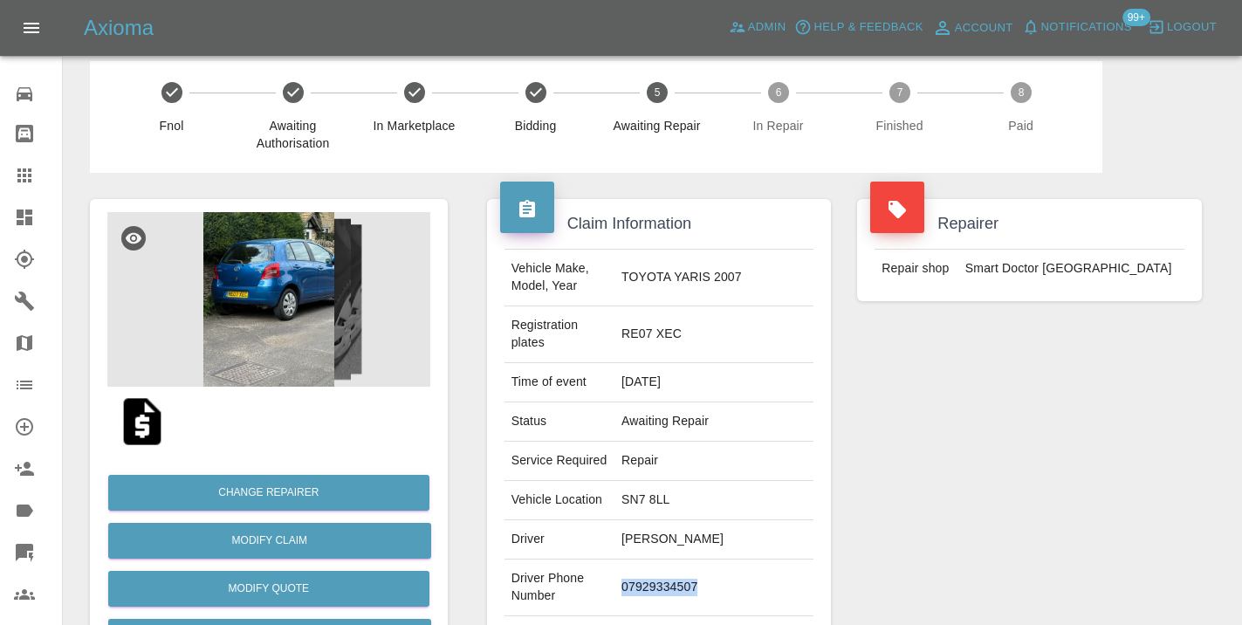
click at [704, 560] on td "07929334507" at bounding box center [714, 588] width 199 height 57
copy td "07929334507"
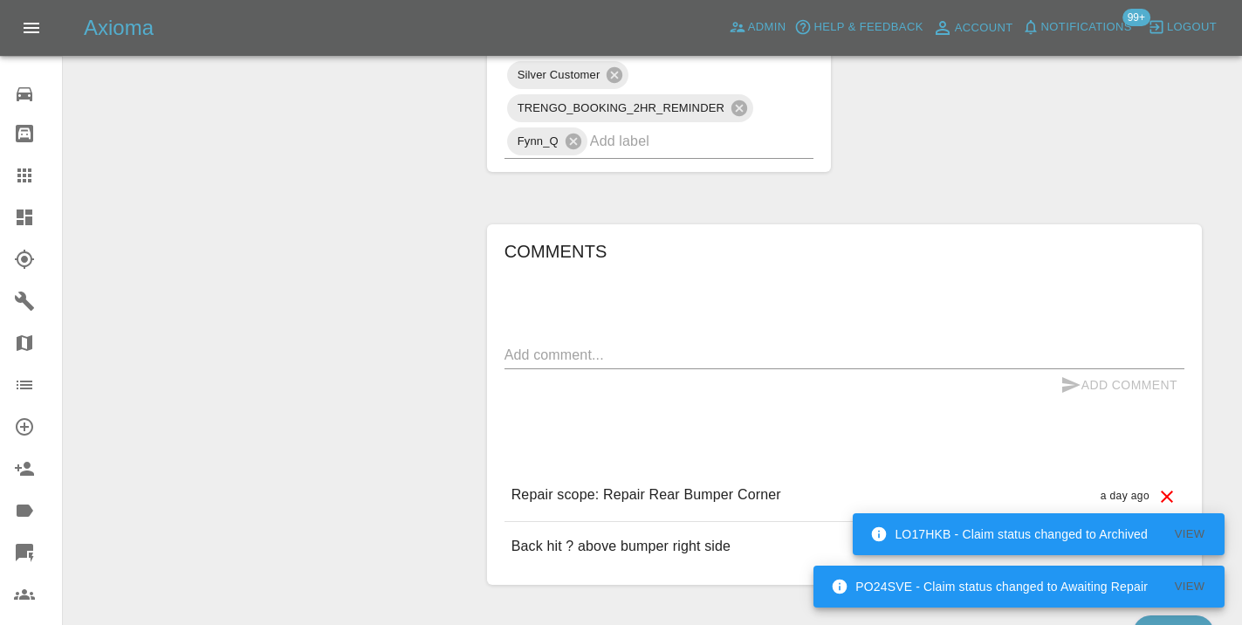
scroll to position [1337, 0]
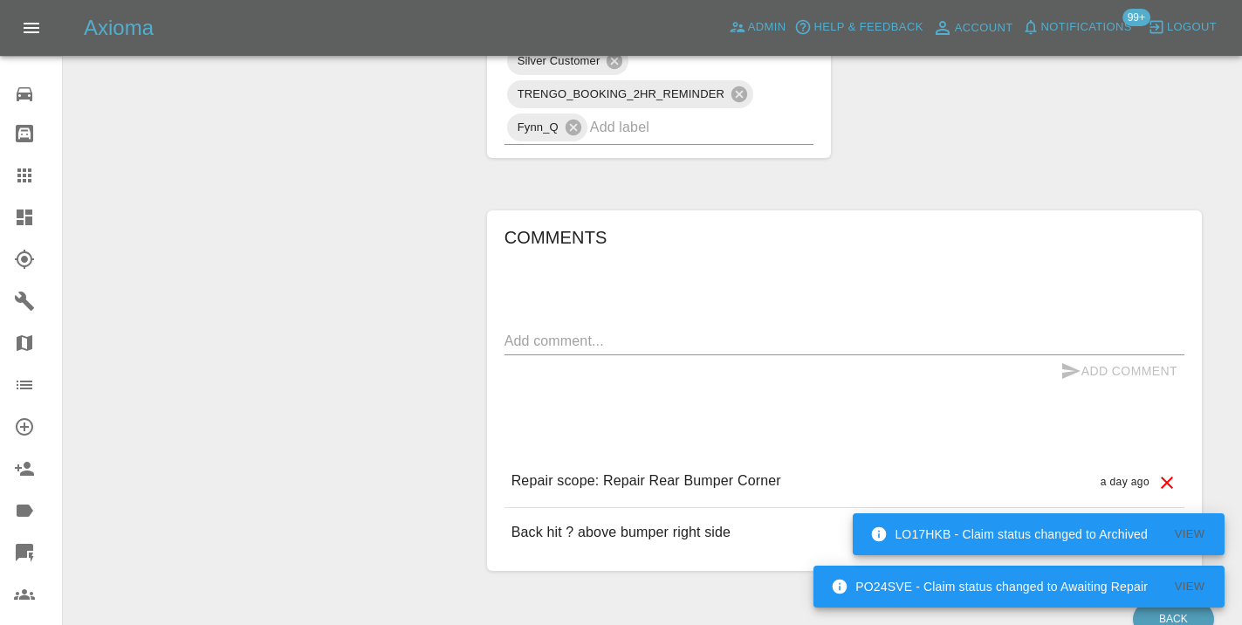
click at [528, 331] on textarea at bounding box center [845, 341] width 680 height 20
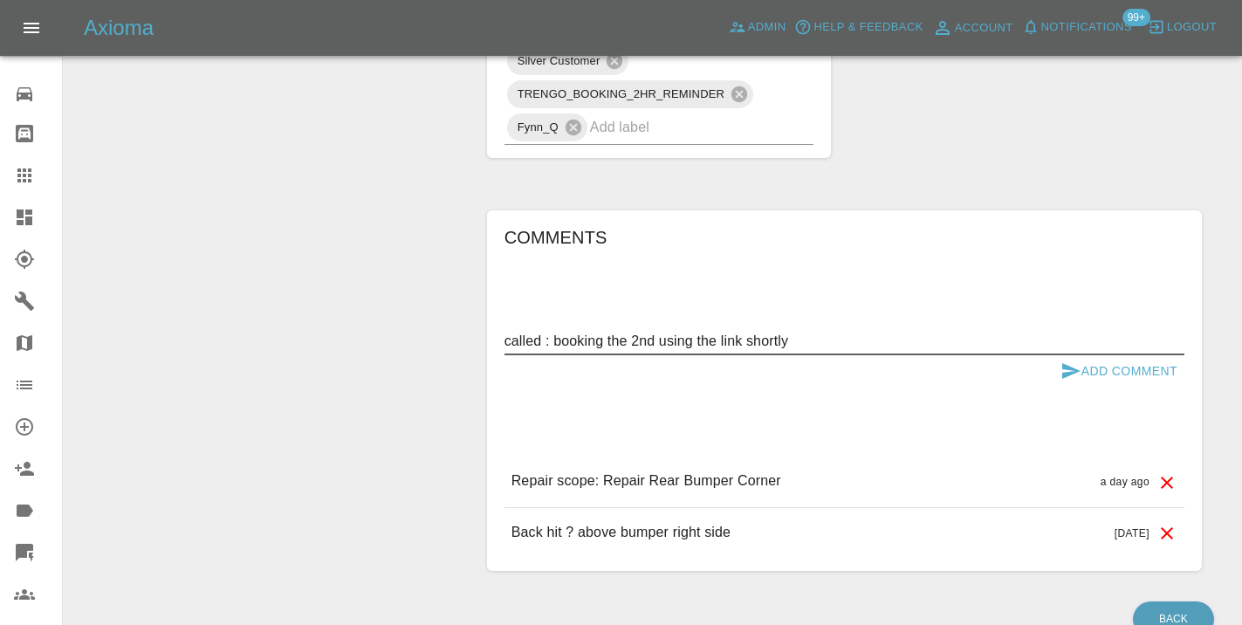
type textarea "called : booking the 2nd using the link shortly"
click at [1075, 361] on icon "submit" at bounding box center [1071, 371] width 21 height 21
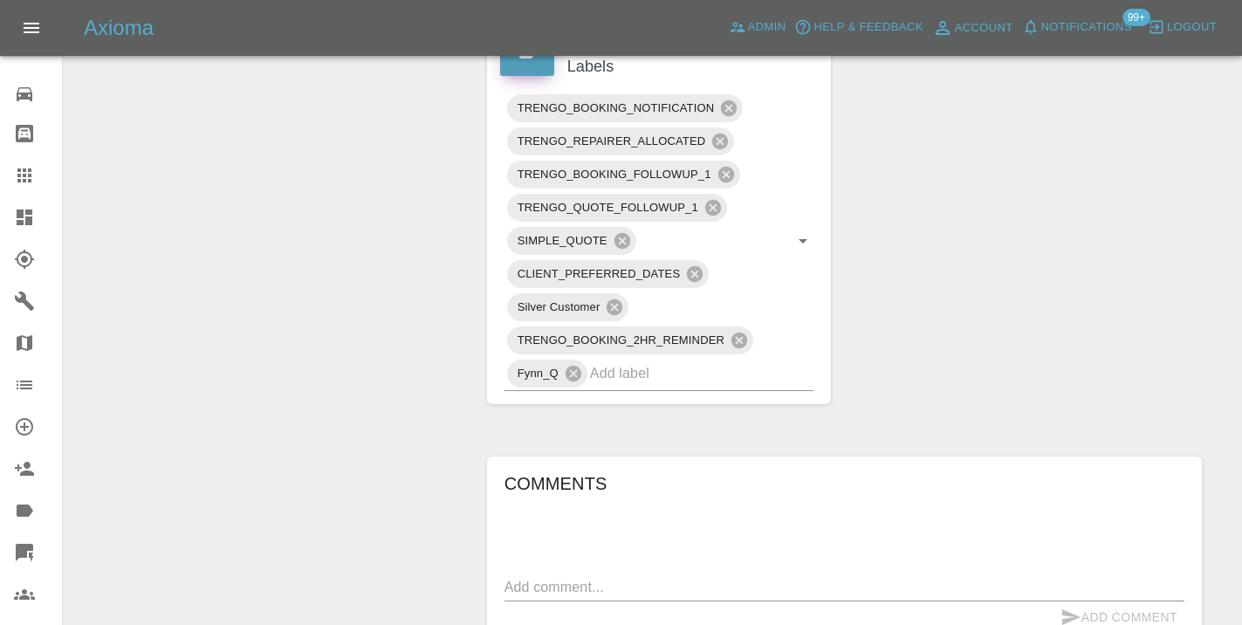
scroll to position [1076, 0]
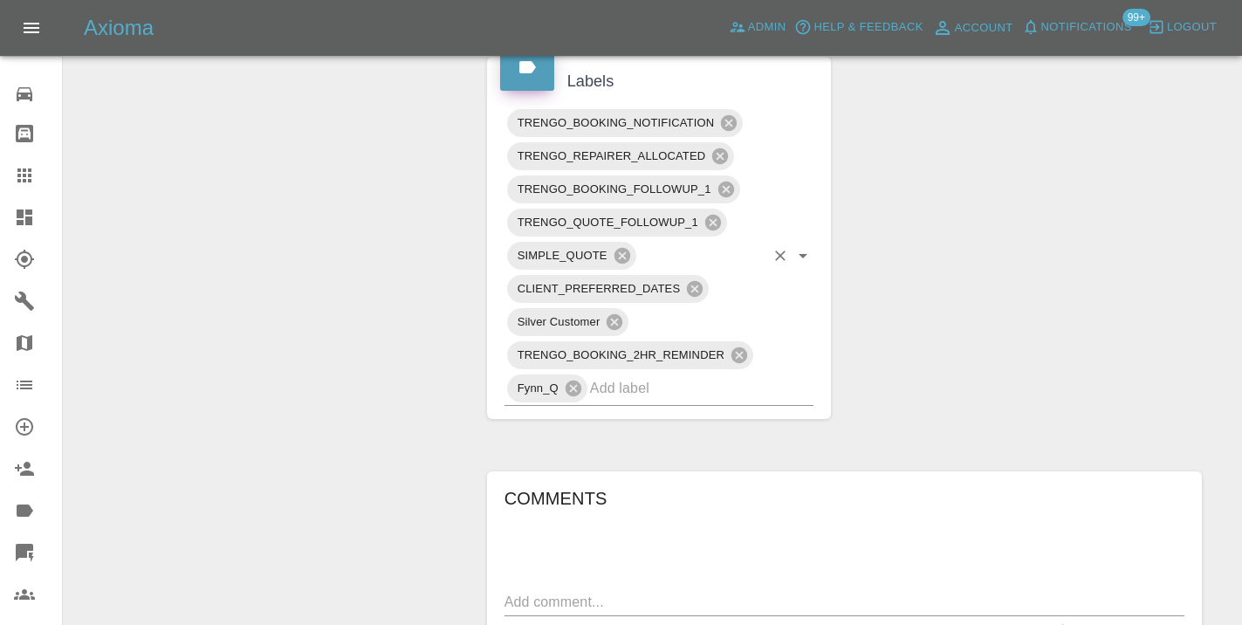
click at [720, 375] on input "text" at bounding box center [677, 388] width 175 height 27
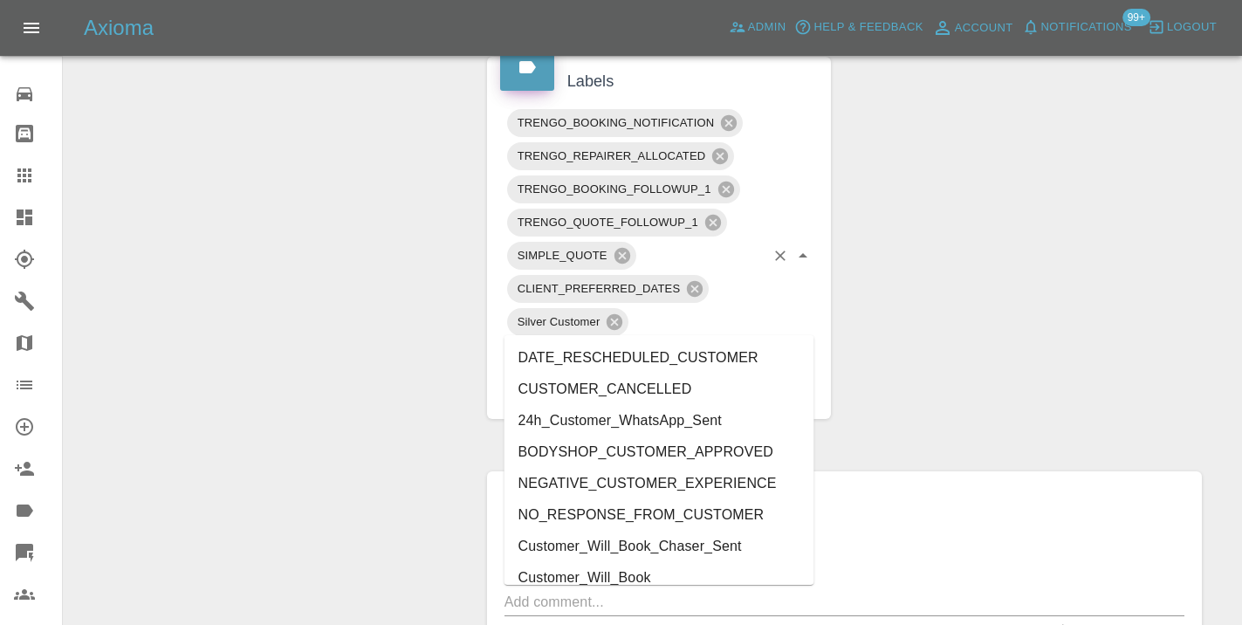
type input "cust"
click at [643, 577] on li "Customer_Will_Book" at bounding box center [660, 577] width 310 height 31
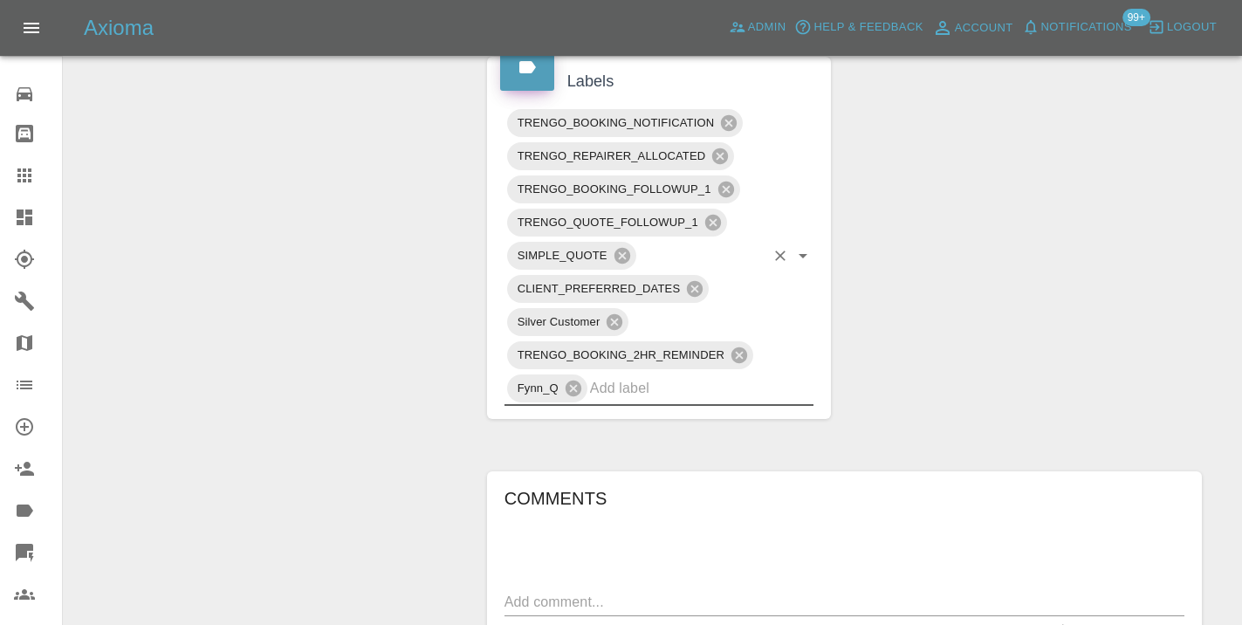
click at [989, 252] on div "Claim Information Vehicle Make, Model, Year TOYOTA YARIS 2007 Registration plat…" at bounding box center [844, 22] width 741 height 1820
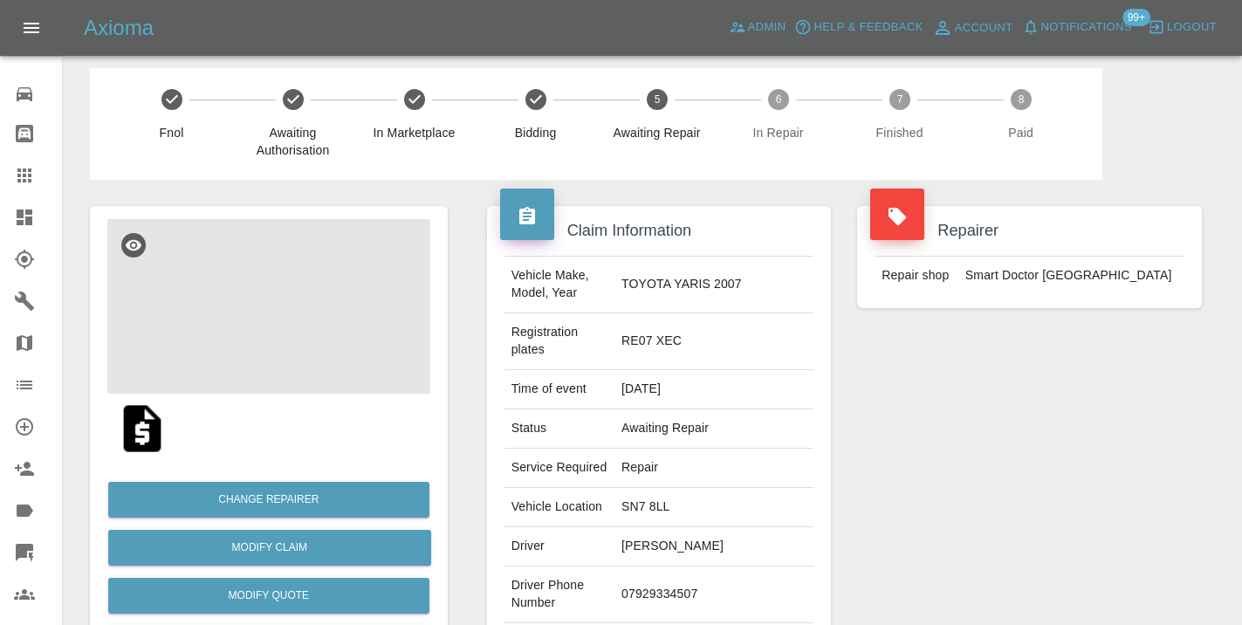
scroll to position [-1, 0]
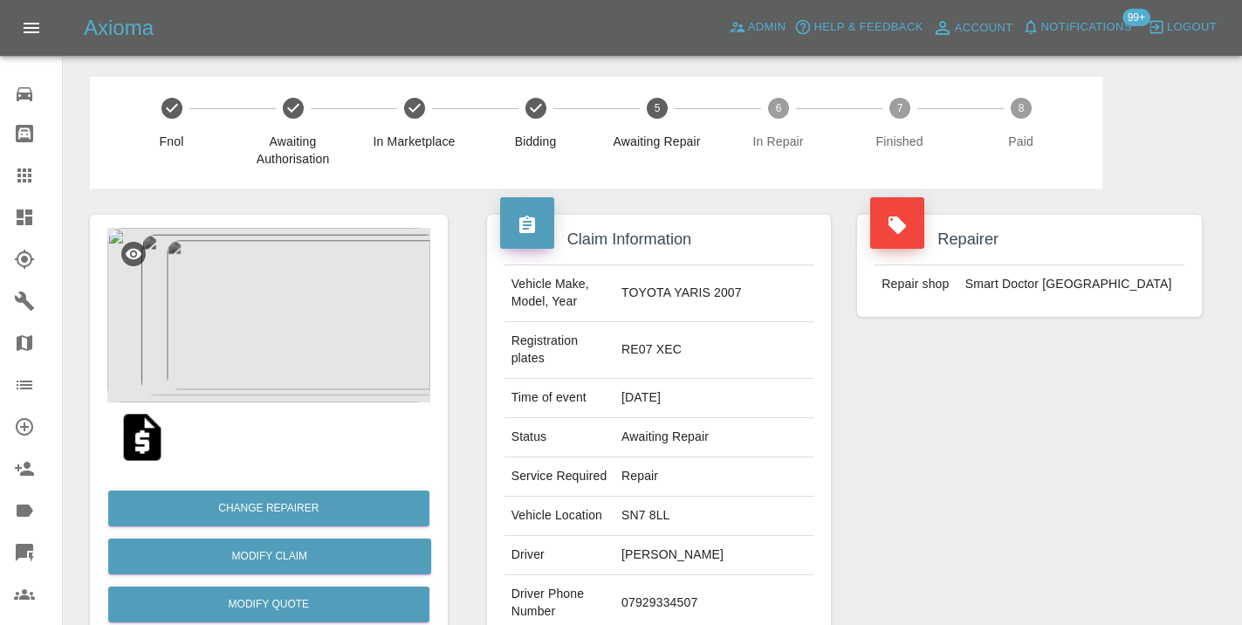
click at [17, 168] on icon at bounding box center [24, 175] width 21 height 21
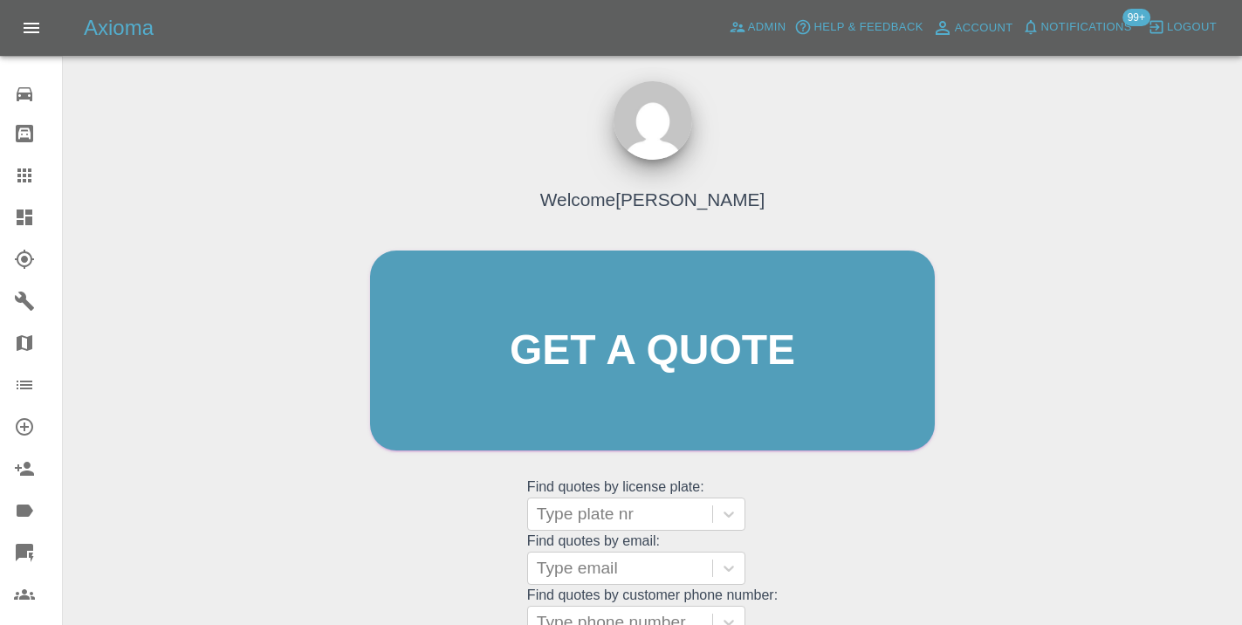
click at [858, 562] on div "Welcome [PERSON_NAME] Get a quote Get a quote Find quotes by license plate: Typ…" at bounding box center [653, 383] width 602 height 527
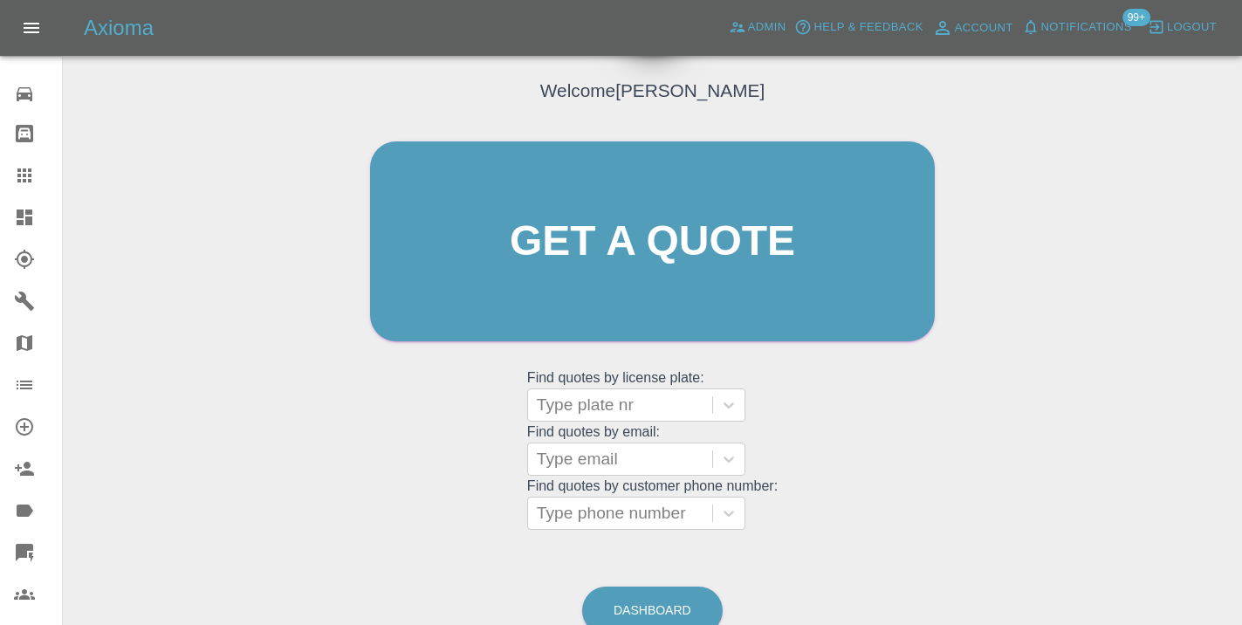
scroll to position [111, 0]
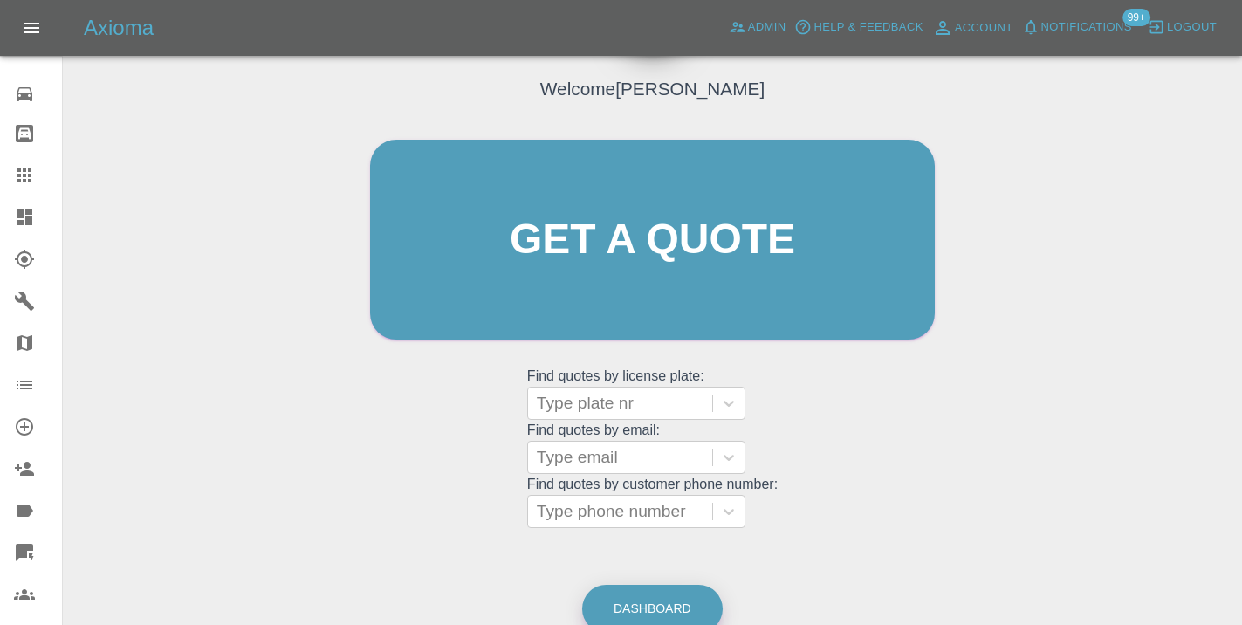
click at [651, 609] on link "Dashboard" at bounding box center [652, 609] width 141 height 48
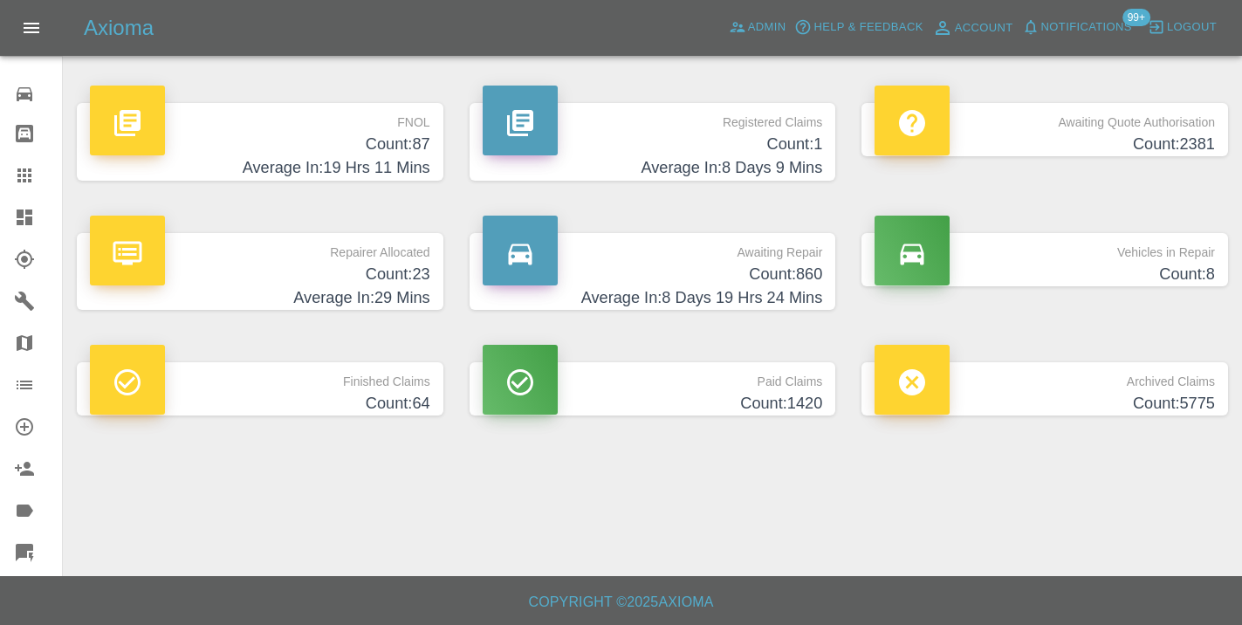
click at [807, 288] on h4 "Average In: 8 Days 19 Hrs 24 Mins" at bounding box center [653, 298] width 340 height 24
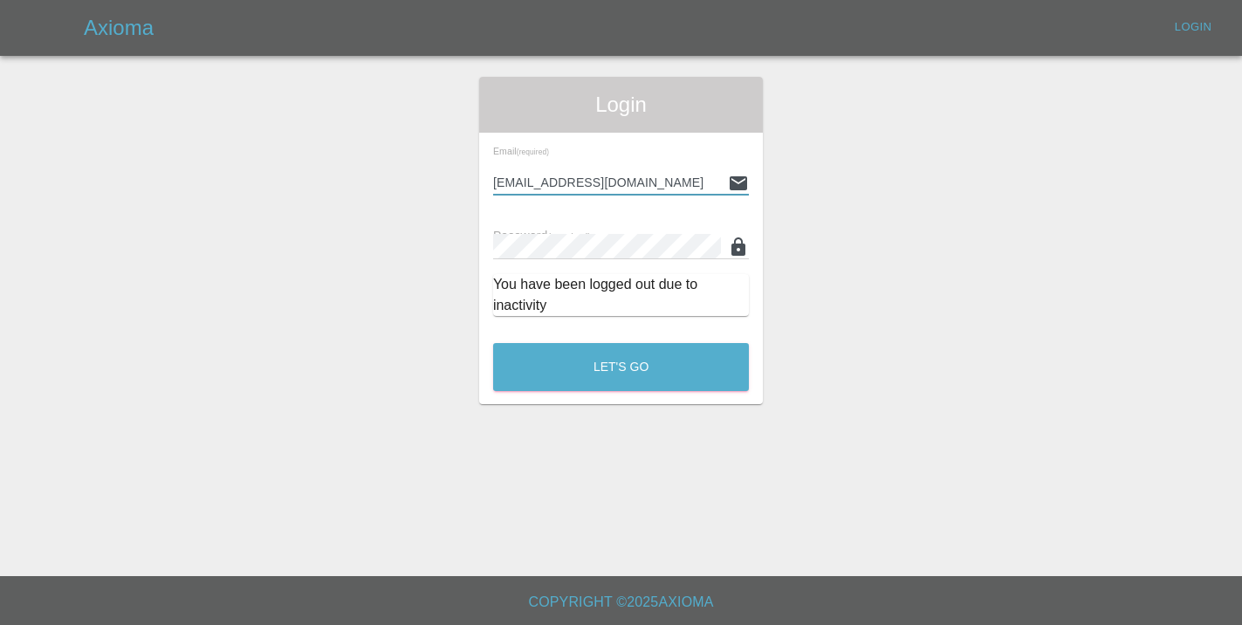
type input "[EMAIL_ADDRESS][DOMAIN_NAME]"
click at [621, 367] on button "Let's Go" at bounding box center [621, 367] width 256 height 48
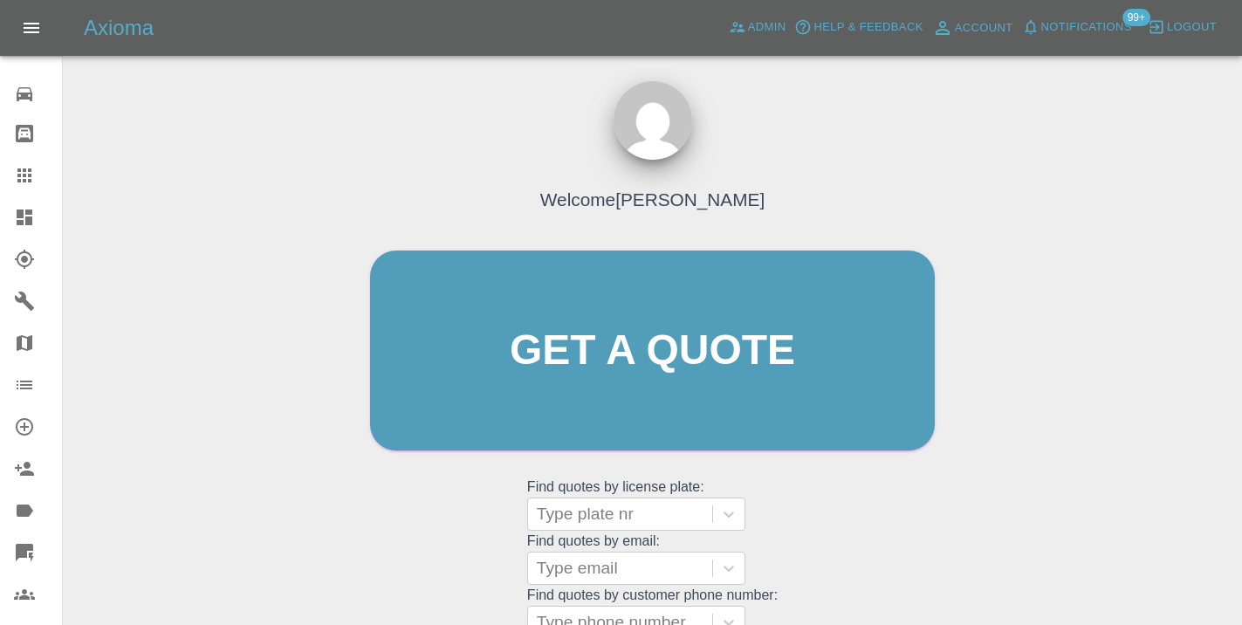
click at [956, 566] on div "Welcome [PERSON_NAME] Get a quote Get a quote Find quotes by license plate: Typ…" at bounding box center [653, 433] width 1152 height 627
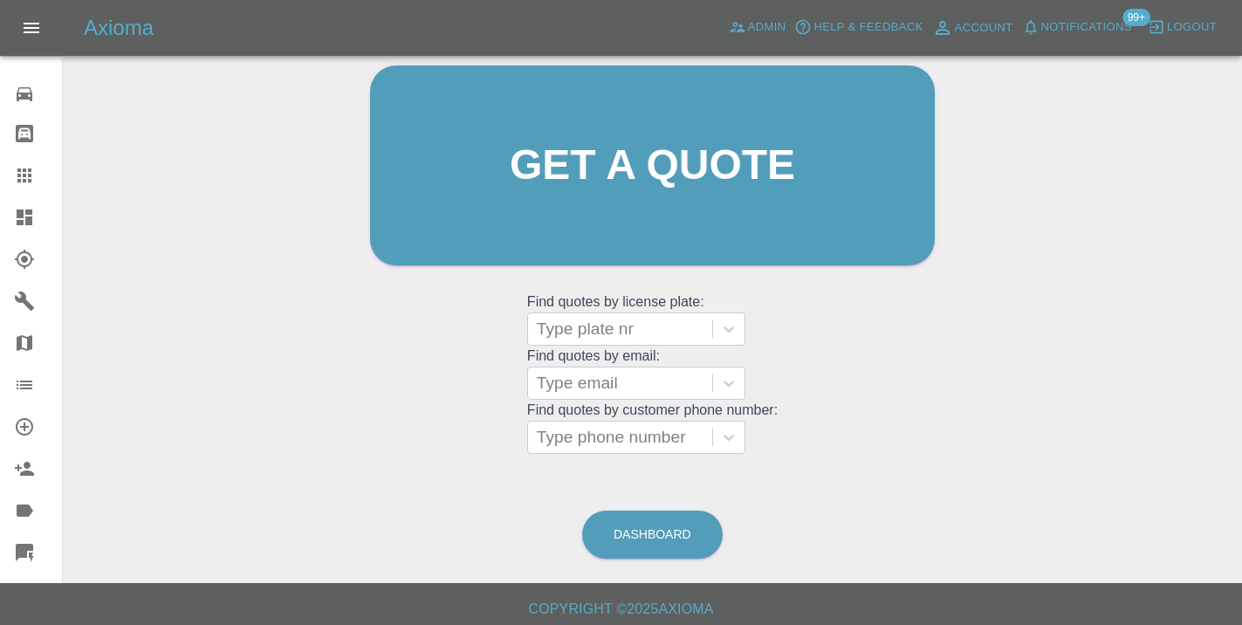
scroll to position [193, 0]
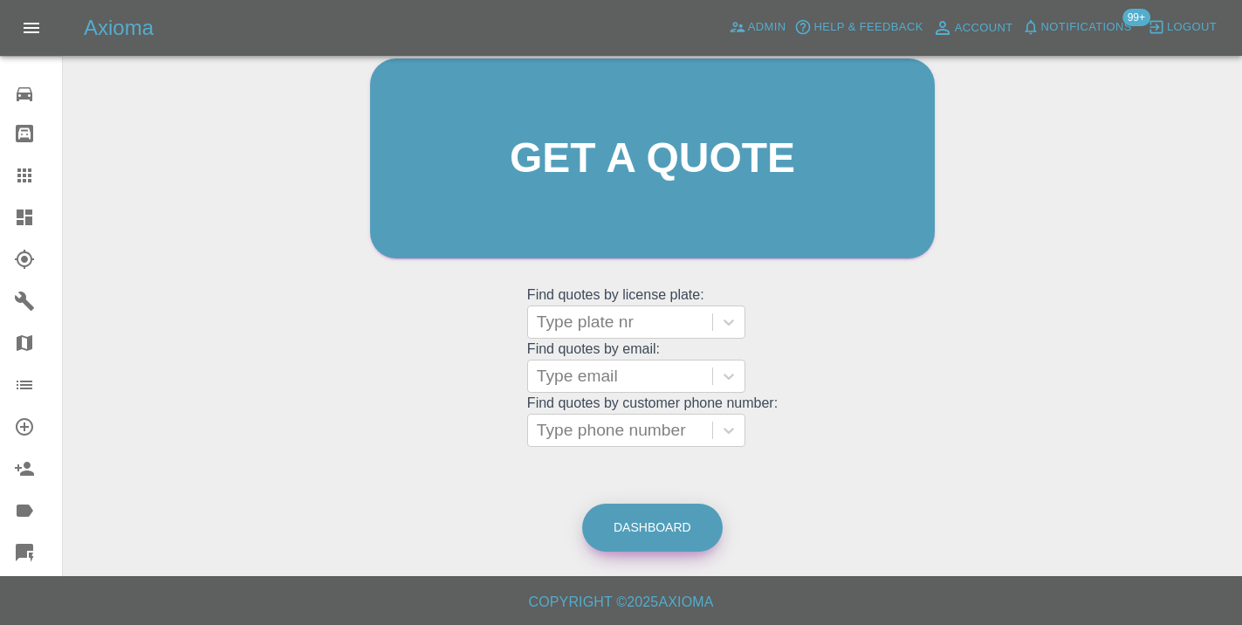
click at [670, 524] on link "Dashboard" at bounding box center [652, 528] width 141 height 48
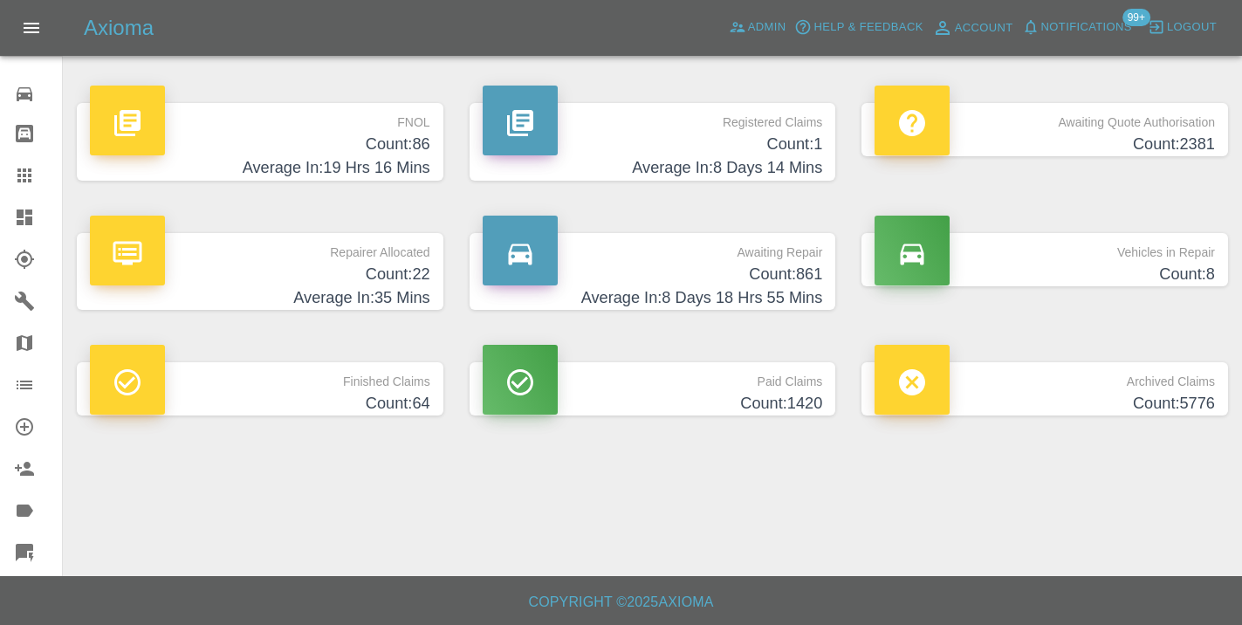
click at [803, 280] on h4 "Count: 861" at bounding box center [653, 275] width 340 height 24
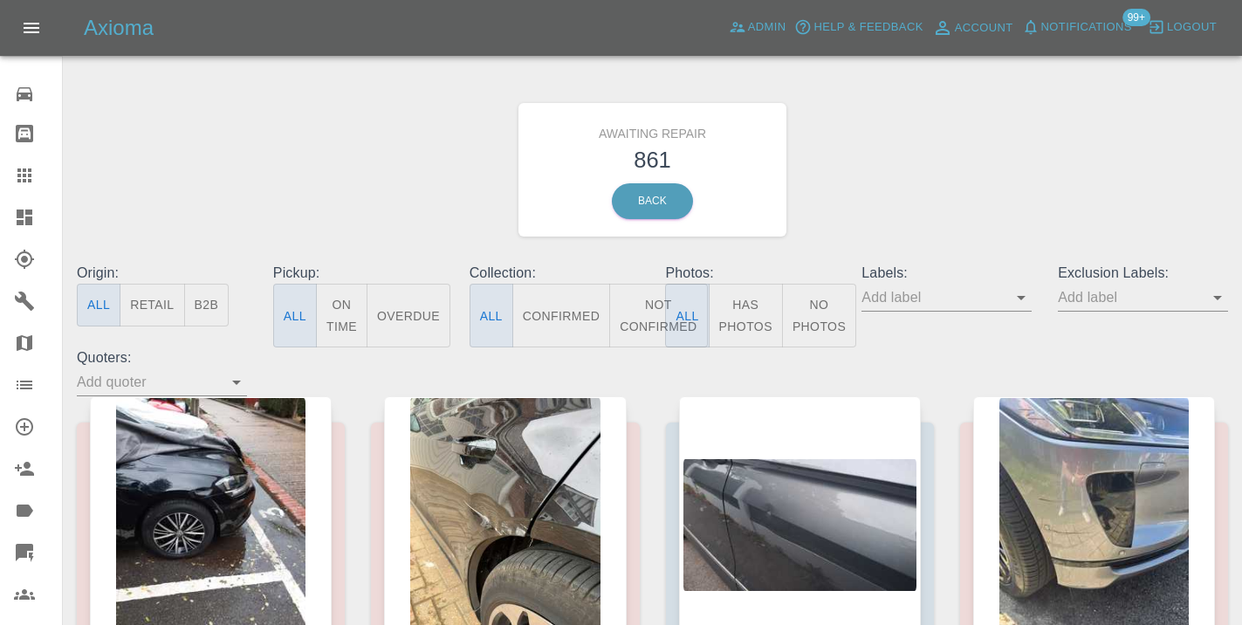
click at [636, 315] on button "Not Confirmed" at bounding box center [658, 316] width 98 height 64
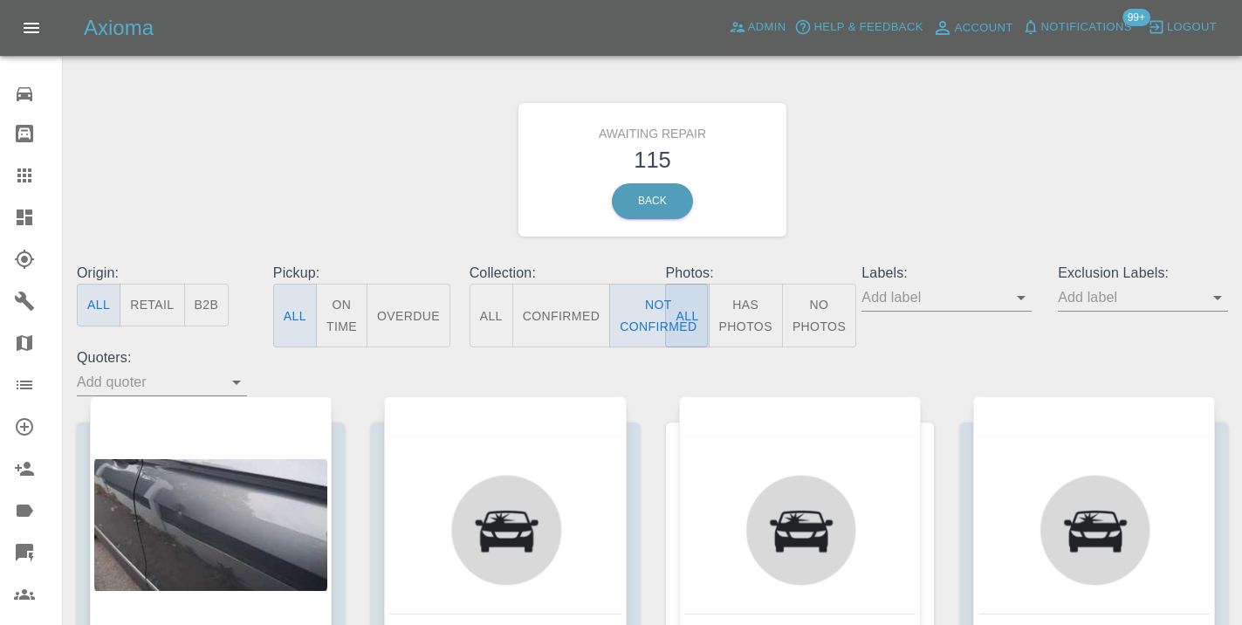
click at [969, 193] on div "Awaiting Repair 115 Back" at bounding box center [653, 170] width 1178 height 186
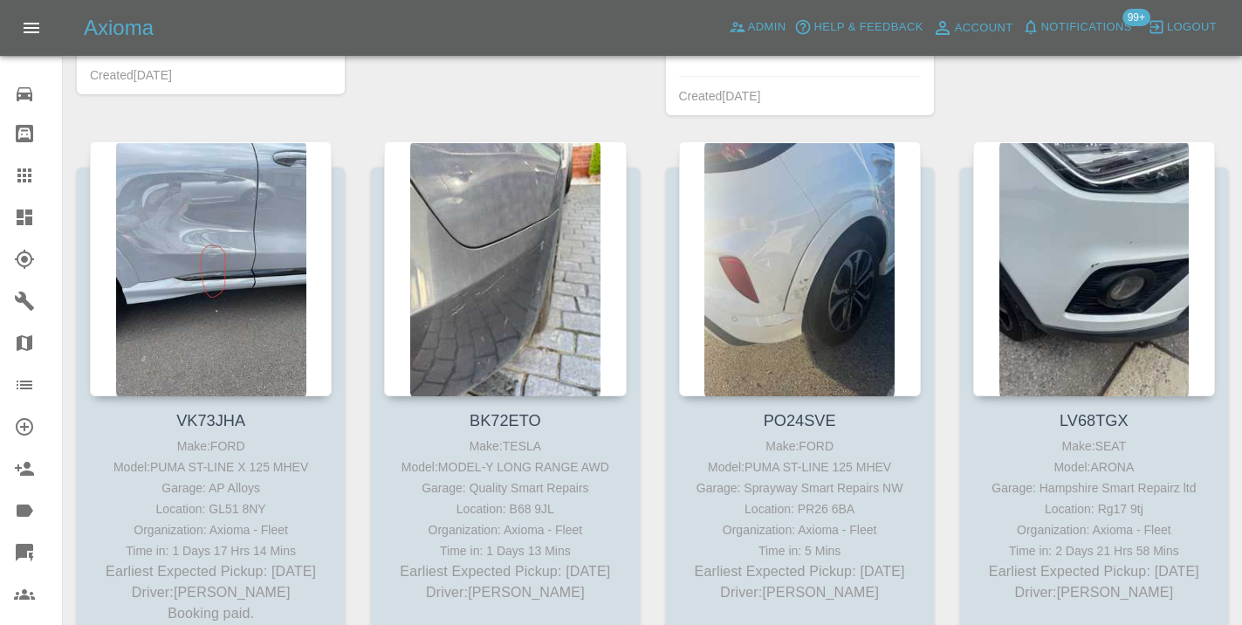
scroll to position [1542, 0]
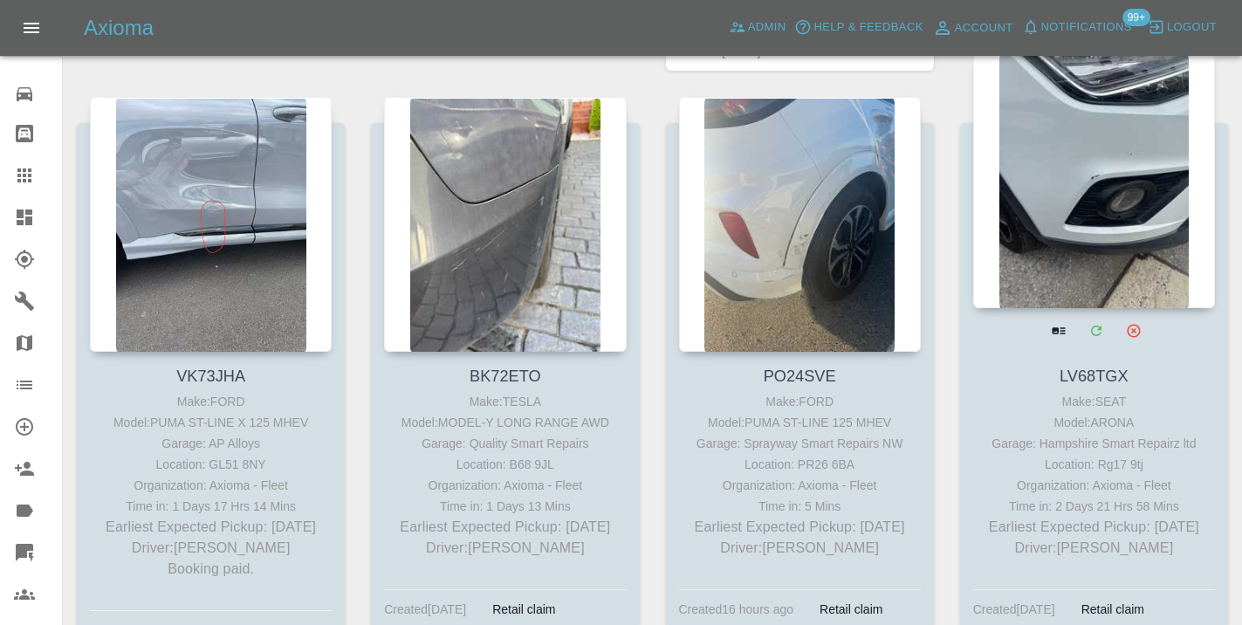
click at [1079, 206] on div at bounding box center [1094, 180] width 242 height 255
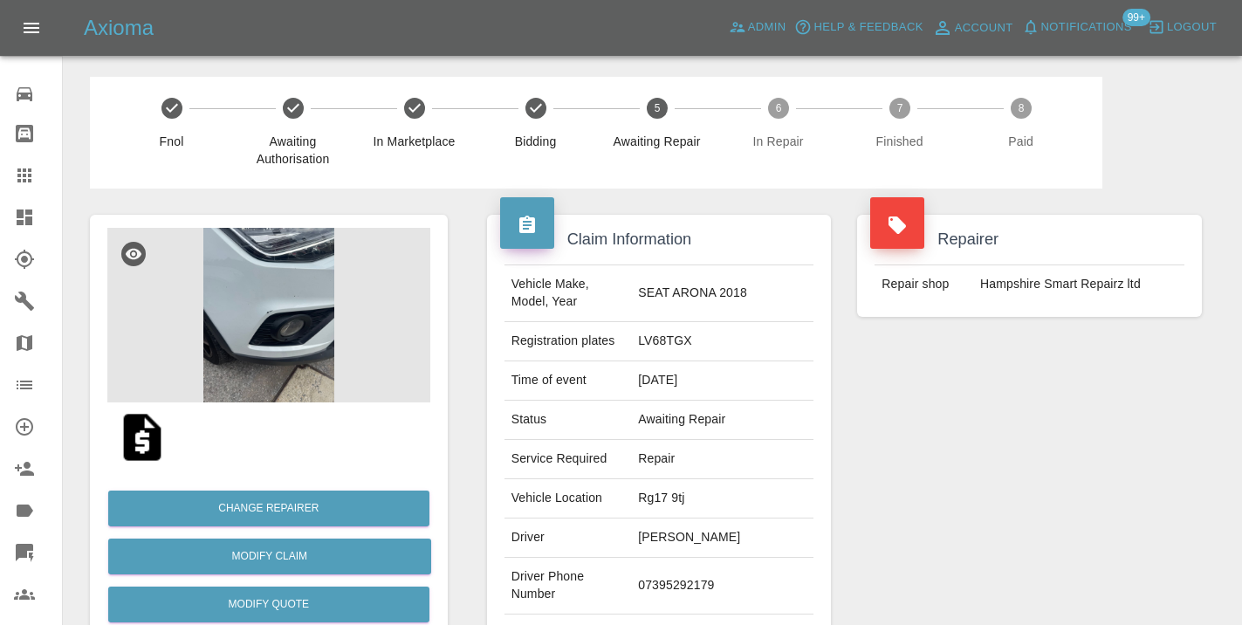
click at [677, 586] on td "07395292179" at bounding box center [722, 586] width 182 height 57
copy td "07395292179"
click at [1048, 465] on div "Repairer Repair shop Hampshire Smart Repairz ltd" at bounding box center [1029, 449] width 371 height 521
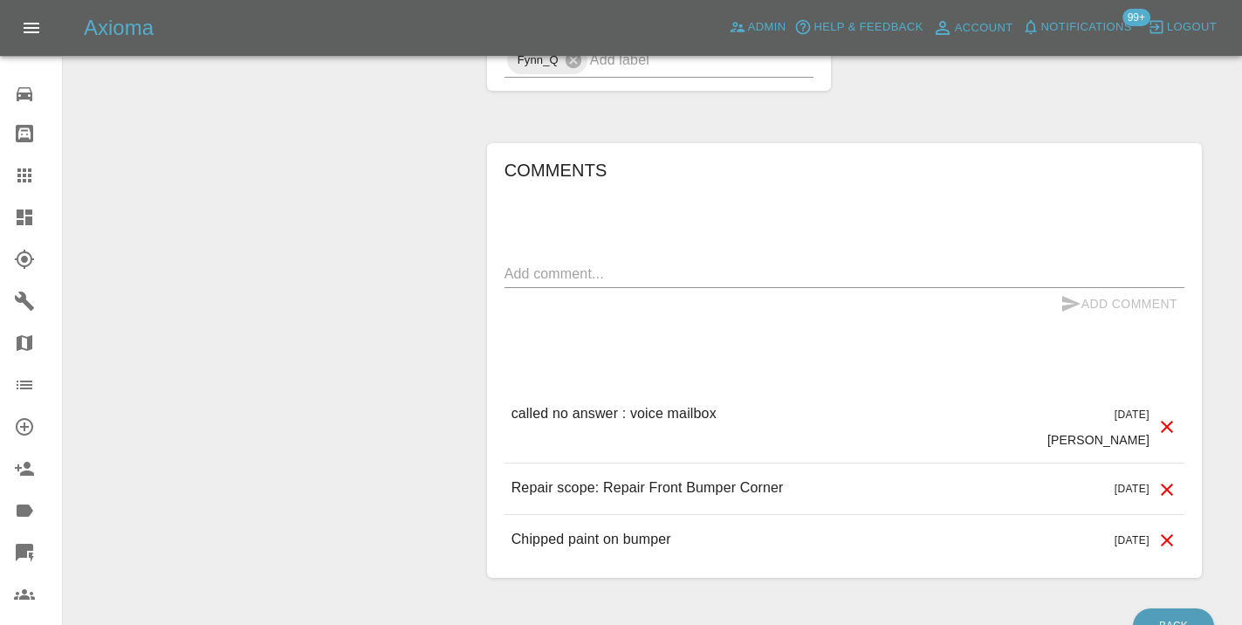
scroll to position [1461, 0]
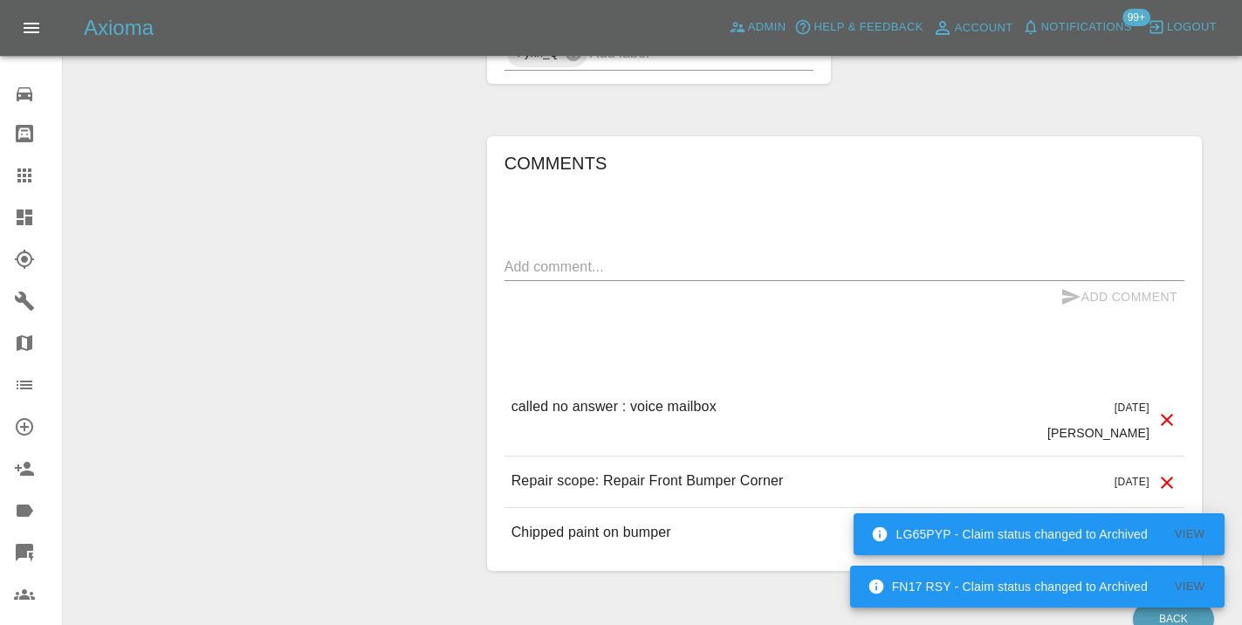
click at [544, 278] on div "x" at bounding box center [845, 267] width 680 height 28
click at [533, 261] on textarea at bounding box center [845, 267] width 680 height 20
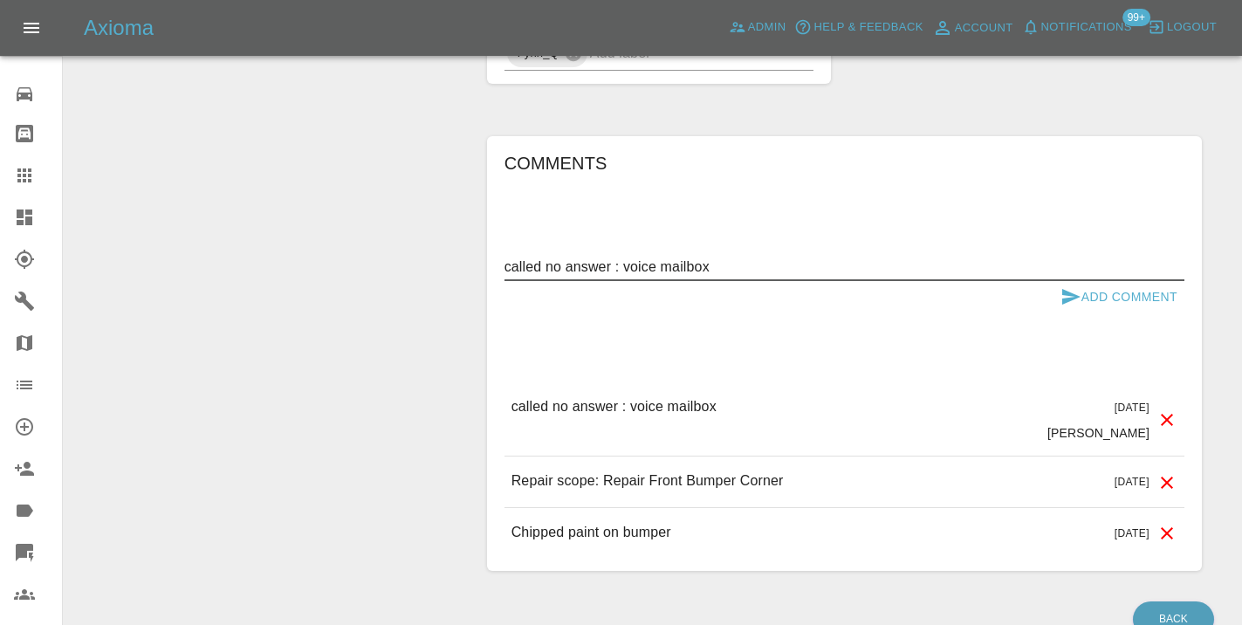
type textarea "called no answer : voice mailbox"
click at [1117, 285] on button "Add Comment" at bounding box center [1119, 297] width 131 height 32
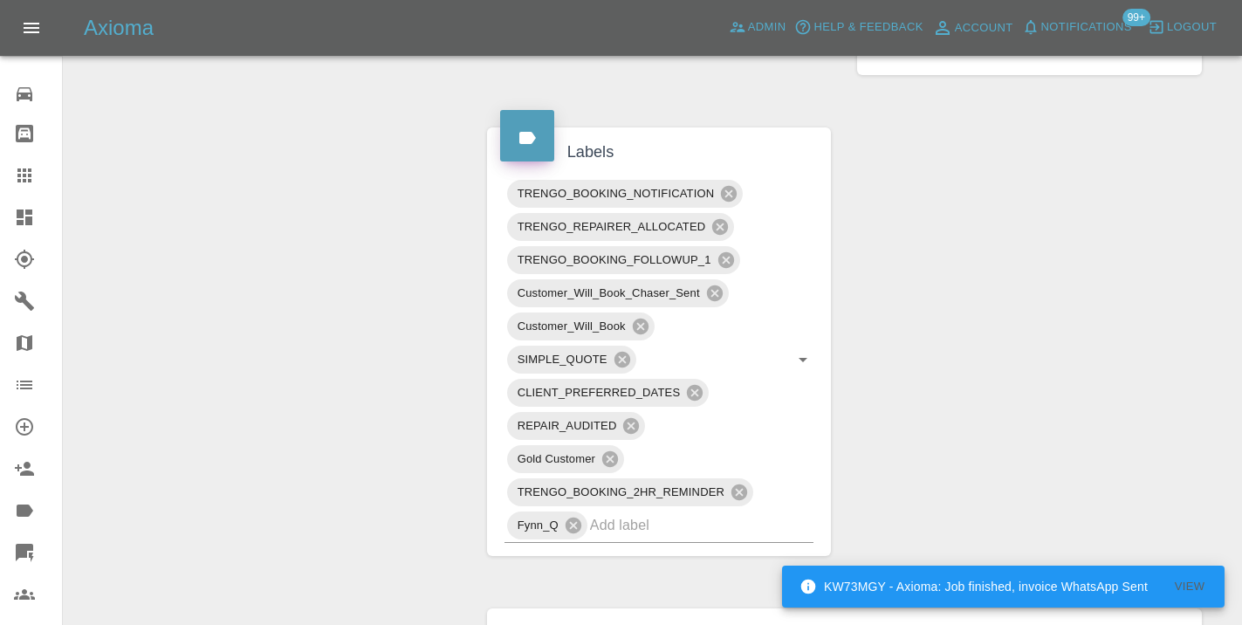
scroll to position [981, 0]
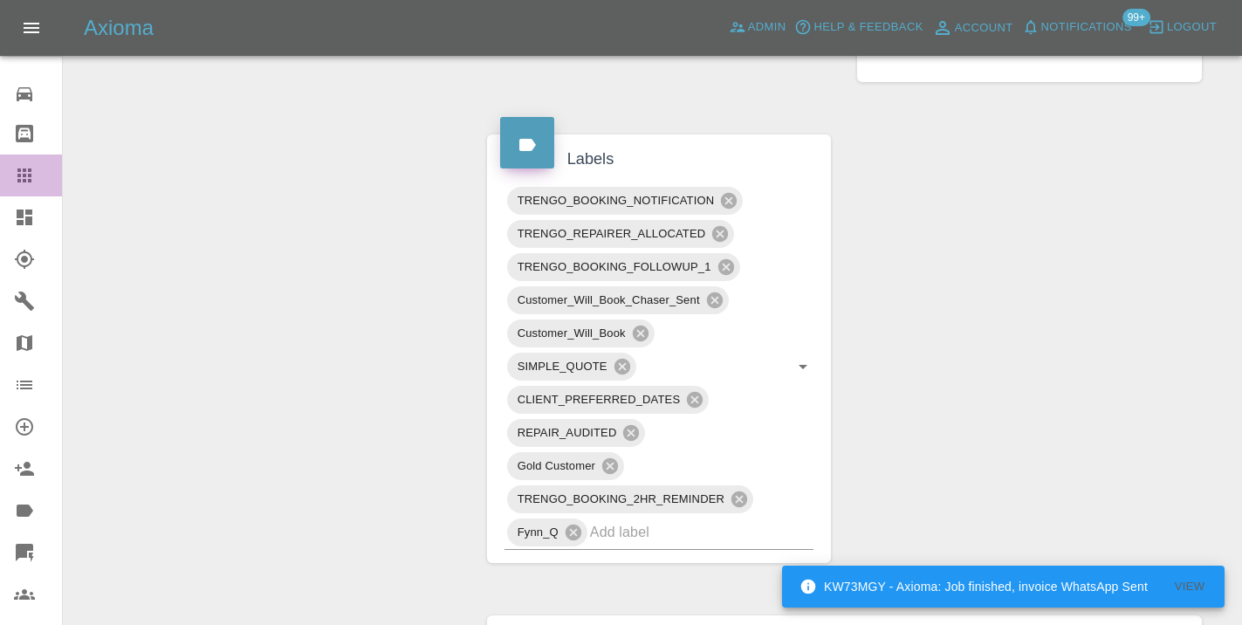
click at [27, 168] on icon at bounding box center [24, 175] width 21 height 21
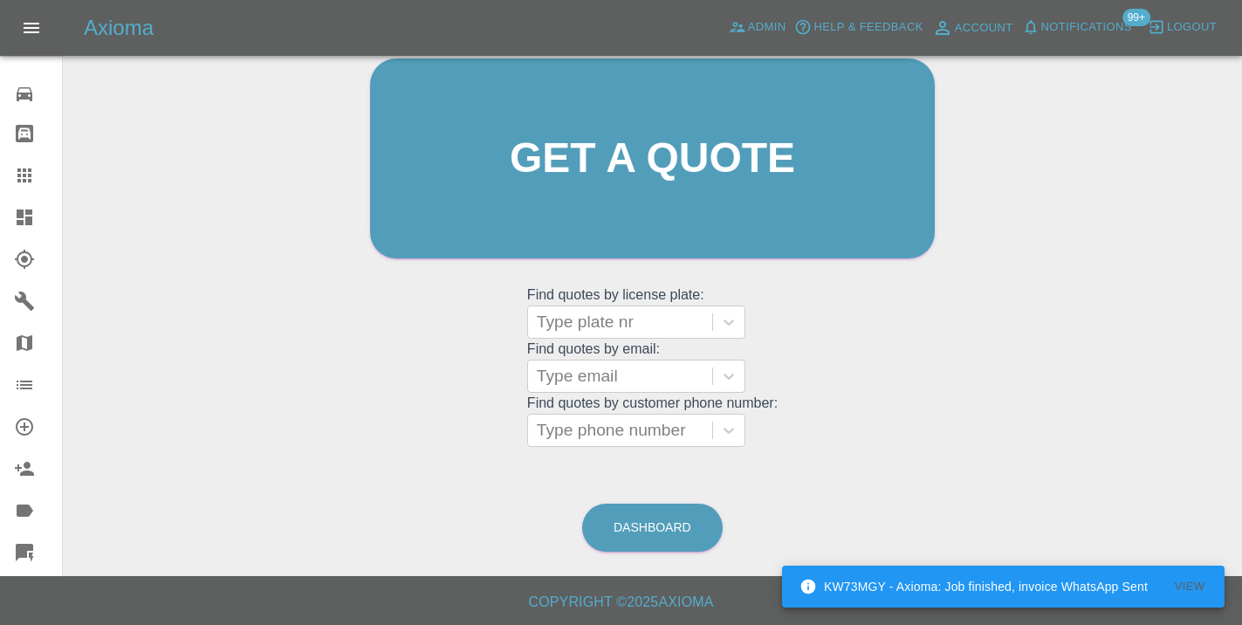
scroll to position [134, 0]
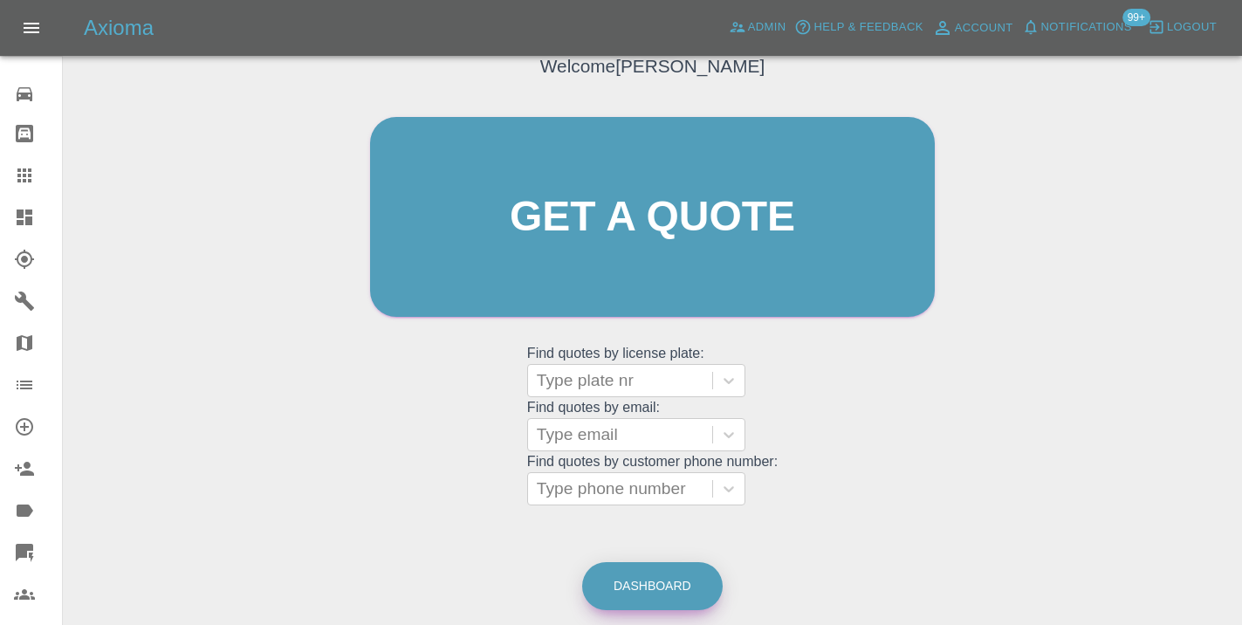
click at [627, 594] on link "Dashboard" at bounding box center [652, 586] width 141 height 48
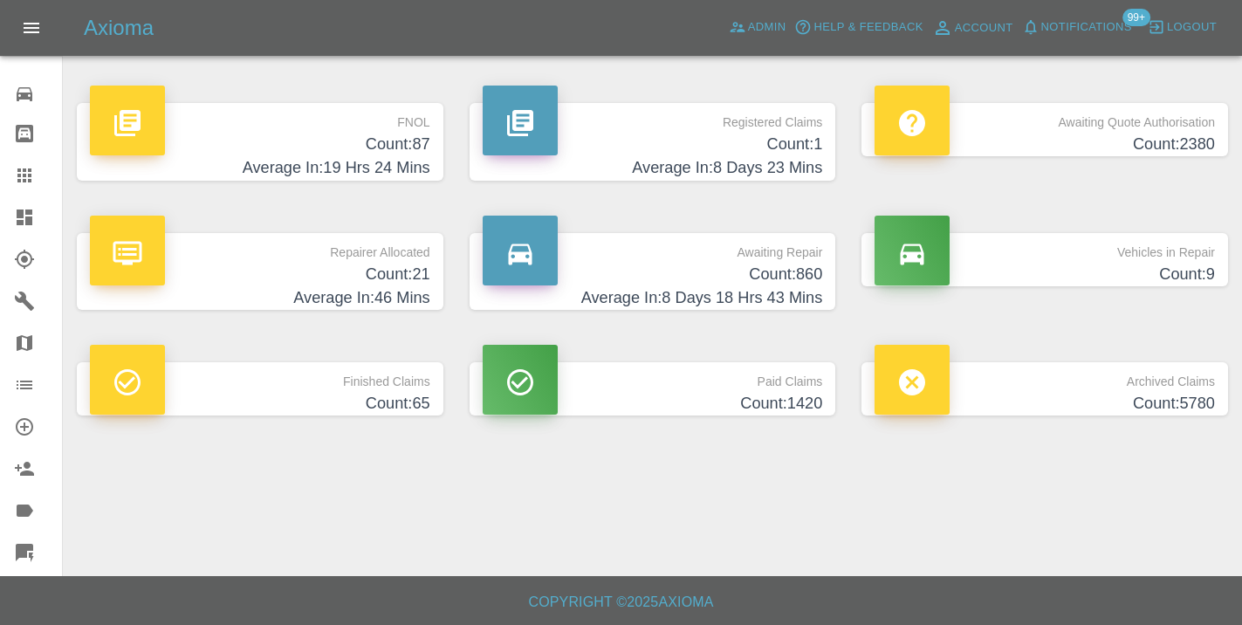
click at [790, 289] on h4 "Average In: 8 Days 18 Hrs 43 Mins" at bounding box center [653, 298] width 340 height 24
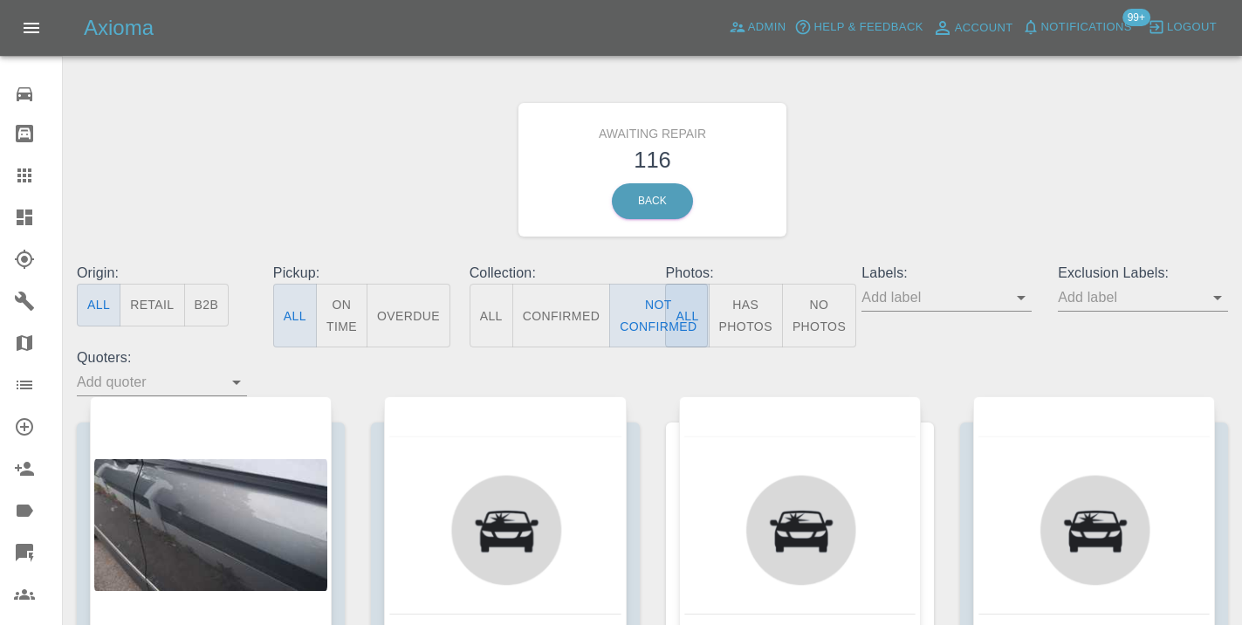
click at [850, 180] on div "Awaiting Repair 116 Back" at bounding box center [653, 170] width 1178 height 186
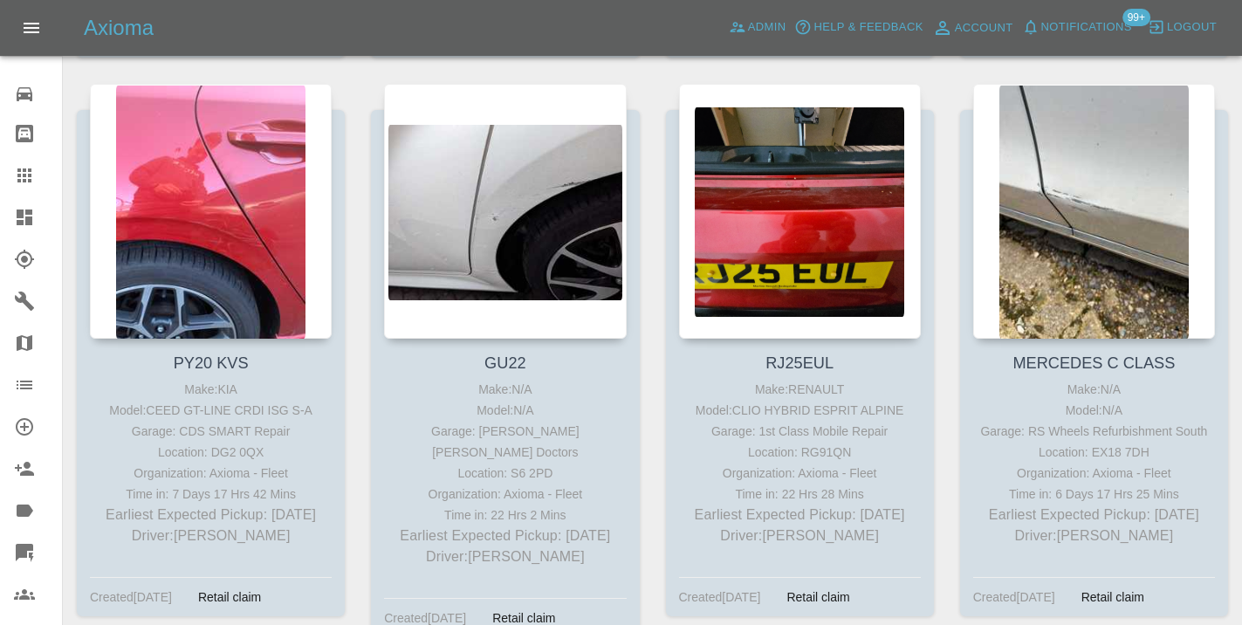
scroll to position [7351, 0]
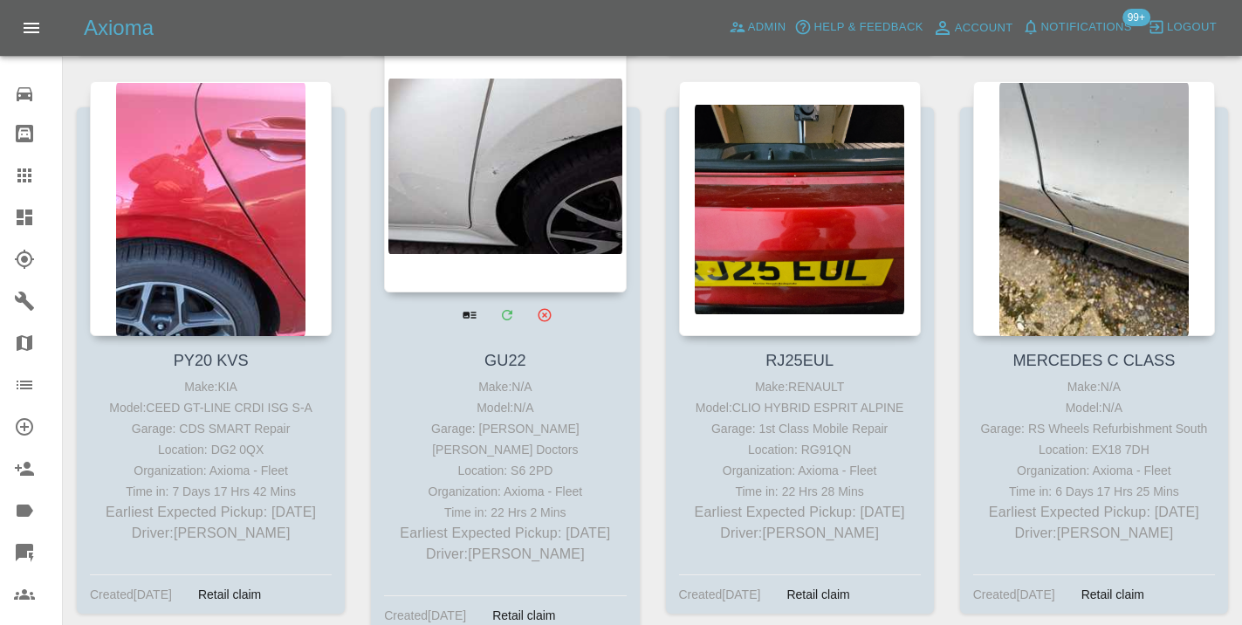
click at [545, 219] on div at bounding box center [505, 165] width 242 height 255
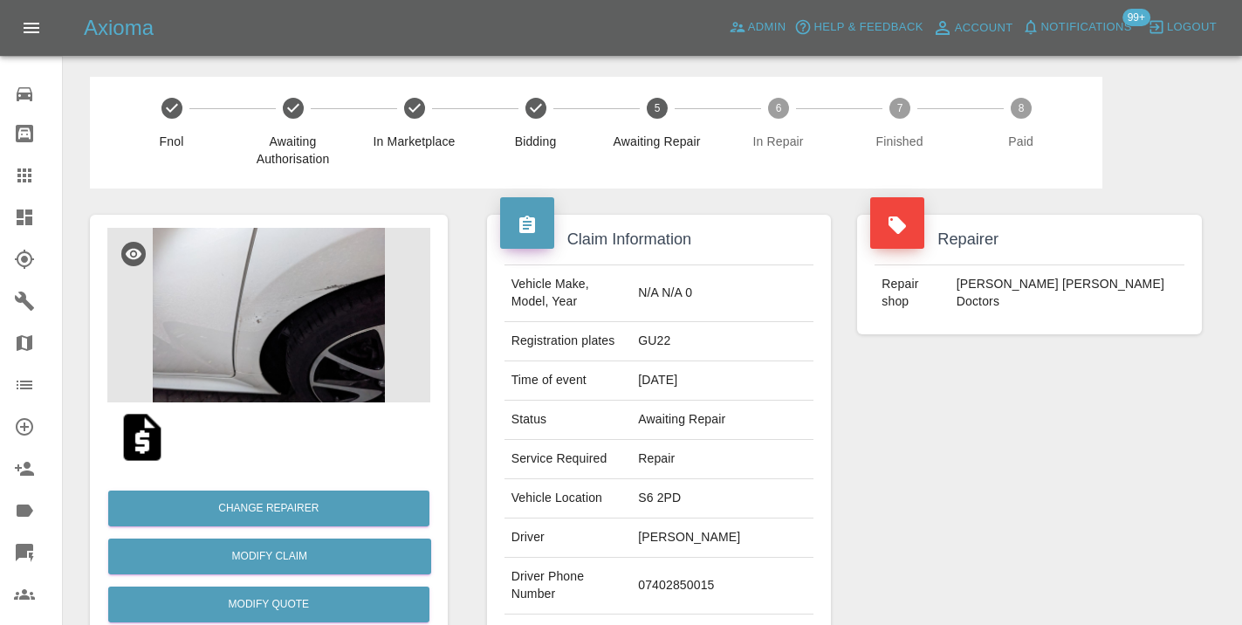
click at [714, 558] on td "07402850015" at bounding box center [722, 586] width 182 height 57
copy td "07402850015"
click at [961, 449] on div "Repairer Repair shop Davies Dent Doctors" at bounding box center [1029, 449] width 371 height 521
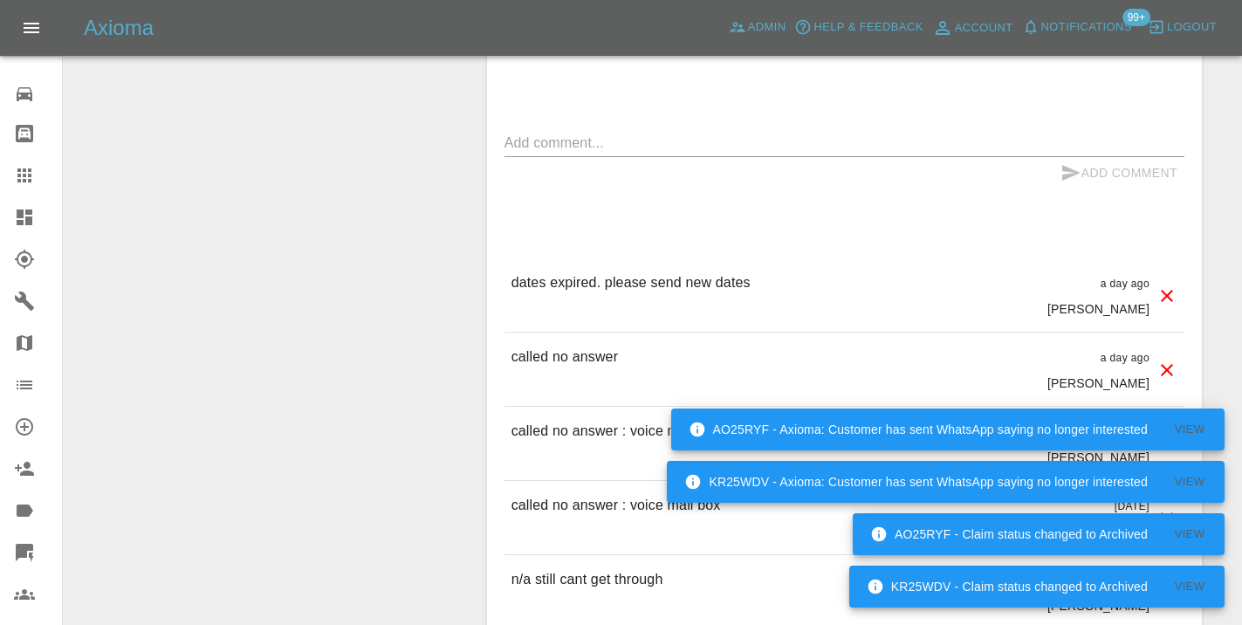
scroll to position [1457, 0]
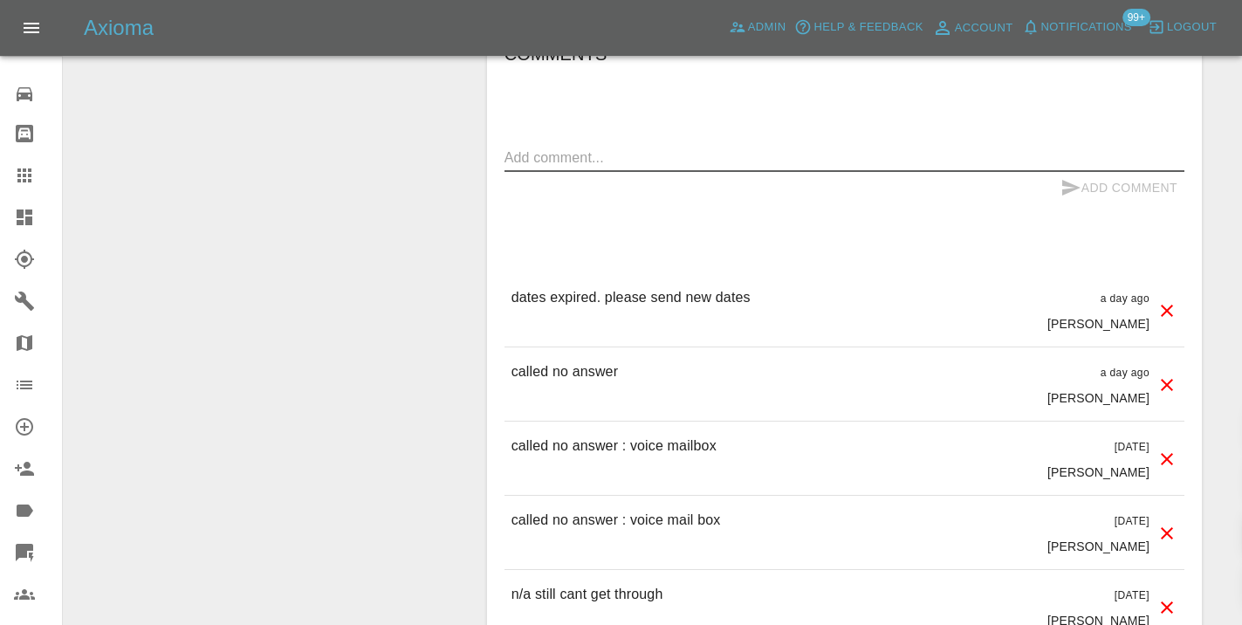
click at [528, 148] on textarea at bounding box center [845, 158] width 680 height 20
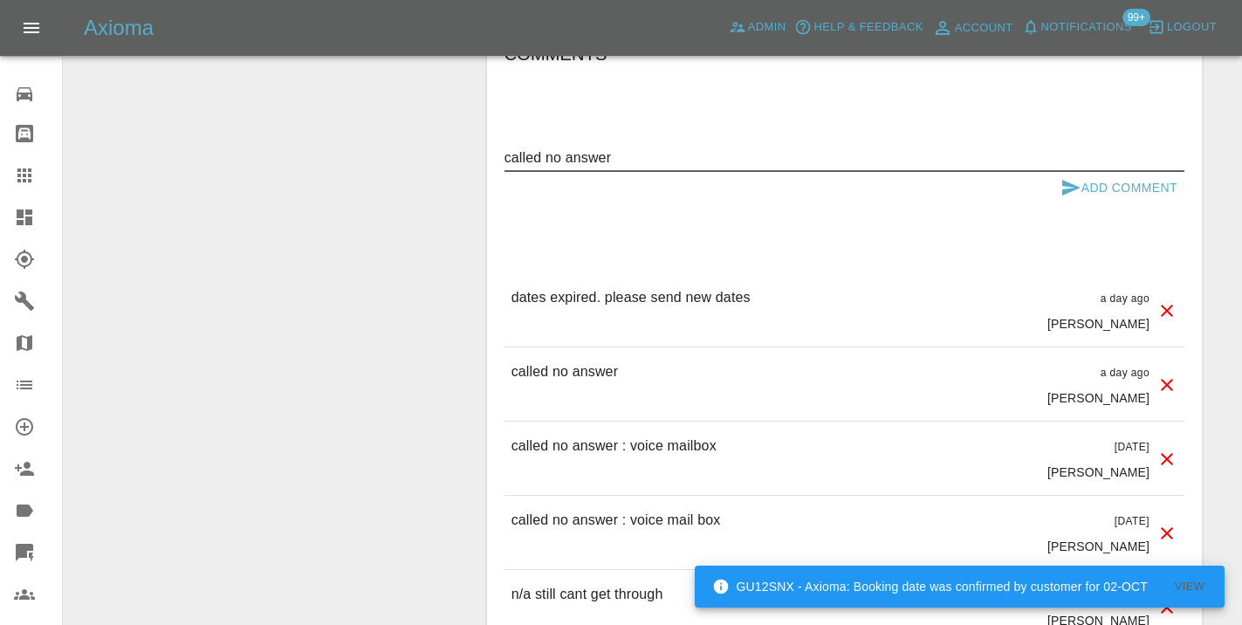
type textarea "called no answer"
click at [1073, 177] on icon "submit" at bounding box center [1071, 187] width 21 height 21
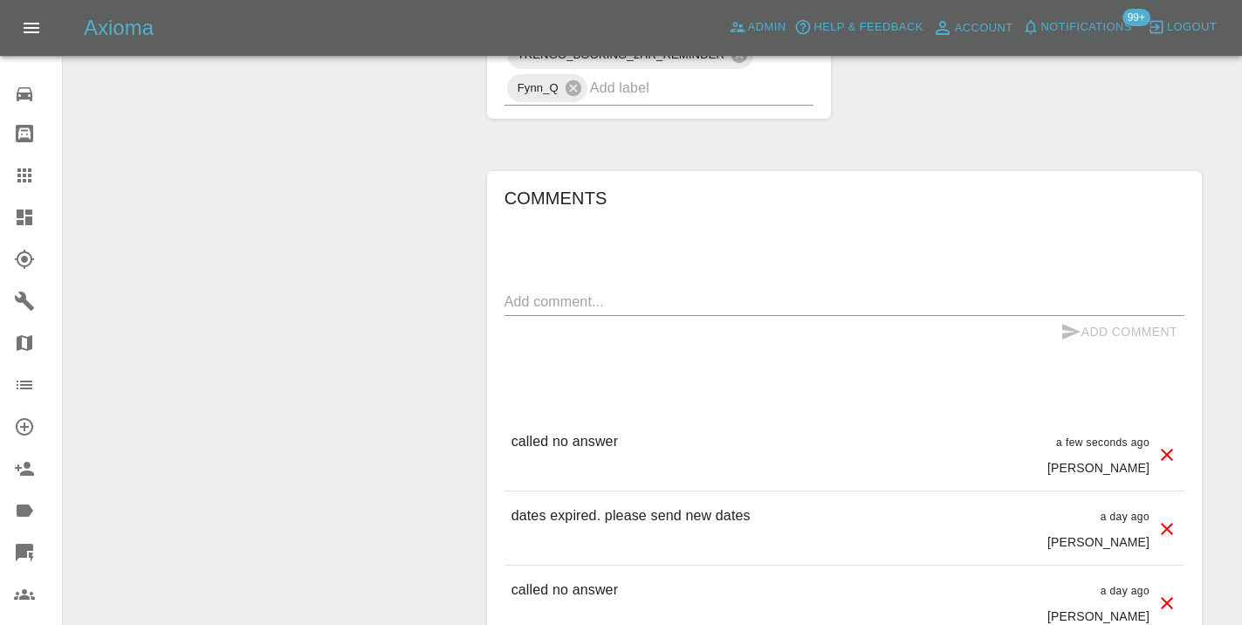
scroll to position [1336, 0]
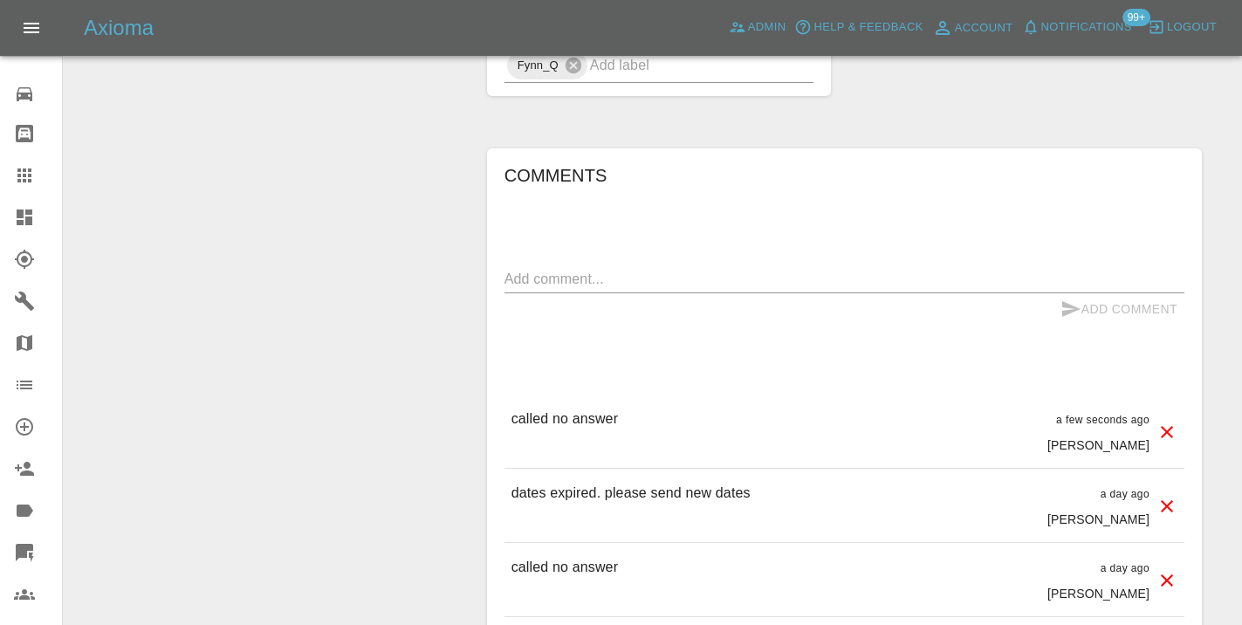
click at [31, 163] on link "Claims" at bounding box center [31, 176] width 62 height 42
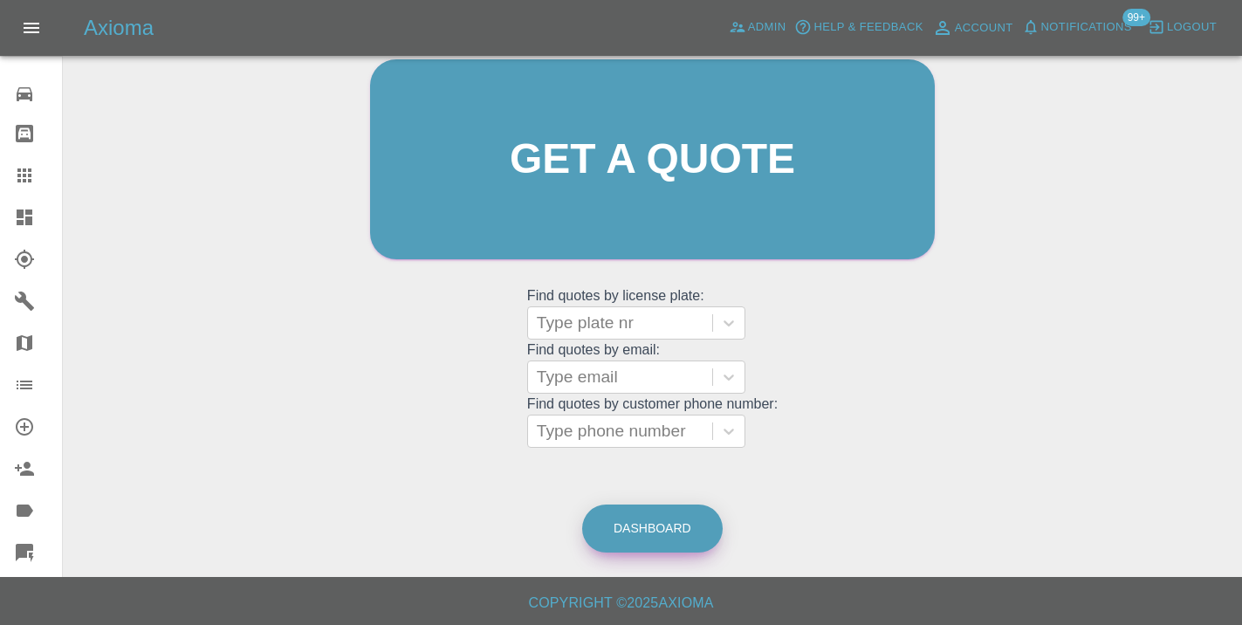
click at [619, 526] on link "Dashboard" at bounding box center [652, 529] width 141 height 48
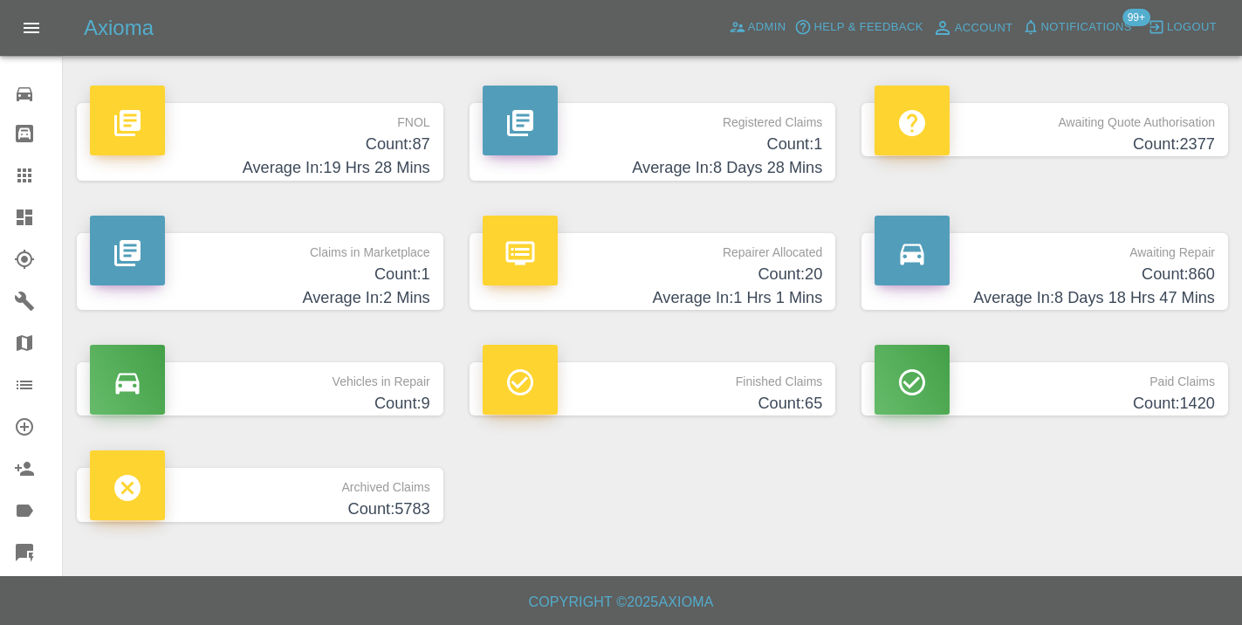
click at [1183, 277] on h4 "Count: 860" at bounding box center [1045, 275] width 340 height 24
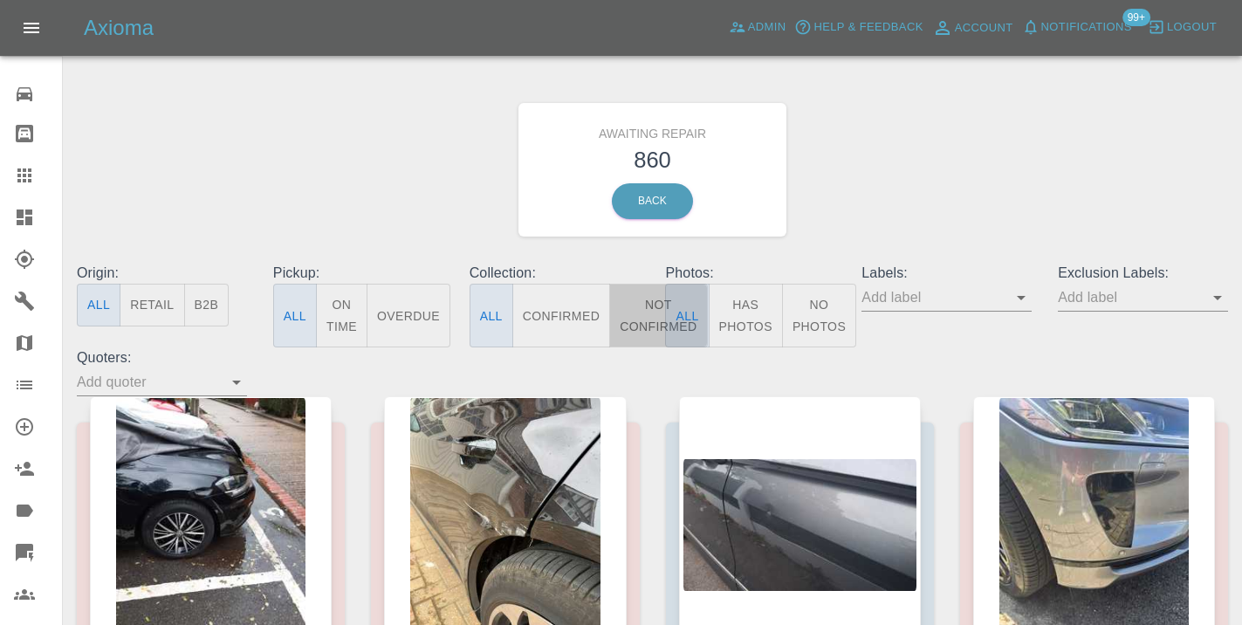
click at [644, 303] on button "Not Confirmed" at bounding box center [658, 316] width 98 height 64
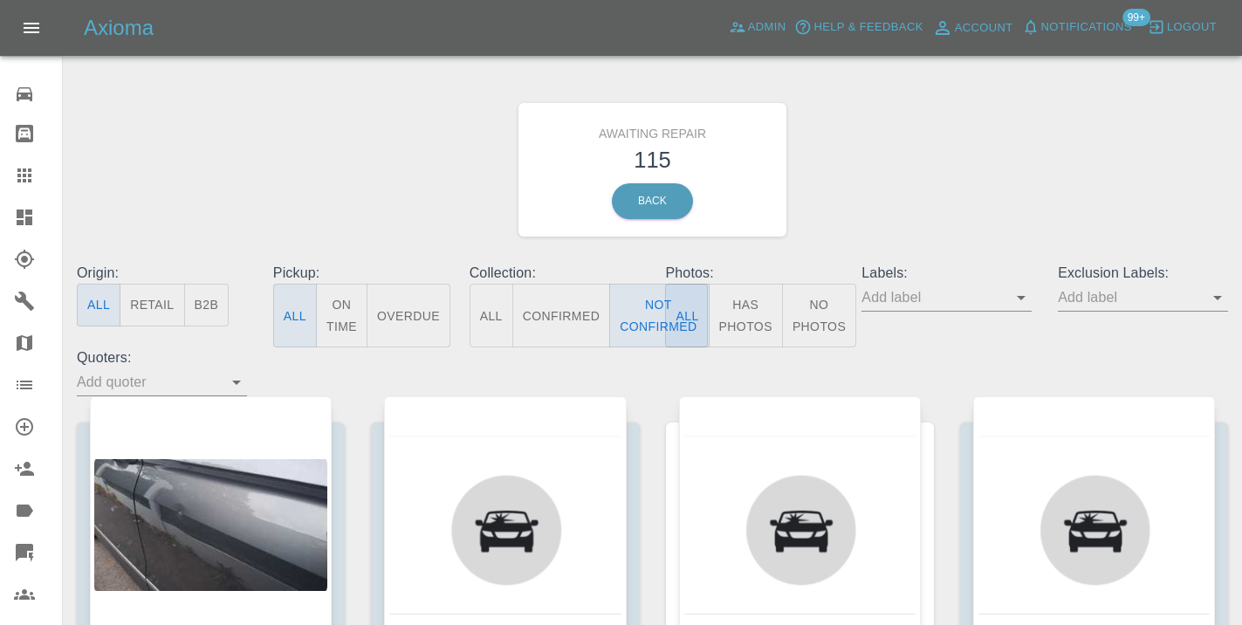
click at [912, 170] on div "Awaiting Repair 115 Back" at bounding box center [653, 170] width 1178 height 186
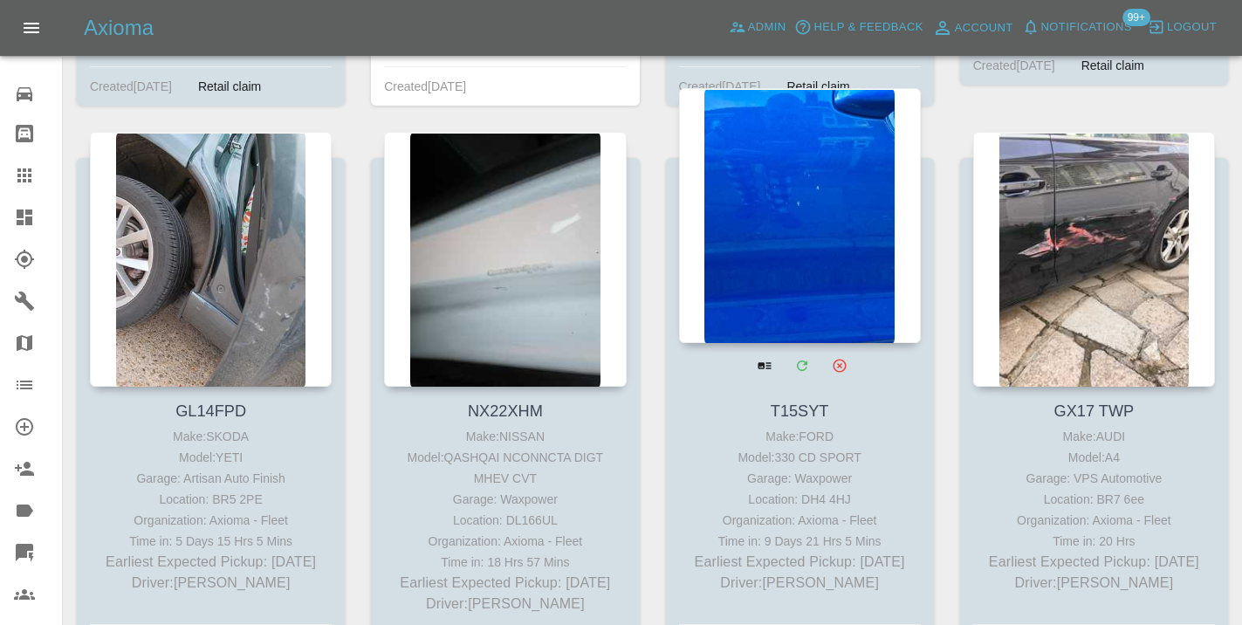
scroll to position [10195, 0]
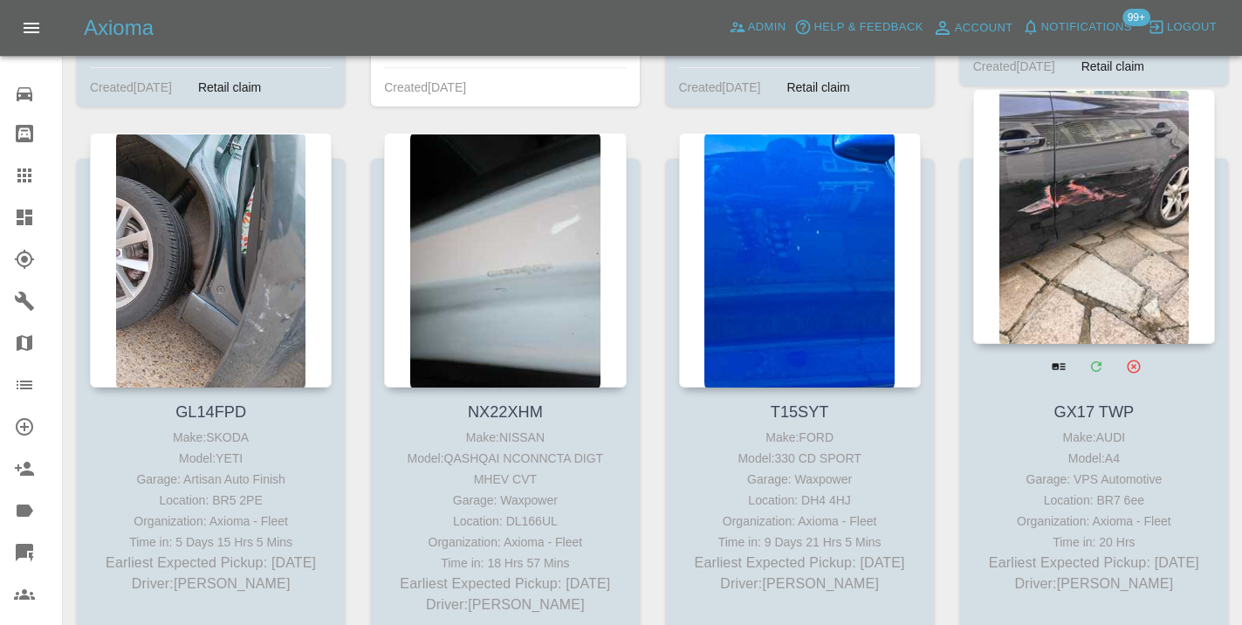
click at [1048, 165] on div at bounding box center [1094, 216] width 242 height 255
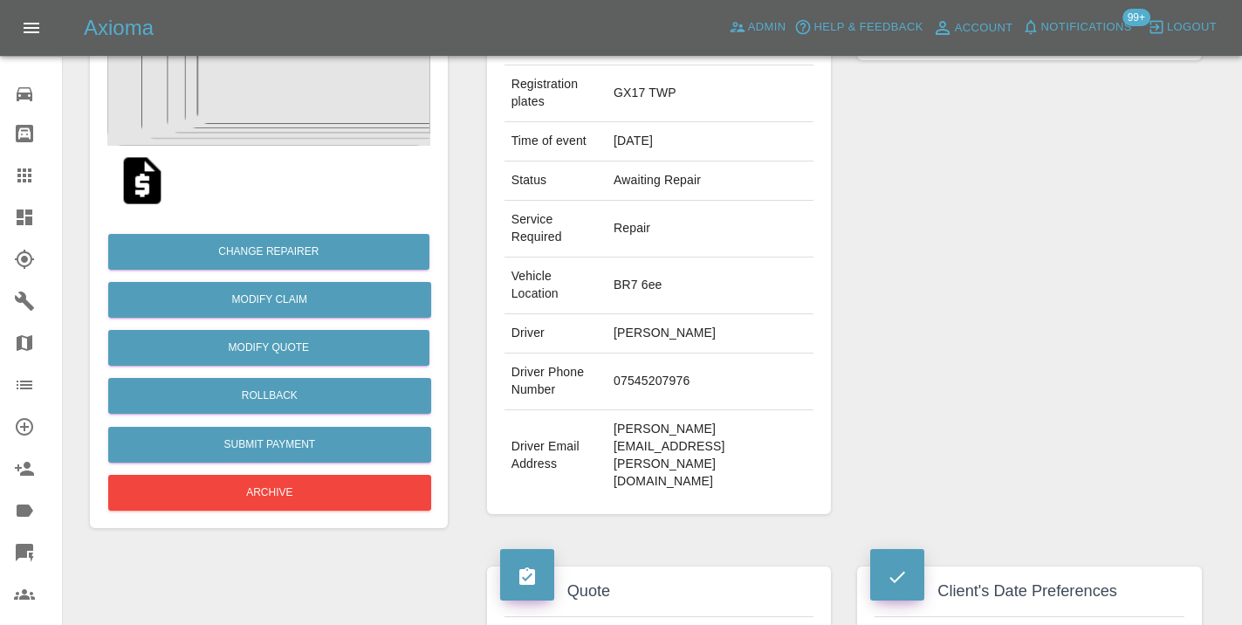
scroll to position [301, 0]
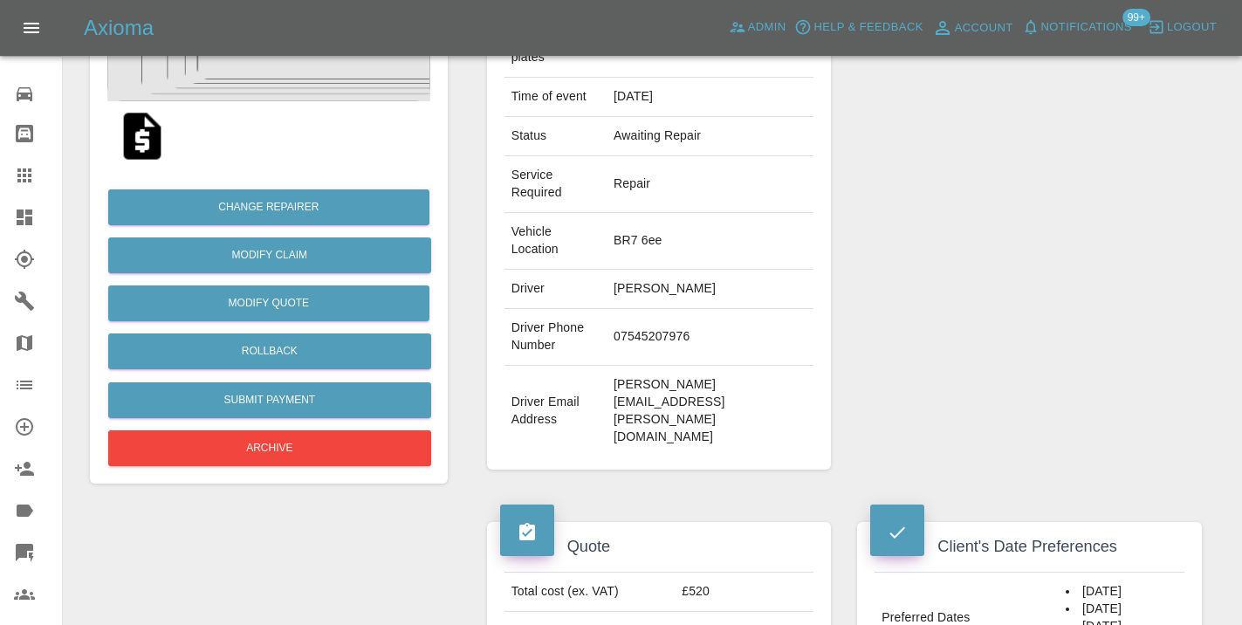
click at [652, 366] on td "07545207976" at bounding box center [710, 337] width 207 height 57
copy td "07545207976"
click at [1006, 290] on div "Repairer Repair shop VPS Automotive" at bounding box center [1029, 191] width 371 height 609
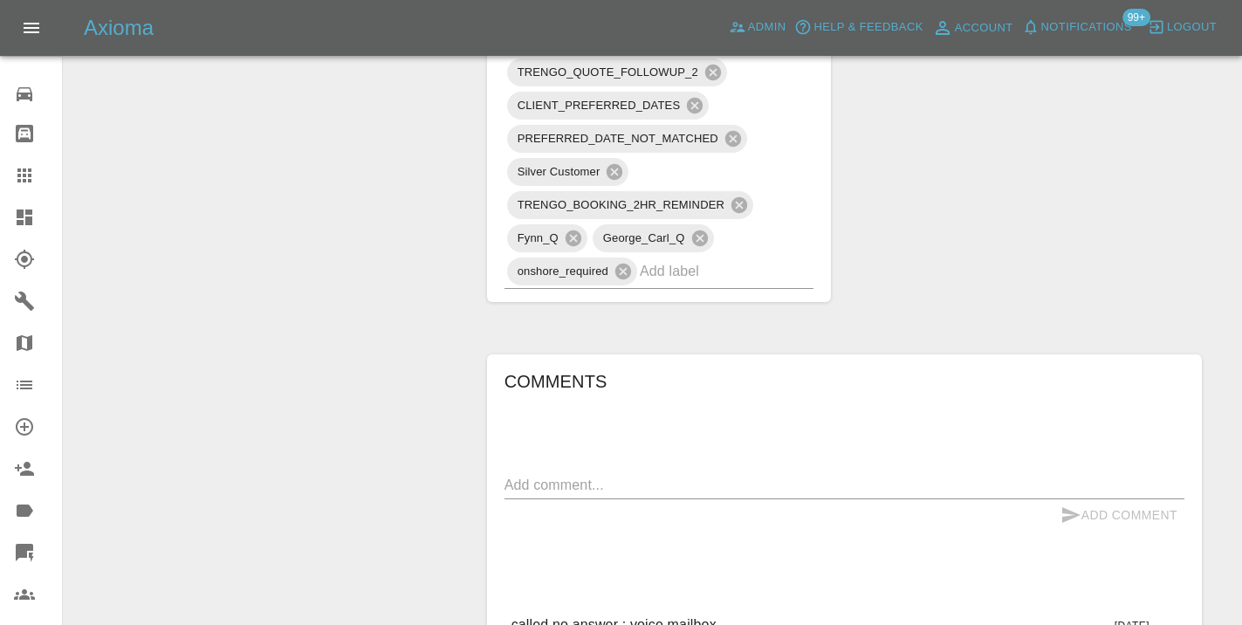
scroll to position [1460, 0]
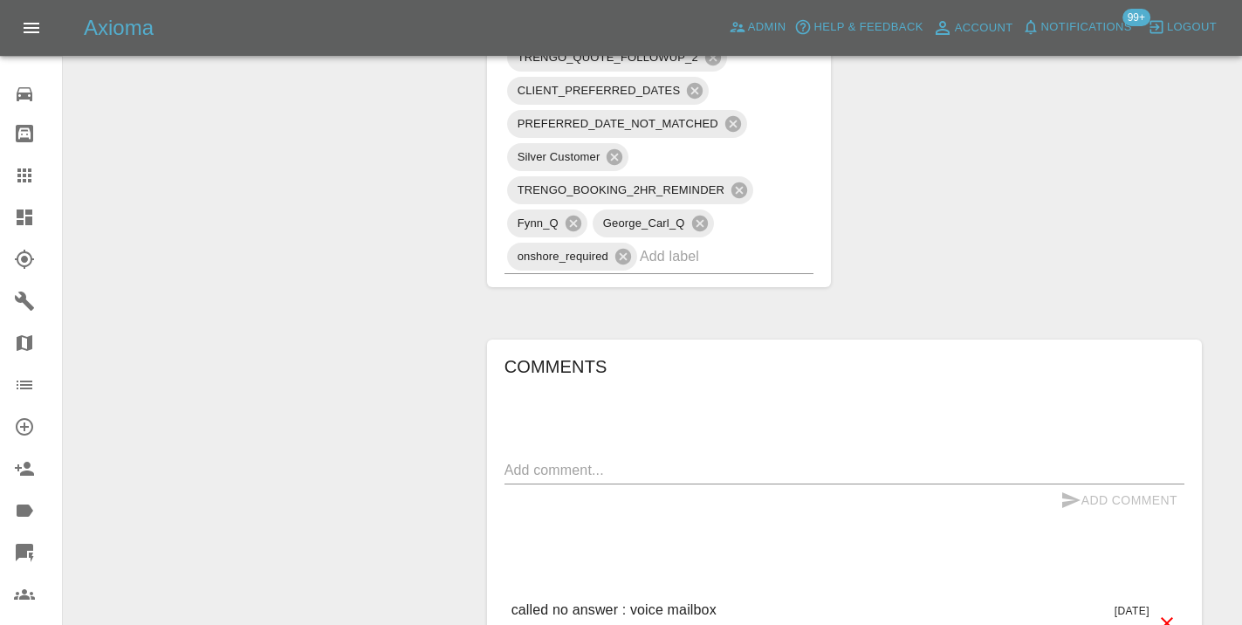
click at [540, 457] on div "x" at bounding box center [845, 471] width 680 height 28
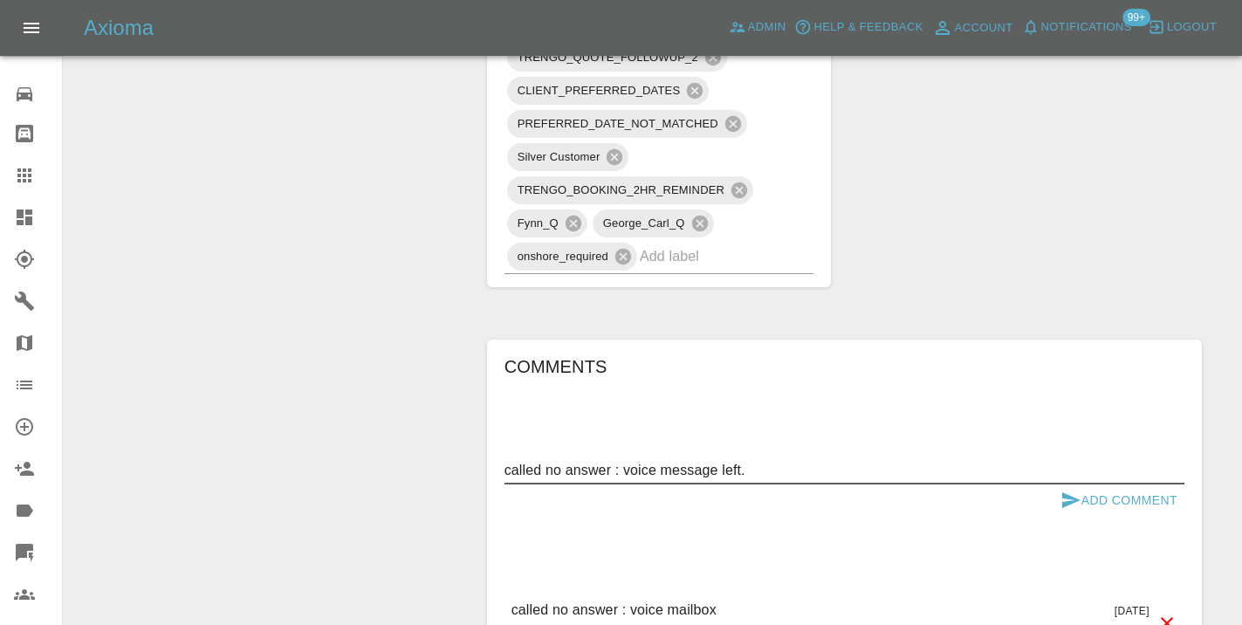
type textarea "called no answer : voice message left."
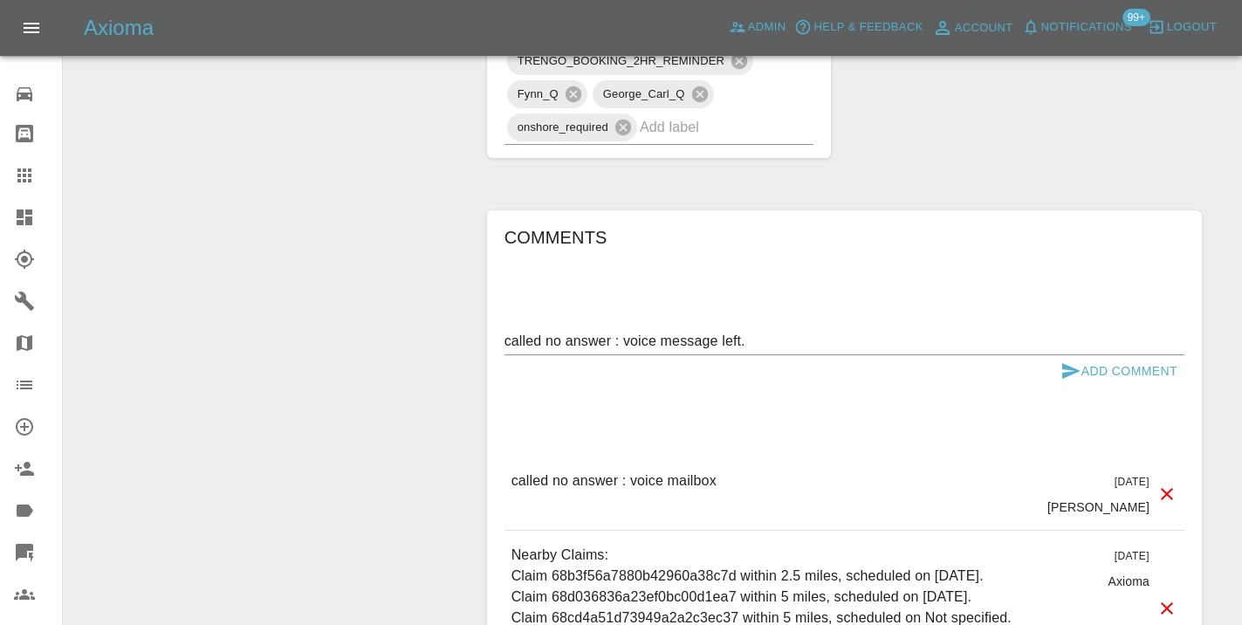
scroll to position [1612, 0]
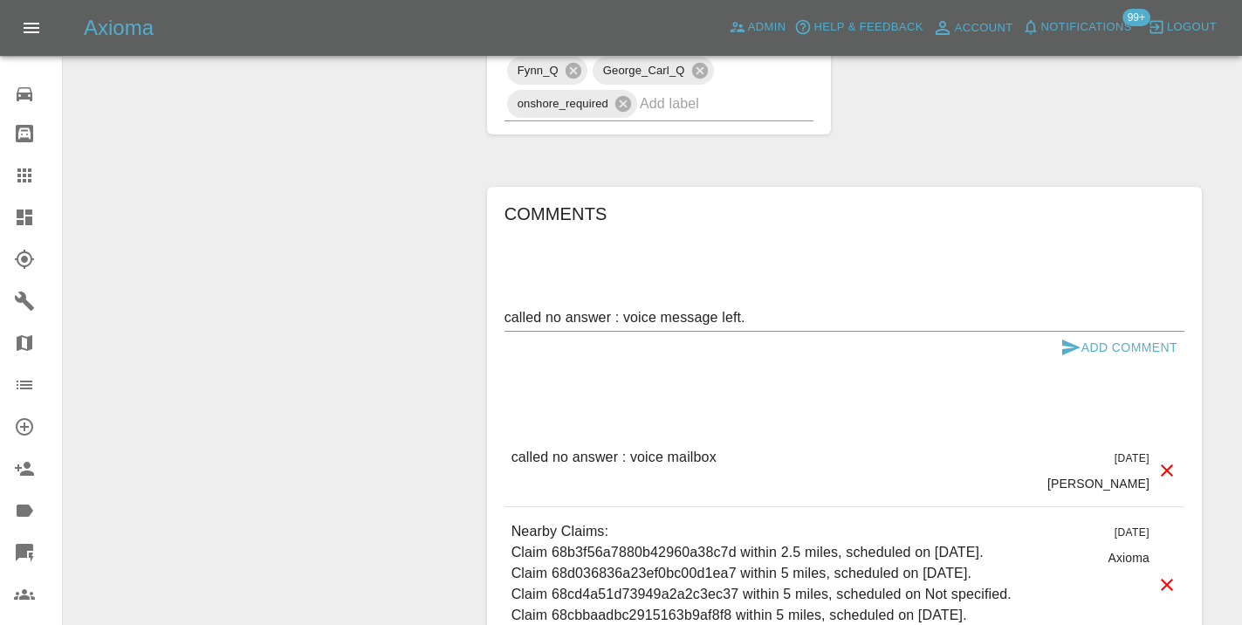
click at [1074, 345] on icon "submit" at bounding box center [1071, 348] width 18 height 16
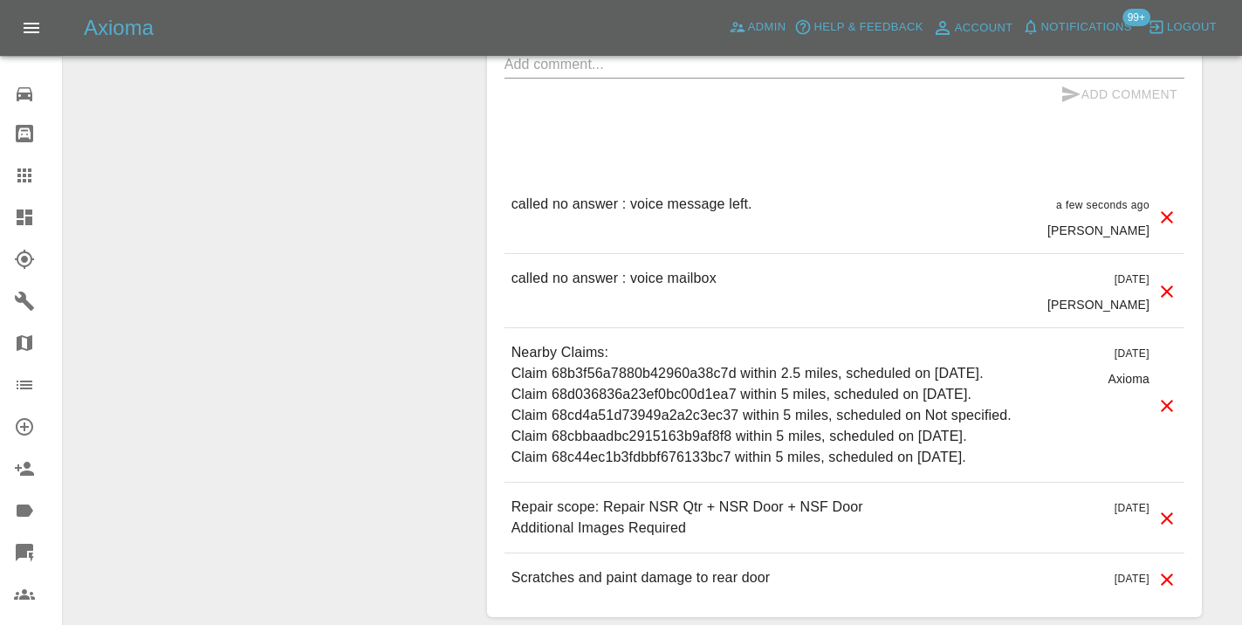
scroll to position [1879, 0]
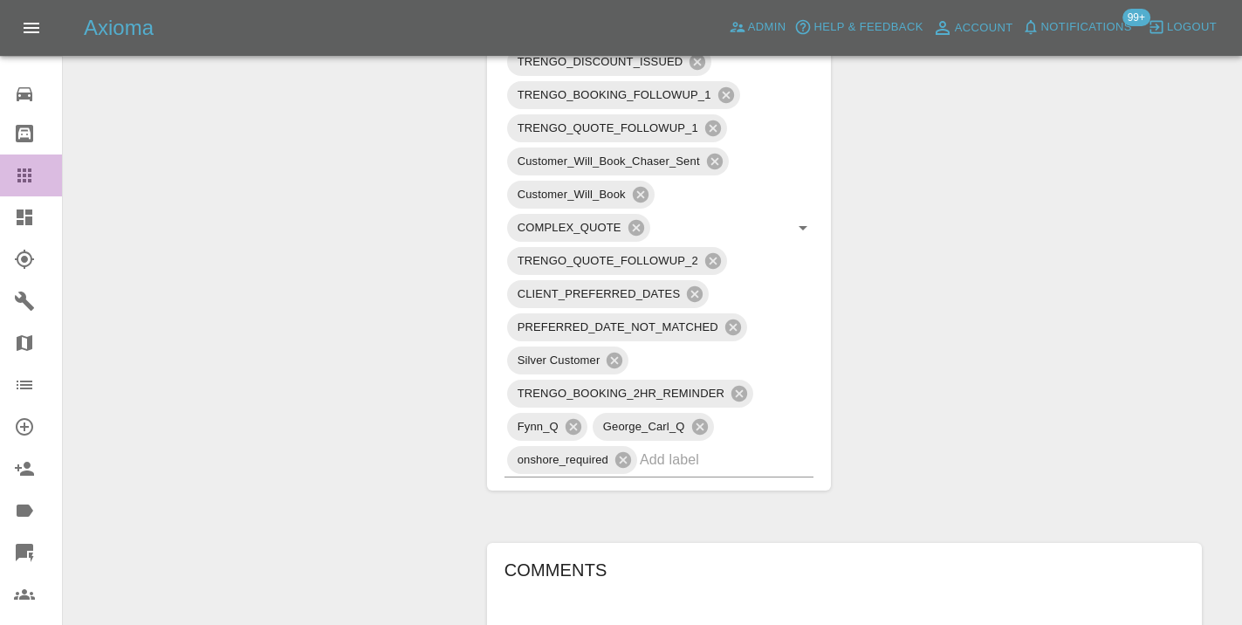
click at [23, 167] on icon at bounding box center [24, 175] width 21 height 21
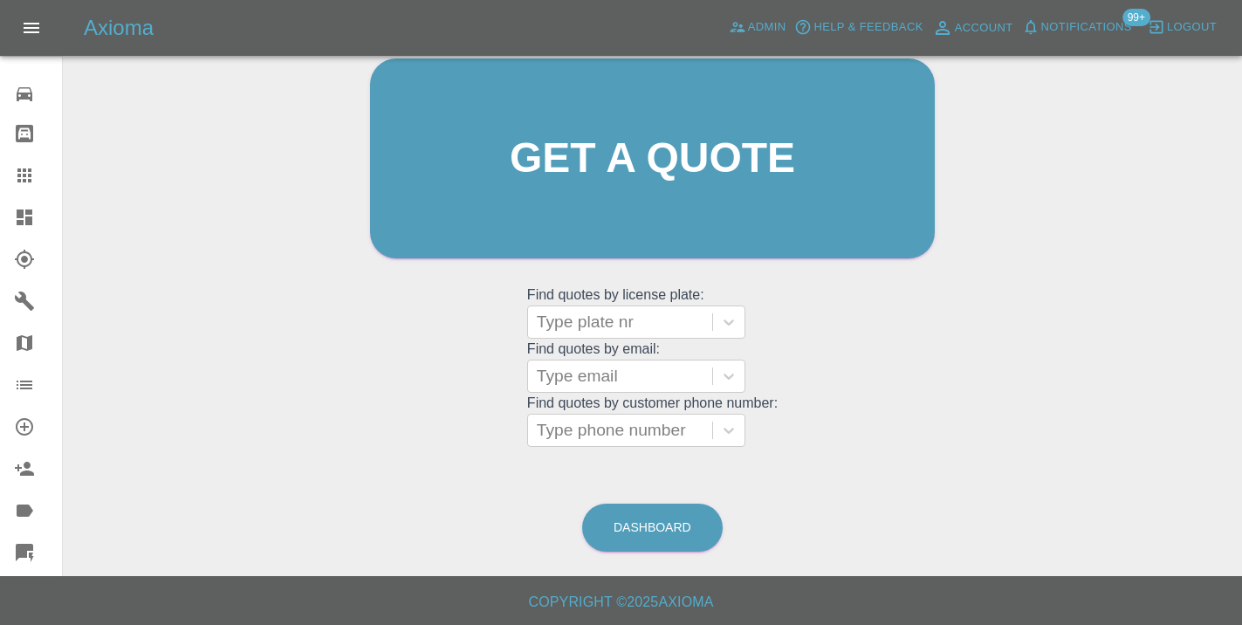
scroll to position [134, 0]
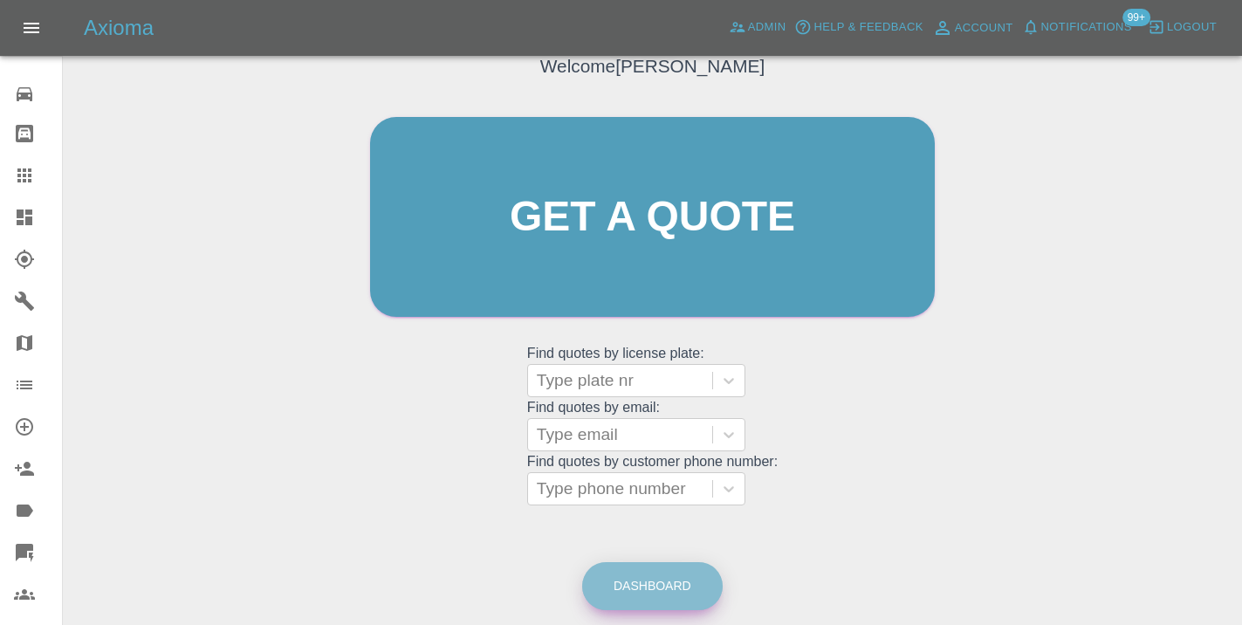
click at [612, 587] on link "Dashboard" at bounding box center [652, 586] width 141 height 48
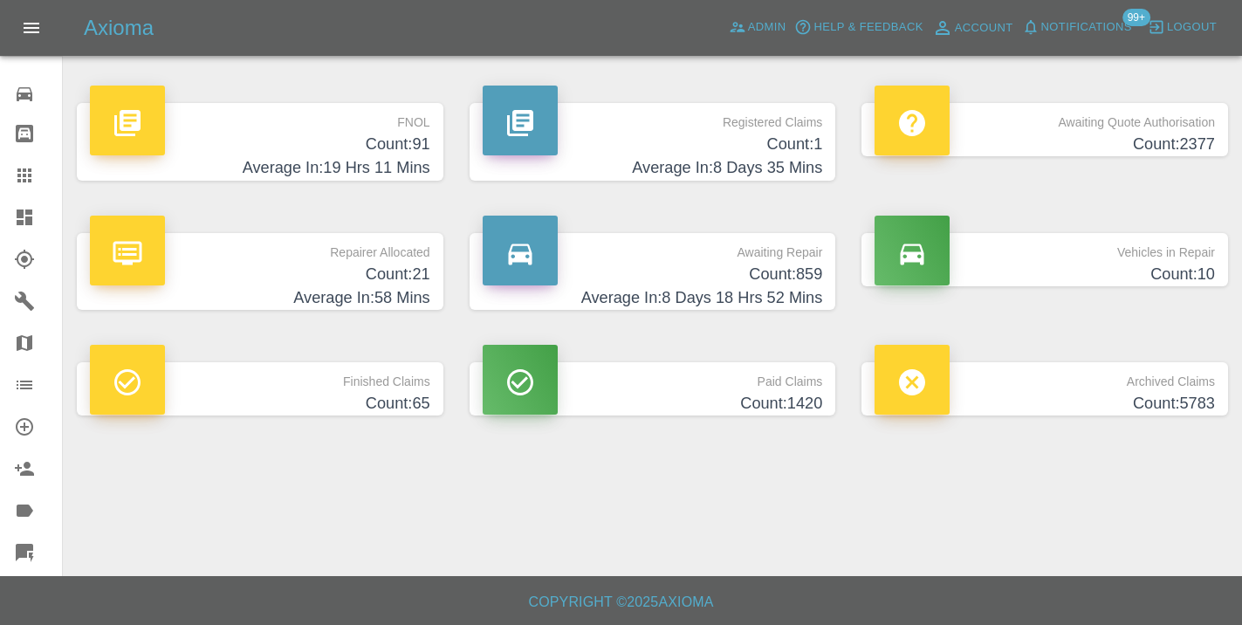
click at [754, 279] on h4 "Count: 859" at bounding box center [653, 275] width 340 height 24
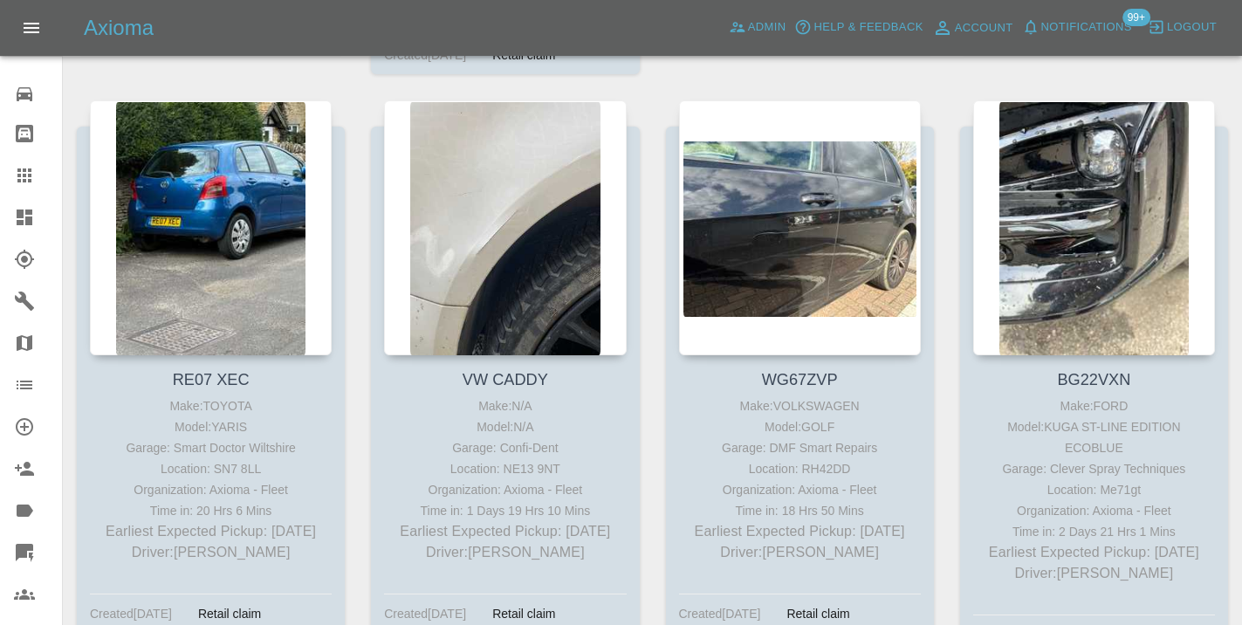
scroll to position [11392, 0]
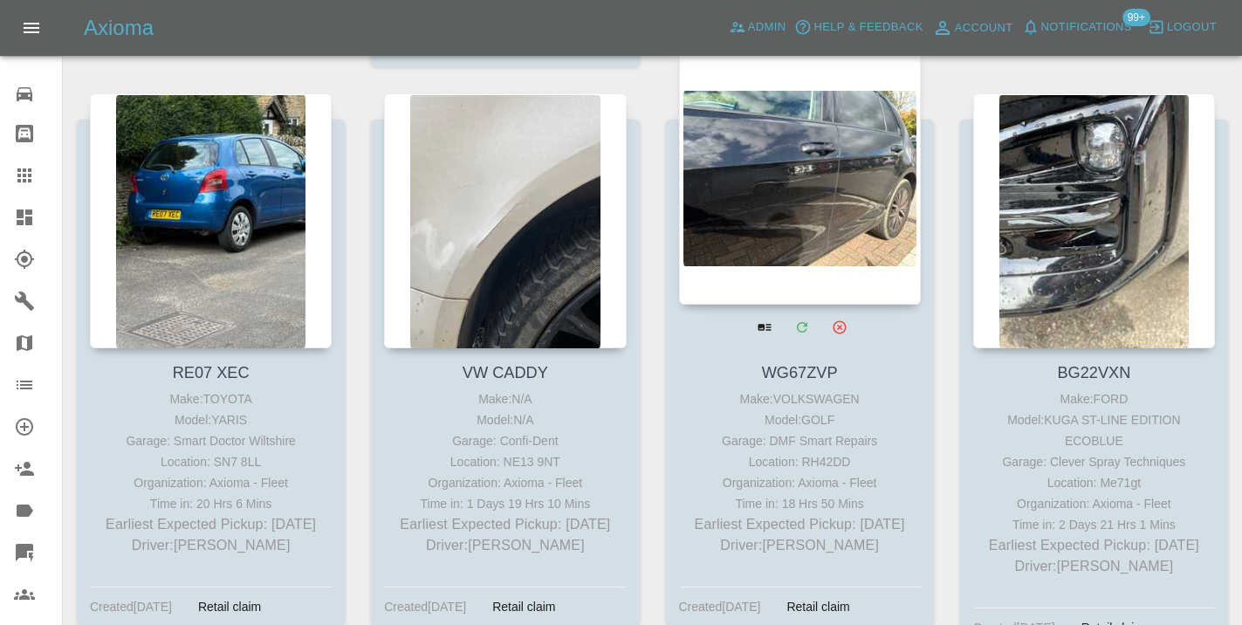
click at [809, 133] on div at bounding box center [800, 177] width 242 height 255
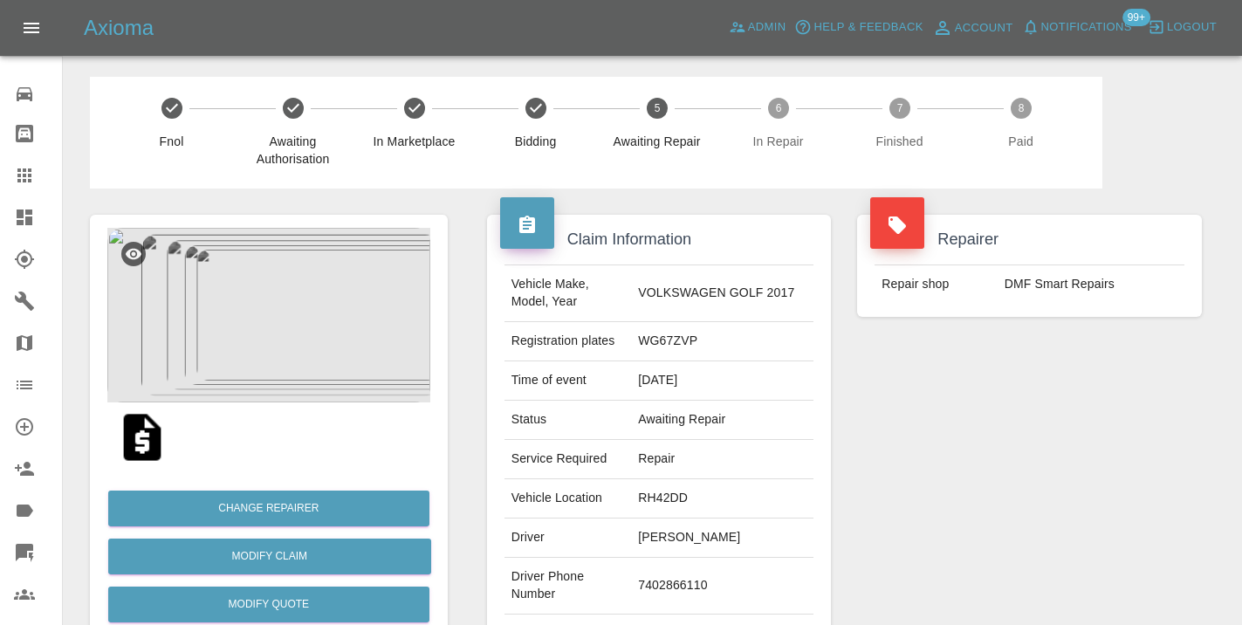
click at [703, 576] on td "7402866110" at bounding box center [722, 586] width 182 height 57
copy td "7402866110"
click at [1182, 417] on div "Repairer Repair shop DMF Smart Repairs" at bounding box center [1029, 449] width 371 height 521
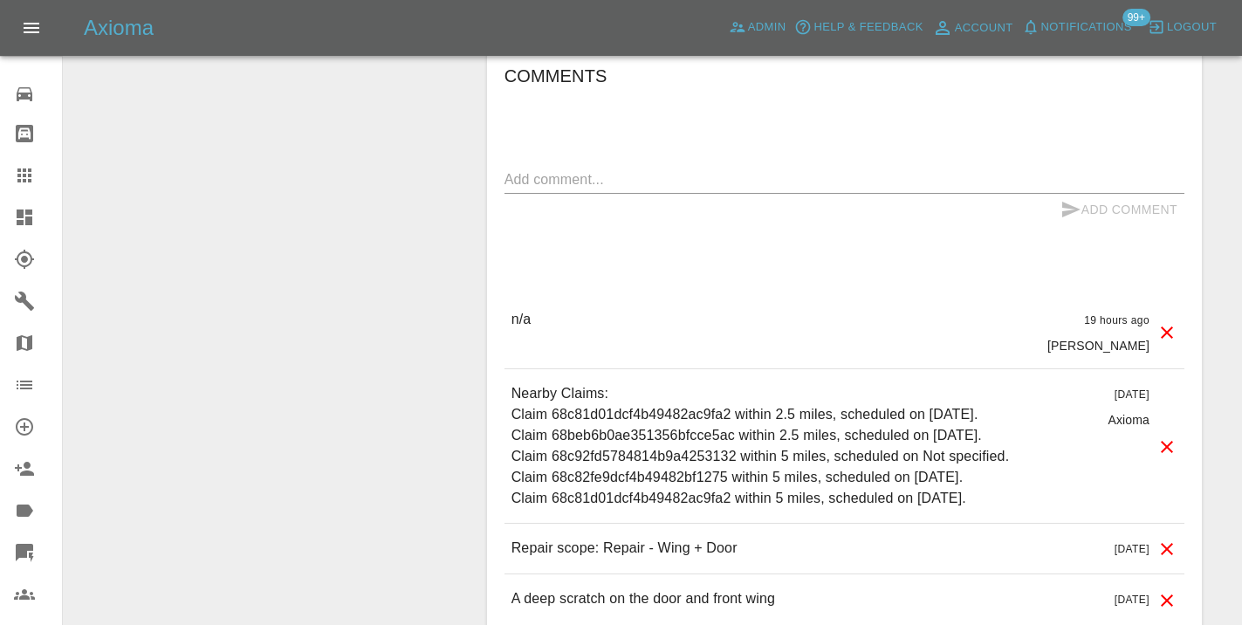
scroll to position [1392, 0]
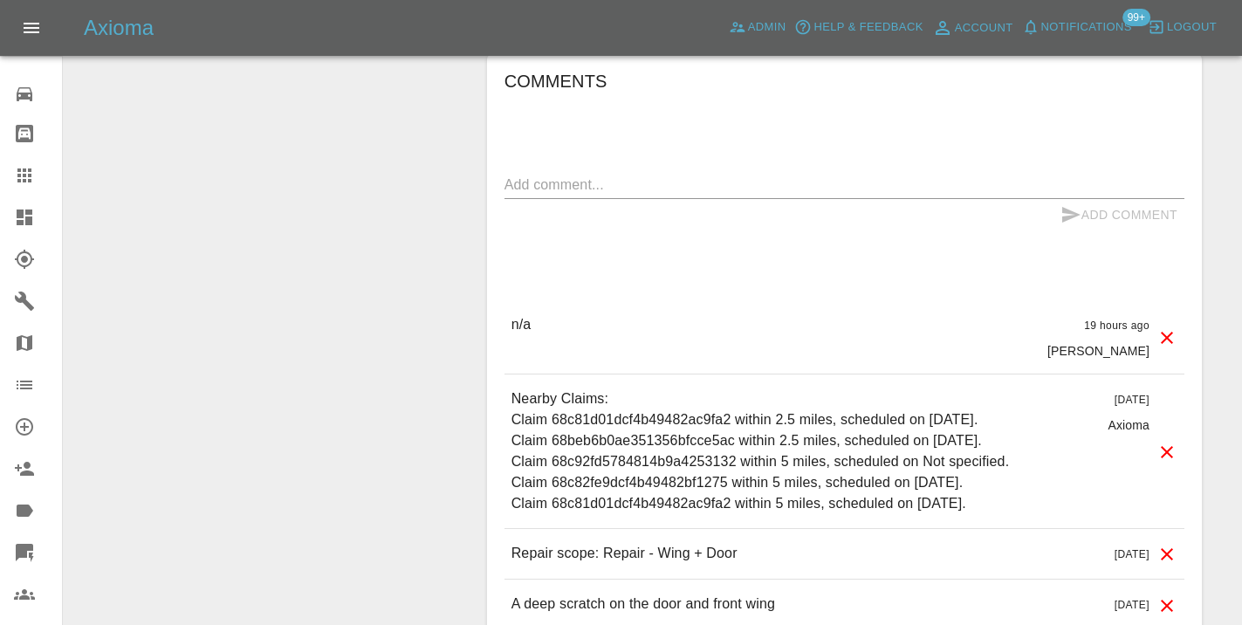
click at [537, 175] on textarea at bounding box center [845, 185] width 680 height 20
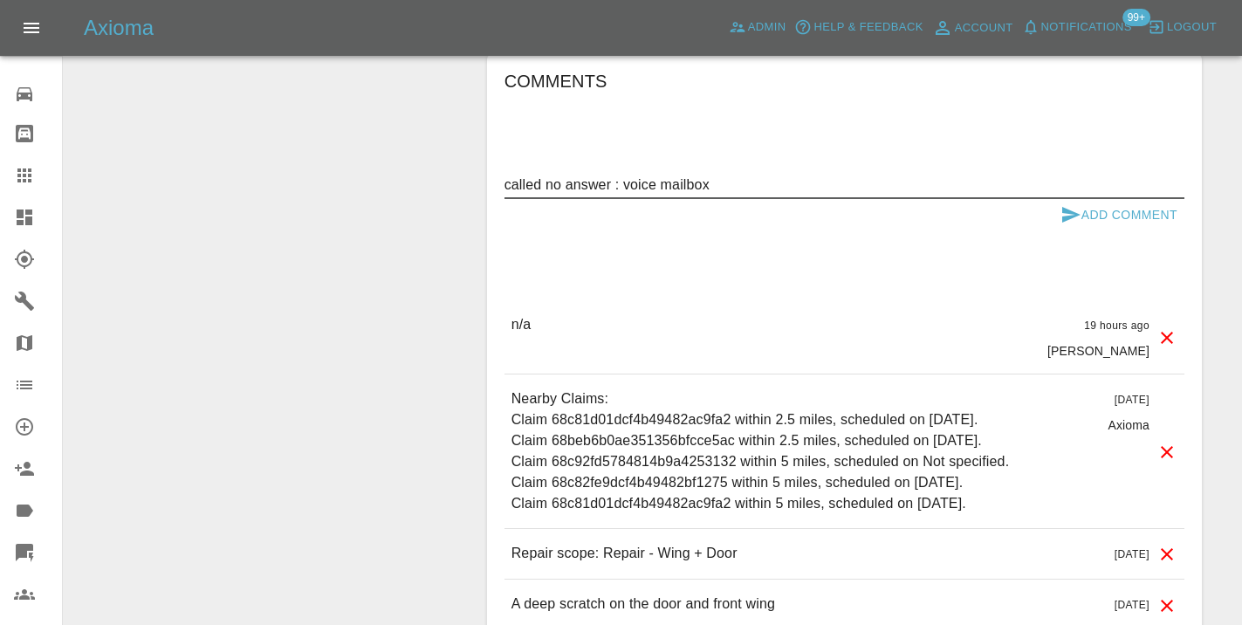
type textarea "called no answer : voice mailbox"
click at [1086, 199] on button "Add Comment" at bounding box center [1119, 215] width 131 height 32
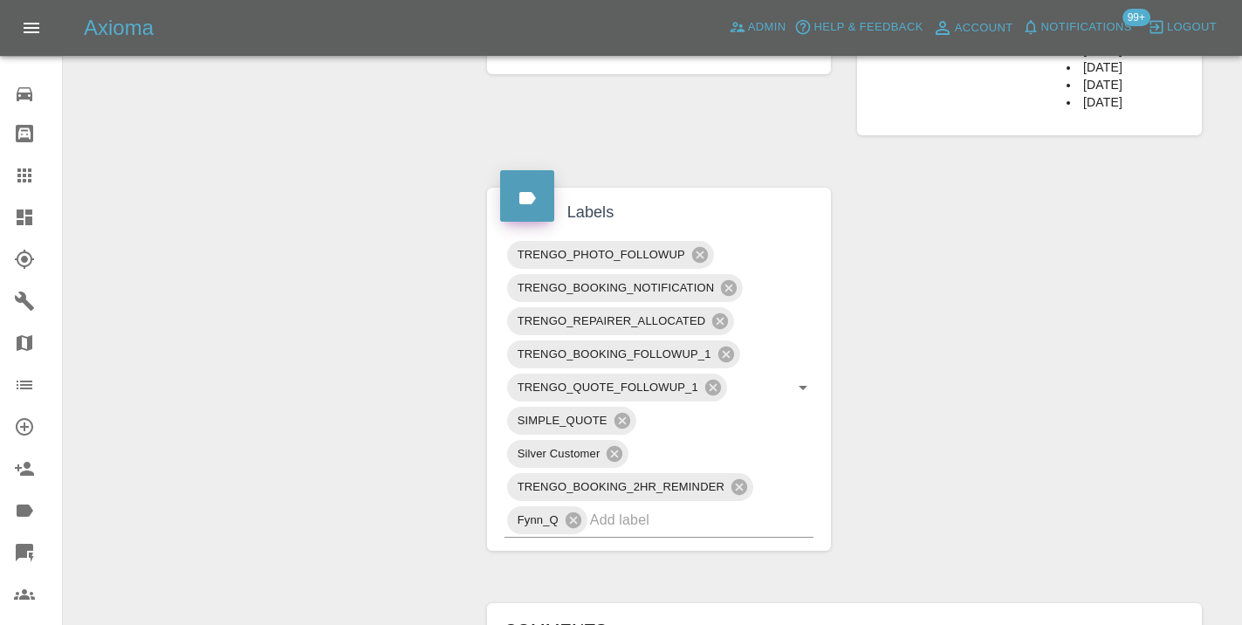
scroll to position [849, 0]
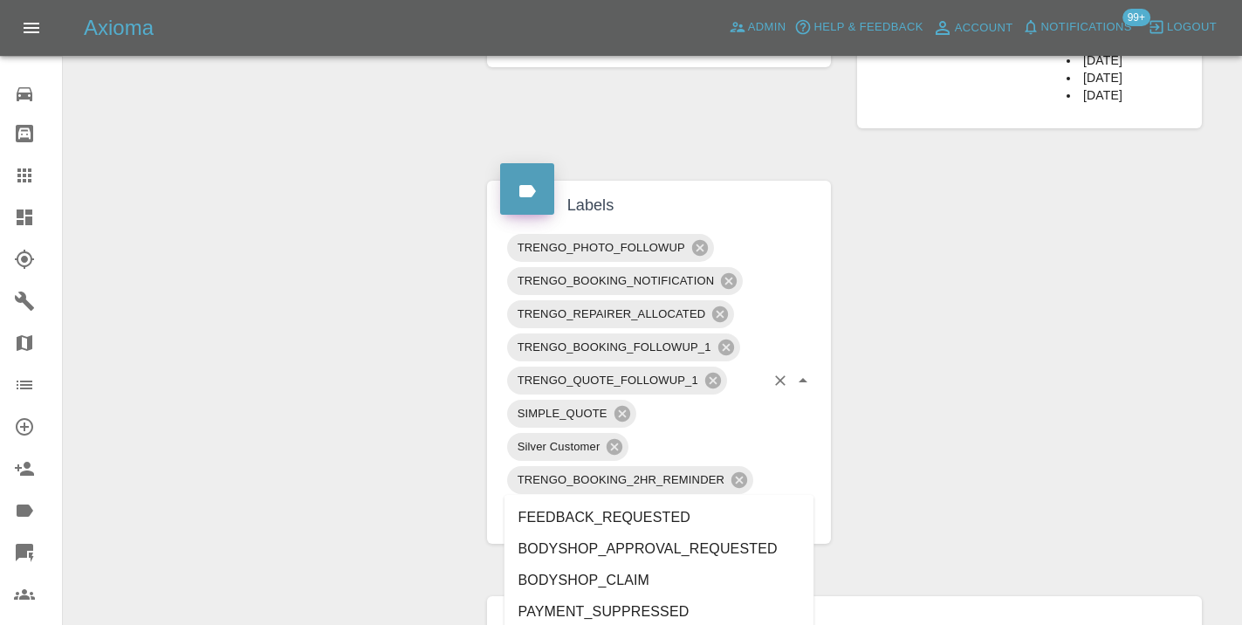
click at [660, 499] on input "text" at bounding box center [677, 512] width 175 height 27
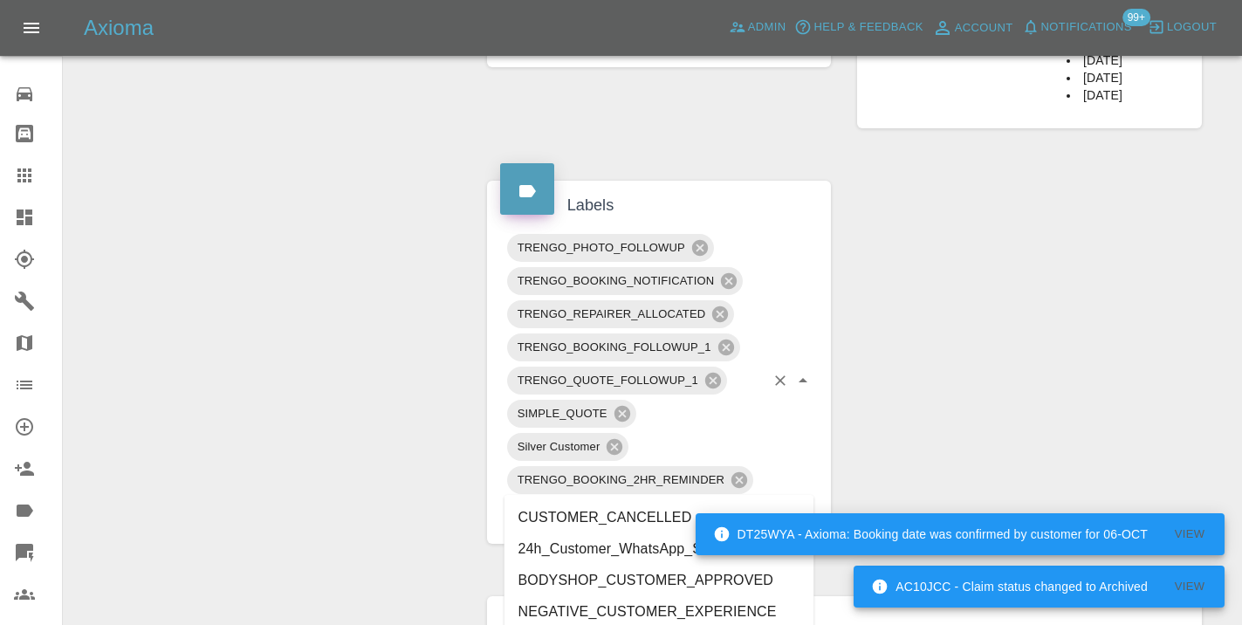
type input "customer_wi"
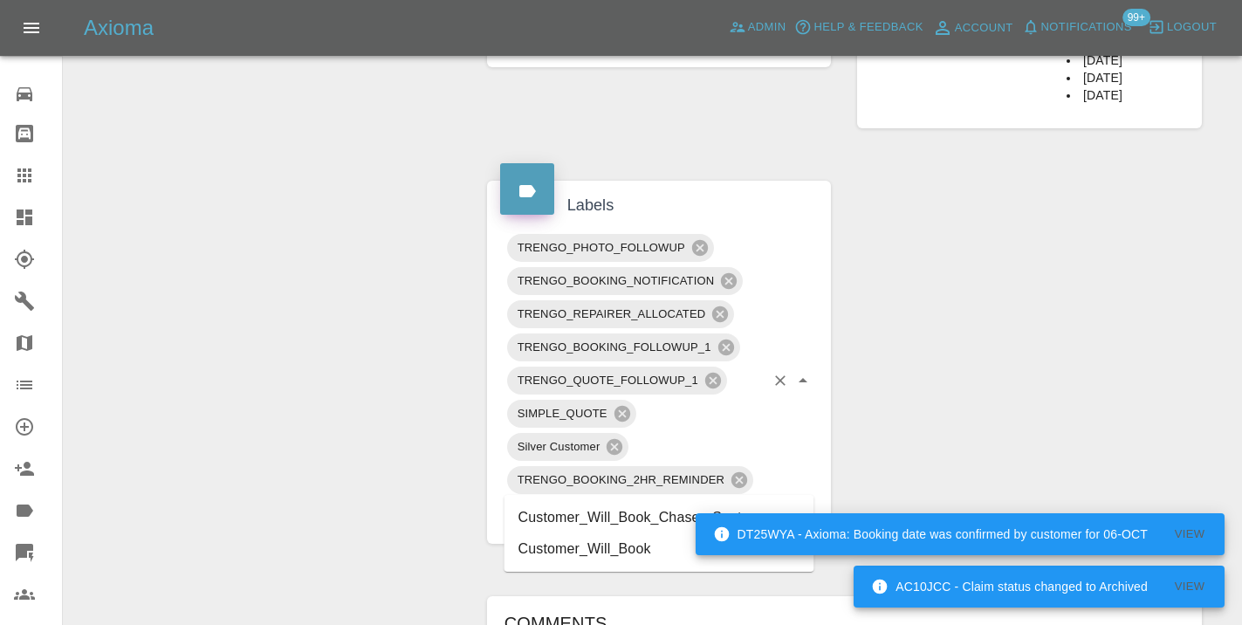
click at [590, 547] on li "Customer_Will_Book" at bounding box center [660, 548] width 310 height 31
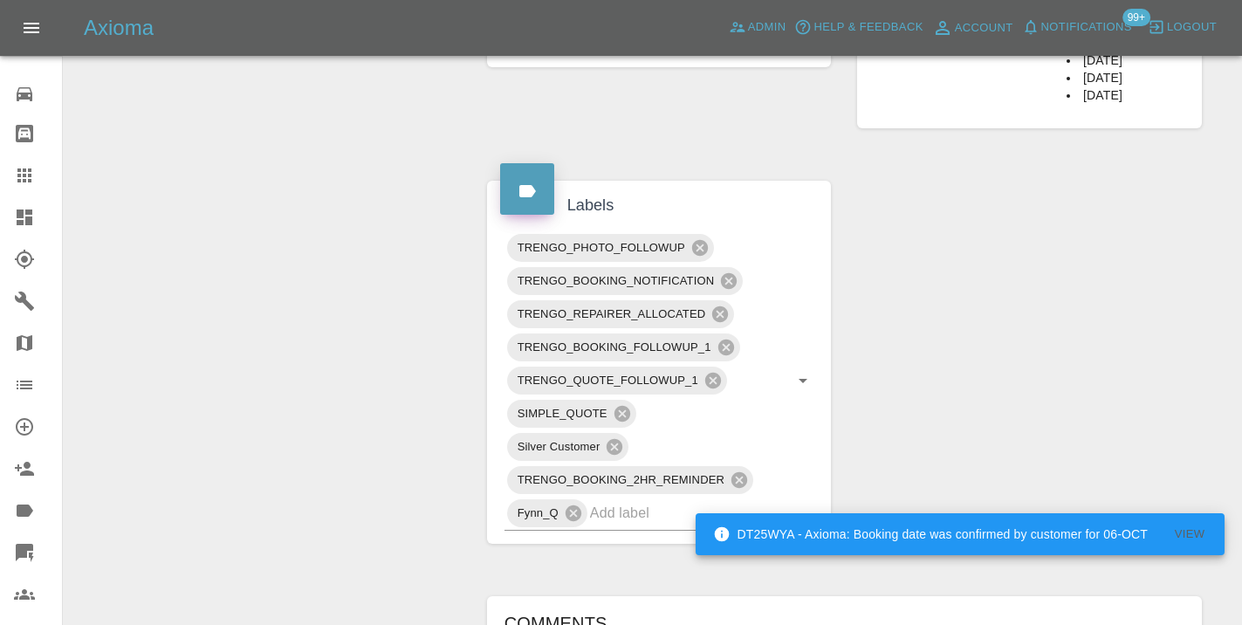
click at [368, 230] on div "Change Repairer Modify Claim Modify Quote Rollback Submit Payment Archive" at bounding box center [269, 312] width 384 height 1947
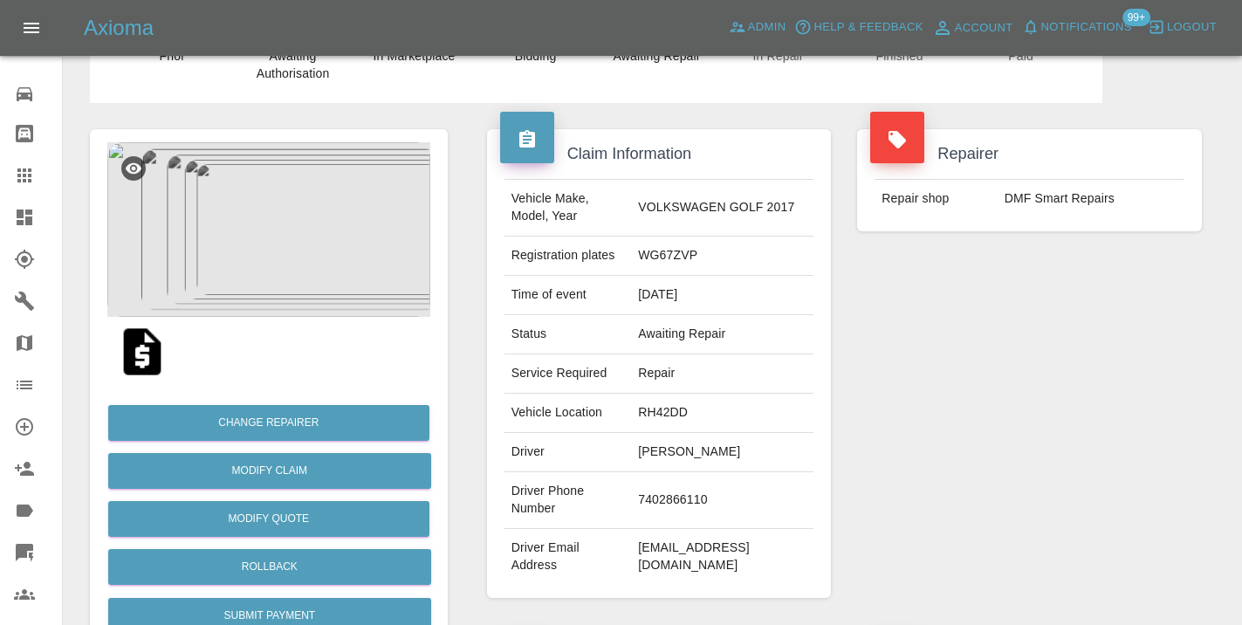
scroll to position [85, 0]
click at [29, 168] on icon at bounding box center [24, 175] width 14 height 14
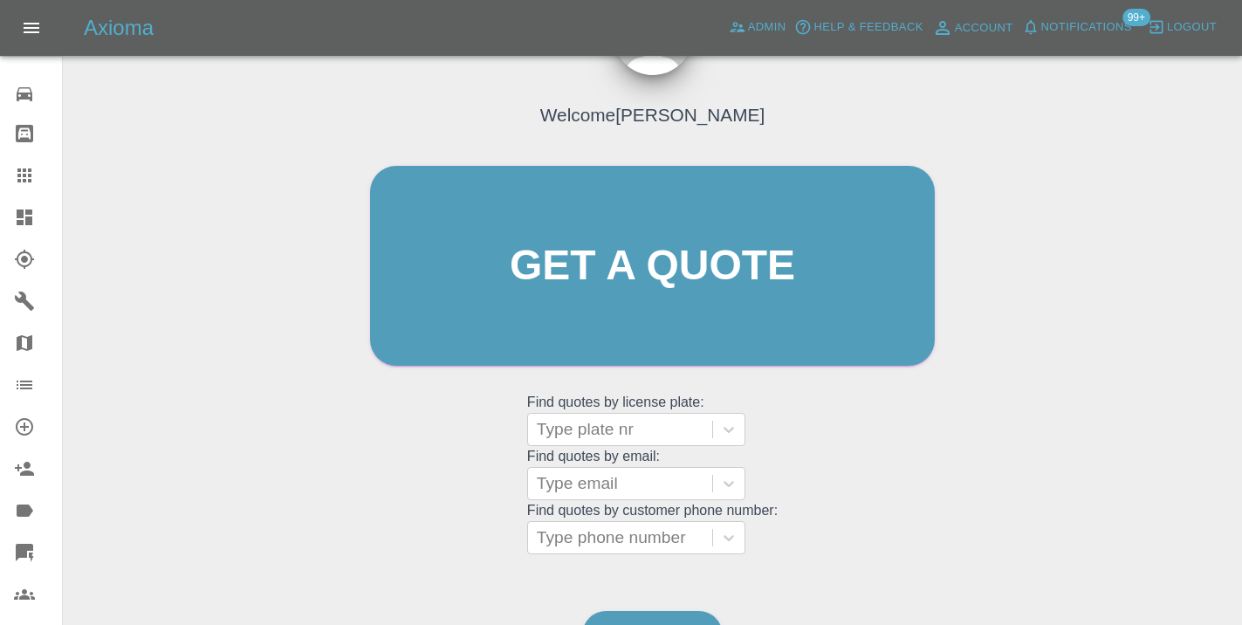
click at [808, 485] on div "Welcome [PERSON_NAME] Get a quote Get a quote Find quotes by license plate: Typ…" at bounding box center [653, 299] width 602 height 527
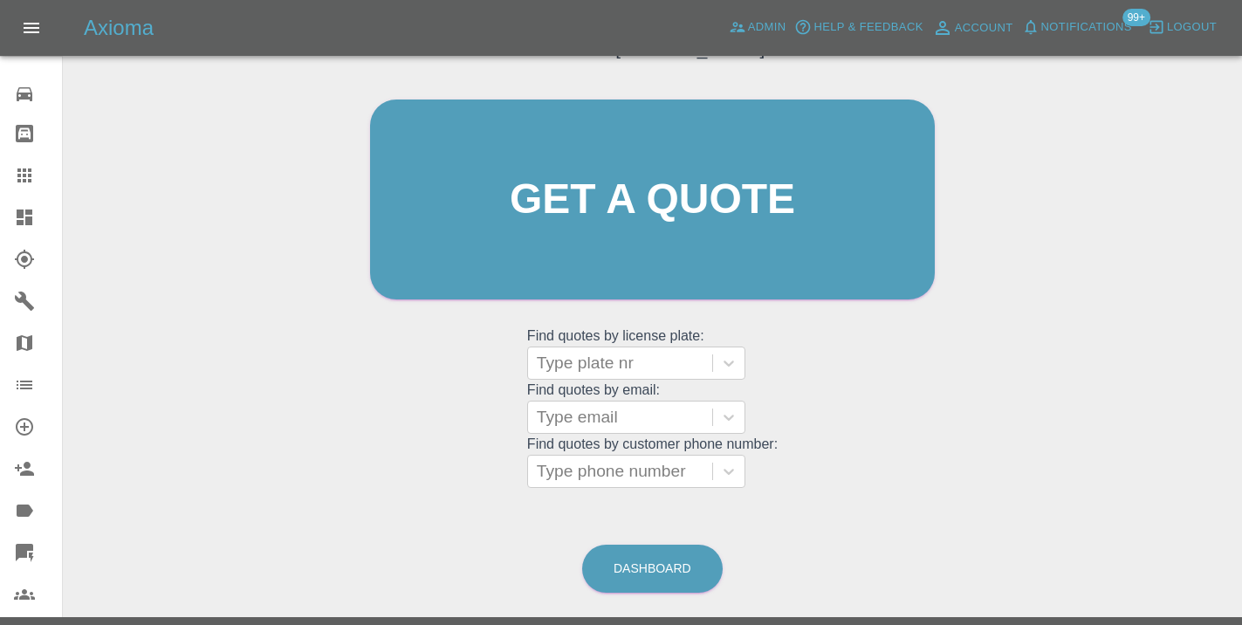
scroll to position [196, 0]
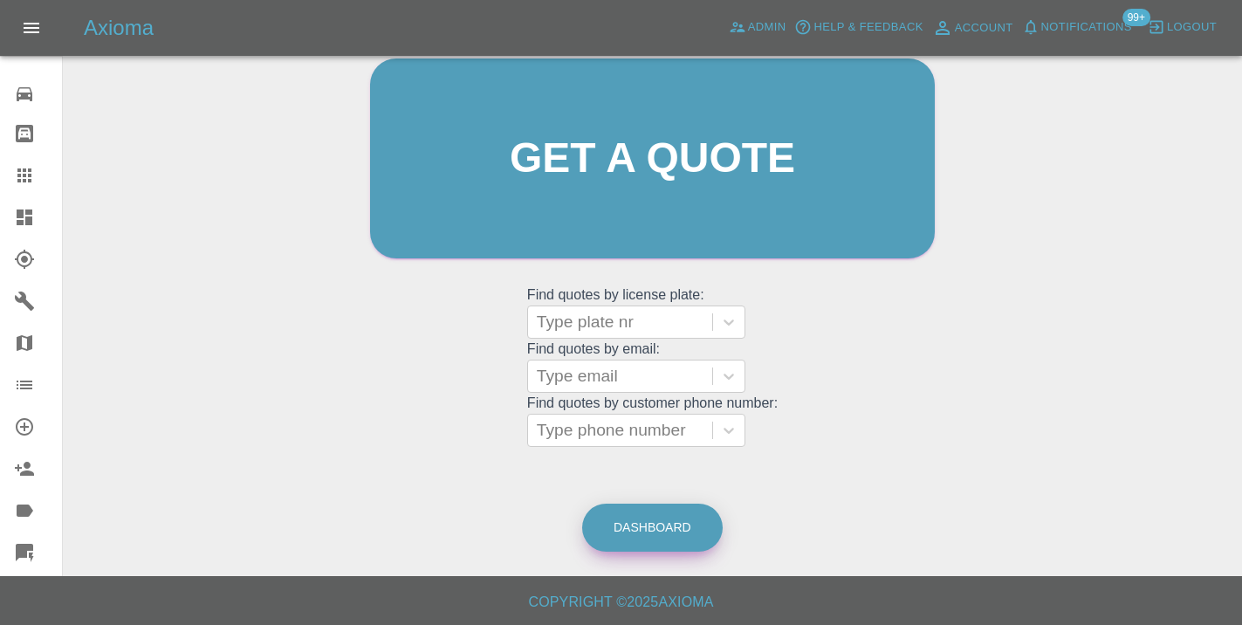
click at [656, 511] on link "Dashboard" at bounding box center [652, 528] width 141 height 48
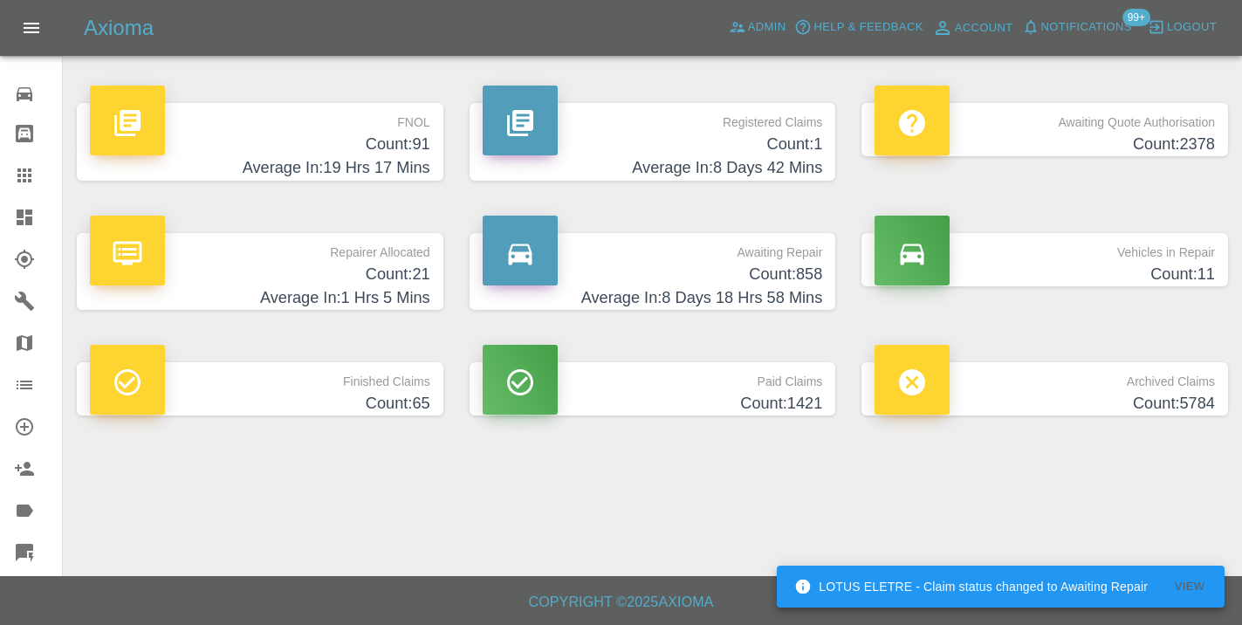
click at [945, 278] on main "FNOL Count: 91 Average In: 19 Hrs 17 Mins Registered Claims Count: 1 Average In…" at bounding box center [621, 288] width 1242 height 576
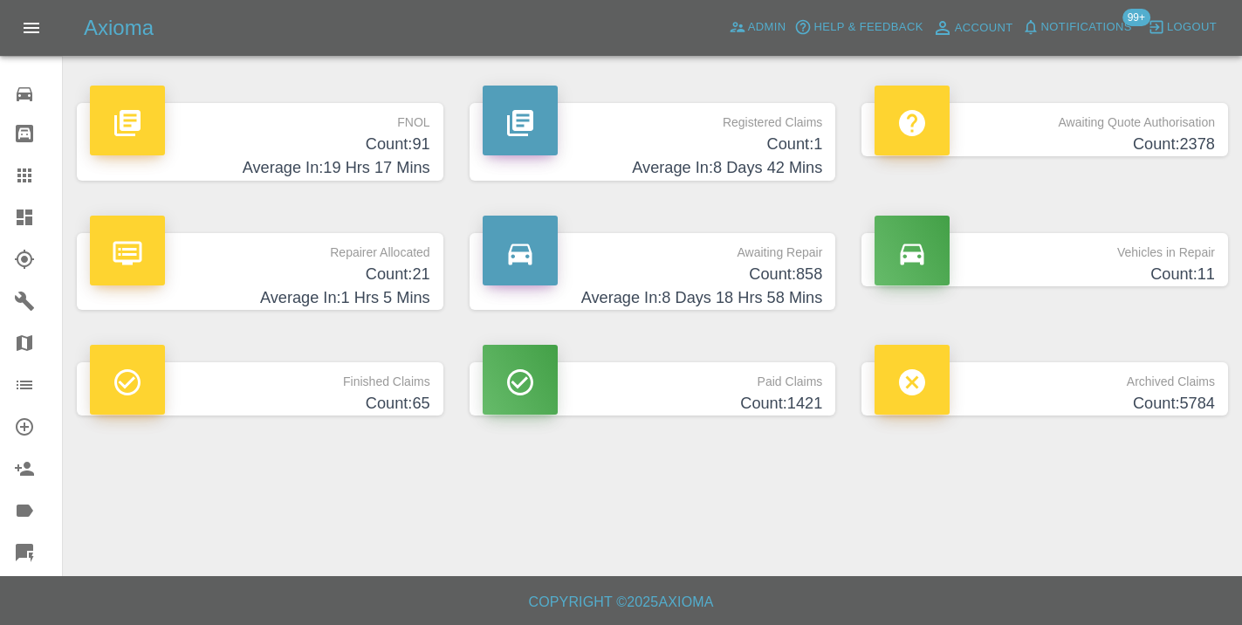
click at [760, 263] on h4 "Count: 858" at bounding box center [653, 275] width 340 height 24
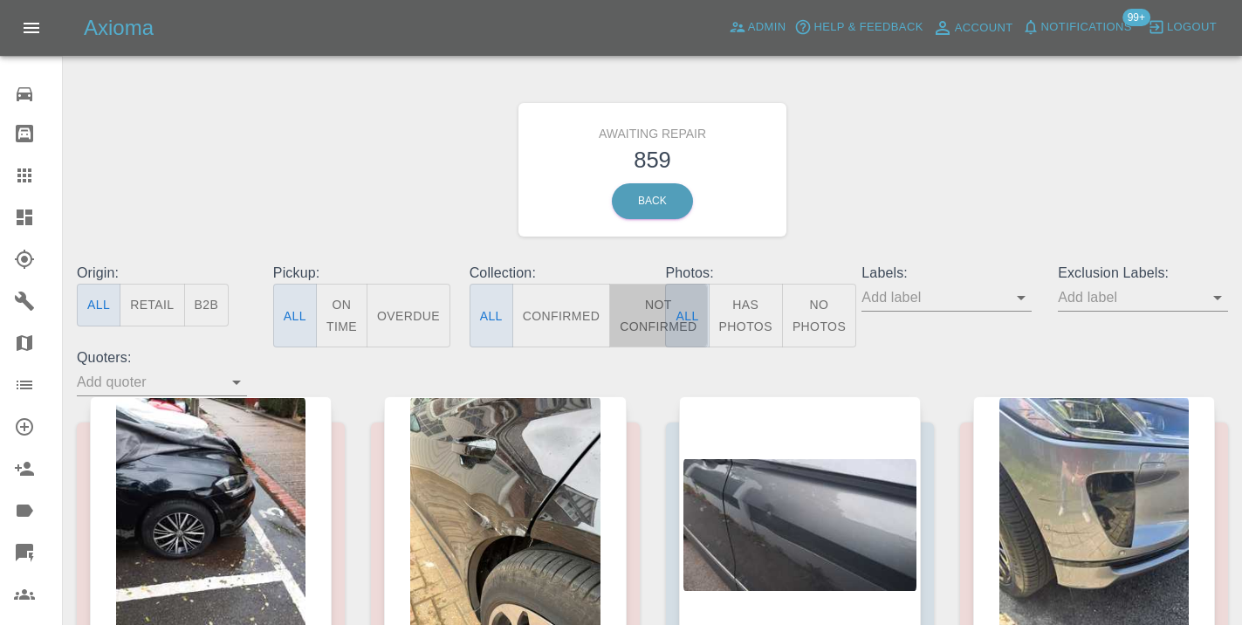
click at [635, 309] on button "Not Confirmed" at bounding box center [658, 316] width 98 height 64
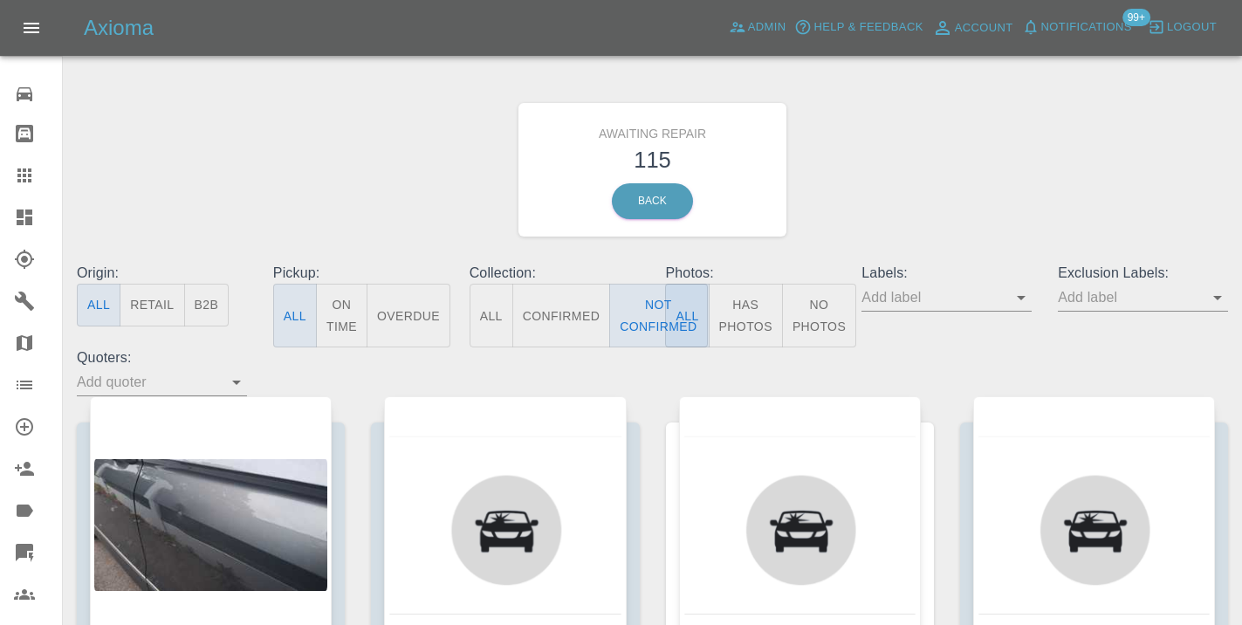
click at [922, 168] on div "Awaiting Repair 115 Back" at bounding box center [653, 170] width 1178 height 186
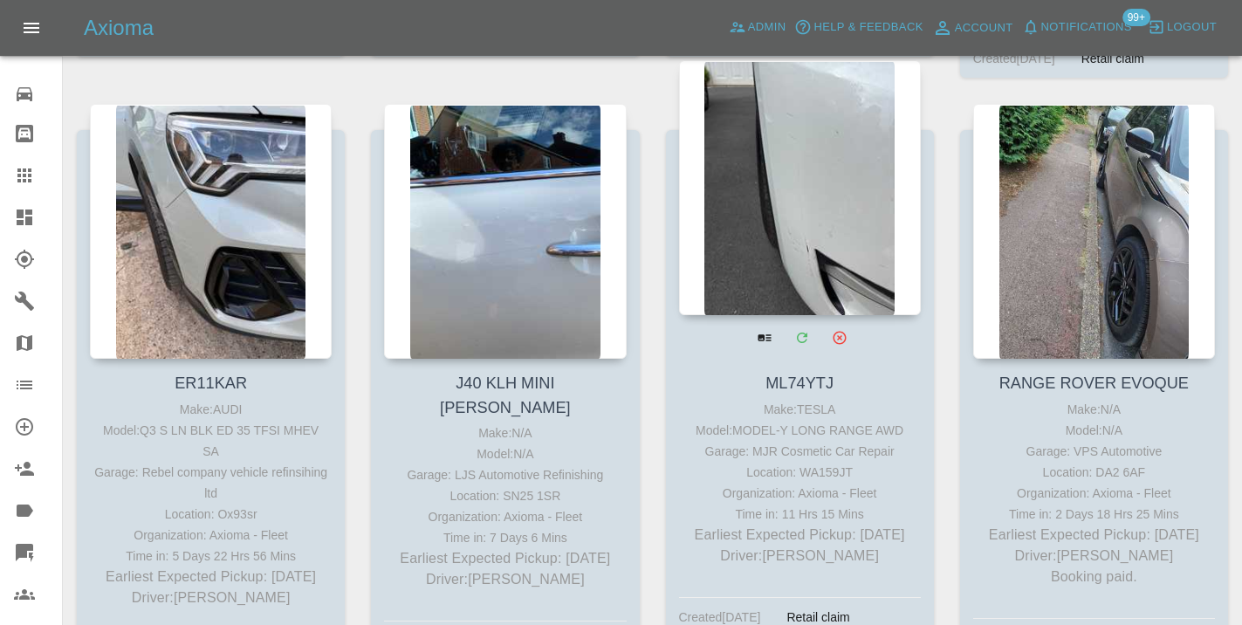
scroll to position [3839, 0]
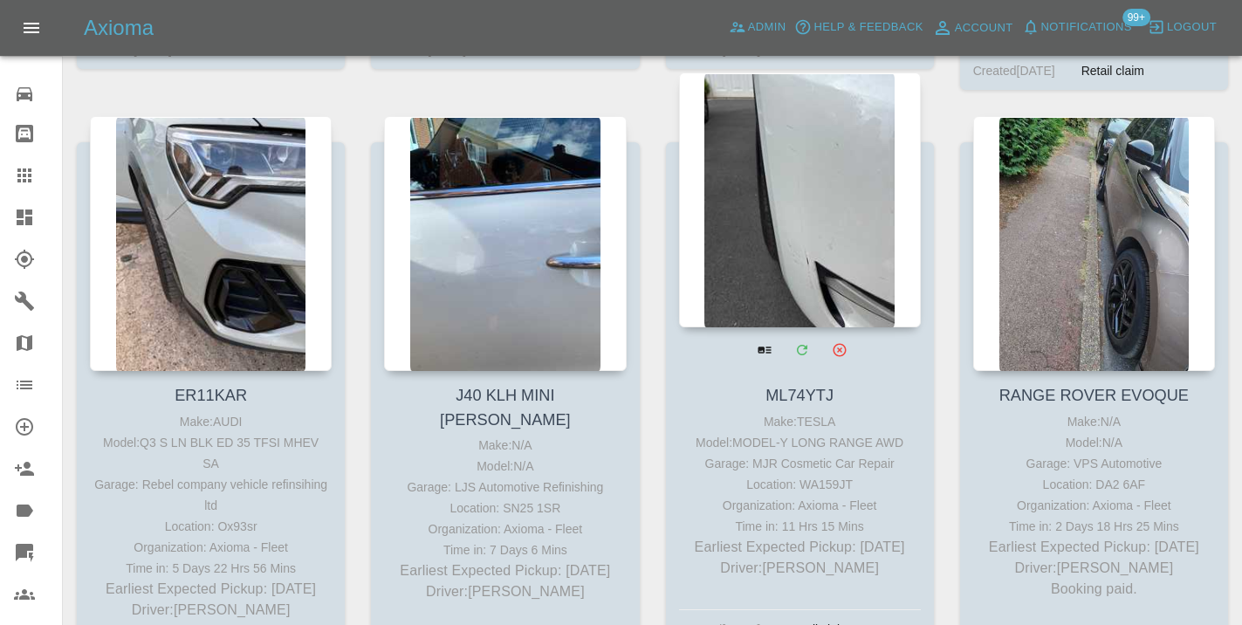
click at [783, 164] on div at bounding box center [800, 199] width 242 height 255
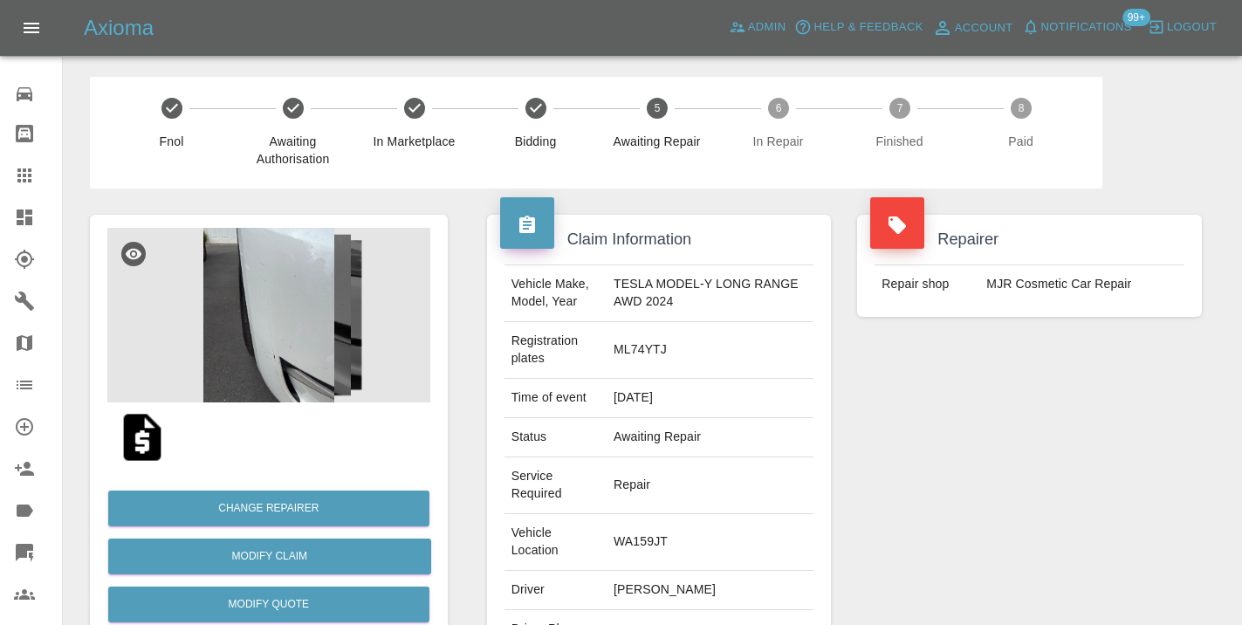
copy td "07747008460"
click at [1070, 459] on div "Repairer Repair shop MJR Cosmetic Car Repair" at bounding box center [1029, 493] width 371 height 609
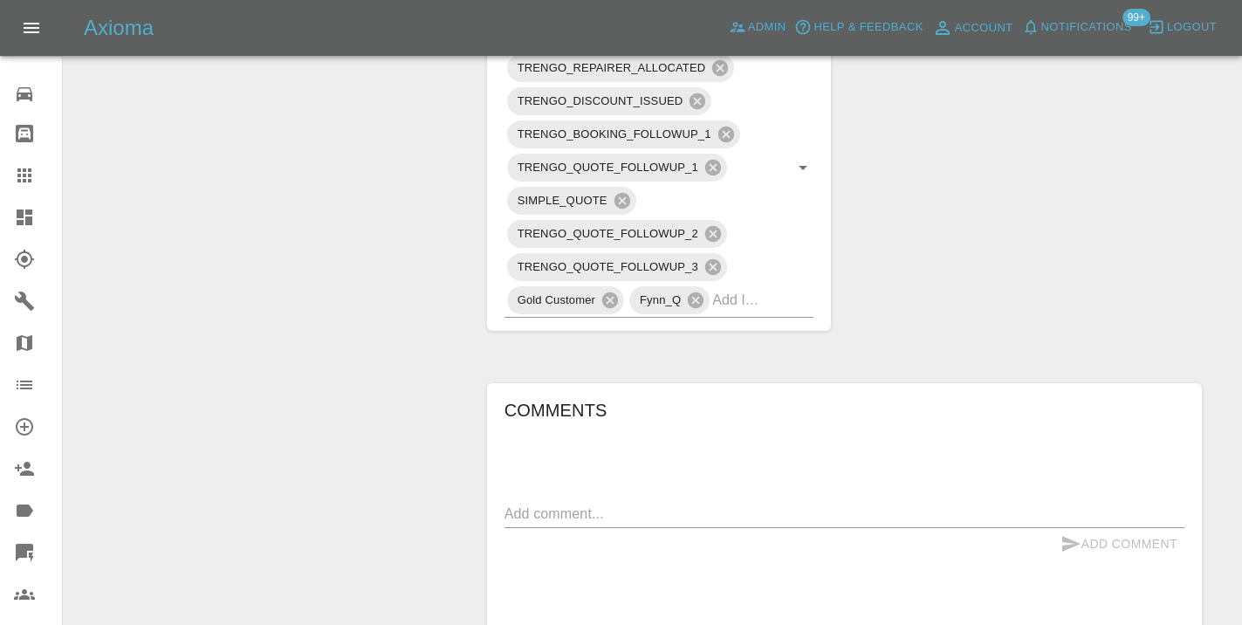
scroll to position [1159, 0]
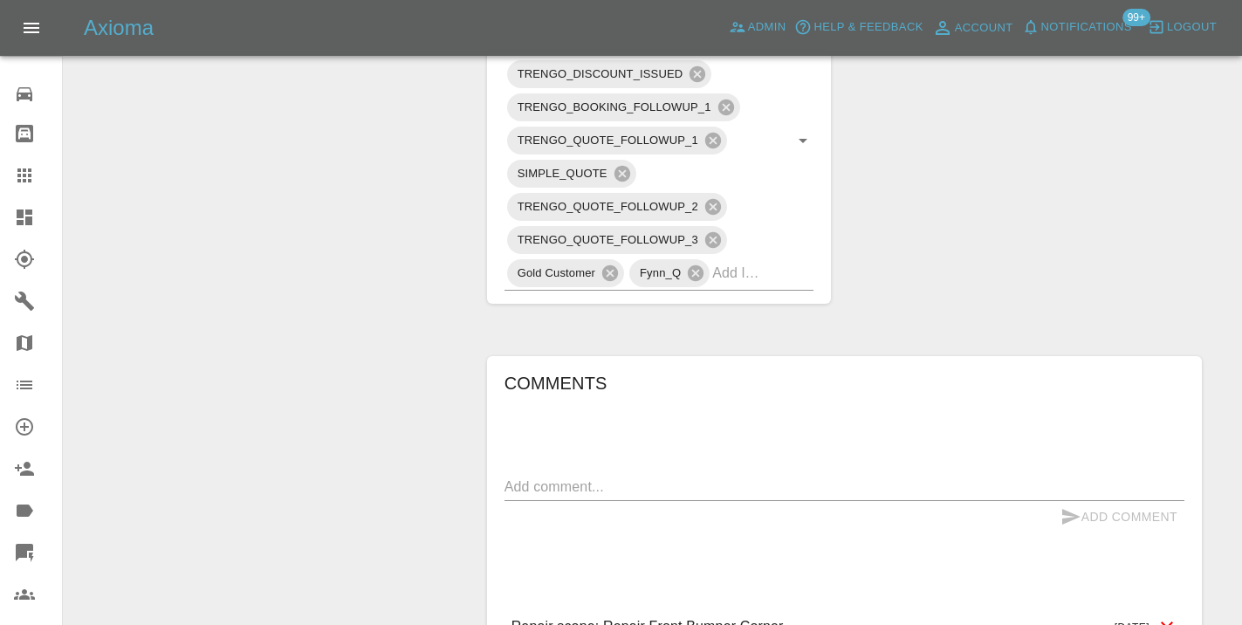
click at [622, 473] on div "x" at bounding box center [845, 487] width 680 height 28
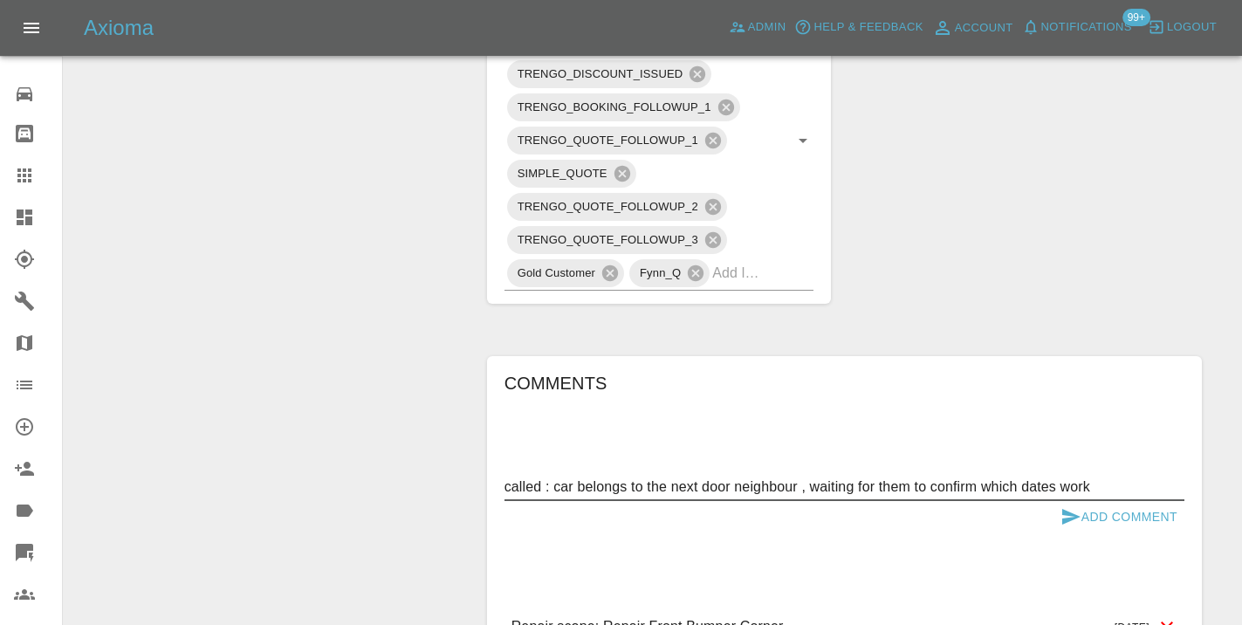
type textarea "called : car belongs to the next door neighbour , waiting for them to confirm w…"
click at [1065, 506] on icon "submit" at bounding box center [1071, 516] width 21 height 21
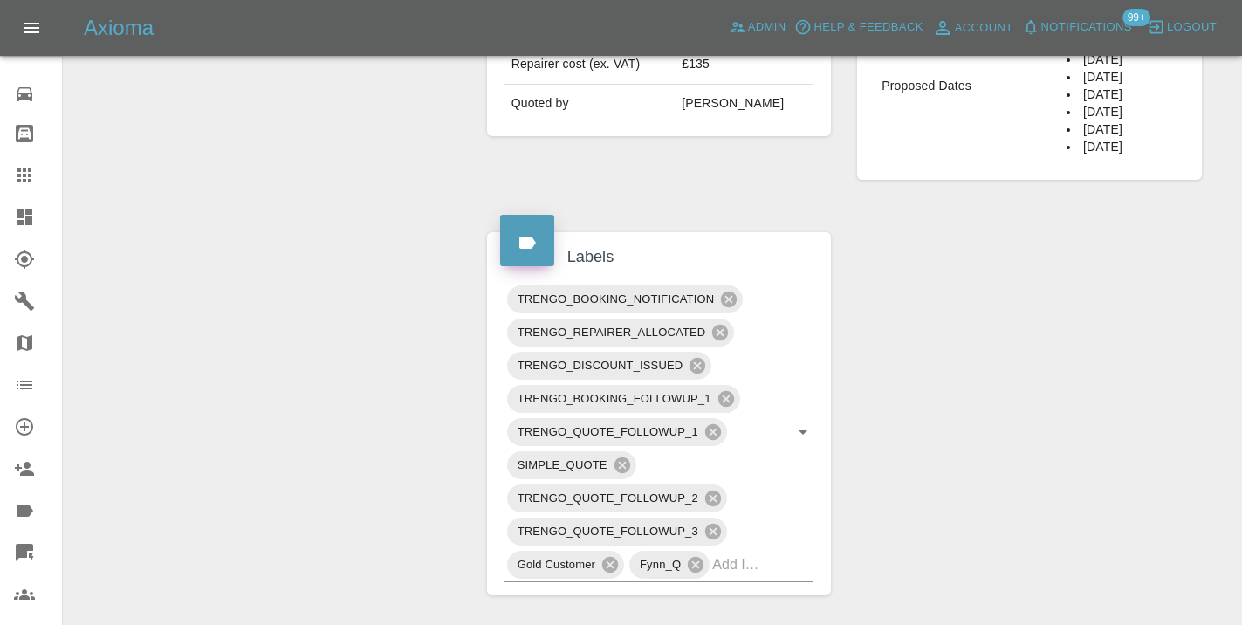
scroll to position [881, 0]
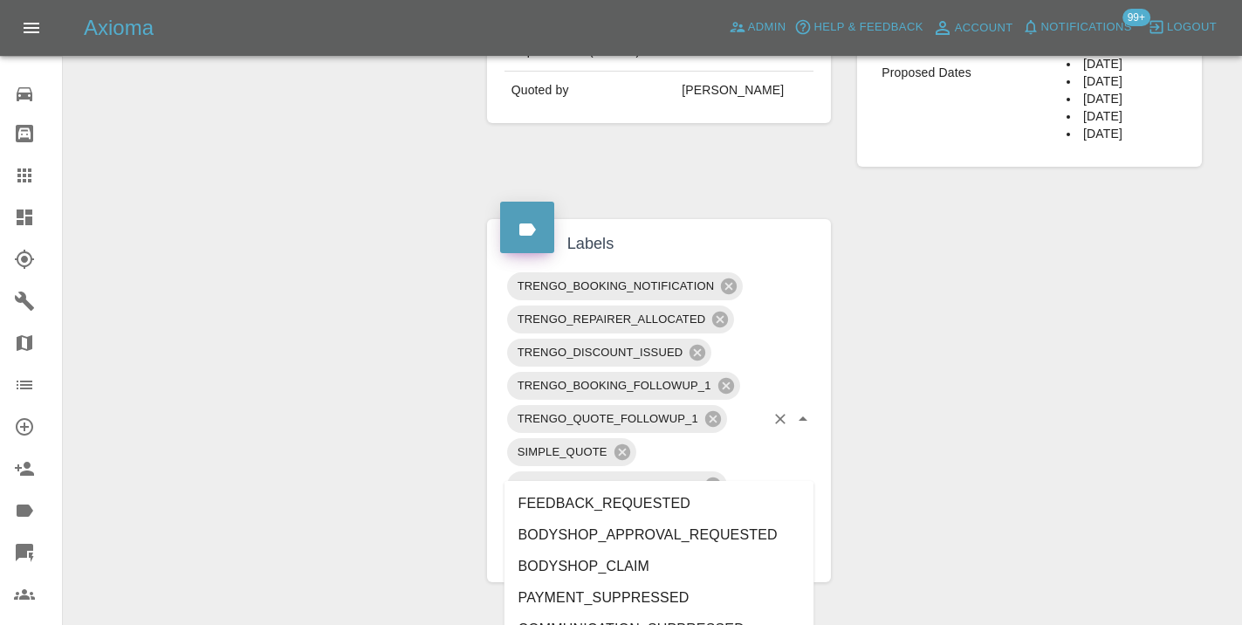
click at [774, 463] on div "TRENGO_BOOKING_NOTIFICATION TRENGO_REPAIRER_ALLOCATED TRENGO_DISCOUNT_ISSUED TR…" at bounding box center [660, 419] width 310 height 299
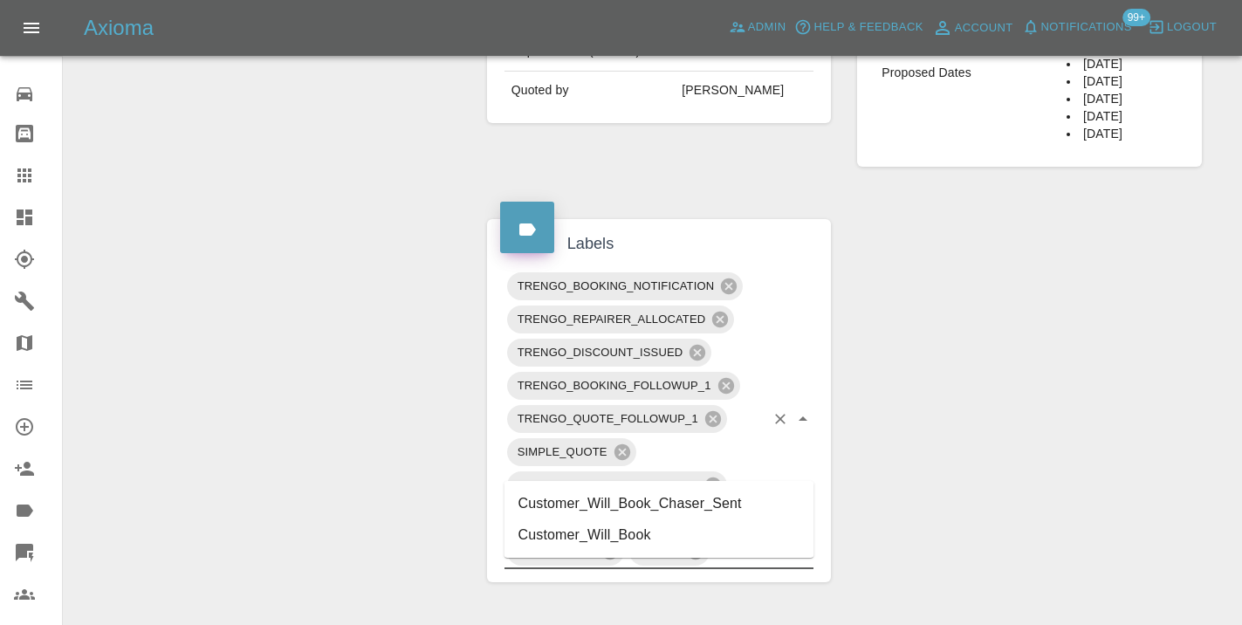
type input "customer_will"
click at [686, 538] on li "Customer_Will_Book" at bounding box center [660, 534] width 310 height 31
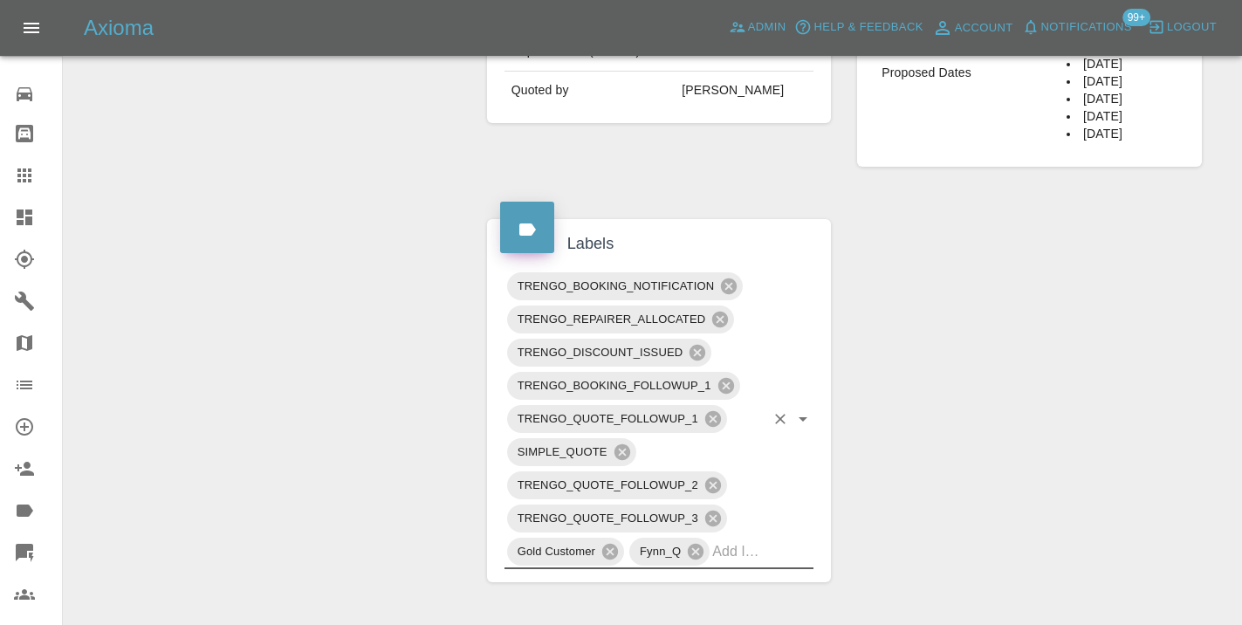
click at [358, 369] on div "Change Repairer Modify Claim Modify Quote Rollback Submit Payment Archive" at bounding box center [269, 202] width 384 height 1788
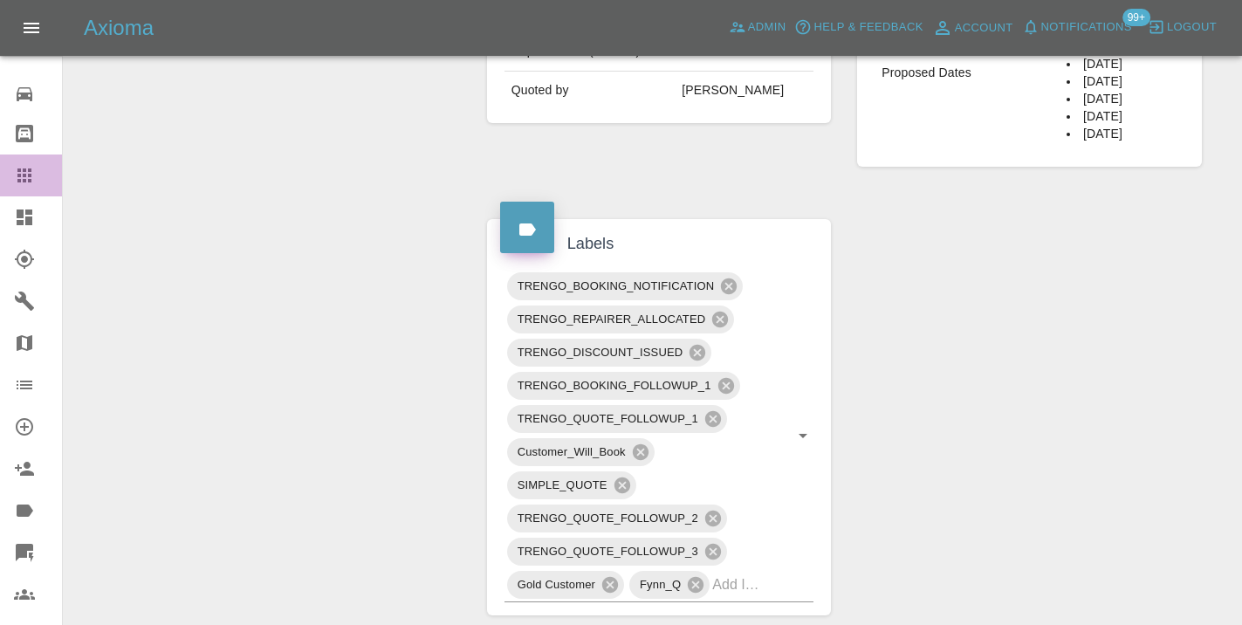
click at [27, 164] on link "Claims" at bounding box center [31, 176] width 62 height 42
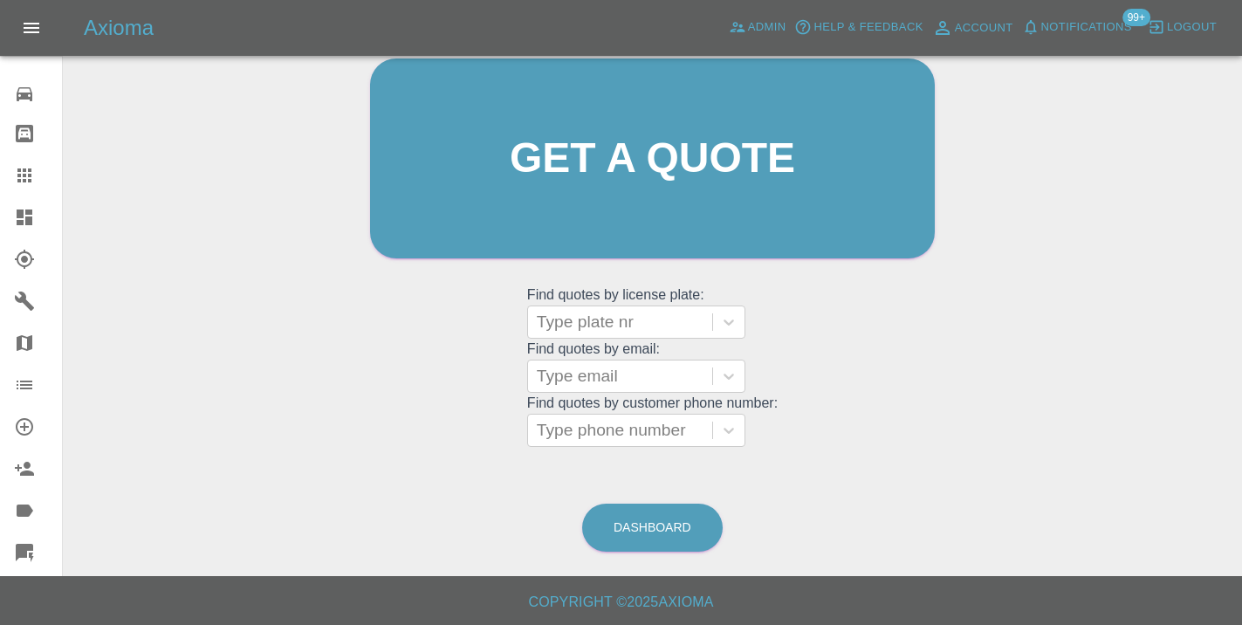
scroll to position [134, 0]
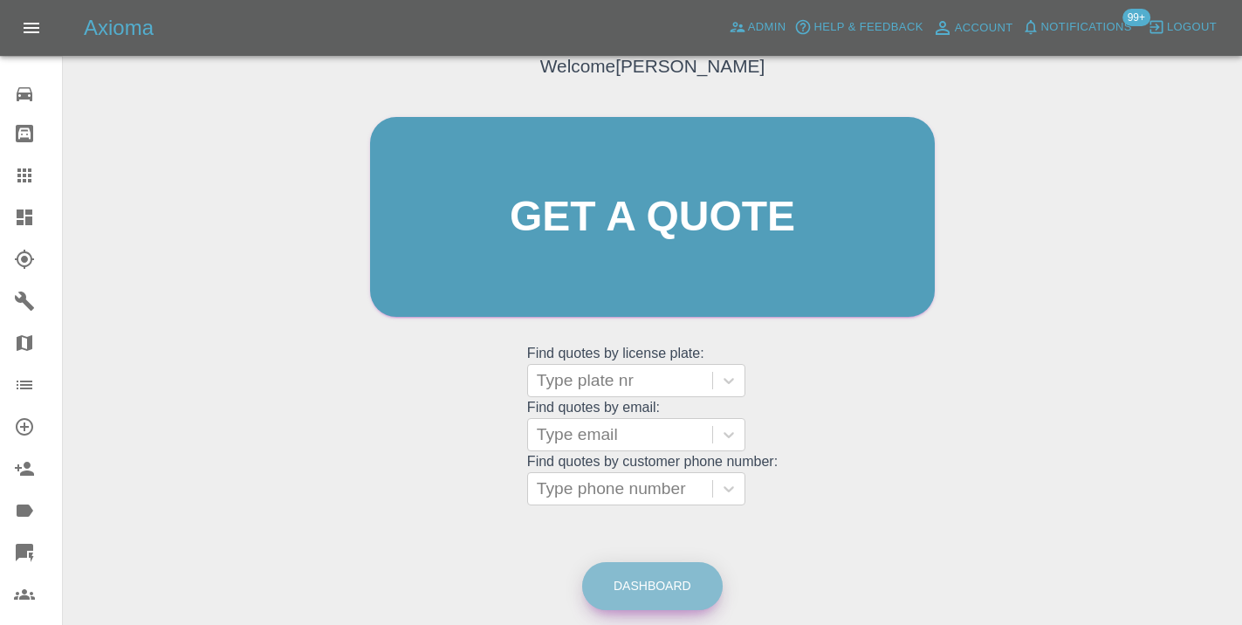
click at [670, 590] on link "Dashboard" at bounding box center [652, 586] width 141 height 48
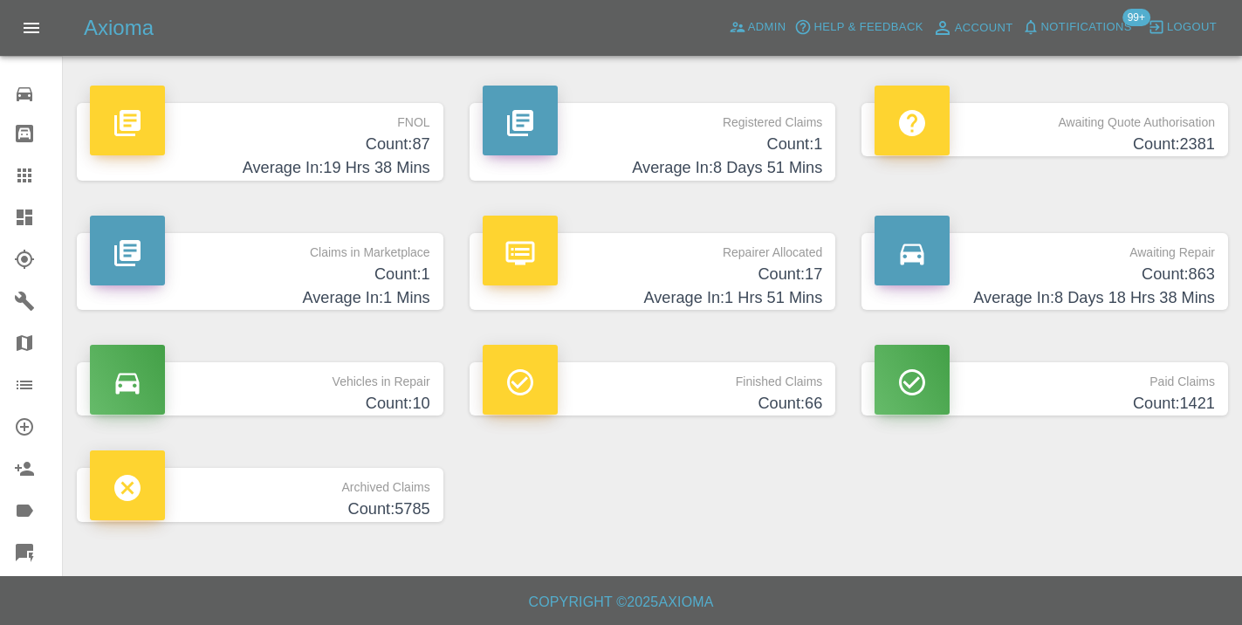
click at [1146, 278] on h4 "Count: 863" at bounding box center [1045, 275] width 340 height 24
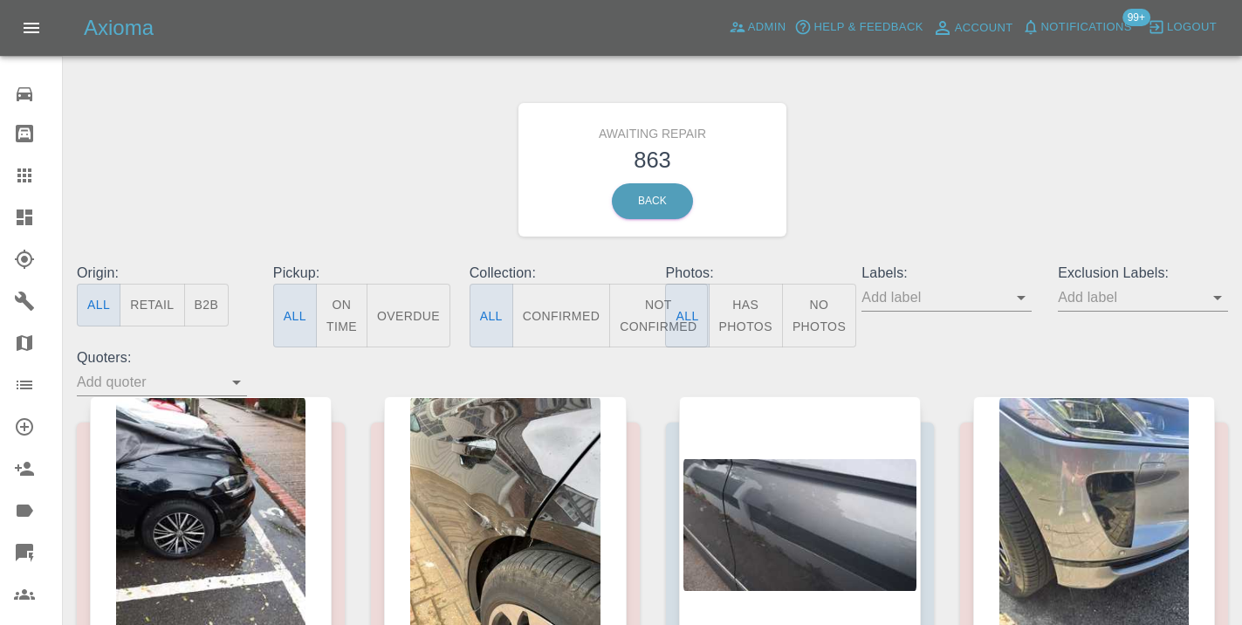
click at [643, 310] on button "Not Confirmed" at bounding box center [658, 316] width 98 height 64
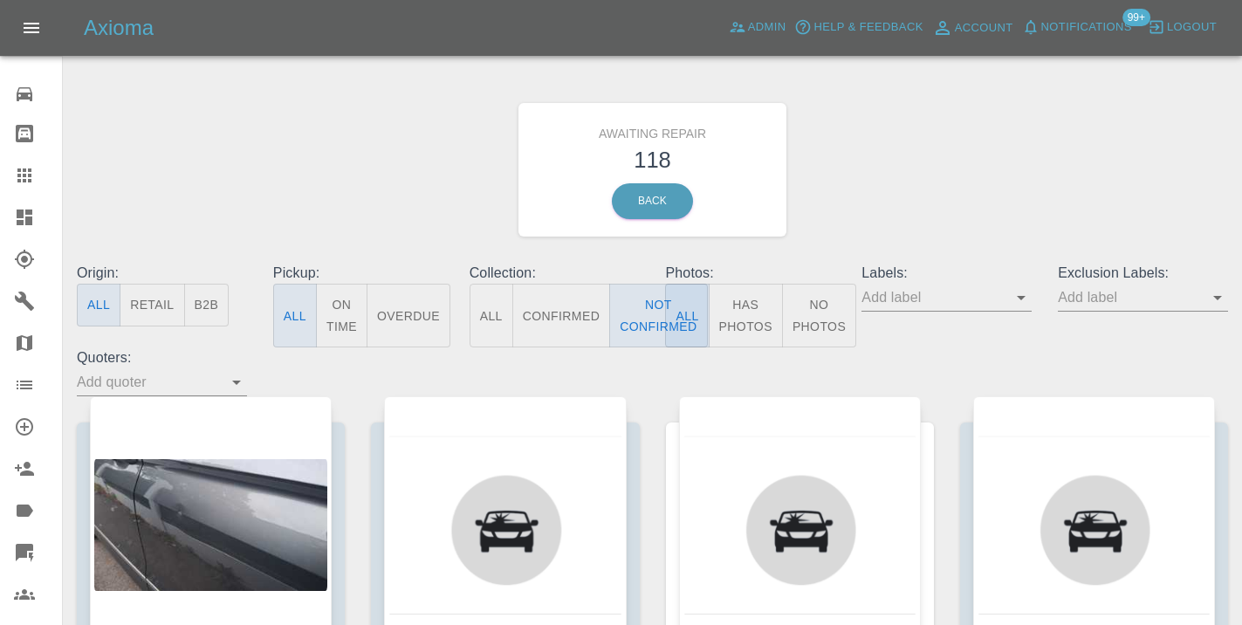
click at [948, 152] on div "Awaiting Repair 118 Back" at bounding box center [653, 170] width 1178 height 186
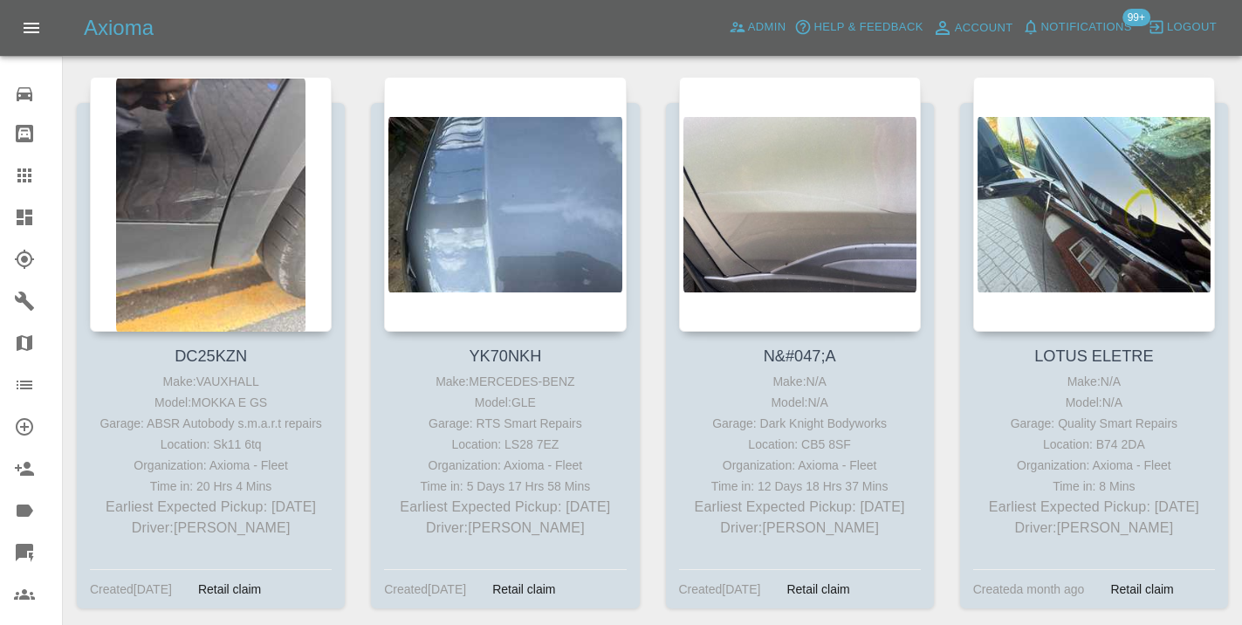
scroll to position [2714, 0]
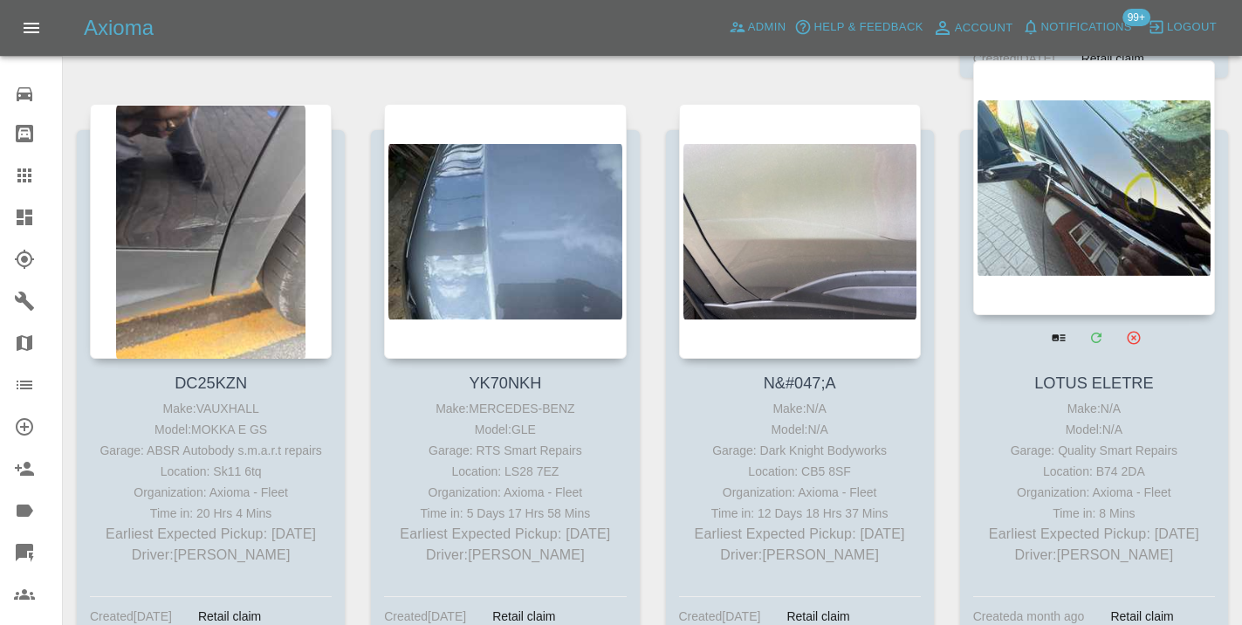
click at [1138, 202] on div at bounding box center [1094, 187] width 242 height 255
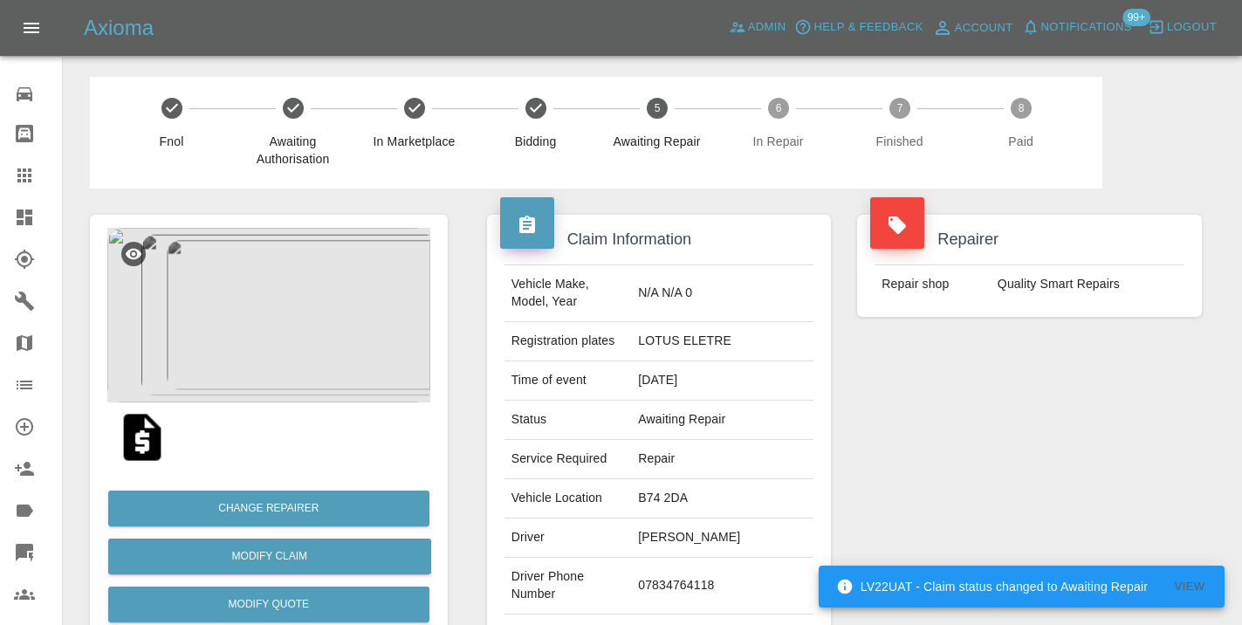
click at [716, 558] on td "07834764118" at bounding box center [722, 586] width 182 height 57
copy td "07834764118"
click at [952, 448] on div "Repairer Repair shop Quality Smart Repairs" at bounding box center [1029, 449] width 371 height 521
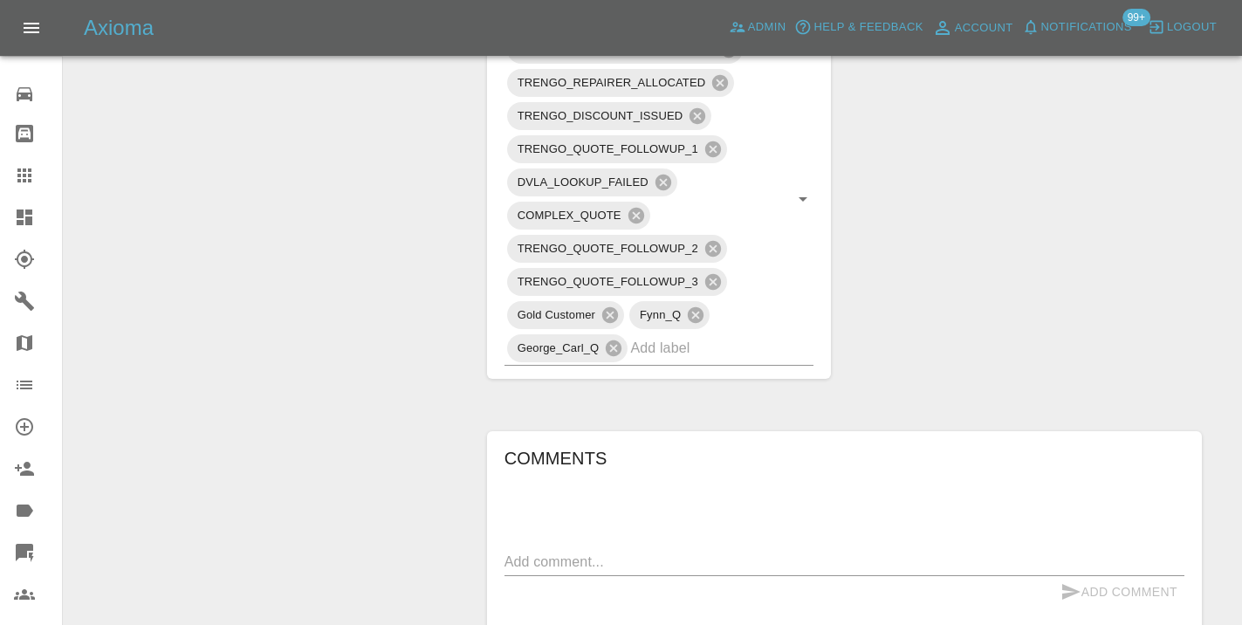
scroll to position [973, 0]
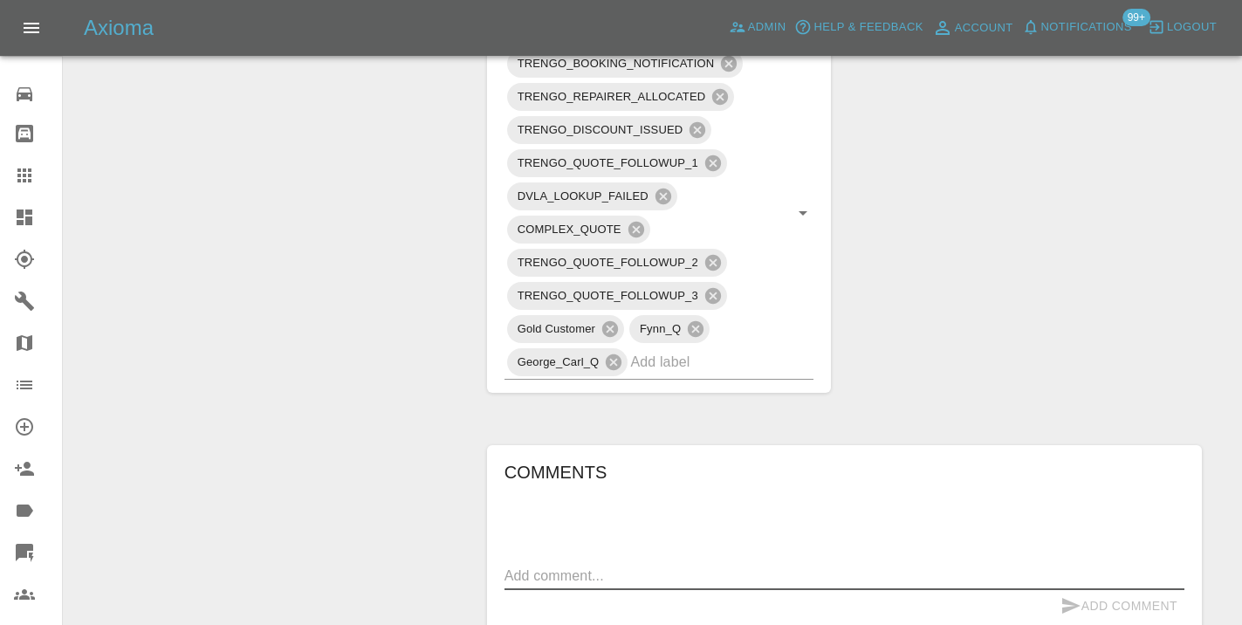
click at [565, 566] on textarea at bounding box center [845, 576] width 680 height 20
type textarea "called no answer : voice mailbox"
click at [1069, 590] on button "Add Comment" at bounding box center [1119, 606] width 131 height 32
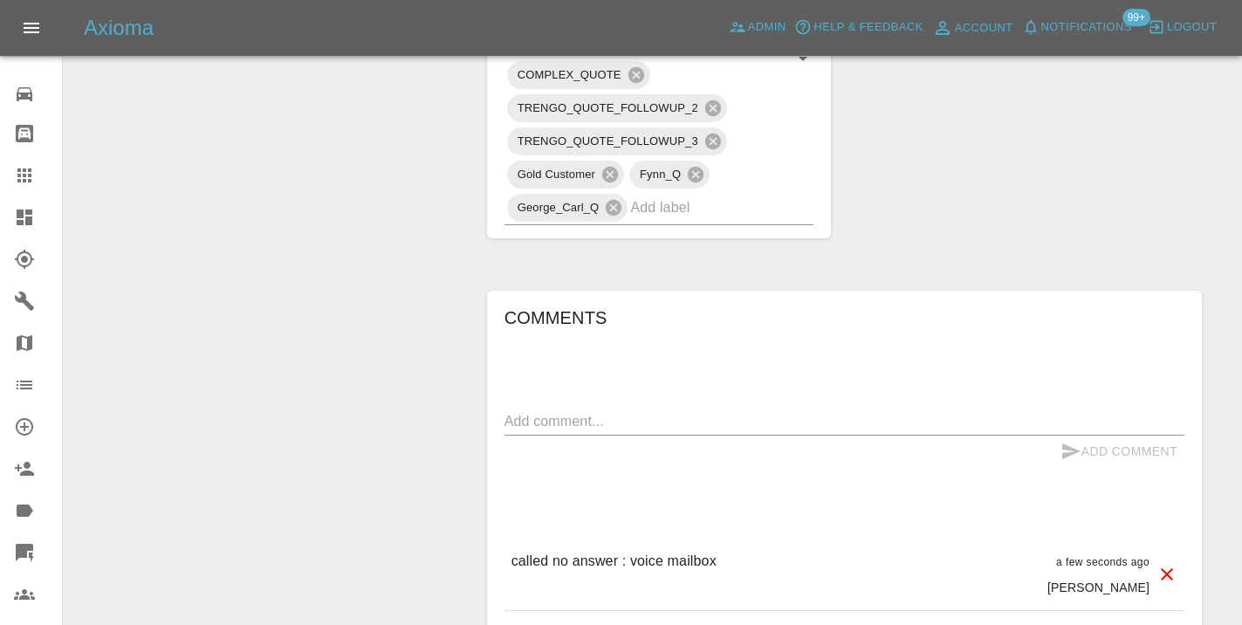
scroll to position [1133, 0]
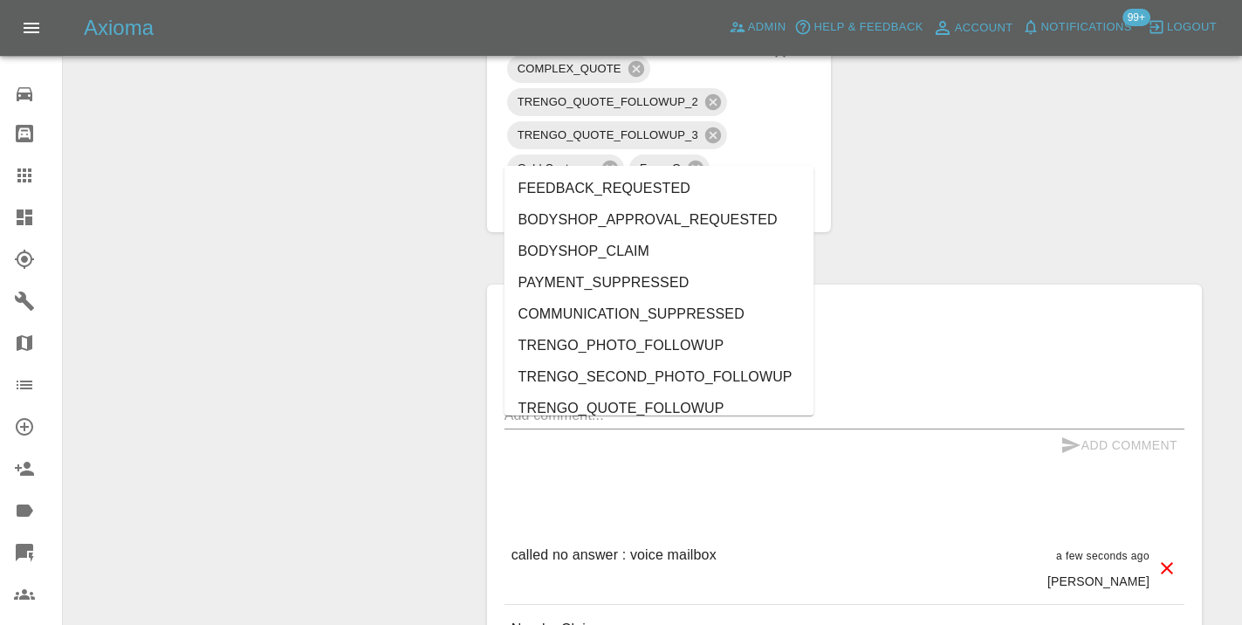
click at [698, 188] on input "text" at bounding box center [697, 201] width 134 height 27
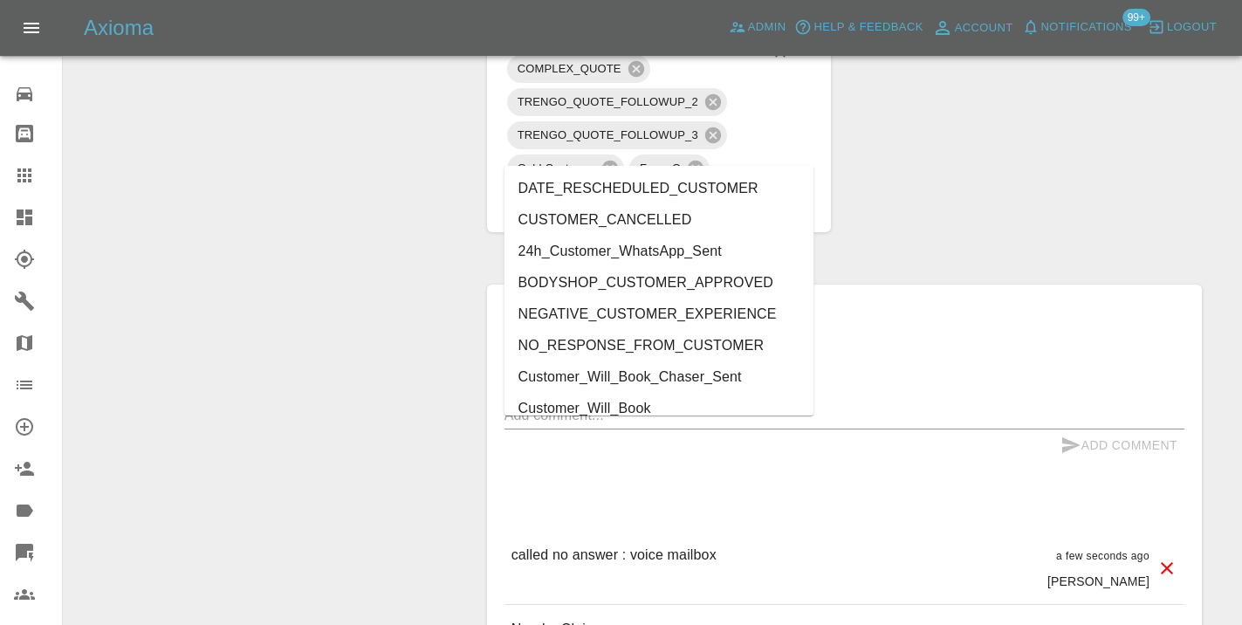
type input "cust"
click at [663, 401] on li "Customer_Will_Book" at bounding box center [660, 408] width 310 height 31
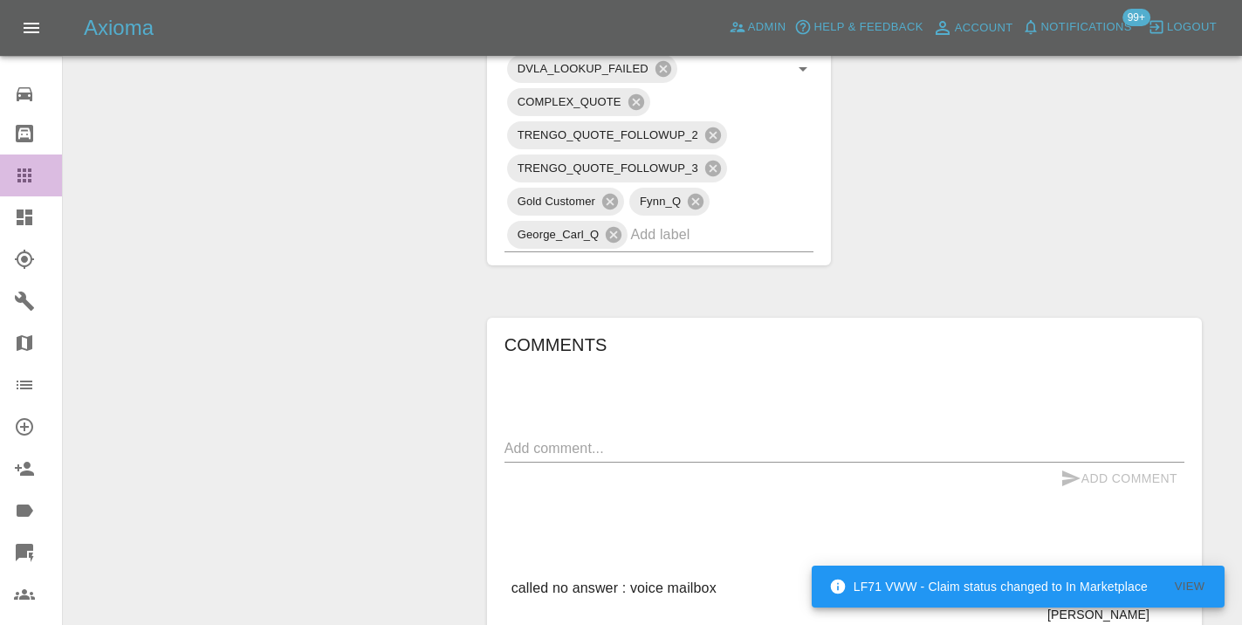
click at [41, 180] on div at bounding box center [38, 175] width 49 height 21
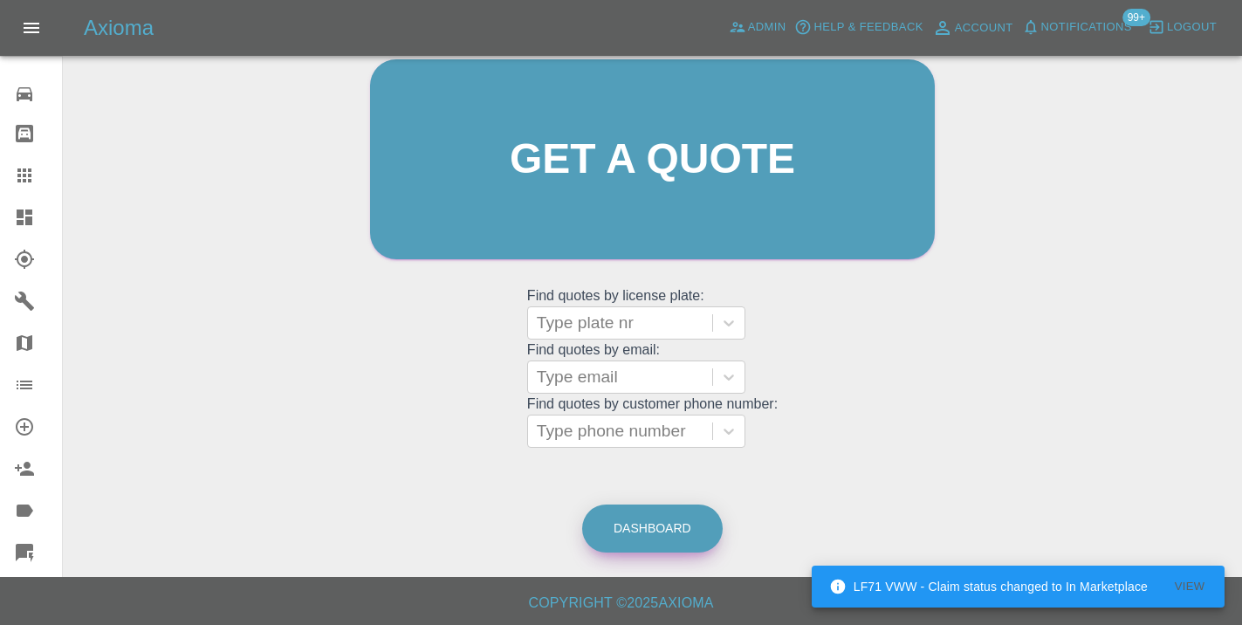
click at [657, 526] on link "Dashboard" at bounding box center [652, 529] width 141 height 48
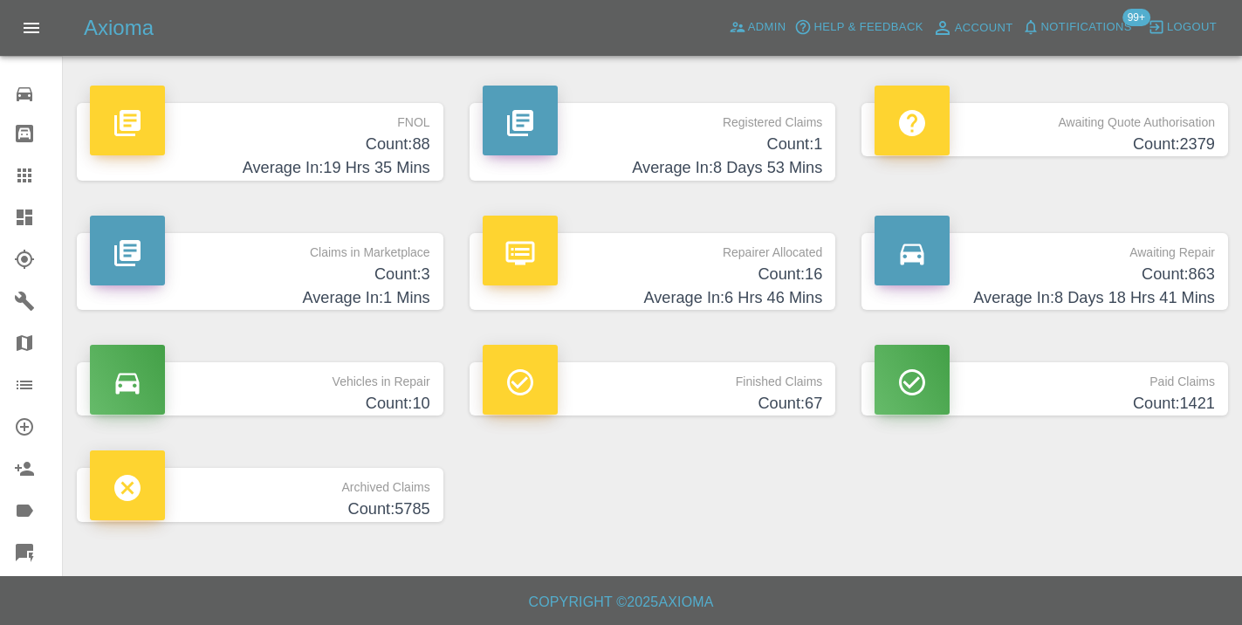
click at [1185, 266] on h4 "Count: 863" at bounding box center [1045, 275] width 340 height 24
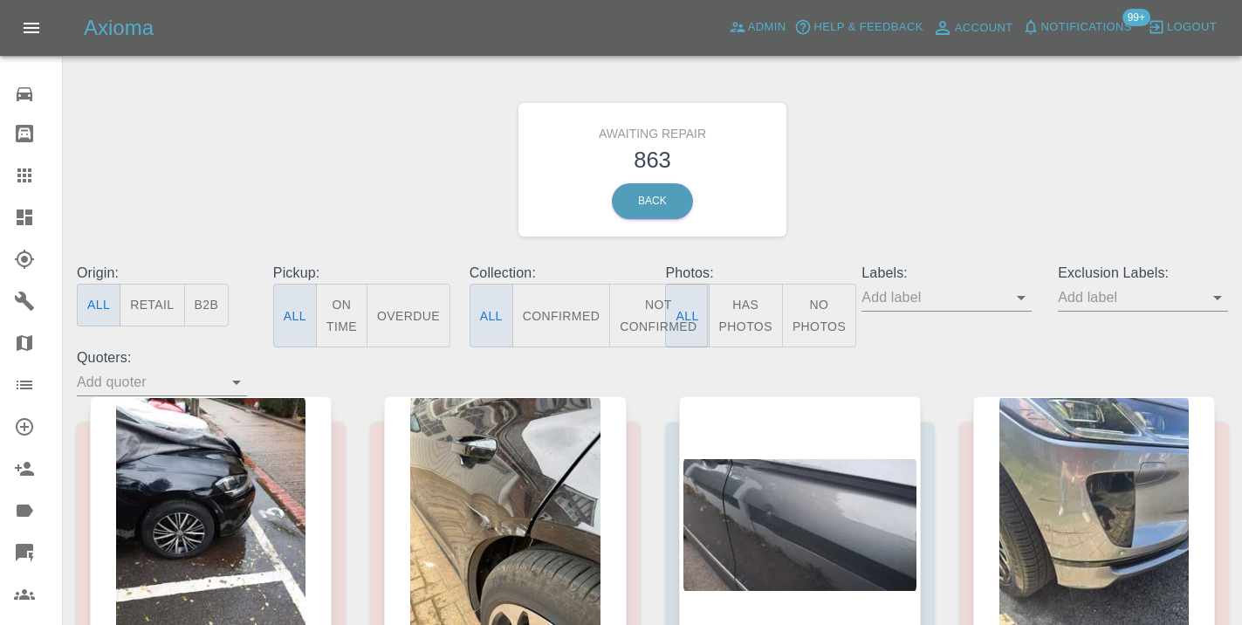
click at [654, 320] on button "Not Confirmed" at bounding box center [658, 316] width 98 height 64
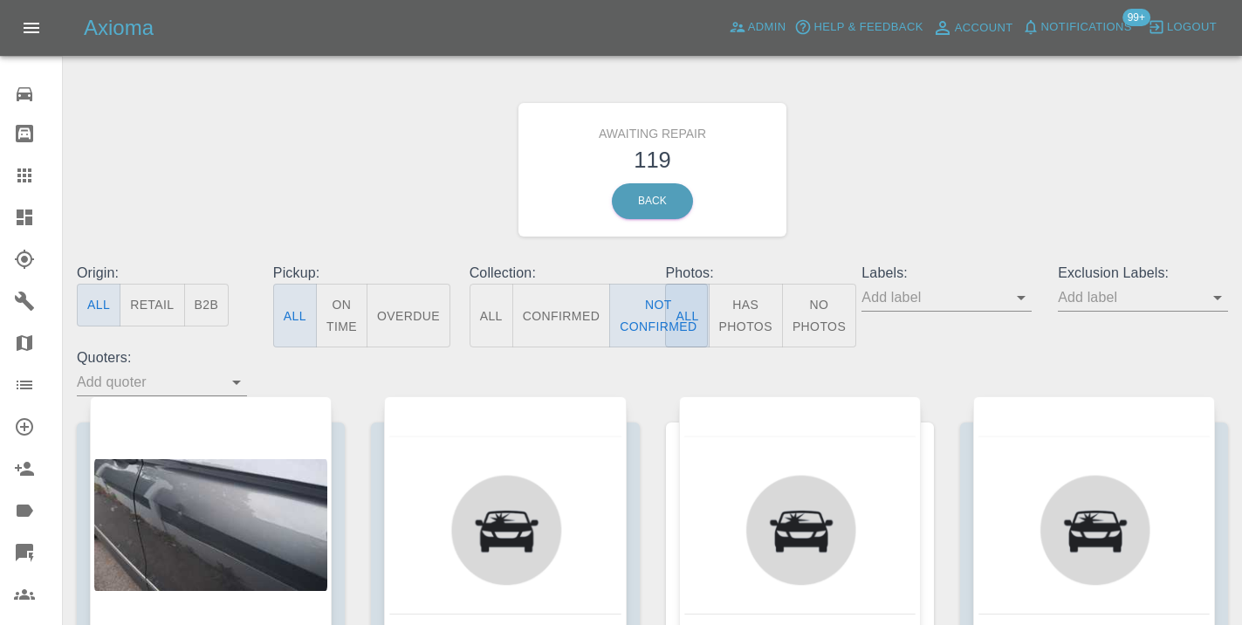
click at [884, 189] on div "Awaiting Repair 119 Back" at bounding box center [653, 170] width 1178 height 186
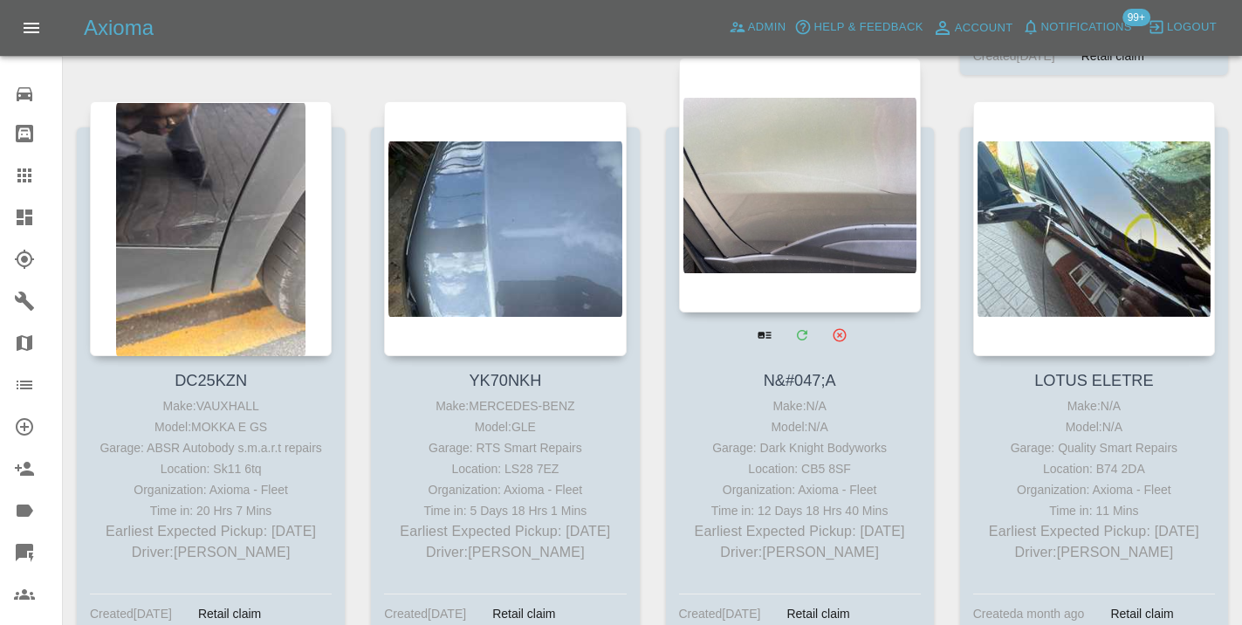
scroll to position [2689, 0]
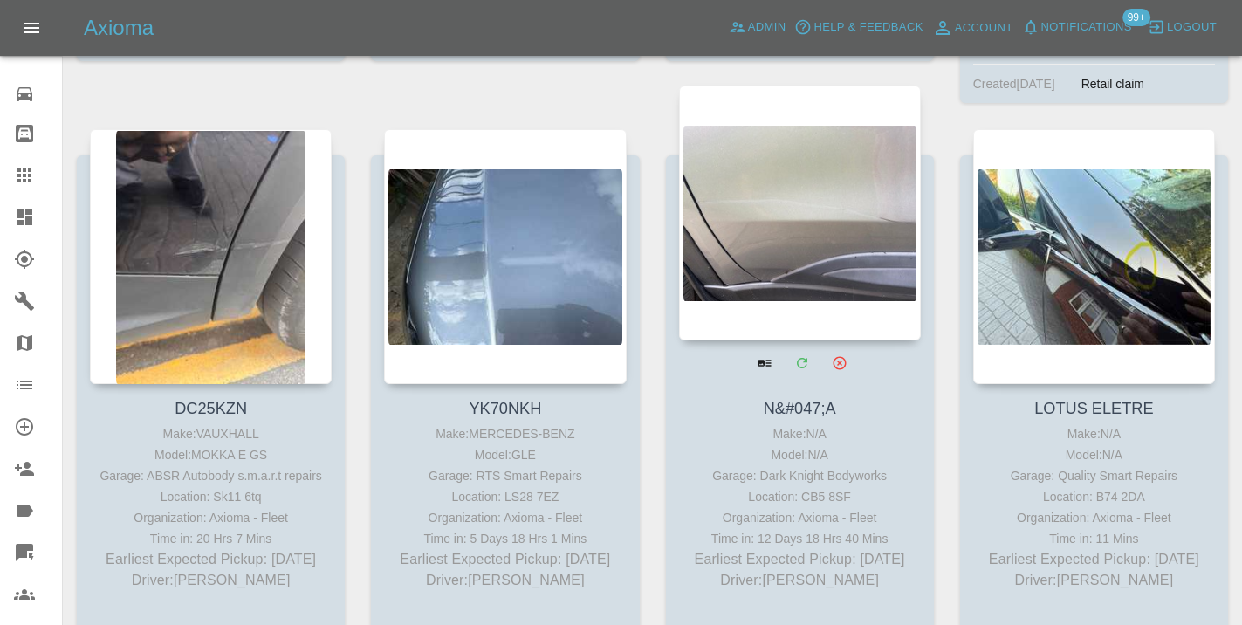
click at [760, 196] on div at bounding box center [800, 213] width 242 height 255
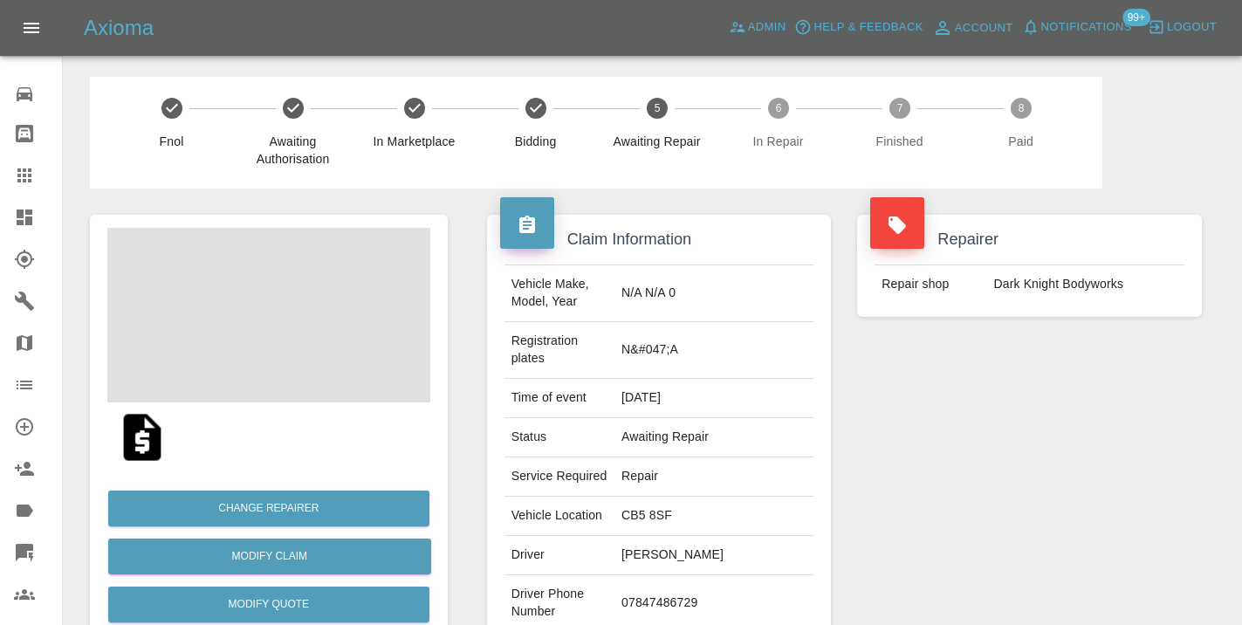
click at [736, 575] on td "07847486729" at bounding box center [714, 603] width 199 height 57
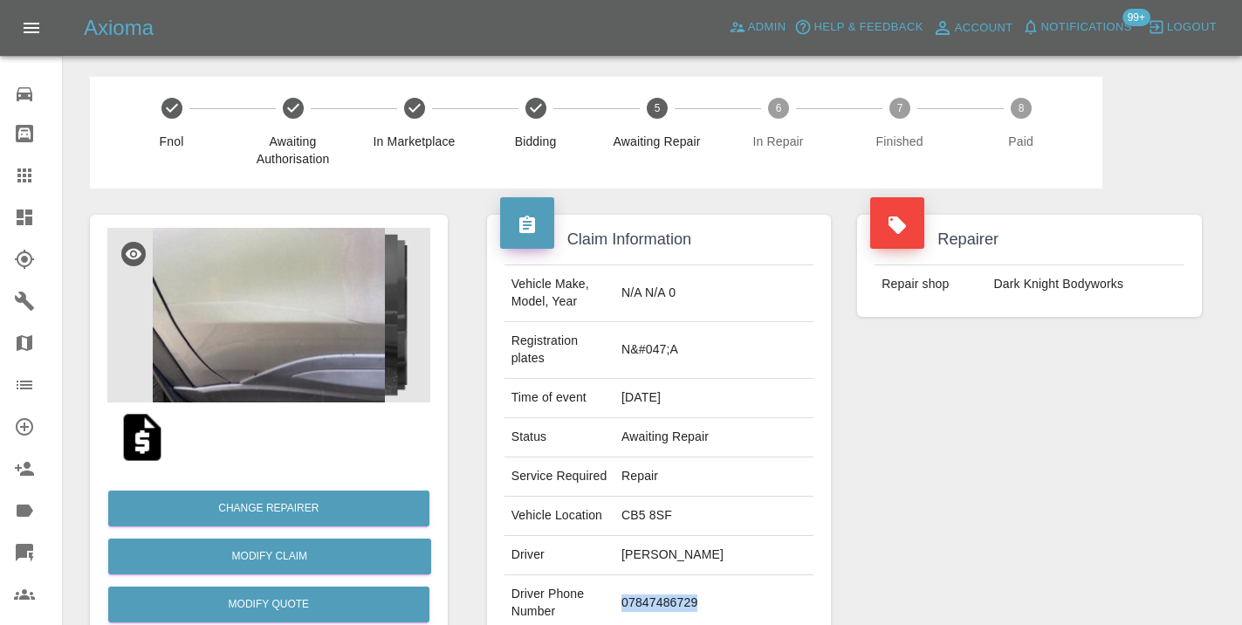
click at [736, 575] on td "07847486729" at bounding box center [714, 603] width 199 height 57
copy td "07847486729"
click at [939, 485] on div "Repairer Repair shop Dark Knight Bodyworks" at bounding box center [1029, 467] width 371 height 556
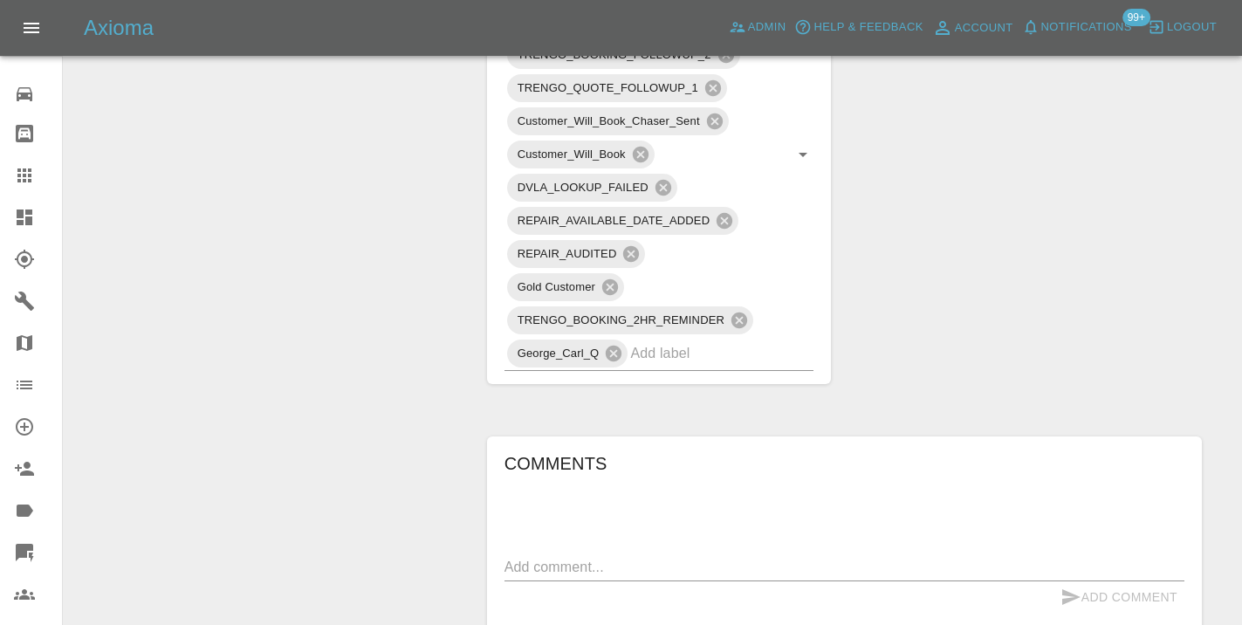
scroll to position [1026, 0]
